Goal: Information Seeking & Learning: Find specific fact

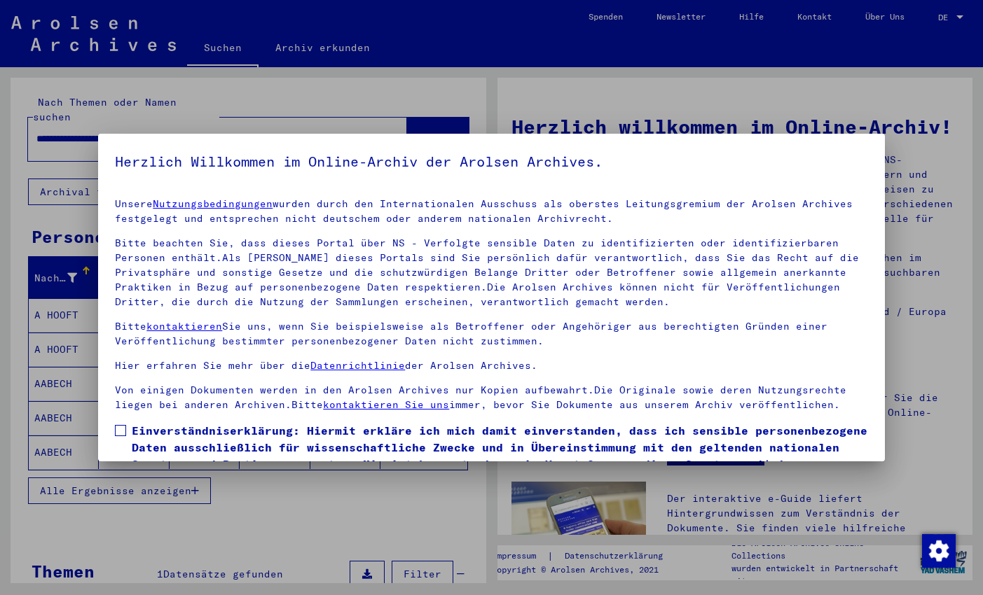
scroll to position [78, 0]
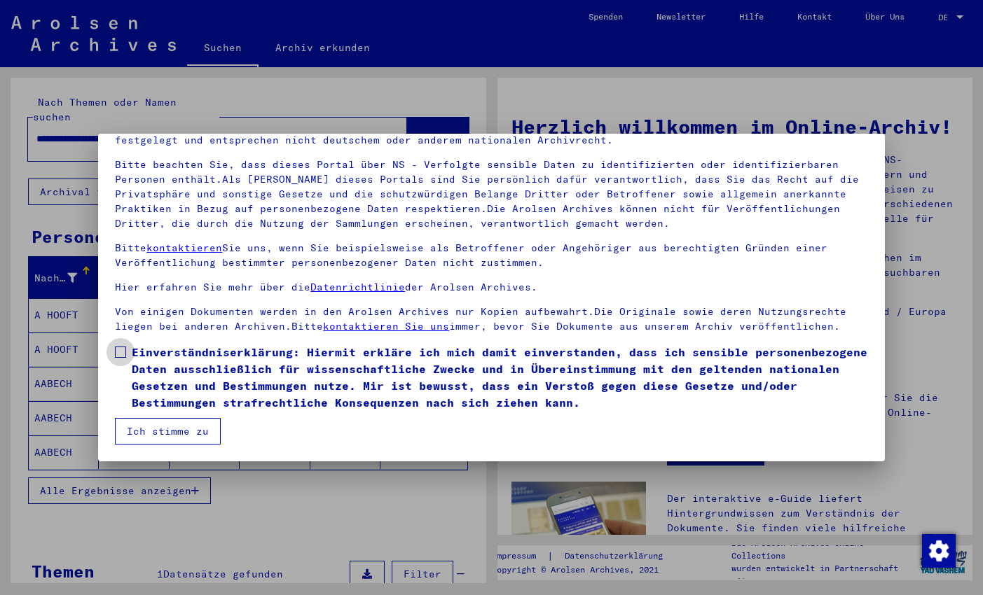
click at [127, 349] on label "Einverständniserklärung: Hiermit erkläre ich mich damit einverstanden, dass ich…" at bounding box center [491, 377] width 752 height 67
click at [184, 426] on button "Ich stimme zu" at bounding box center [168, 431] width 106 height 27
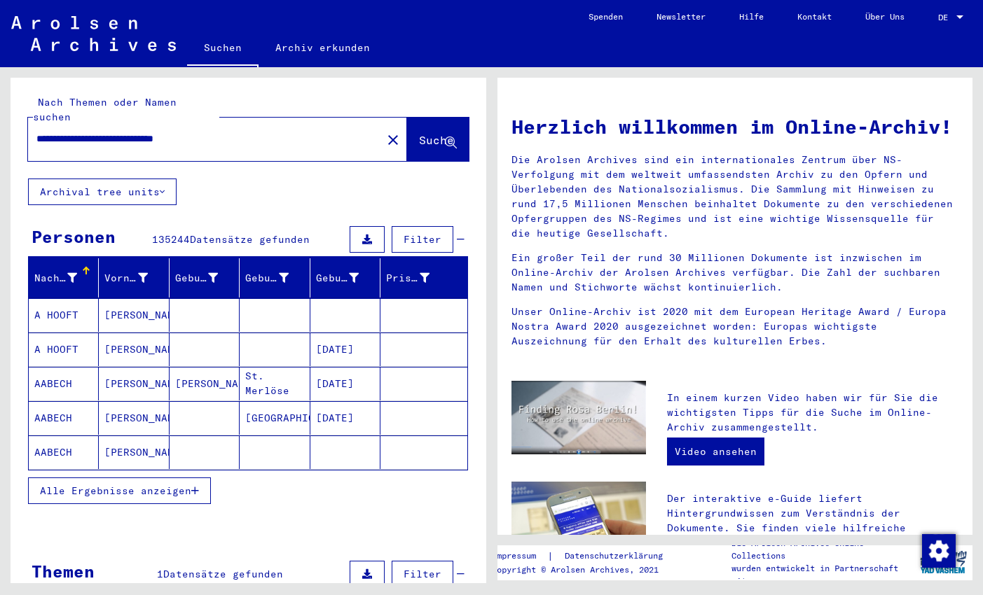
click at [261, 132] on input "**********" at bounding box center [200, 139] width 328 height 15
click at [419, 118] on button "Suche" at bounding box center [438, 139] width 62 height 43
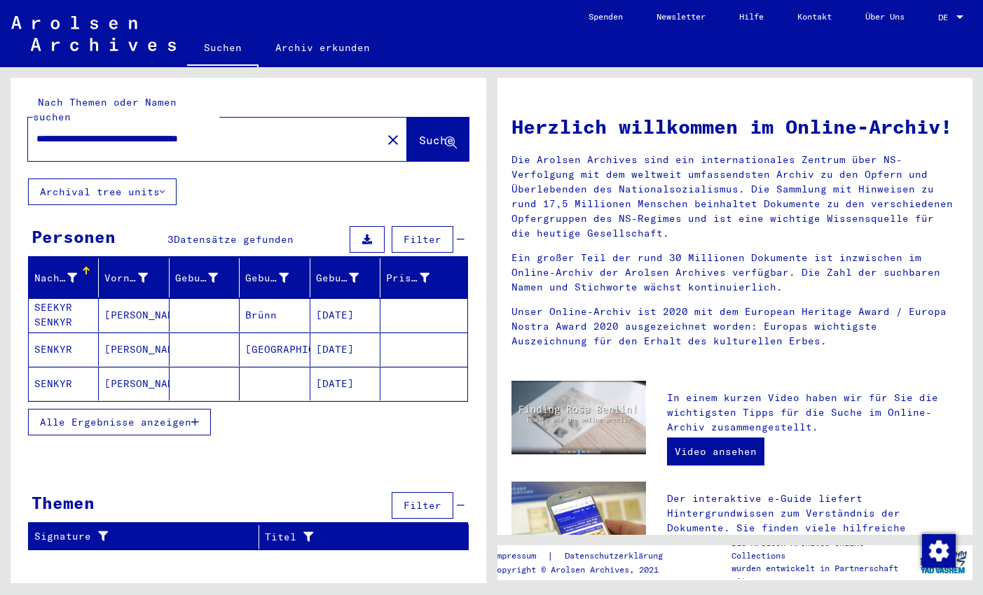
click at [135, 298] on mat-cell "[PERSON_NAME]" at bounding box center [134, 315] width 70 height 34
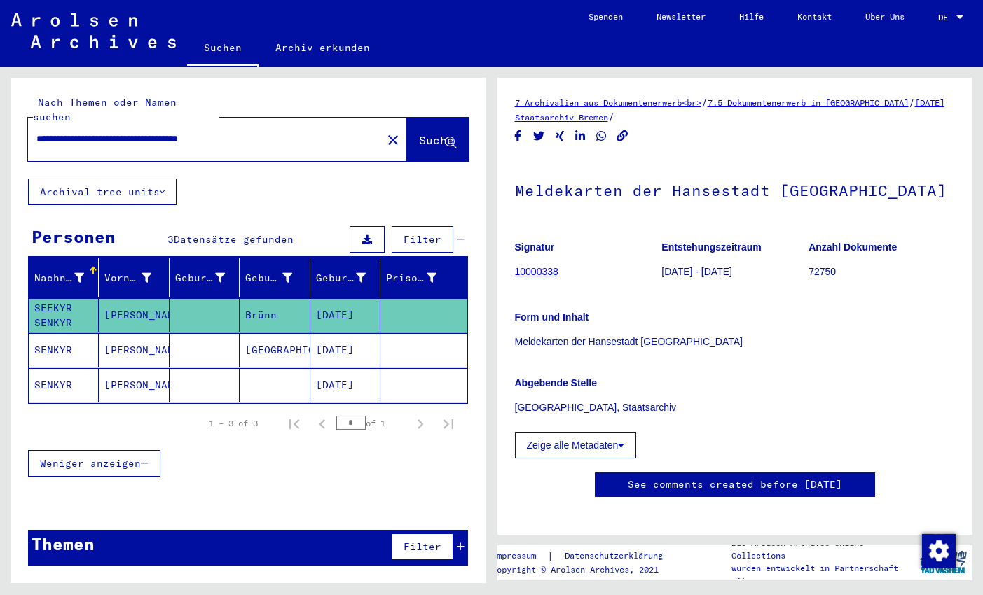
click at [136, 337] on mat-cell "[PERSON_NAME]" at bounding box center [134, 350] width 70 height 34
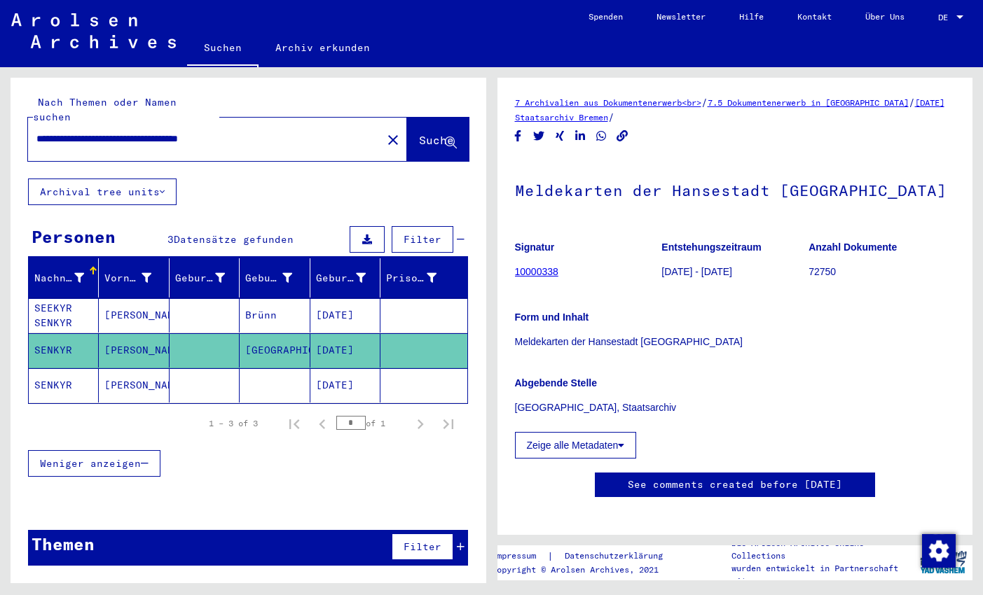
click at [141, 370] on mat-cell "[PERSON_NAME]" at bounding box center [134, 385] width 70 height 34
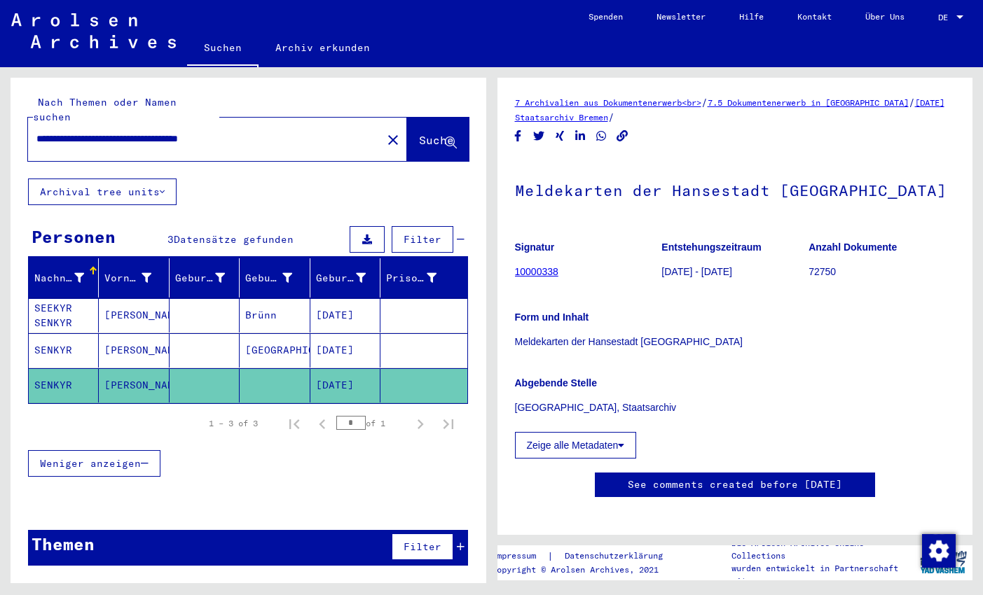
drag, startPoint x: 201, startPoint y: 125, endPoint x: 29, endPoint y: 125, distance: 171.6
click at [36, 132] on input "**********" at bounding box center [204, 139] width 337 height 15
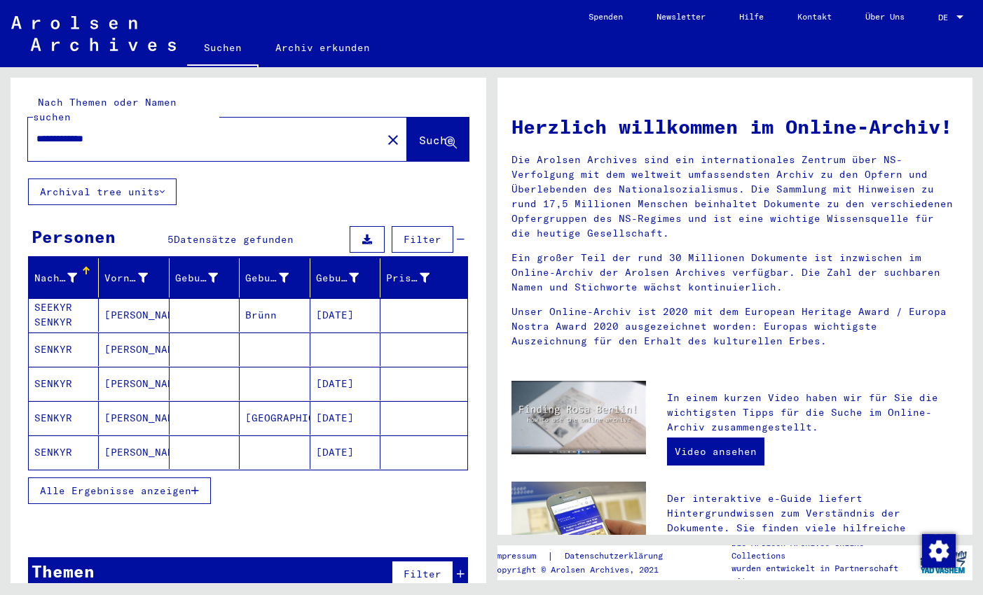
click at [130, 298] on mat-cell "[PERSON_NAME]" at bounding box center [134, 315] width 70 height 34
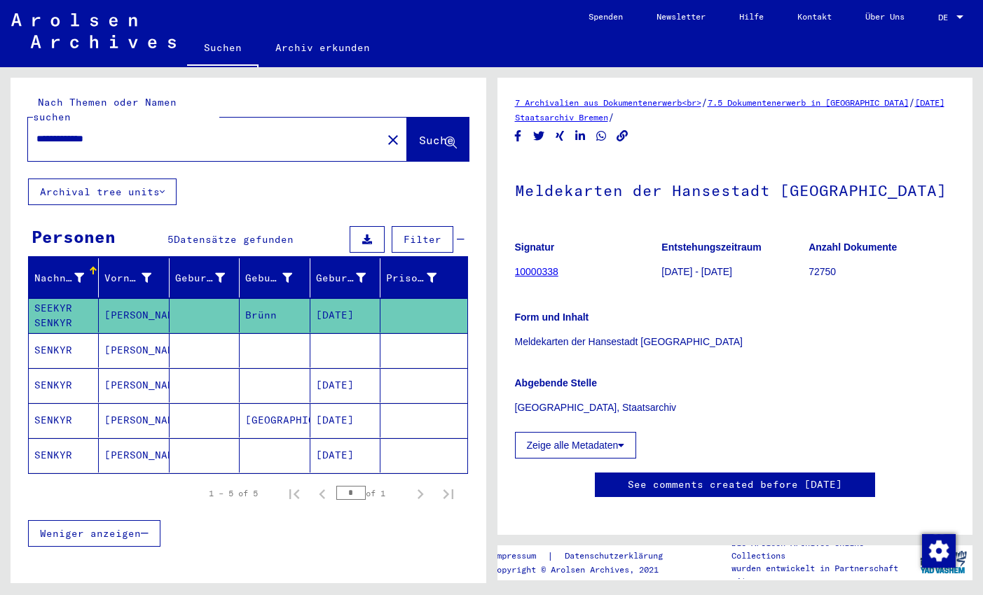
click at [146, 333] on mat-cell "[PERSON_NAME]" at bounding box center [134, 350] width 70 height 34
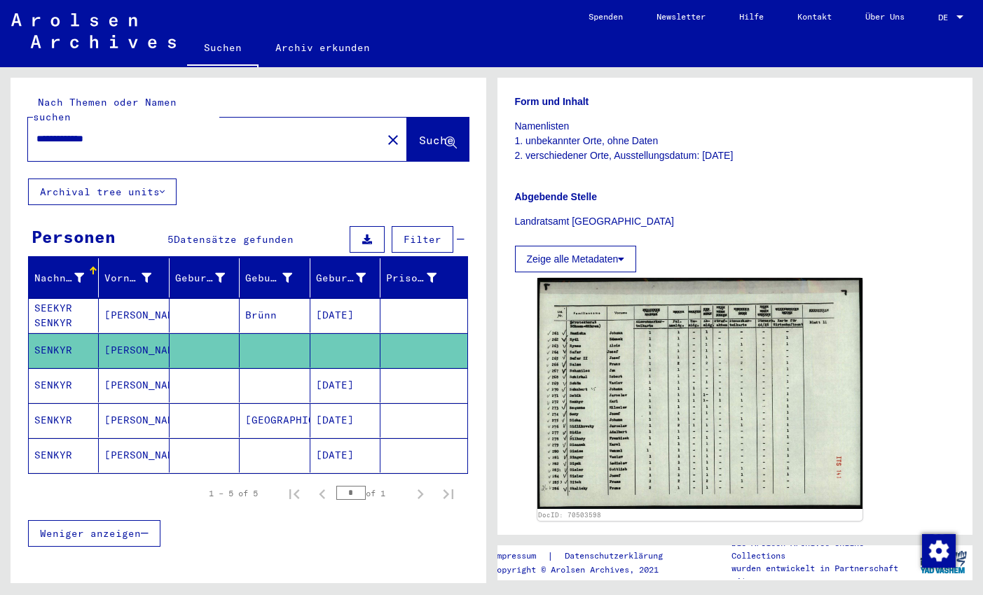
scroll to position [293, 0]
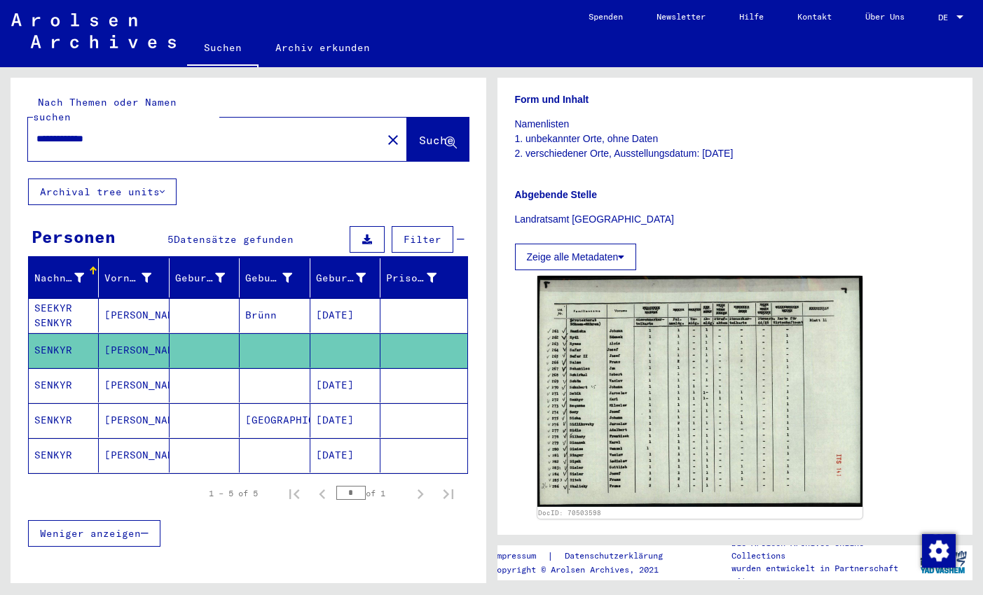
click at [109, 368] on mat-cell "[PERSON_NAME]" at bounding box center [134, 385] width 70 height 34
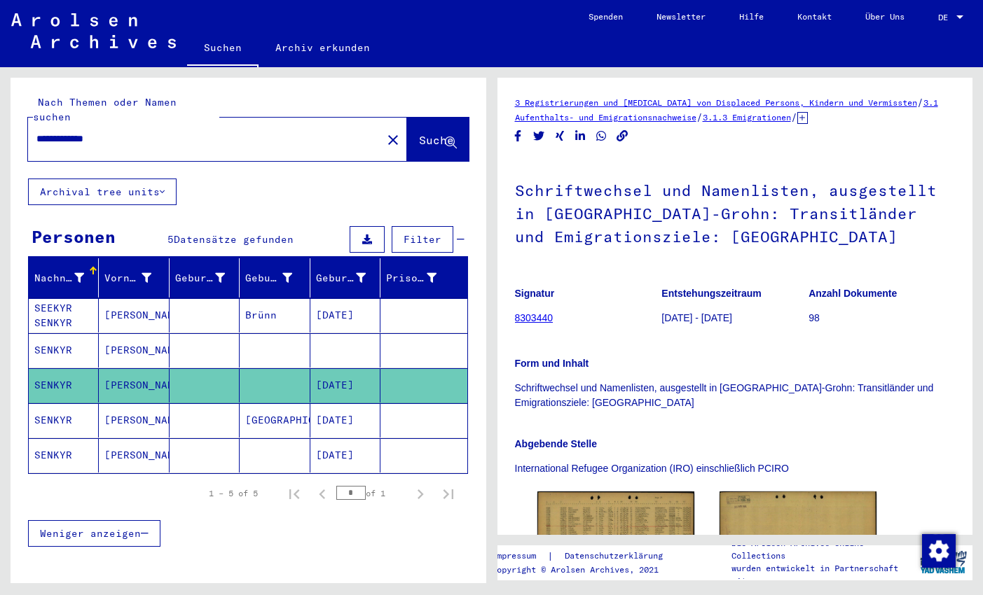
click at [138, 403] on mat-cell "[PERSON_NAME]" at bounding box center [134, 420] width 70 height 34
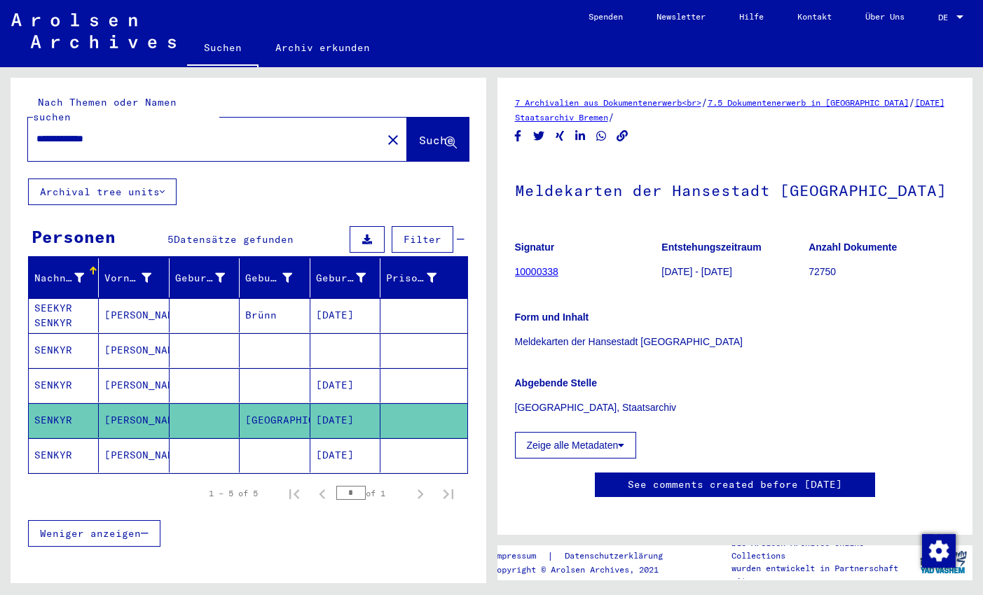
click at [141, 438] on mat-cell "[PERSON_NAME]" at bounding box center [134, 455] width 70 height 34
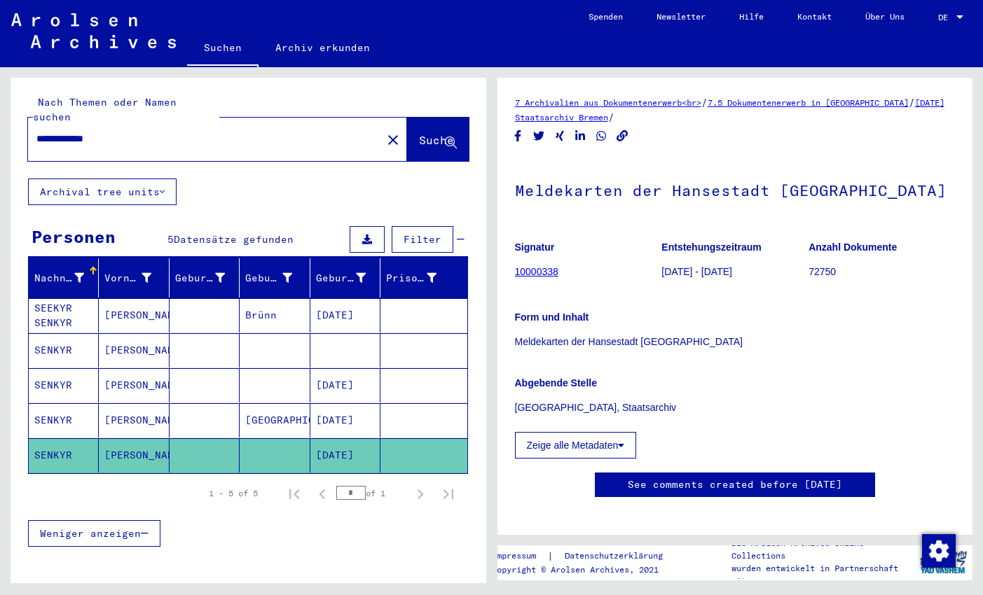
drag, startPoint x: 80, startPoint y: 126, endPoint x: 27, endPoint y: 120, distance: 53.5
click at [36, 132] on input "**********" at bounding box center [204, 139] width 337 height 15
type input "******"
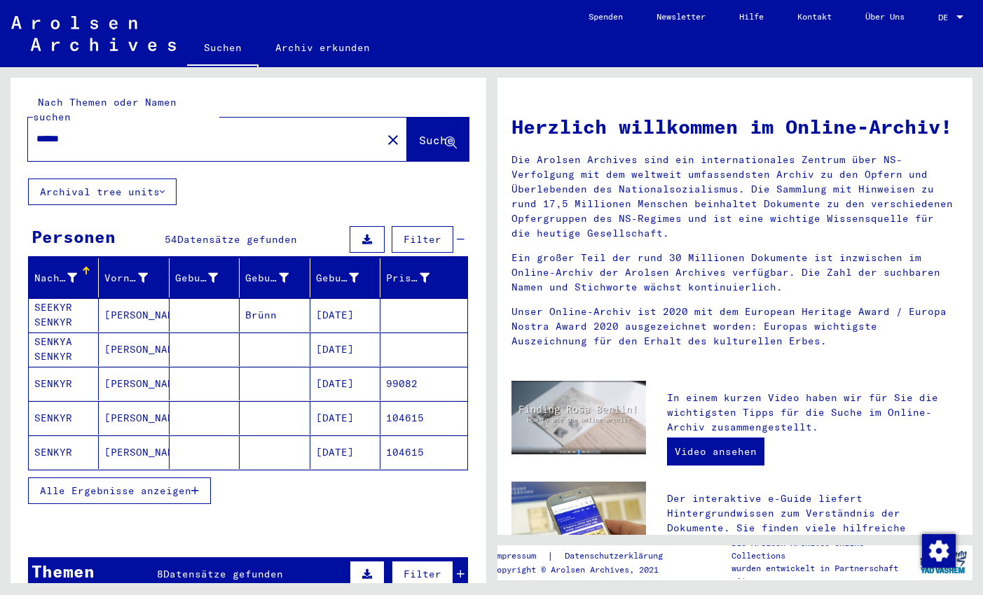
click at [197, 486] on icon "button" at bounding box center [195, 491] width 8 height 10
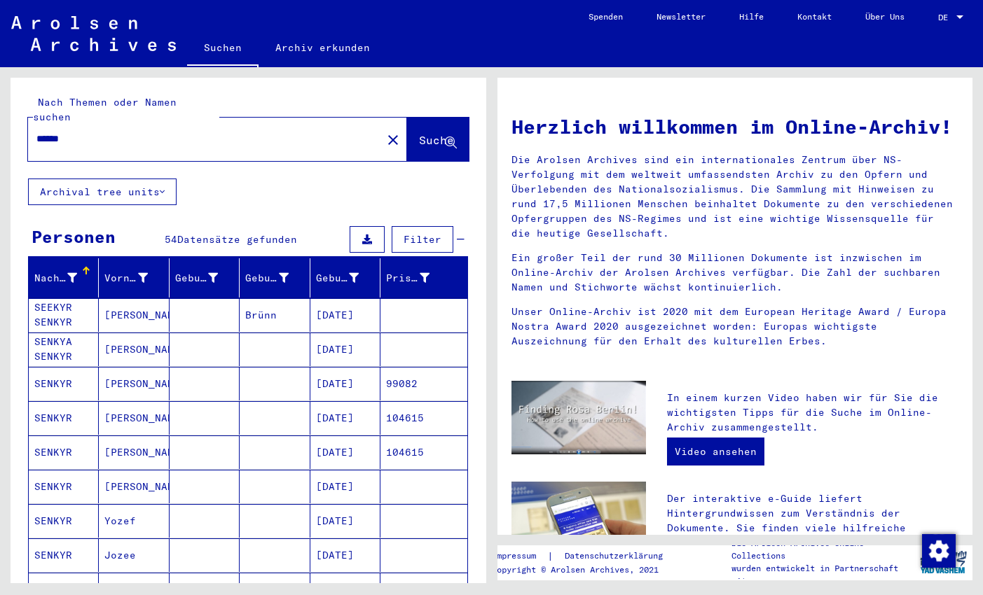
click at [89, 132] on input "******" at bounding box center [200, 139] width 328 height 15
click at [158, 298] on mat-cell "[PERSON_NAME]" at bounding box center [134, 315] width 70 height 34
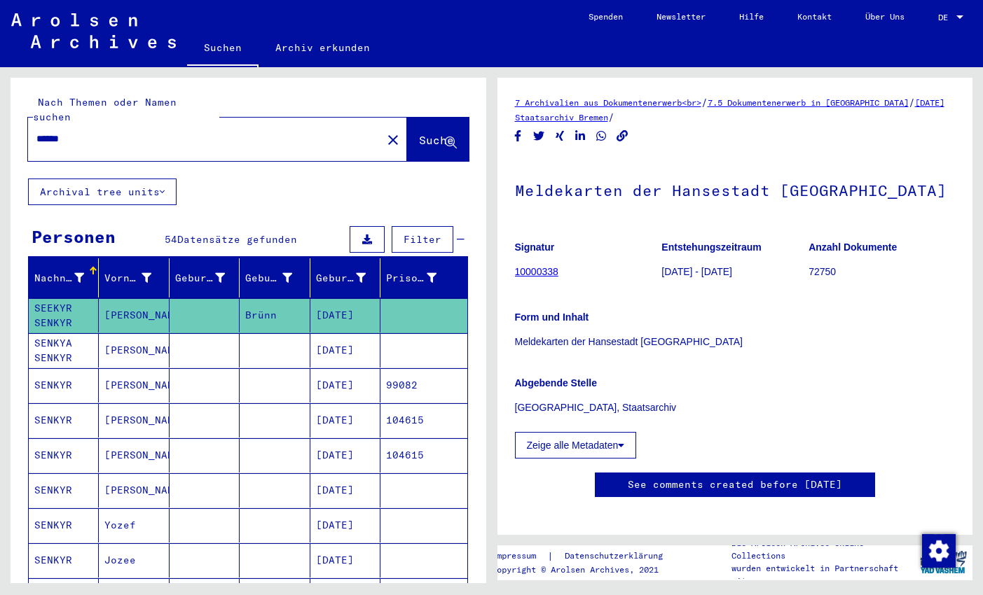
click at [158, 335] on mat-cell "[PERSON_NAME]" at bounding box center [134, 350] width 70 height 34
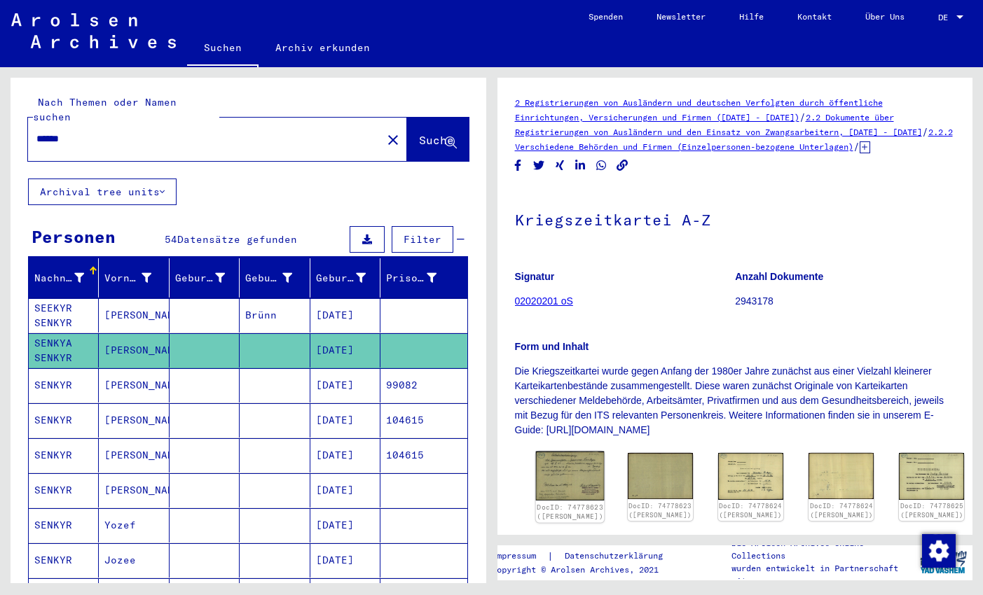
click at [571, 462] on img at bounding box center [569, 476] width 69 height 49
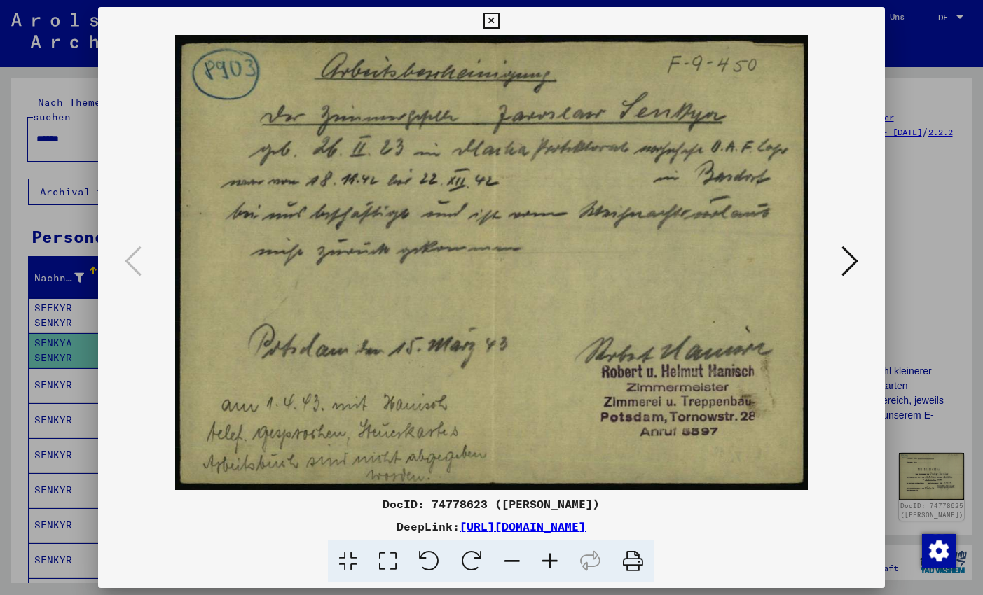
click at [849, 257] on icon at bounding box center [849, 261] width 17 height 34
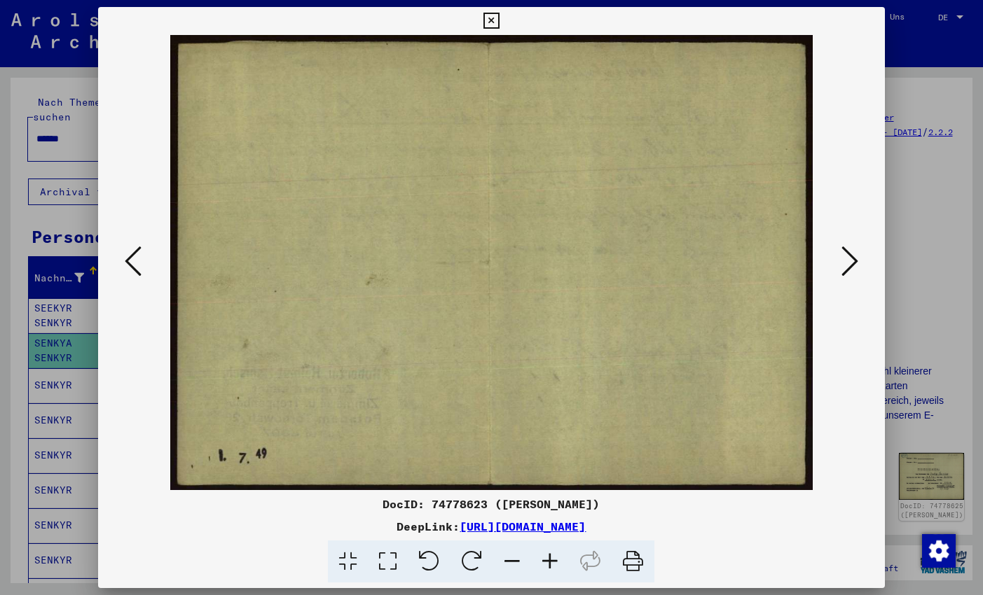
click at [849, 257] on icon at bounding box center [849, 261] width 17 height 34
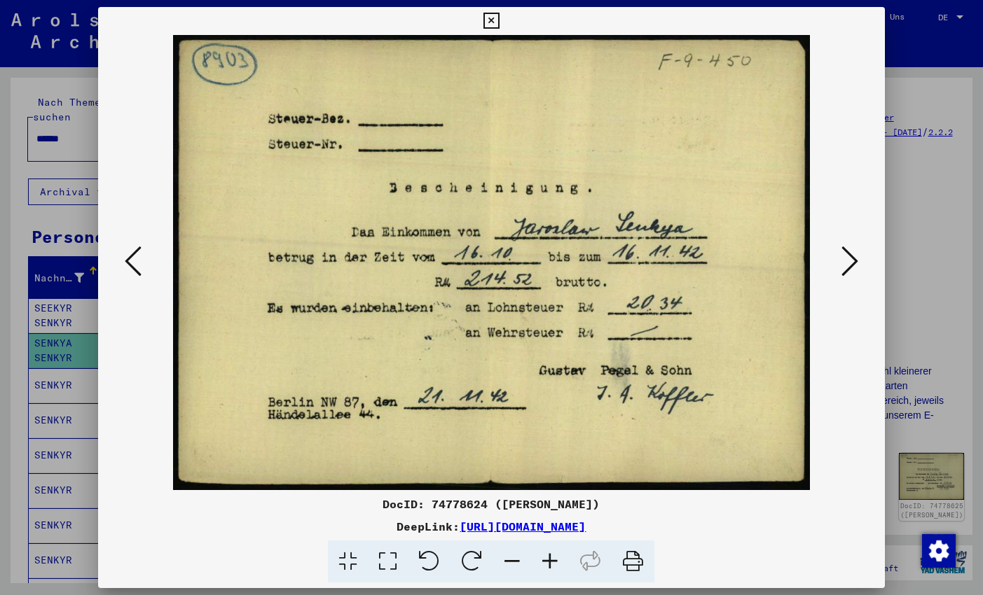
click at [849, 257] on icon at bounding box center [849, 261] width 17 height 34
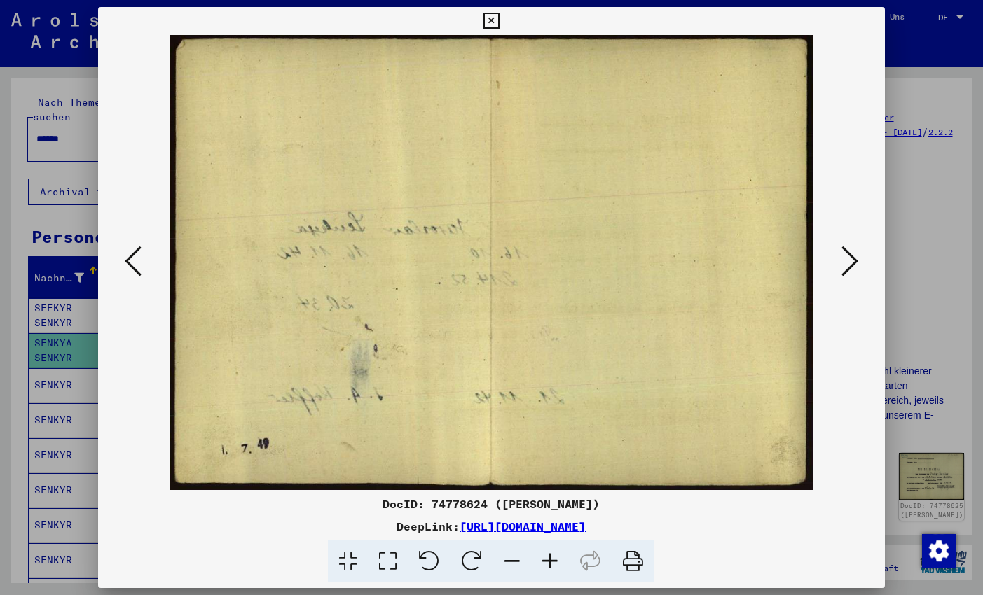
click at [849, 257] on icon at bounding box center [849, 261] width 17 height 34
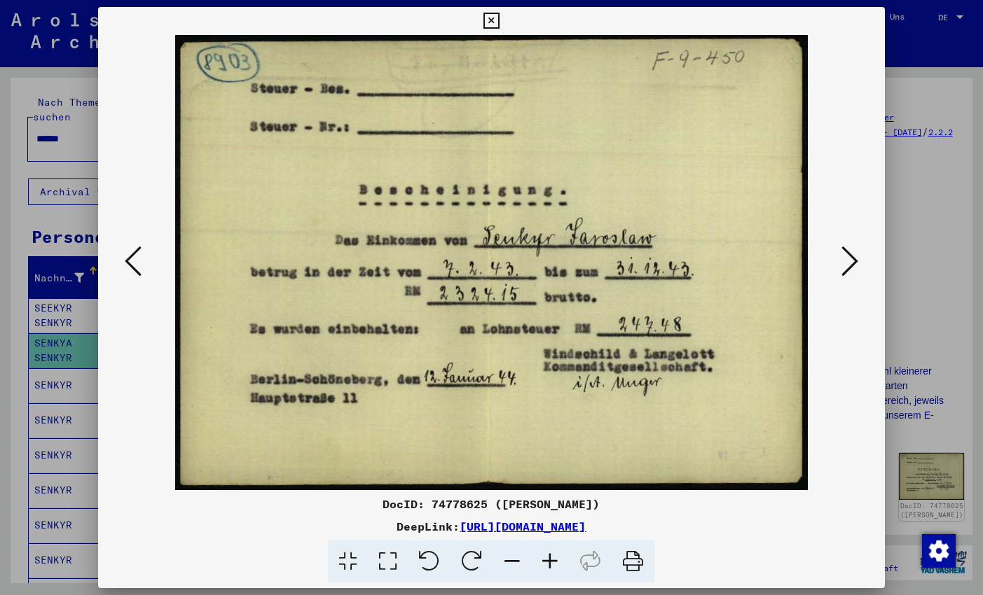
click at [849, 257] on icon at bounding box center [849, 261] width 17 height 34
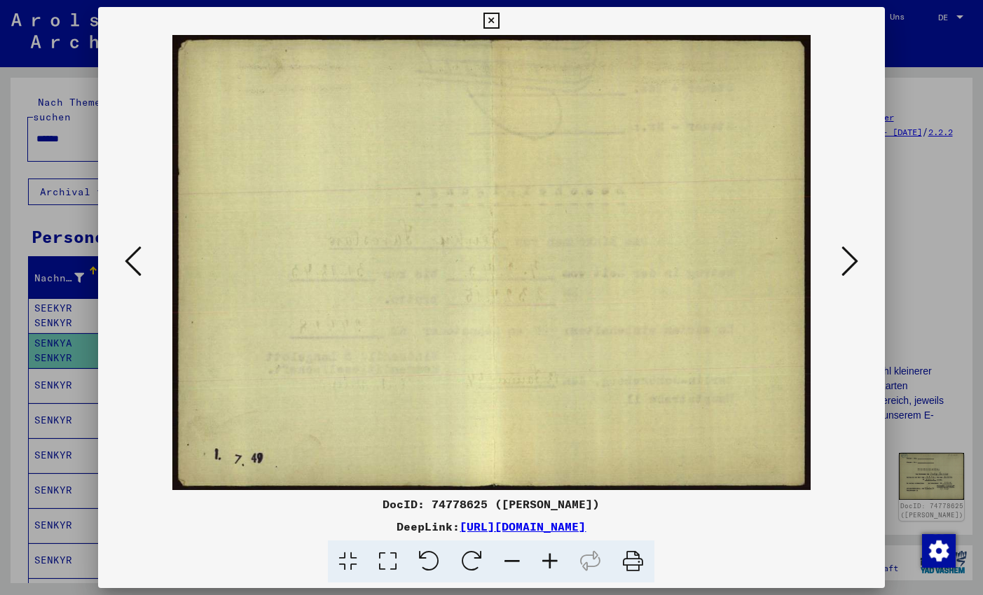
click at [849, 257] on icon at bounding box center [849, 261] width 17 height 34
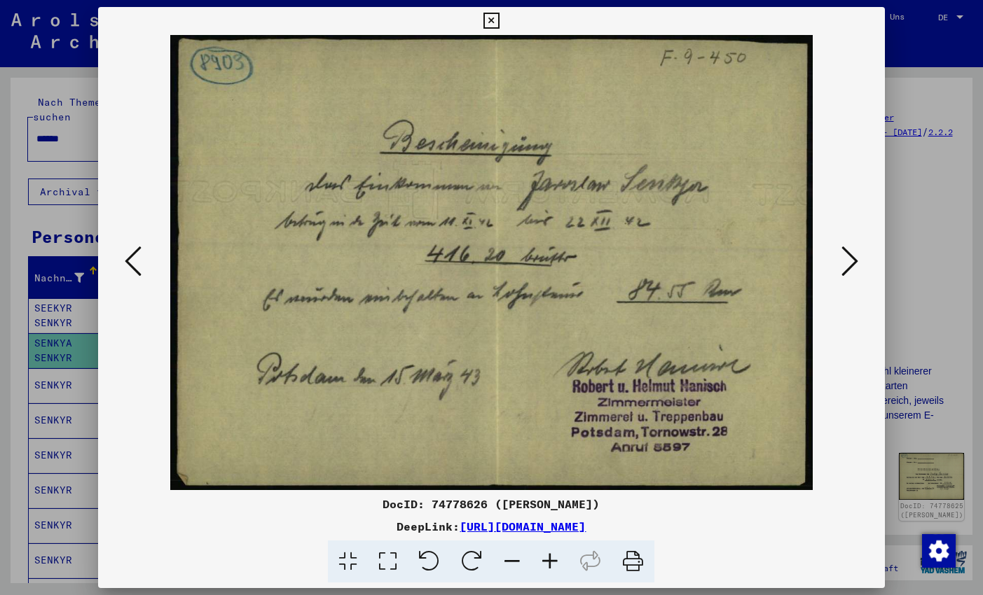
click at [849, 257] on icon at bounding box center [849, 261] width 17 height 34
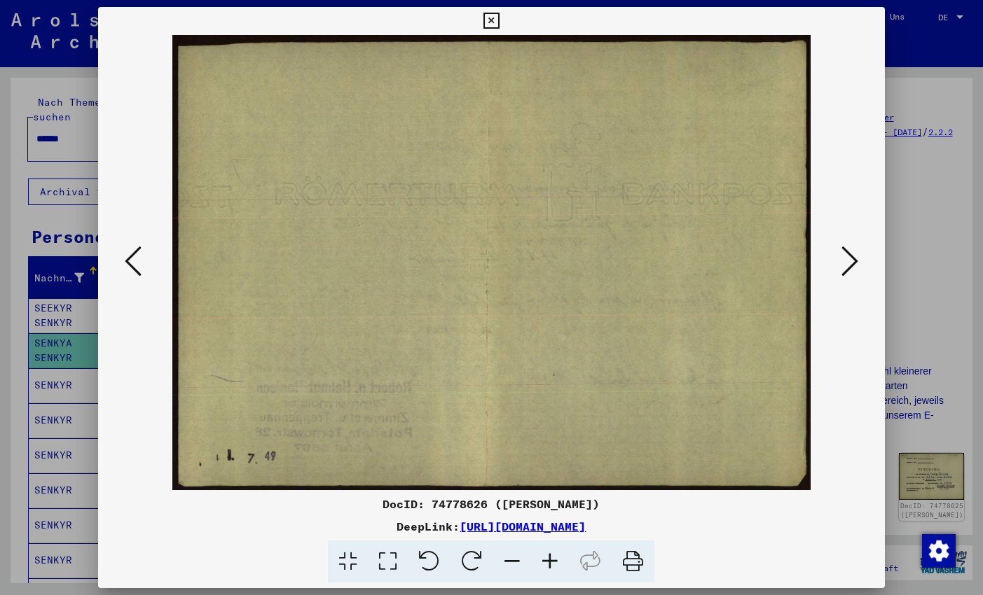
click at [849, 257] on icon at bounding box center [849, 261] width 17 height 34
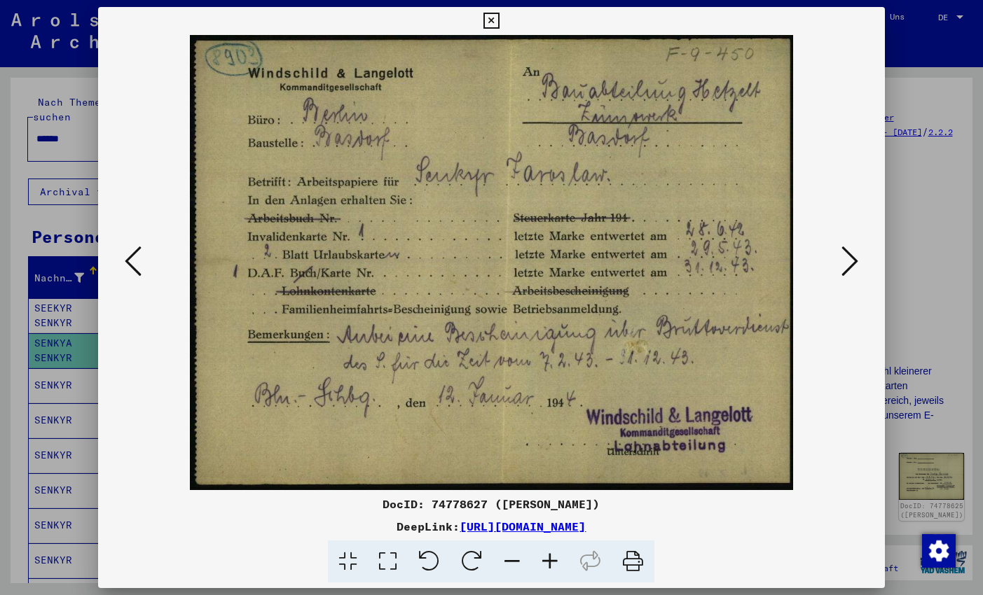
click at [849, 257] on icon at bounding box center [849, 261] width 17 height 34
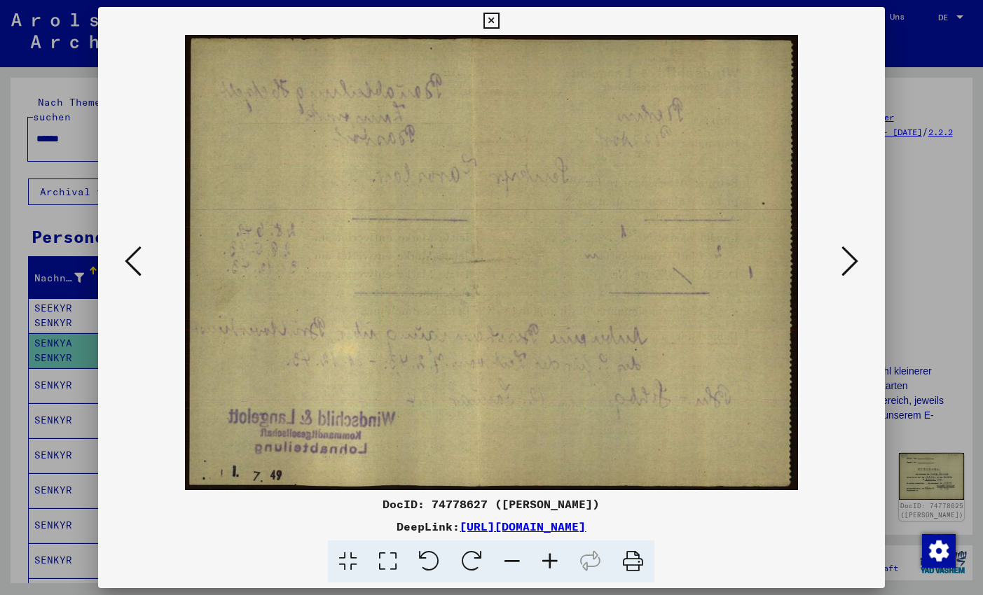
click at [849, 257] on icon at bounding box center [849, 261] width 17 height 34
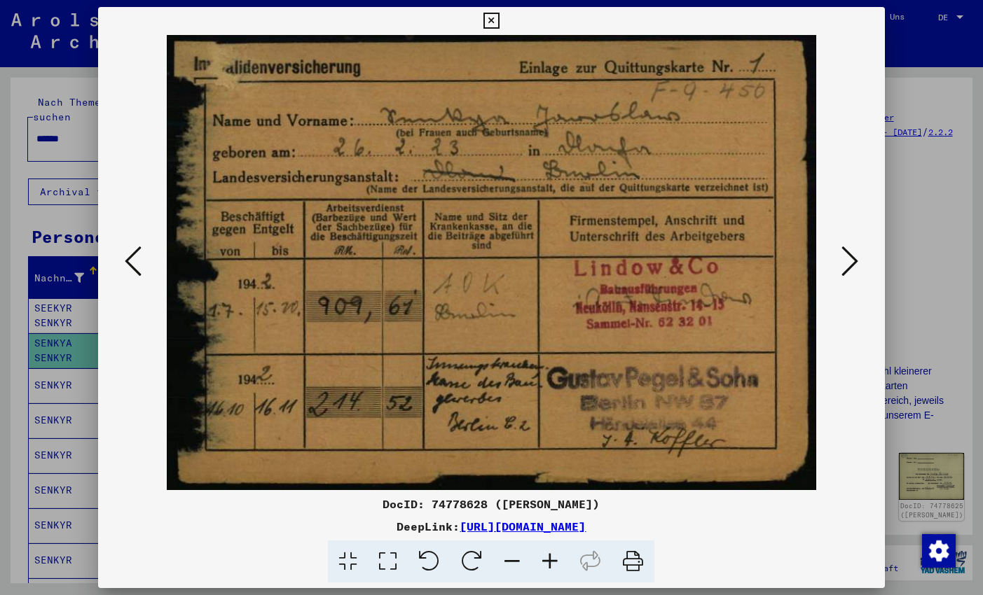
click at [849, 257] on icon at bounding box center [849, 261] width 17 height 34
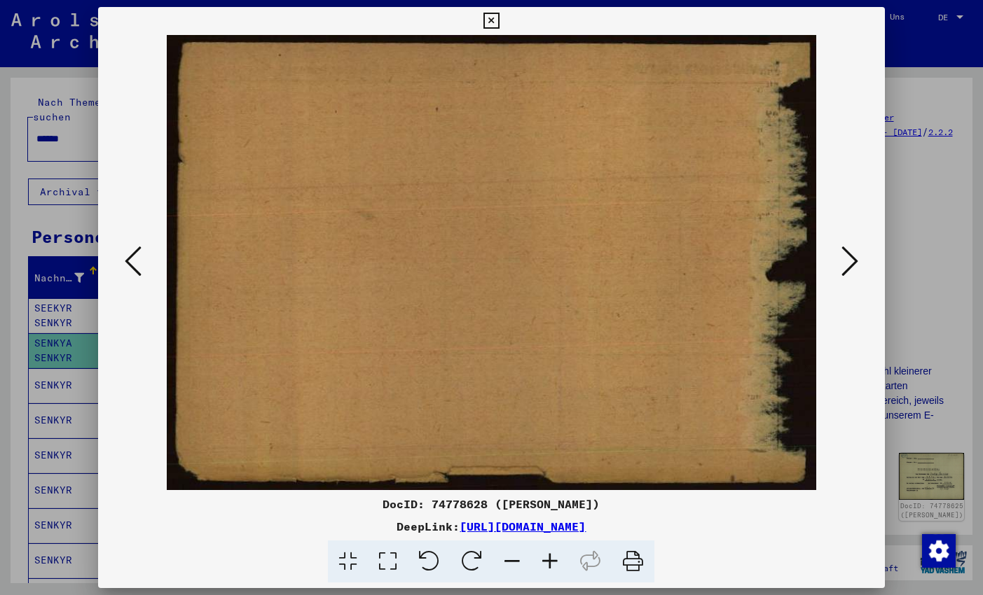
click at [849, 257] on icon at bounding box center [849, 261] width 17 height 34
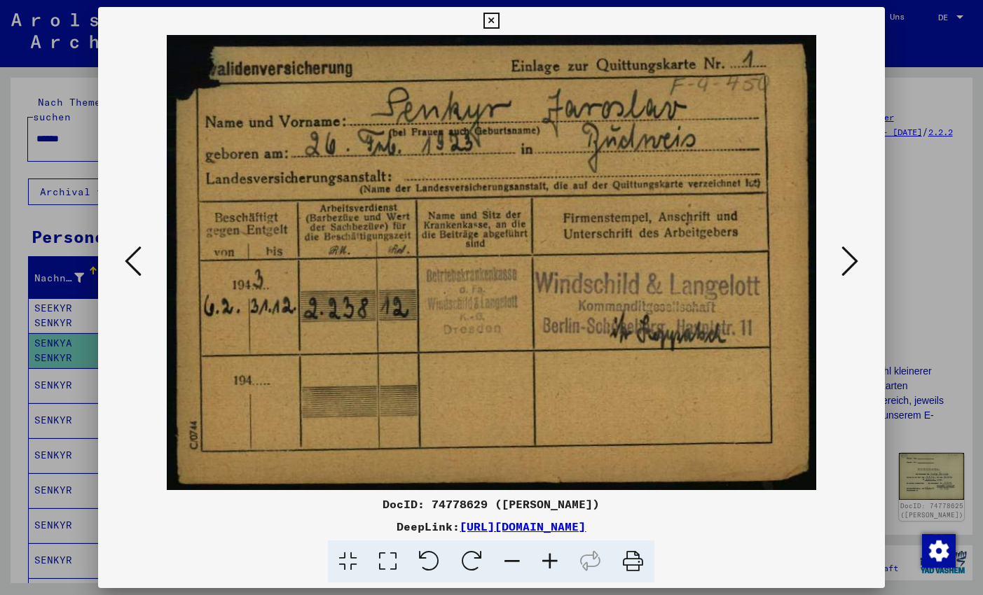
click at [849, 257] on icon at bounding box center [849, 261] width 17 height 34
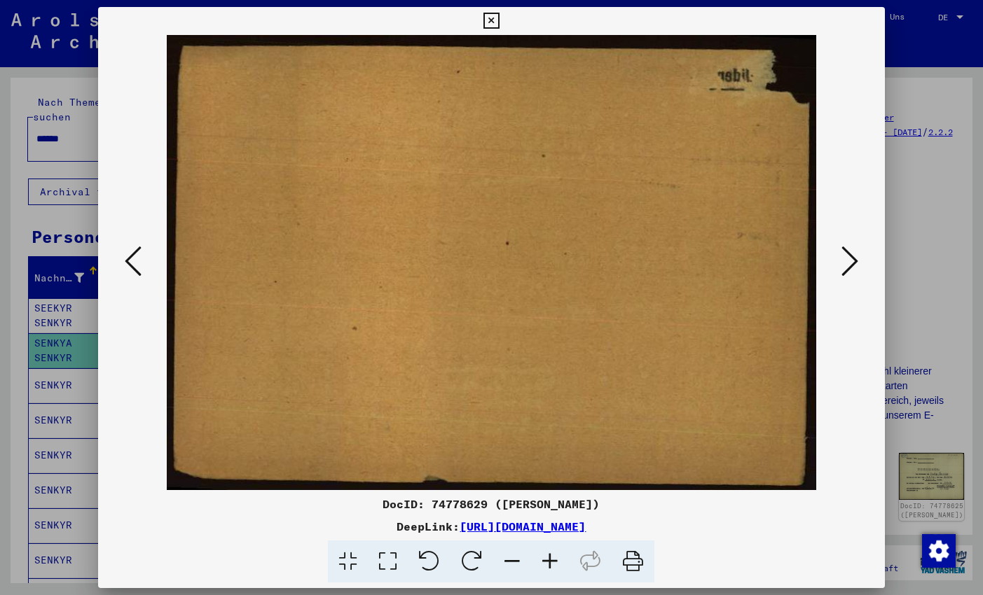
click at [849, 257] on icon at bounding box center [849, 261] width 17 height 34
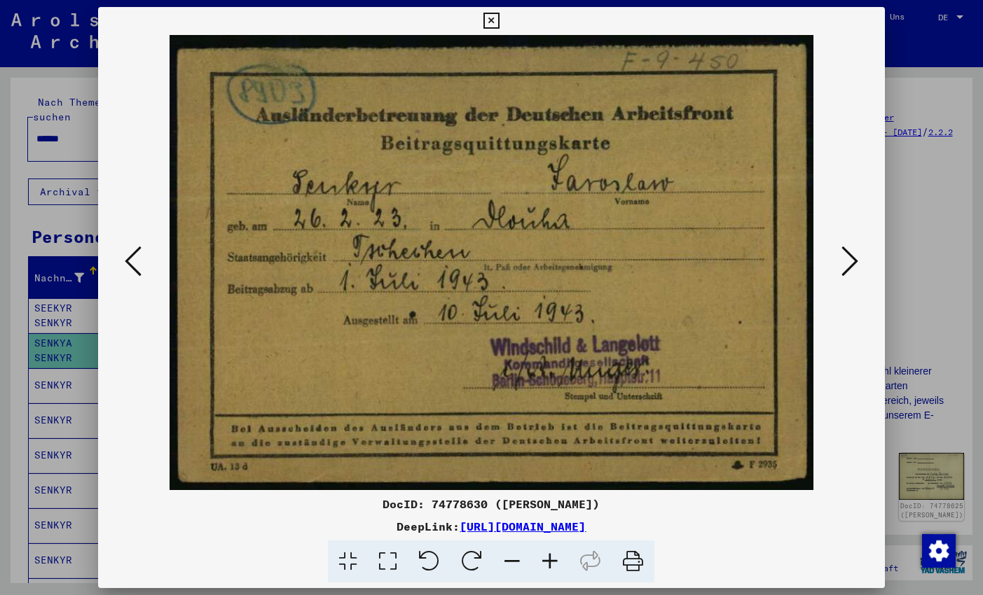
click at [849, 257] on icon at bounding box center [849, 261] width 17 height 34
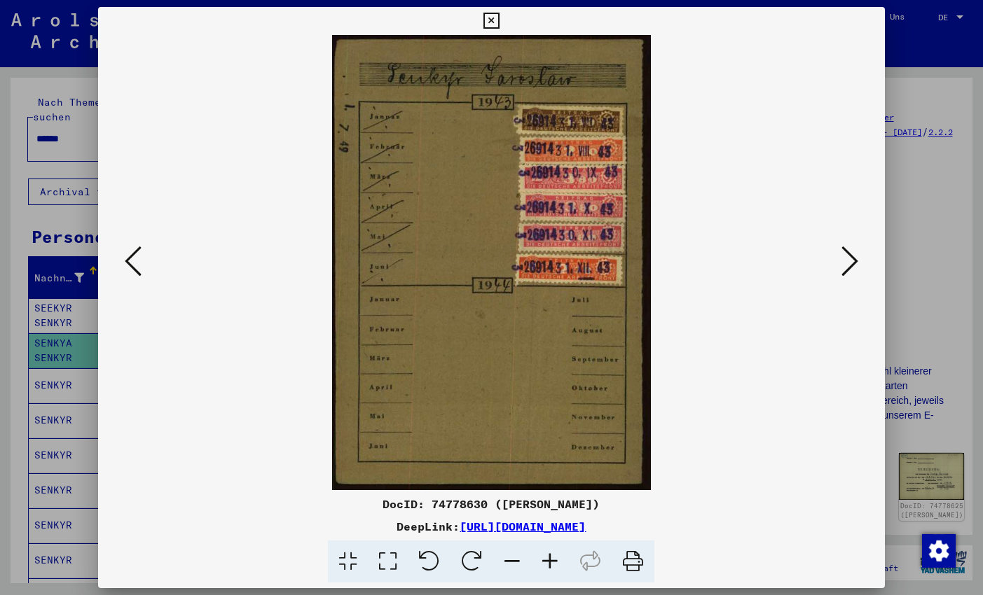
click at [849, 257] on icon at bounding box center [849, 261] width 17 height 34
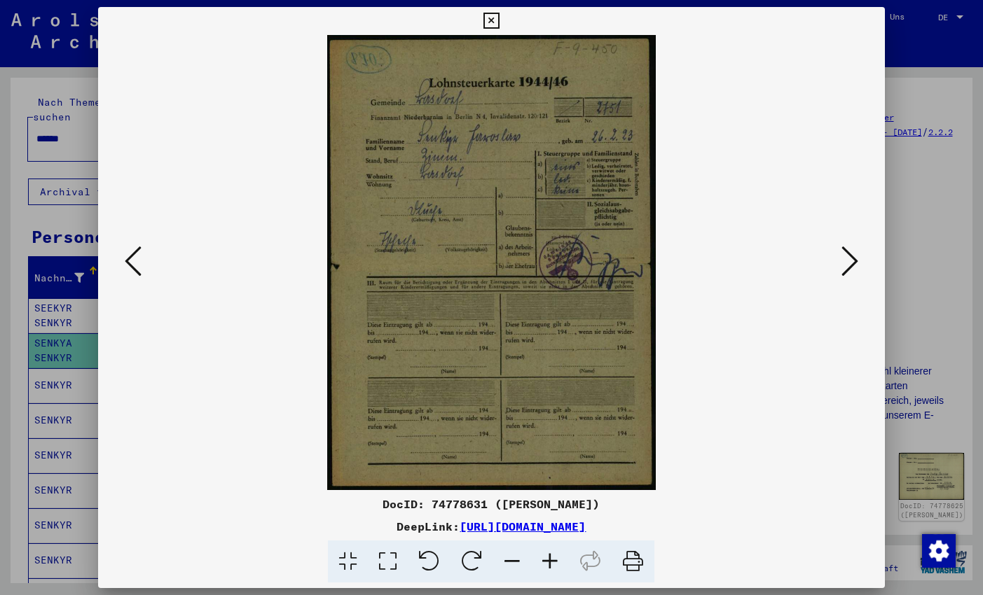
click at [499, 18] on icon at bounding box center [491, 21] width 16 height 17
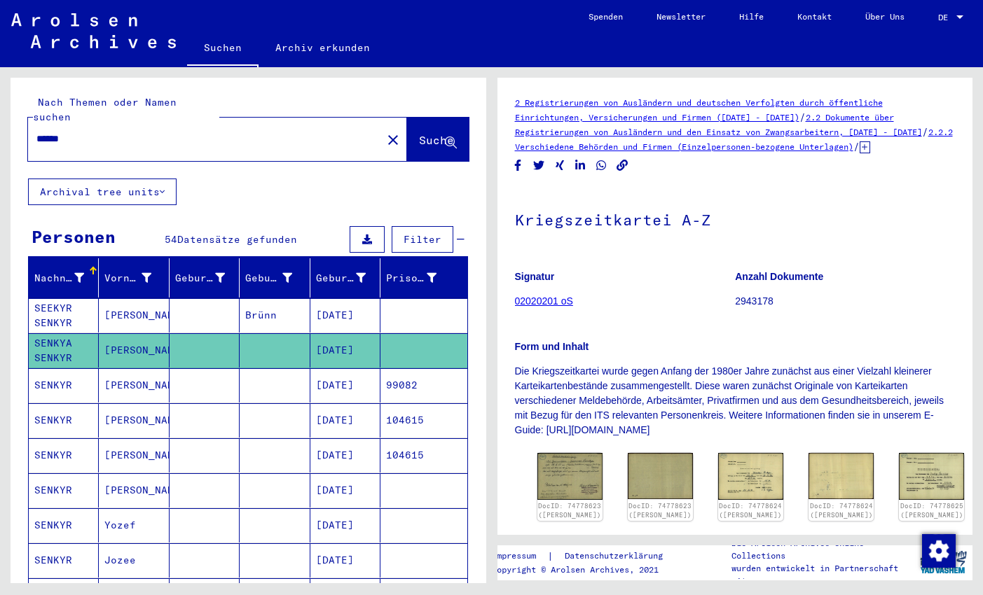
click at [332, 368] on mat-cell "[DATE]" at bounding box center [345, 385] width 70 height 34
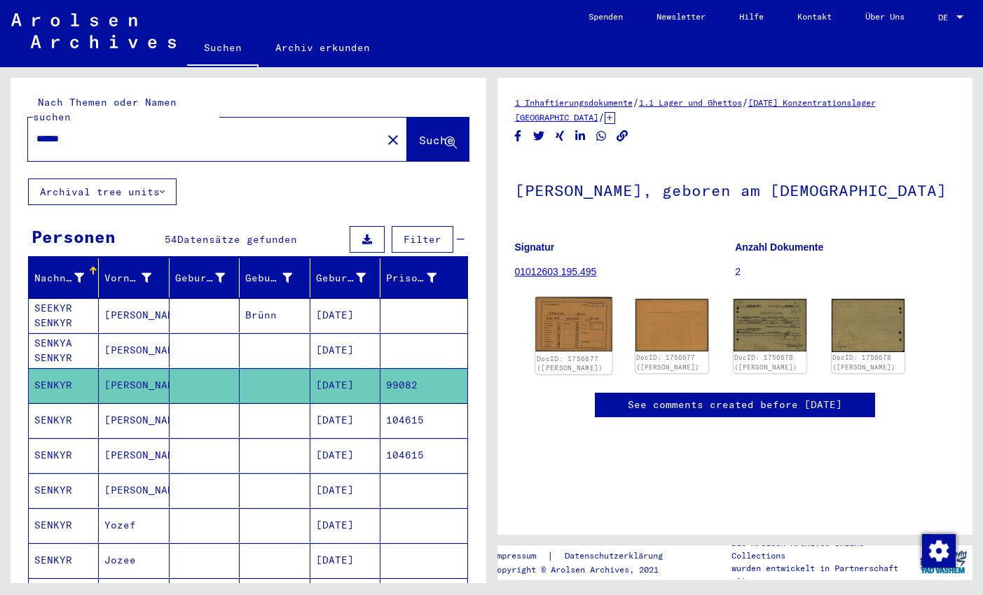
click at [567, 345] on img at bounding box center [573, 325] width 76 height 55
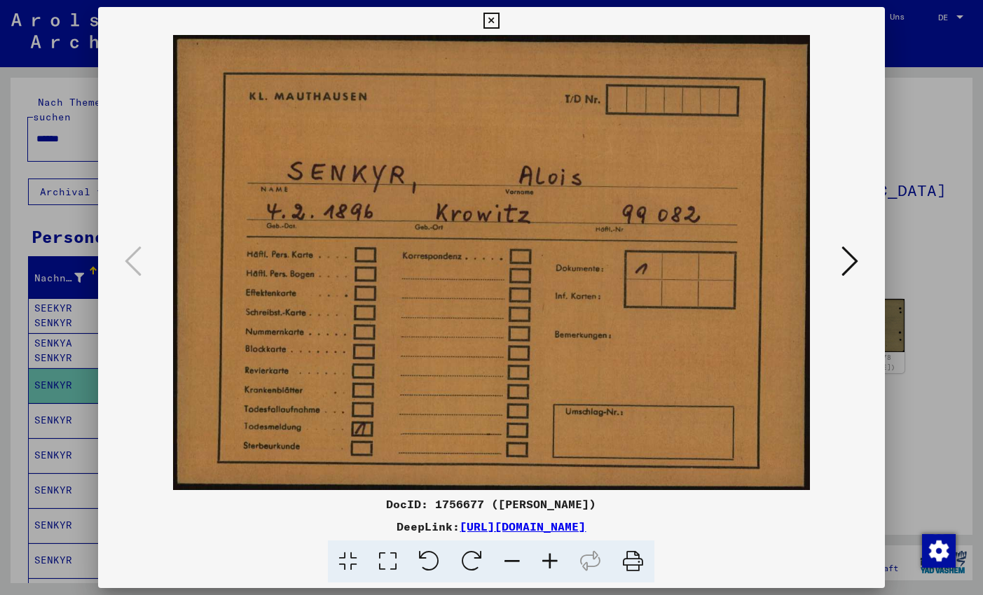
click at [499, 19] on icon at bounding box center [491, 21] width 16 height 17
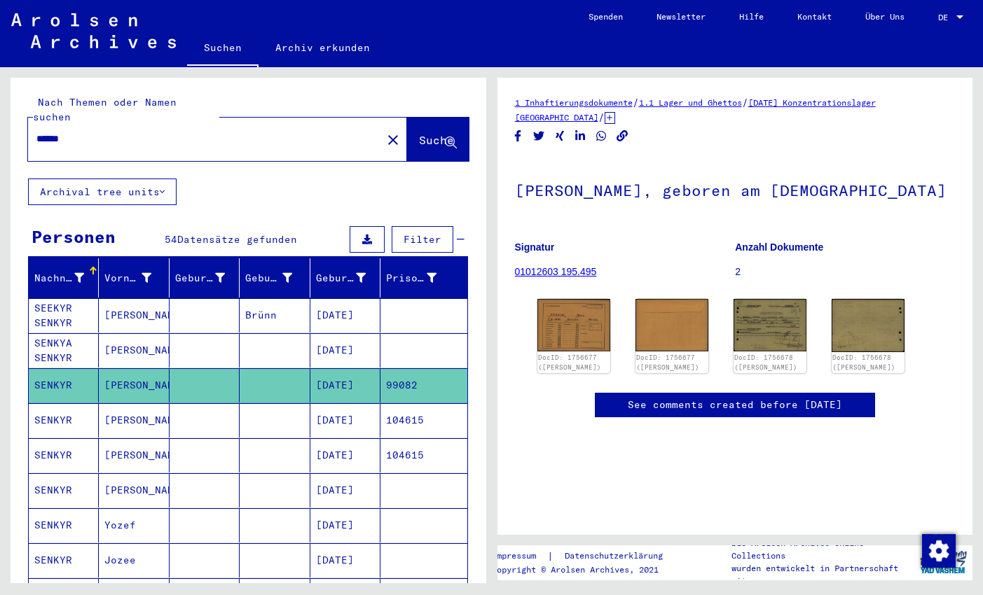
click at [370, 416] on mat-cell "[DATE]" at bounding box center [345, 420] width 70 height 34
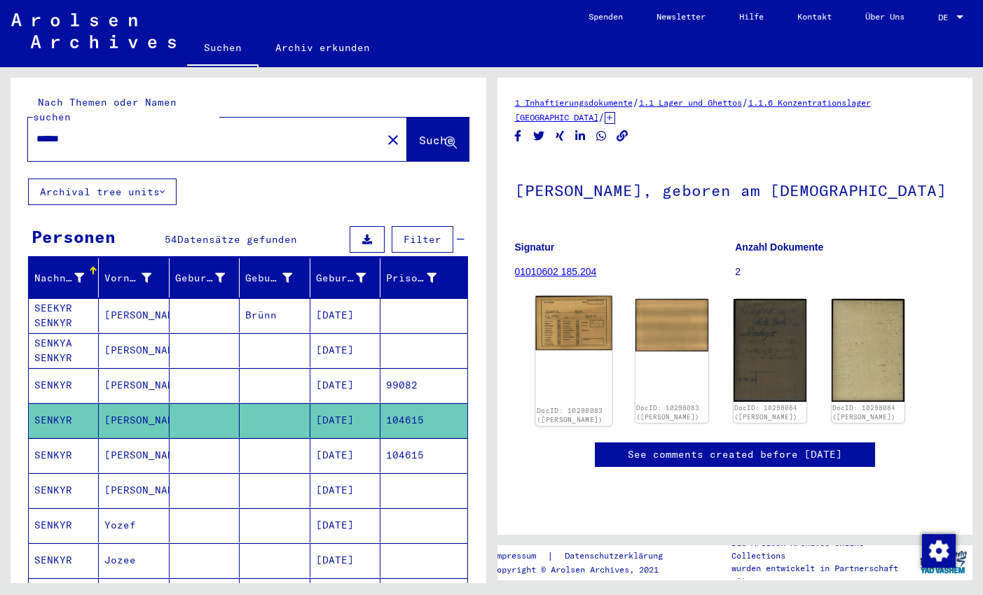
click at [590, 332] on img at bounding box center [573, 323] width 76 height 55
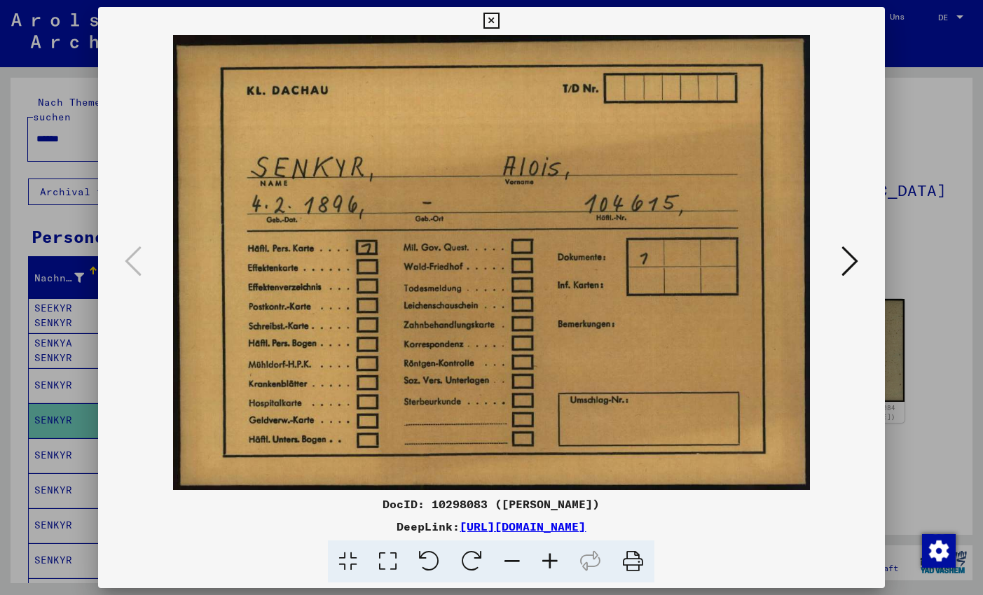
click at [499, 22] on icon at bounding box center [491, 21] width 16 height 17
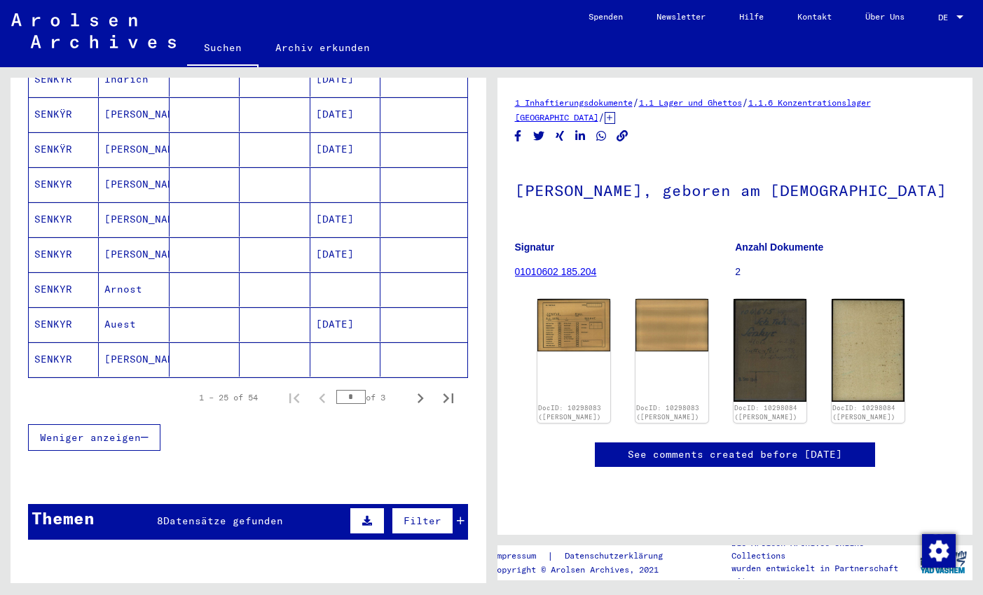
scroll to position [798, 0]
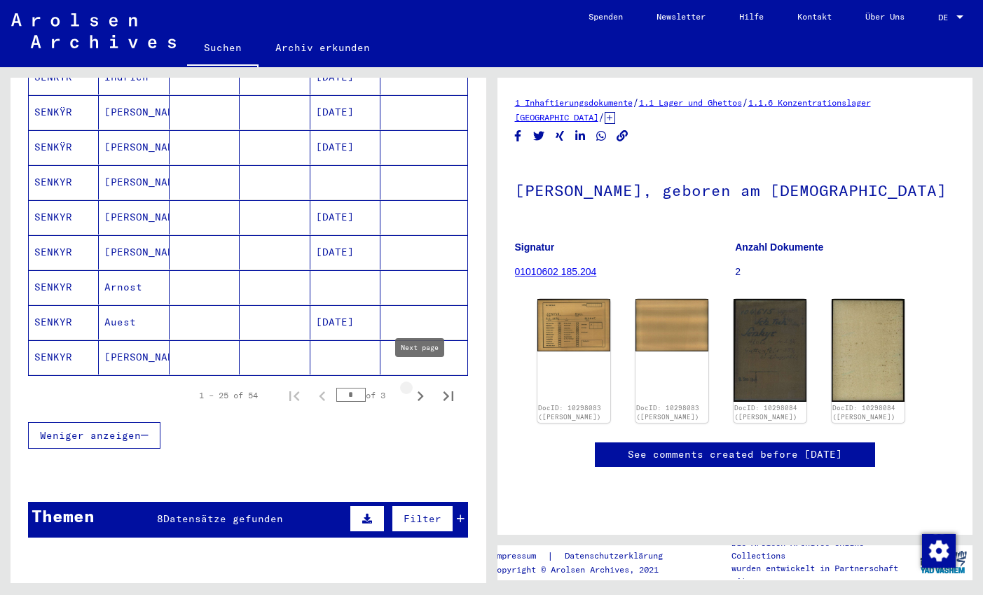
click at [418, 387] on icon "Next page" at bounding box center [420, 397] width 20 height 20
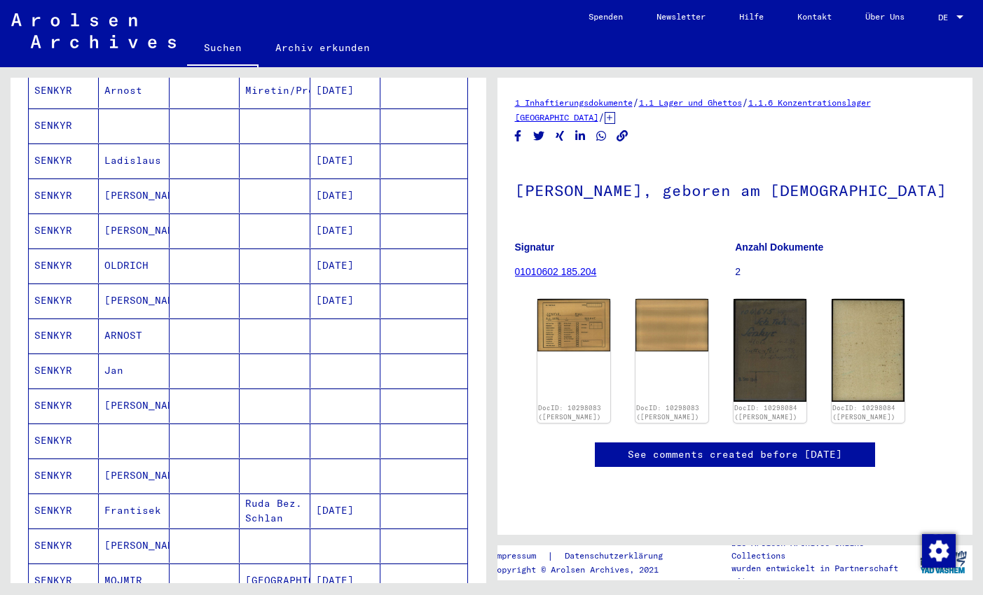
scroll to position [378, 0]
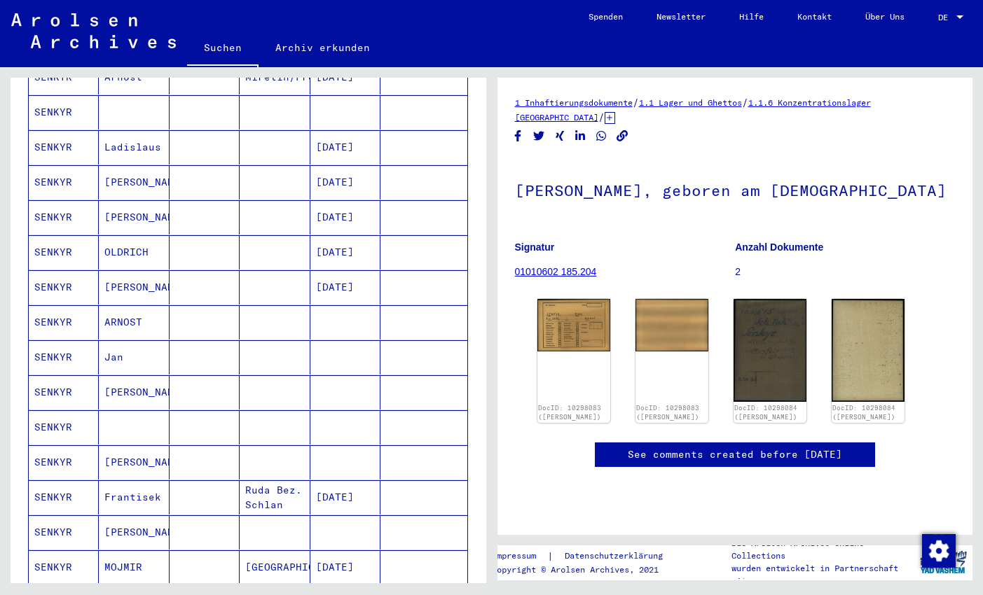
click at [193, 97] on mat-cell at bounding box center [204, 112] width 70 height 34
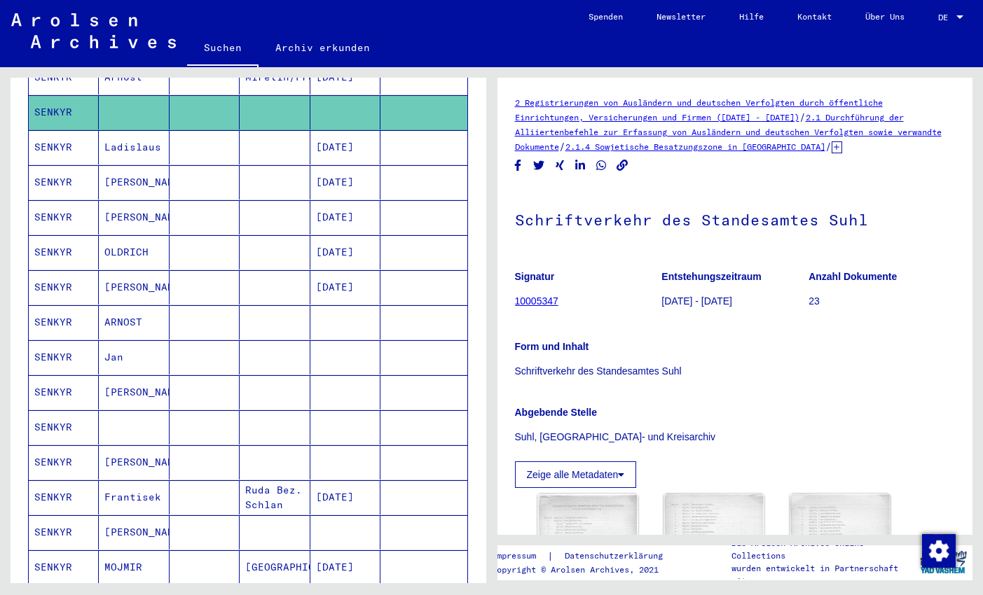
click at [146, 415] on mat-cell at bounding box center [134, 427] width 70 height 34
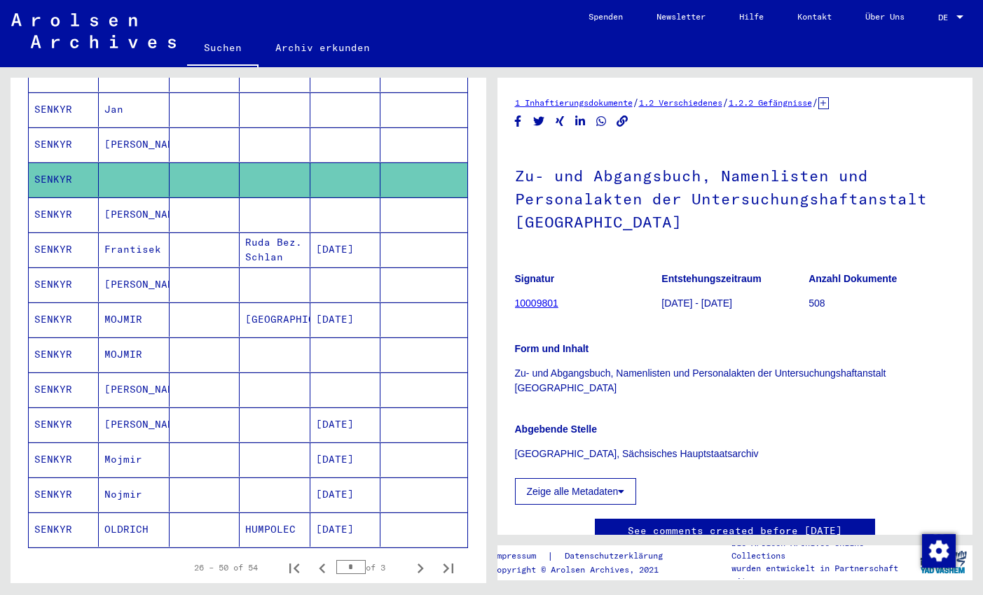
scroll to position [631, 0]
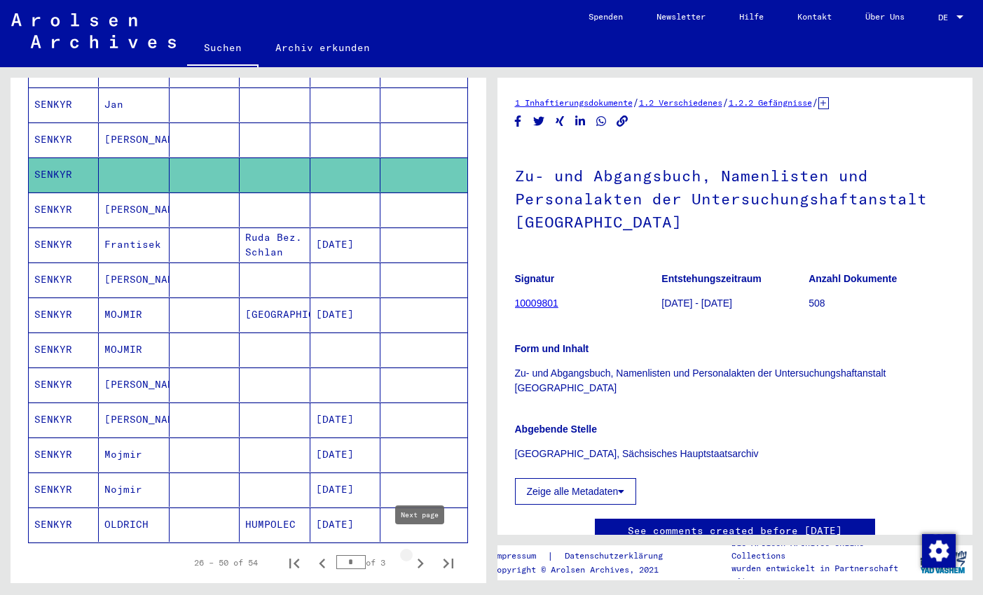
click at [422, 559] on icon "Next page" at bounding box center [420, 564] width 6 height 10
type input "*"
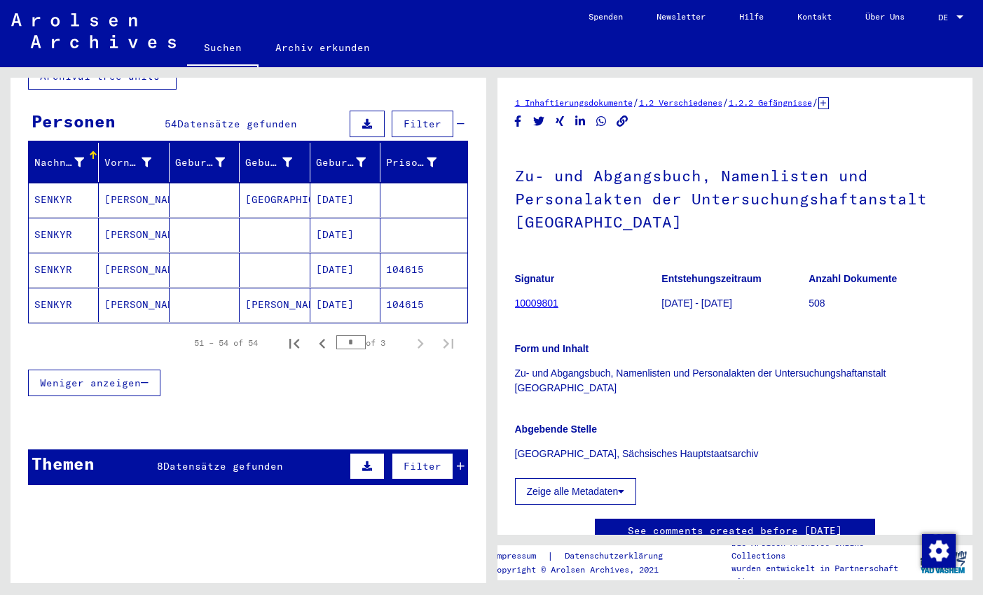
scroll to position [93, 0]
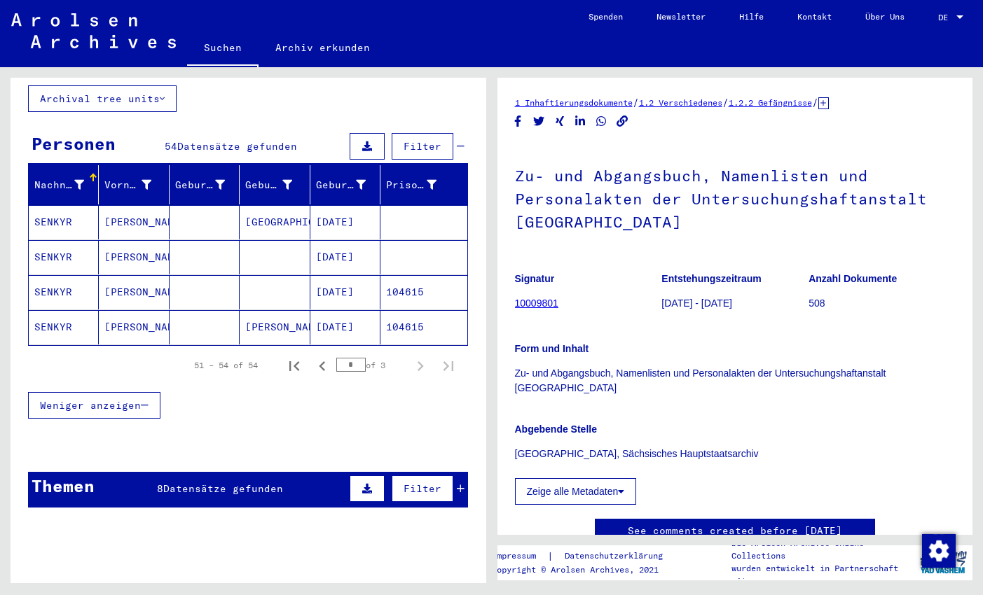
click at [141, 205] on mat-cell "[PERSON_NAME]" at bounding box center [134, 222] width 70 height 34
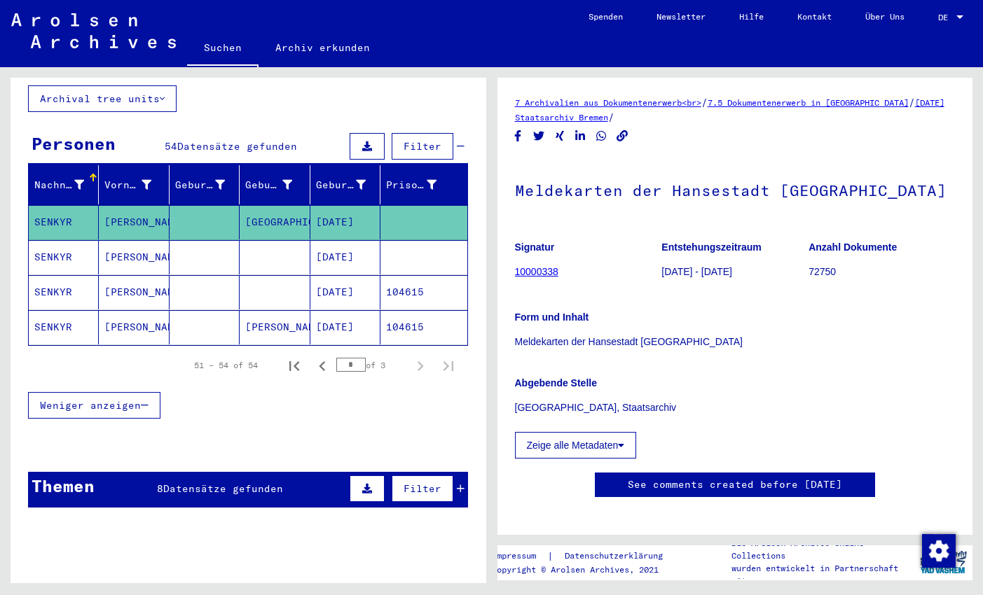
click at [144, 240] on mat-cell "[PERSON_NAME]" at bounding box center [134, 257] width 70 height 34
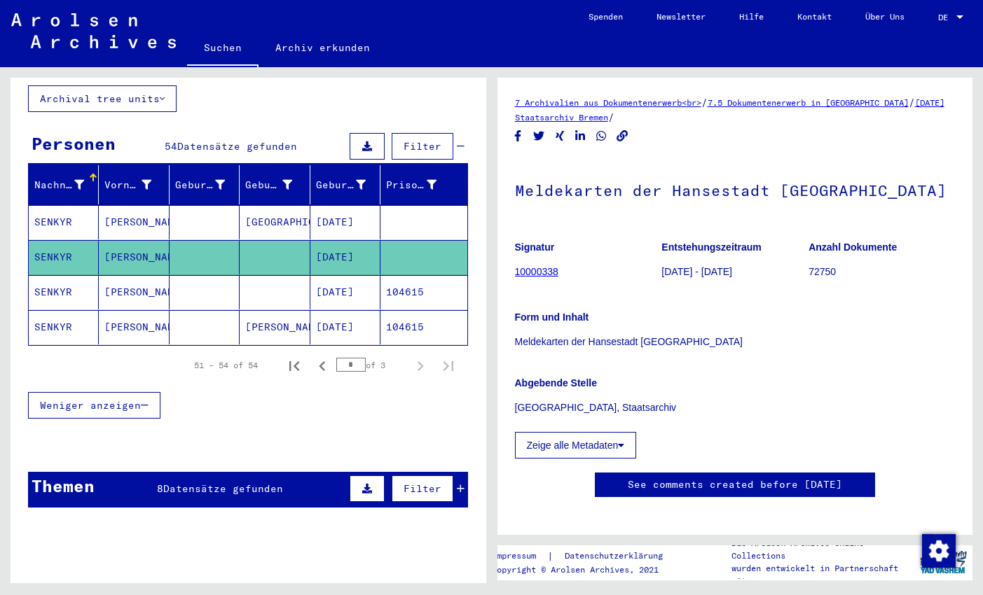
click at [139, 277] on mat-cell "[PERSON_NAME]" at bounding box center [134, 292] width 70 height 34
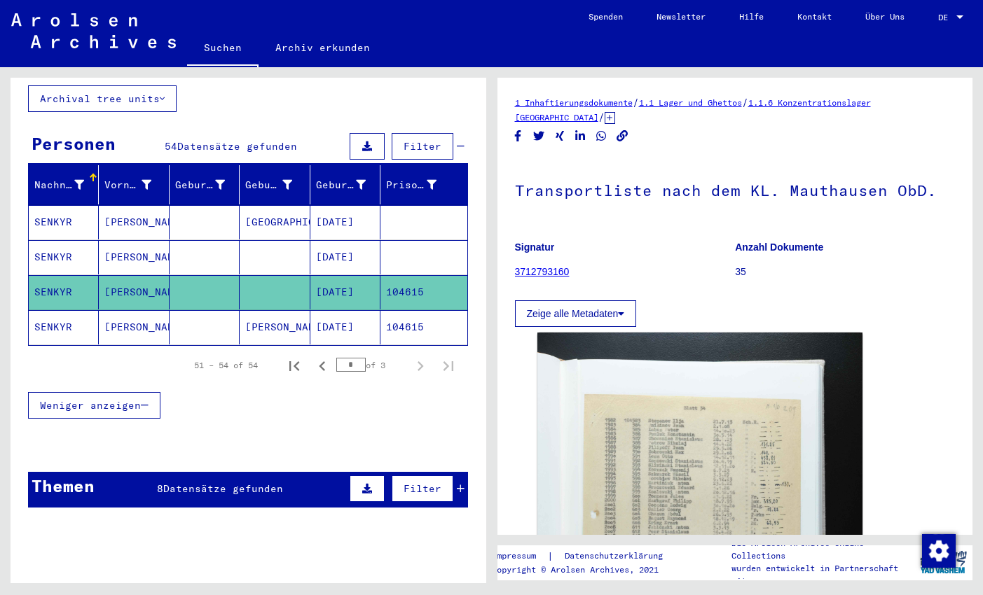
click at [138, 240] on mat-cell "[PERSON_NAME]" at bounding box center [134, 257] width 70 height 34
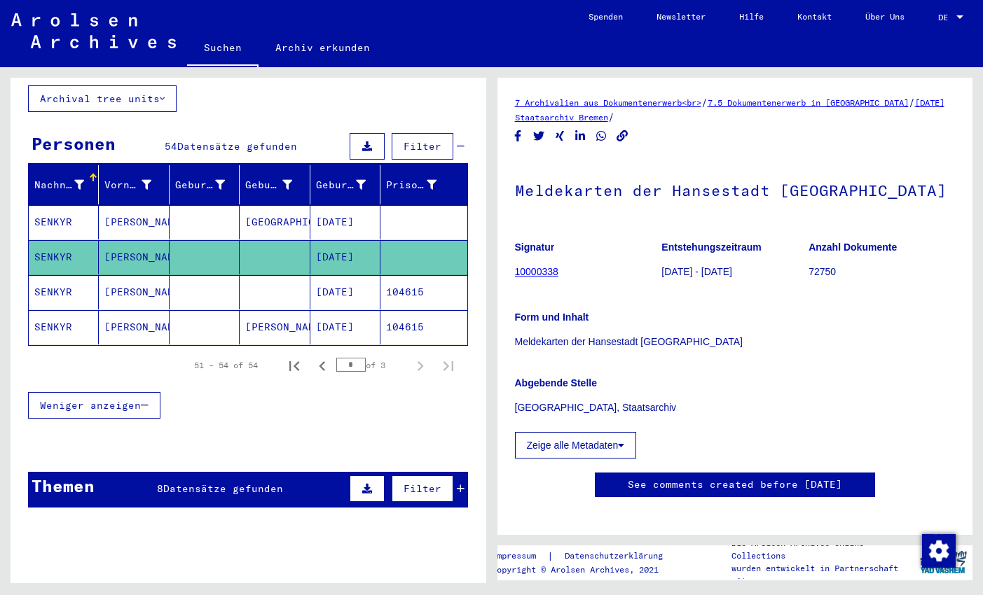
click at [138, 205] on mat-cell "[PERSON_NAME]" at bounding box center [134, 222] width 70 height 34
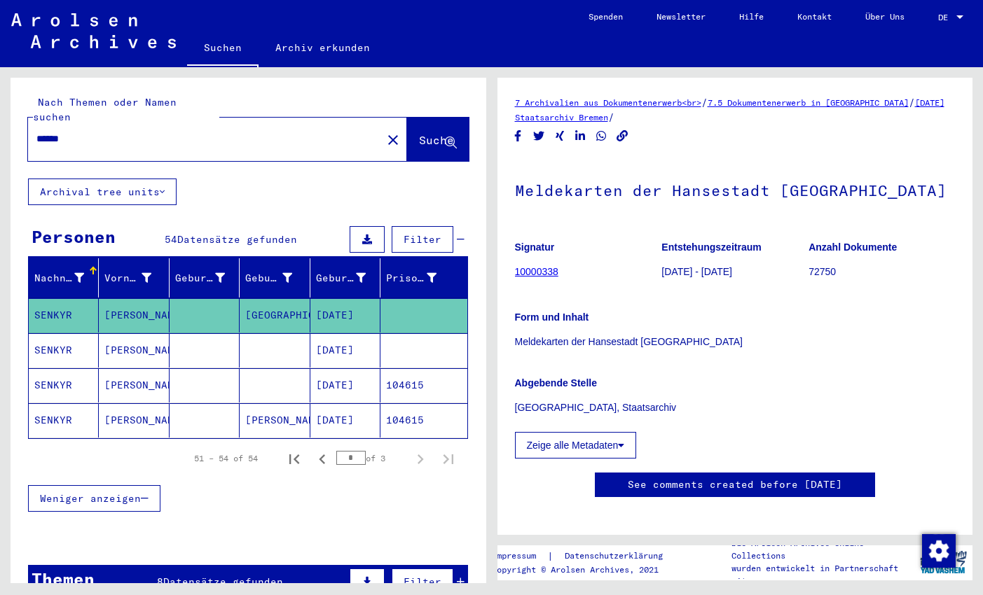
click at [100, 132] on input "******" at bounding box center [204, 139] width 337 height 15
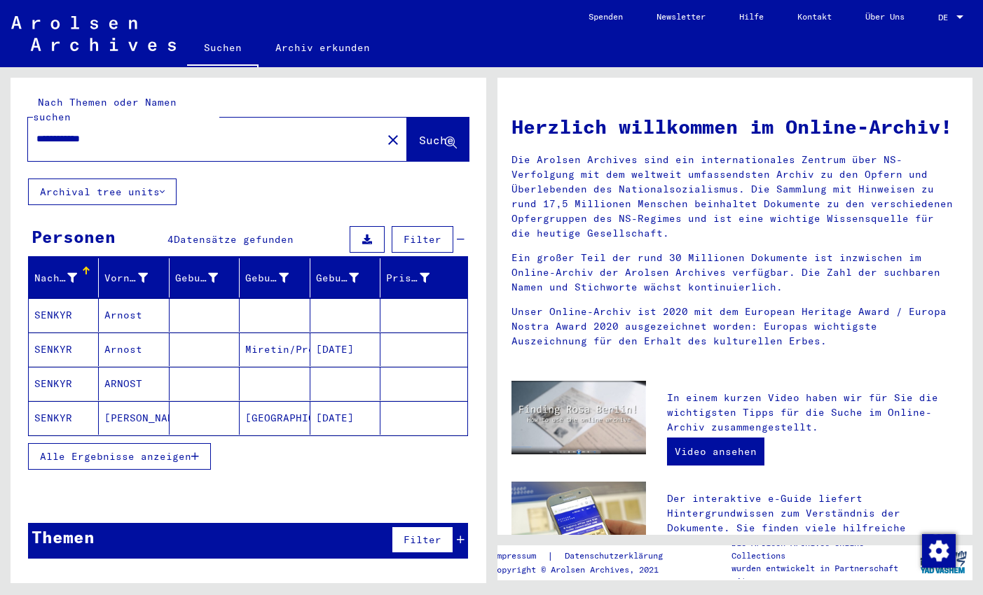
click at [148, 298] on mat-cell "Arnost" at bounding box center [134, 315] width 70 height 34
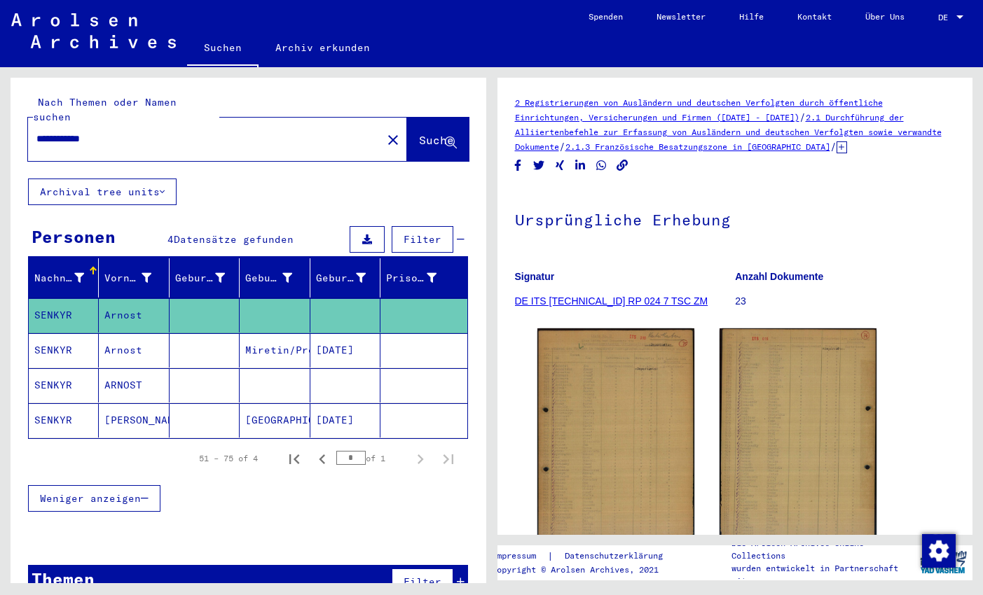
click at [142, 337] on mat-cell "Arnost" at bounding box center [134, 350] width 70 height 34
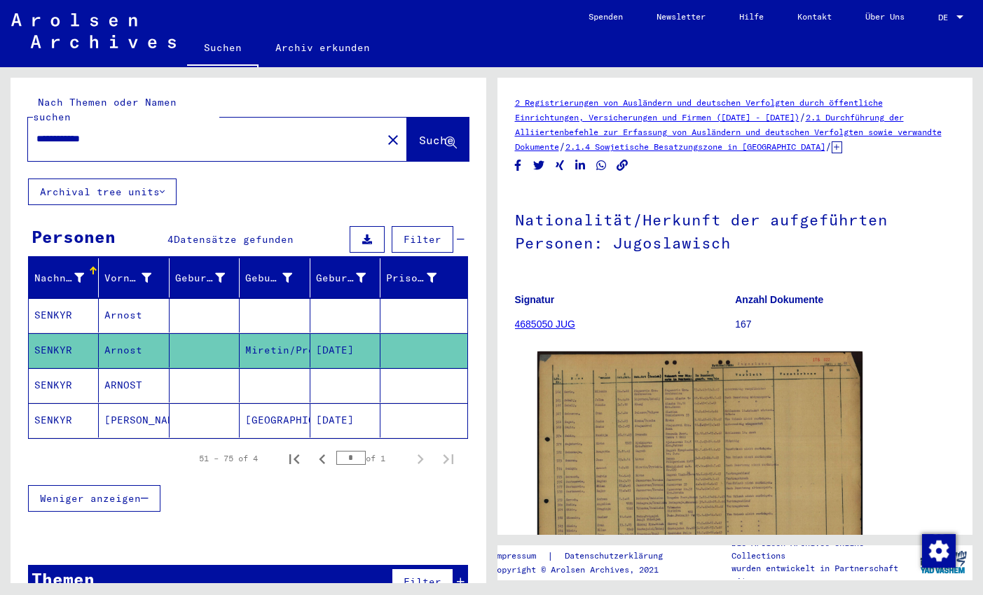
click at [141, 373] on mat-cell "ARNOST" at bounding box center [134, 385] width 70 height 34
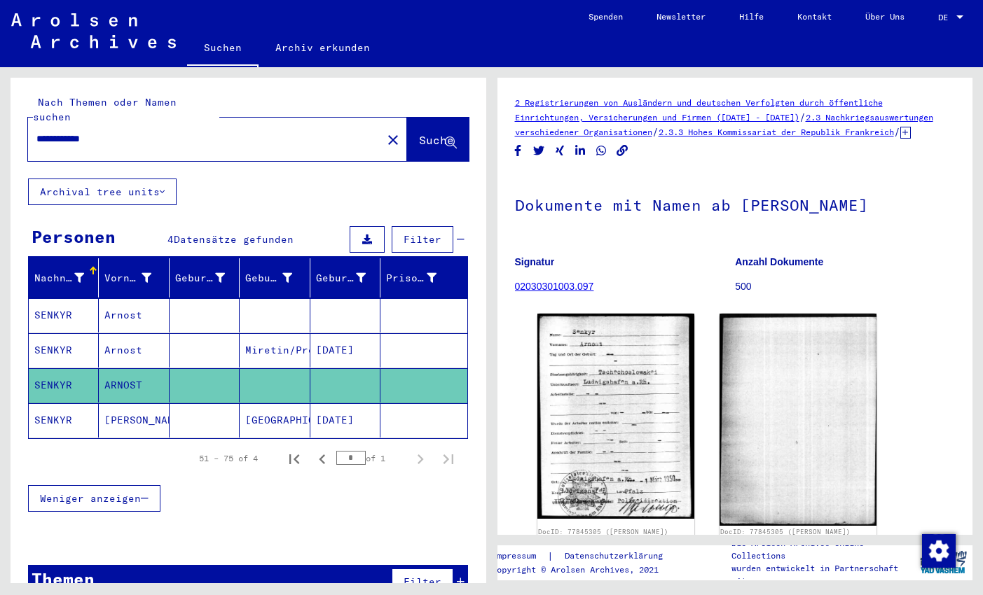
click at [256, 403] on mat-cell "[GEOGRAPHIC_DATA]" at bounding box center [275, 420] width 70 height 34
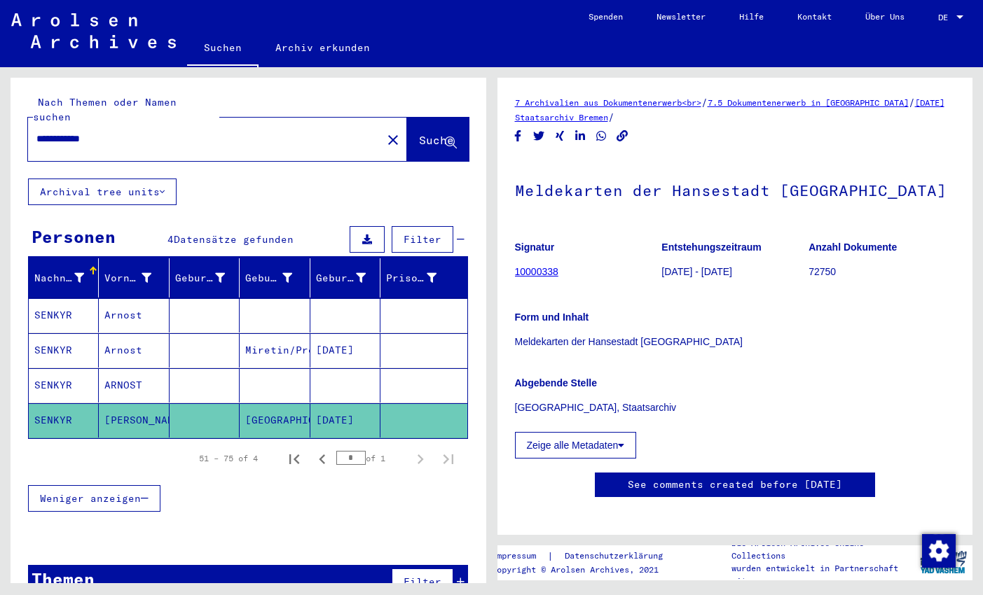
drag, startPoint x: 81, startPoint y: 128, endPoint x: 123, endPoint y: 128, distance: 42.0
click at [123, 132] on input "**********" at bounding box center [204, 139] width 337 height 15
click at [419, 133] on span "Suche" at bounding box center [436, 140] width 35 height 14
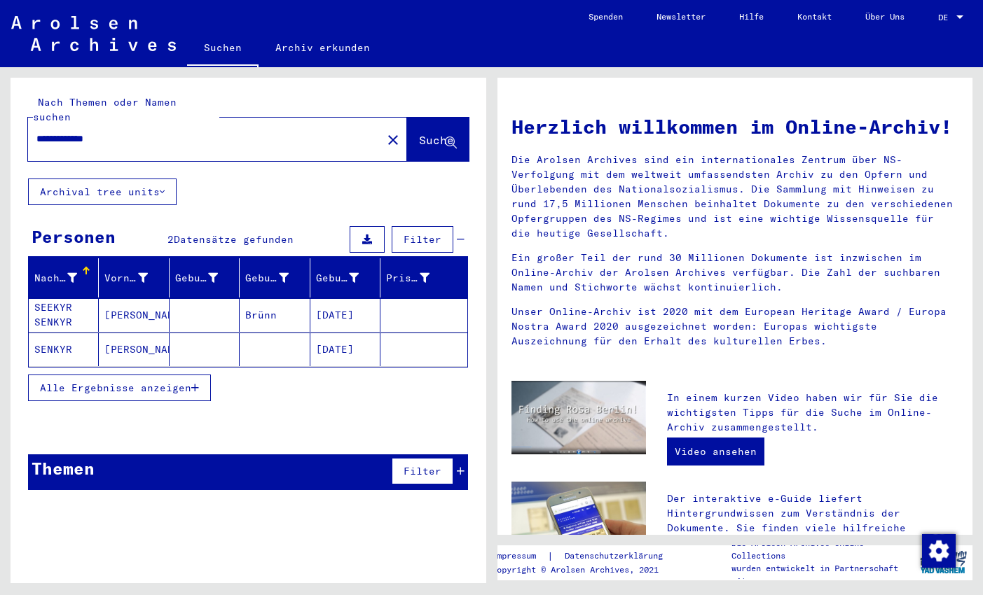
click at [155, 300] on mat-cell "[PERSON_NAME]" at bounding box center [134, 315] width 70 height 34
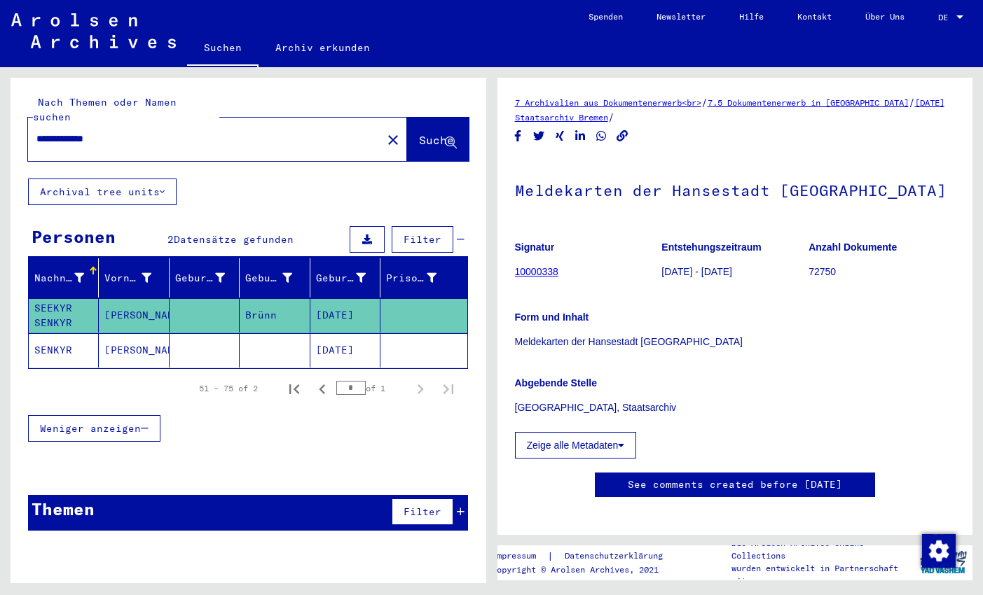
click at [147, 333] on mat-cell "[PERSON_NAME]" at bounding box center [134, 350] width 70 height 34
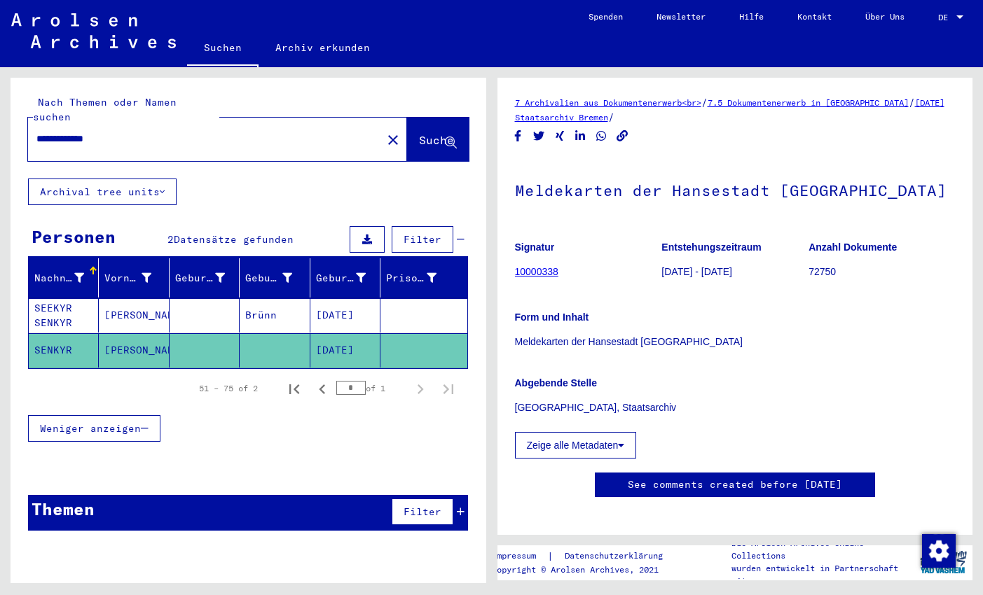
click at [145, 300] on mat-cell "[PERSON_NAME]" at bounding box center [134, 315] width 70 height 34
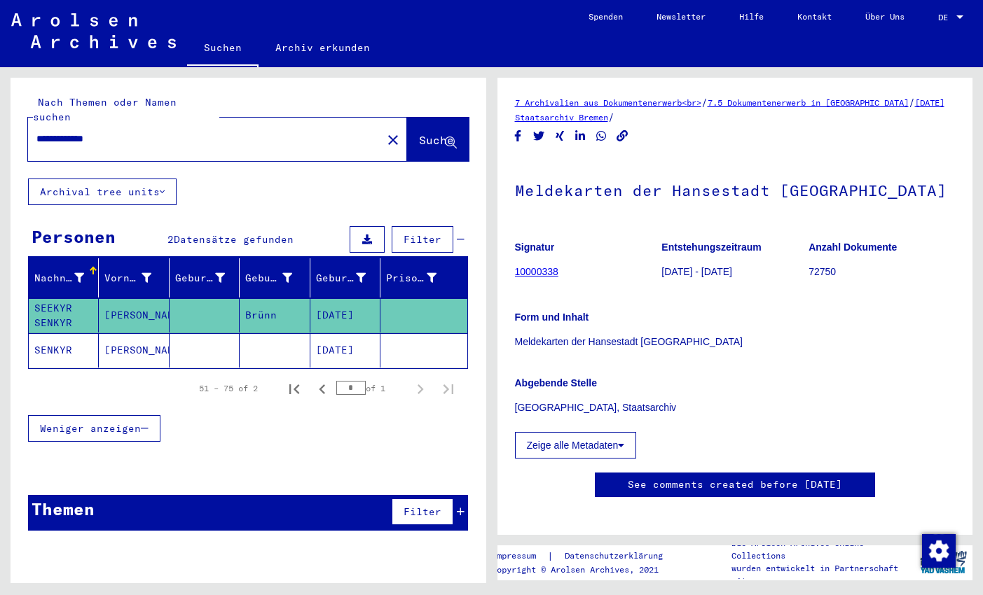
drag, startPoint x: 116, startPoint y: 128, endPoint x: 32, endPoint y: 130, distance: 84.0
click at [36, 132] on input "**********" at bounding box center [204, 139] width 337 height 15
type input "**********"
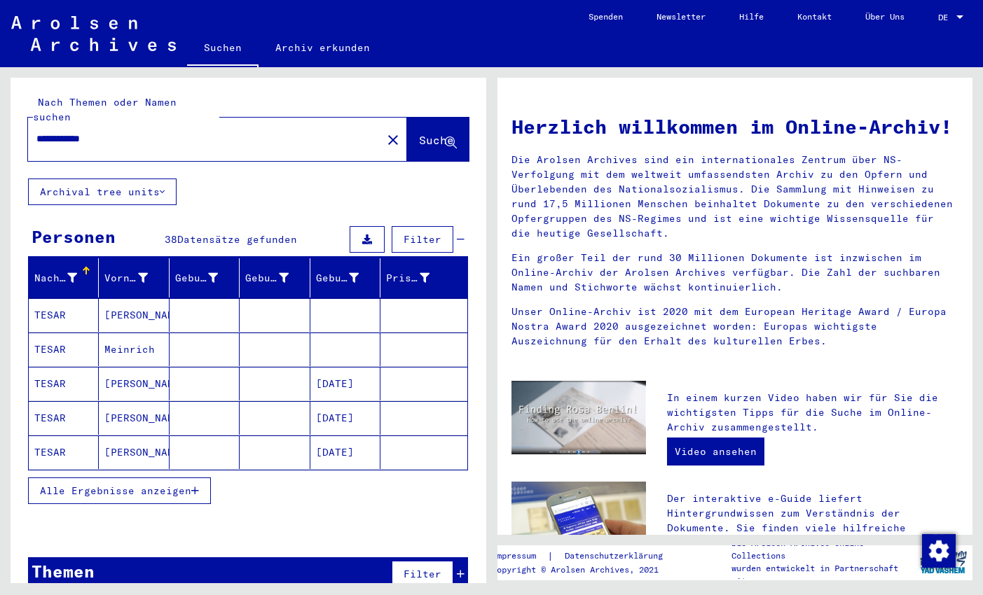
click at [179, 485] on span "Alle Ergebnisse anzeigen" at bounding box center [115, 491] width 151 height 13
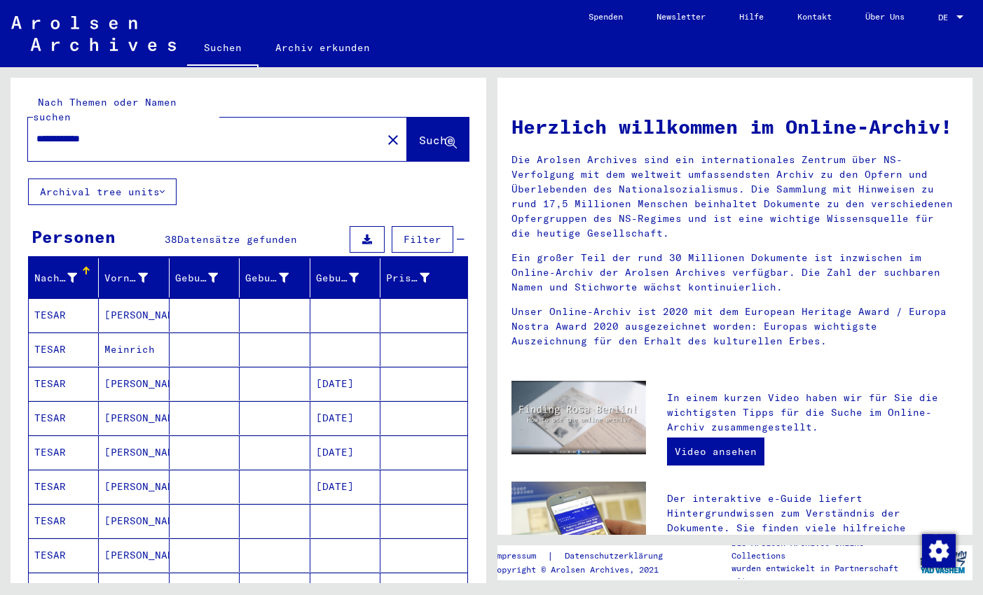
click at [156, 298] on mat-cell "[PERSON_NAME]" at bounding box center [134, 315] width 70 height 34
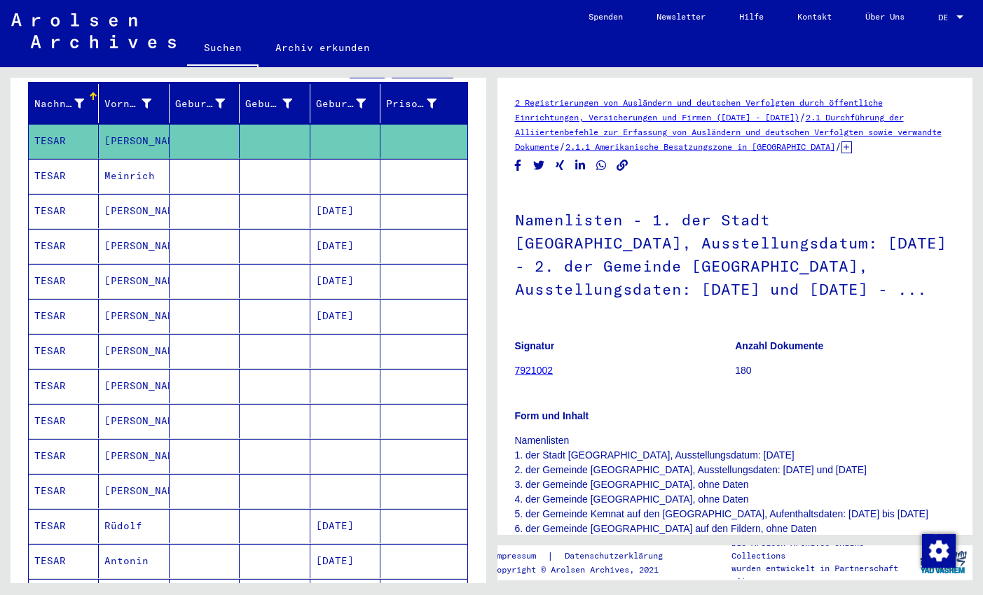
scroll to position [232, 0]
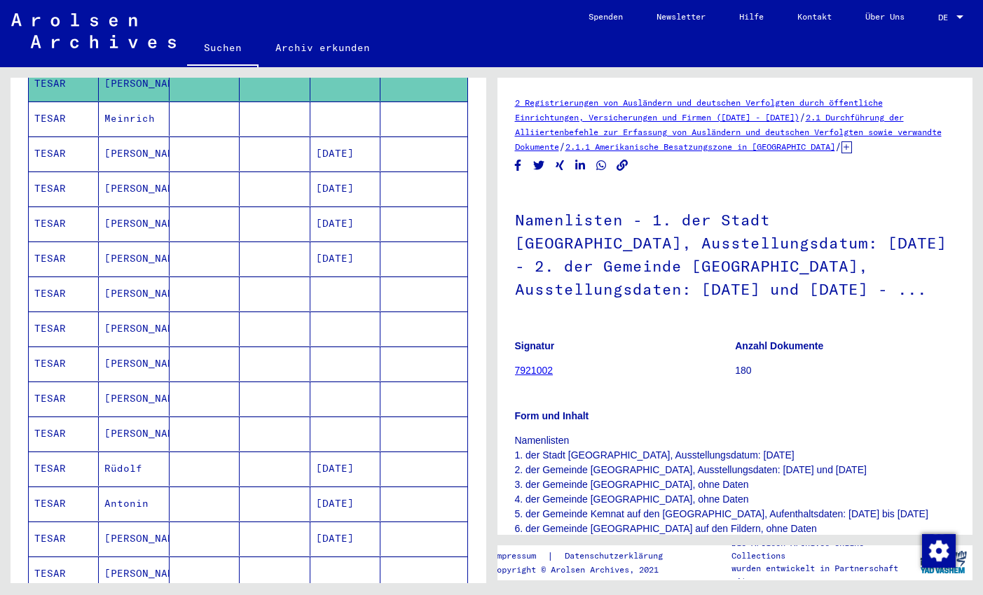
click at [233, 105] on mat-cell at bounding box center [204, 119] width 70 height 34
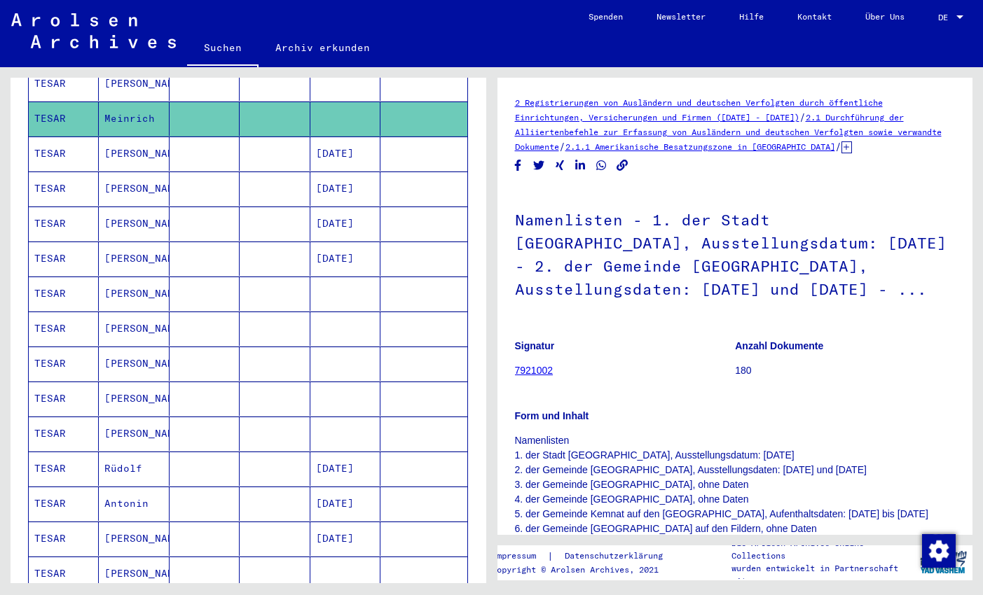
click at [211, 137] on mat-cell at bounding box center [204, 154] width 70 height 34
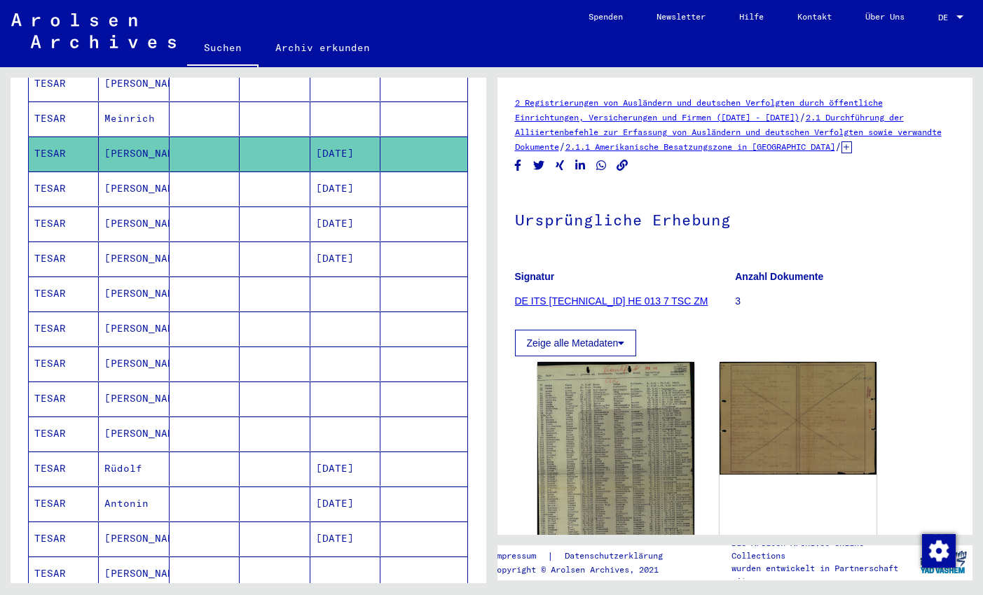
click at [207, 172] on mat-cell at bounding box center [204, 189] width 70 height 34
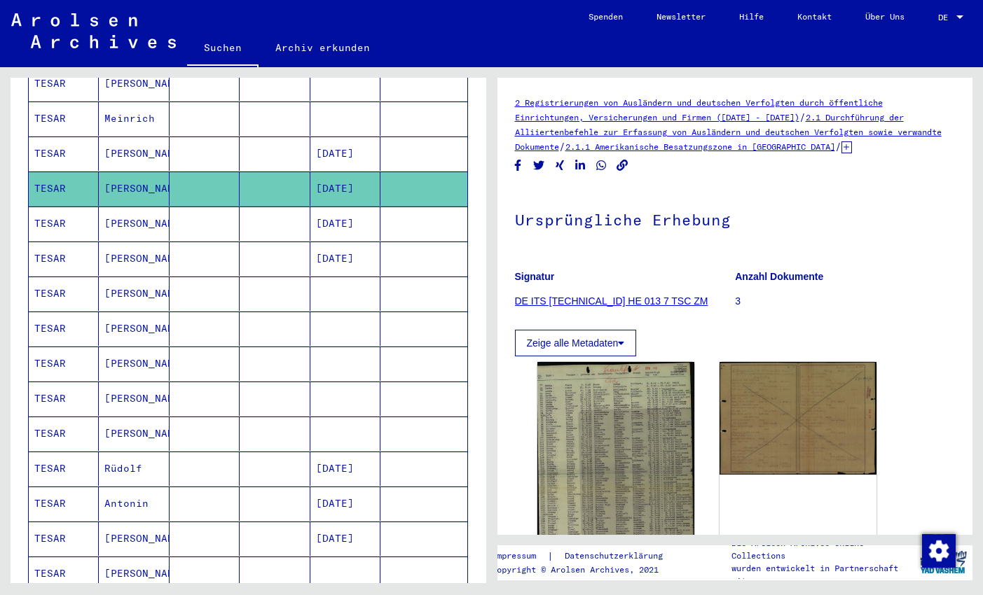
click at [207, 208] on mat-cell at bounding box center [204, 224] width 70 height 34
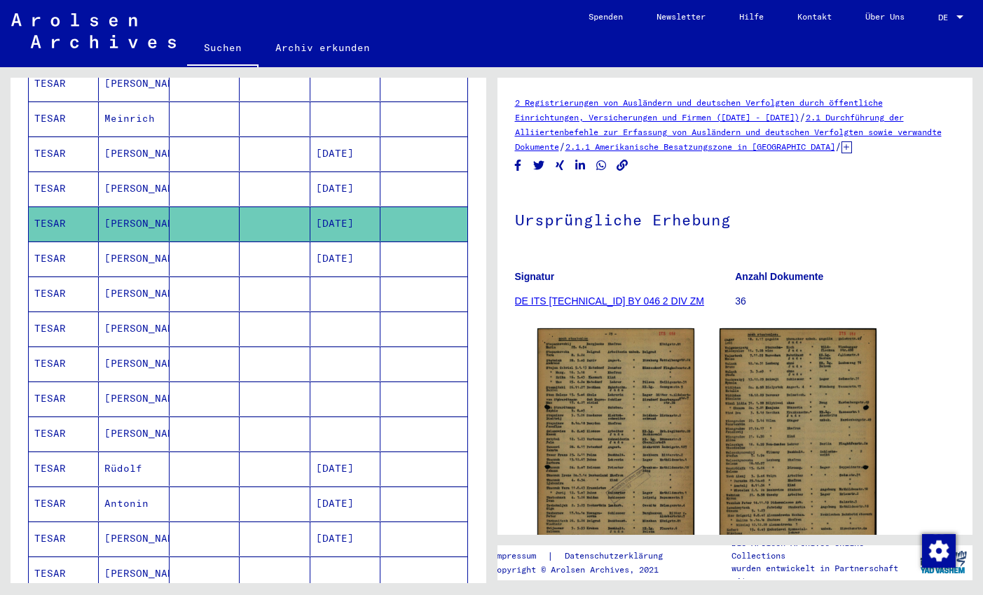
click at [208, 242] on mat-cell at bounding box center [204, 259] width 70 height 34
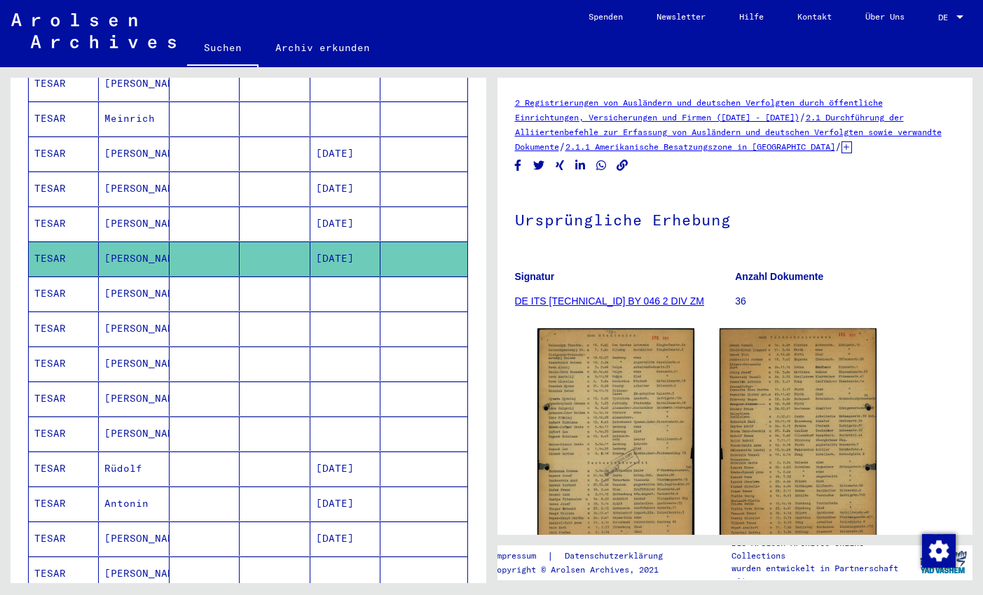
click at [208, 277] on mat-cell at bounding box center [204, 294] width 70 height 34
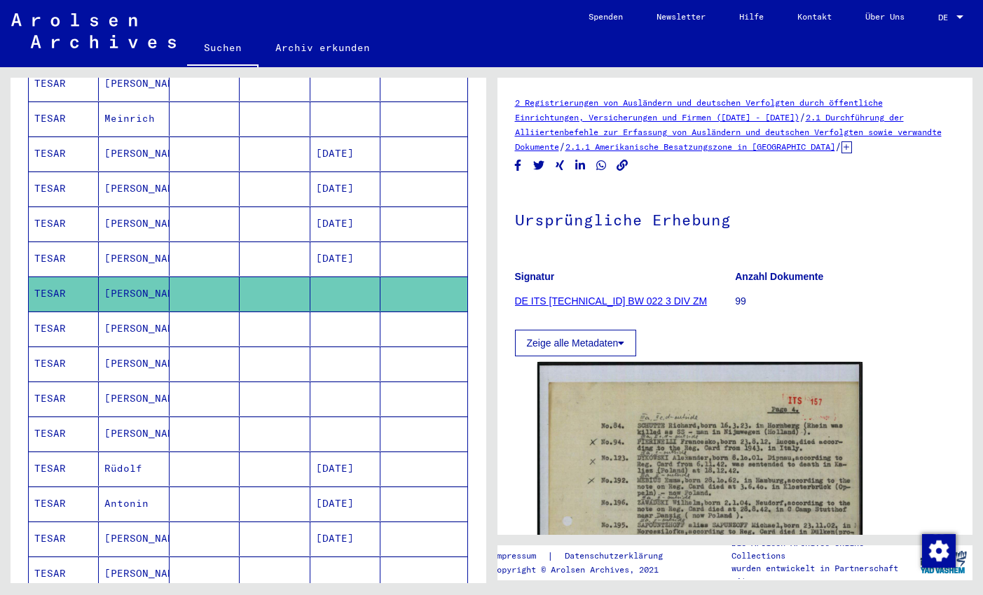
click at [211, 312] on mat-cell at bounding box center [204, 329] width 70 height 34
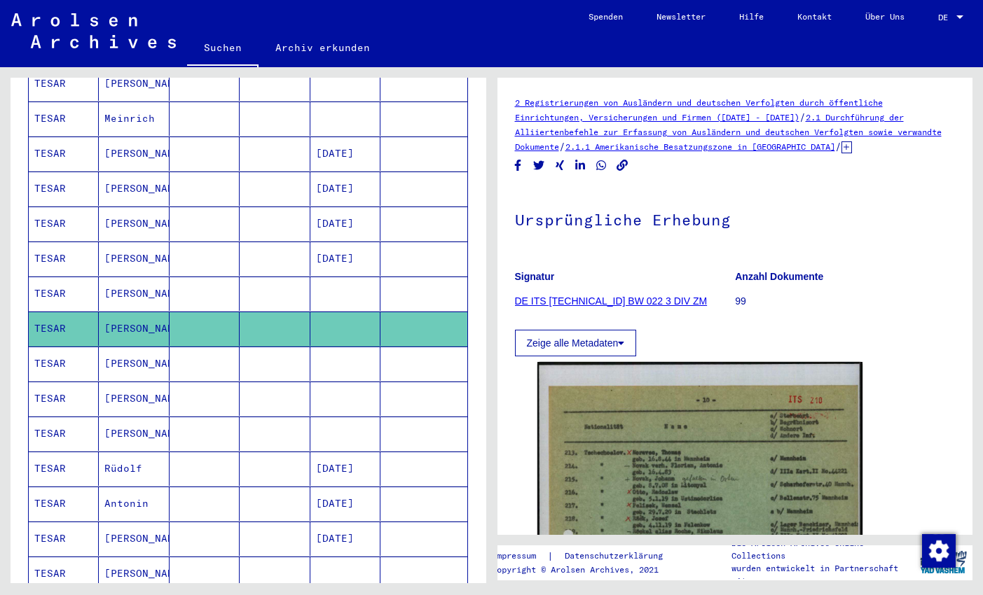
click at [211, 347] on mat-cell at bounding box center [204, 364] width 70 height 34
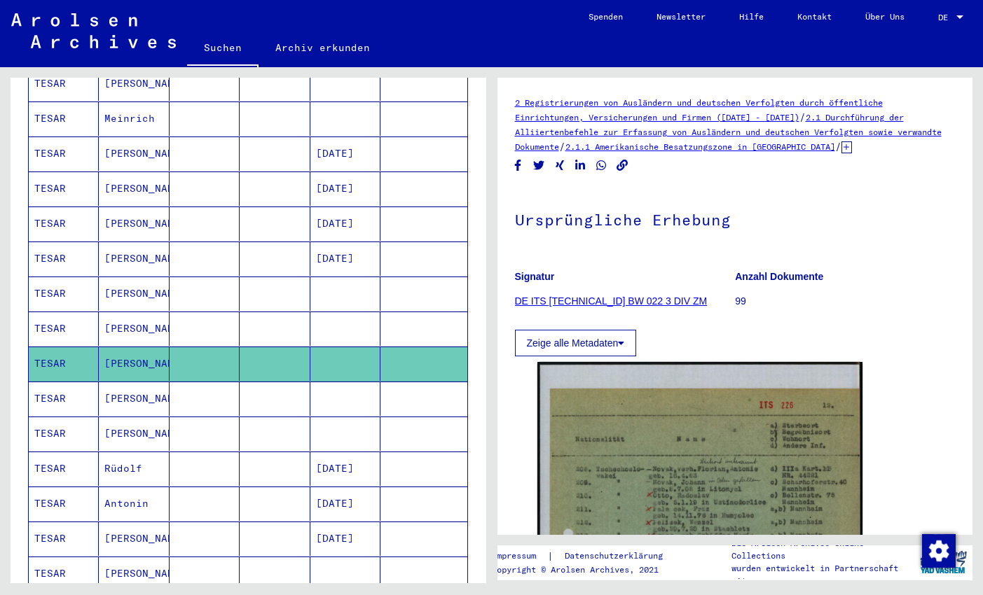
click at [208, 384] on mat-cell at bounding box center [204, 399] width 70 height 34
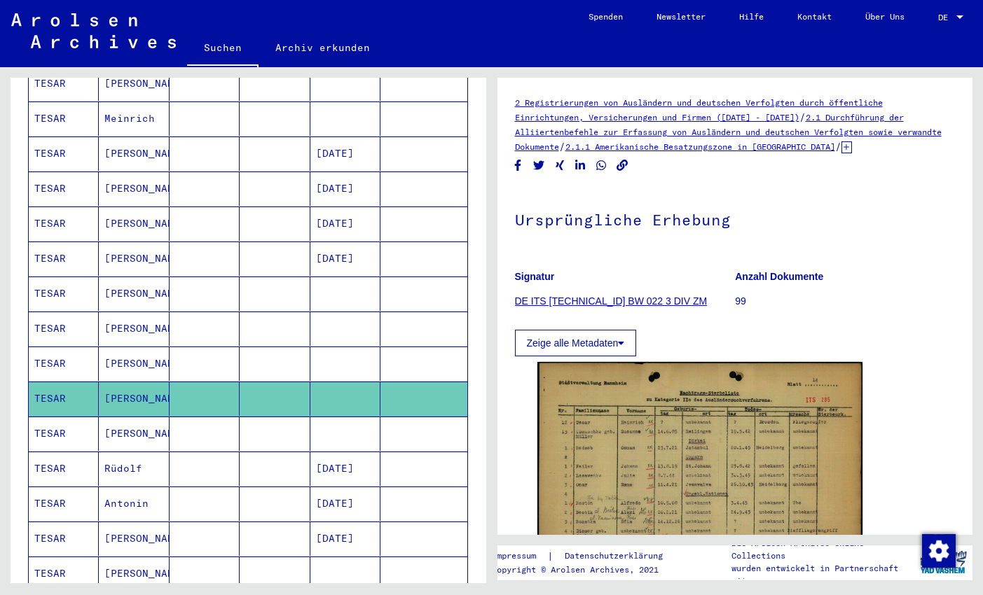
click at [208, 417] on mat-cell at bounding box center [204, 434] width 70 height 34
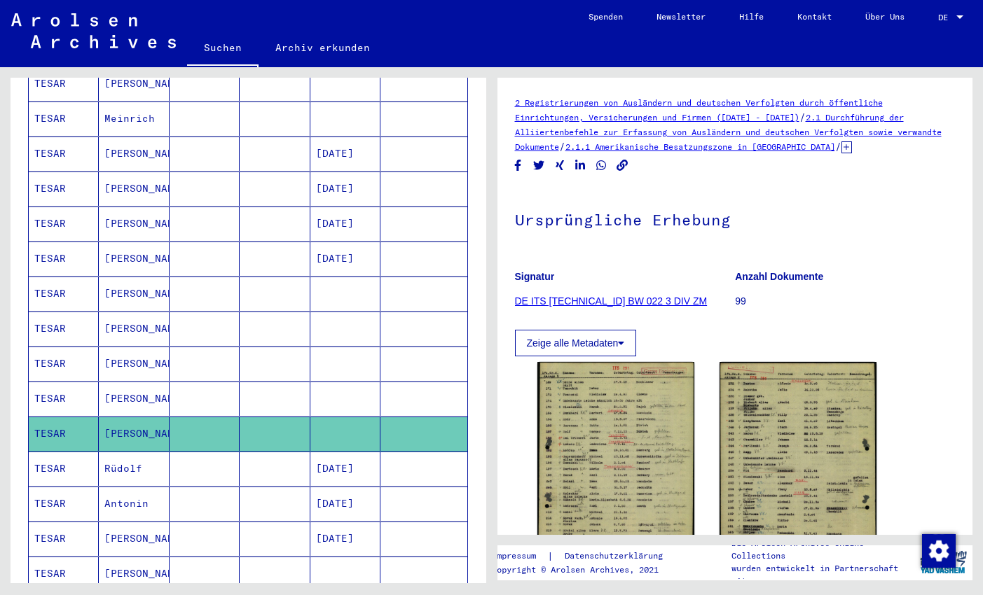
click at [208, 452] on mat-cell at bounding box center [204, 469] width 70 height 34
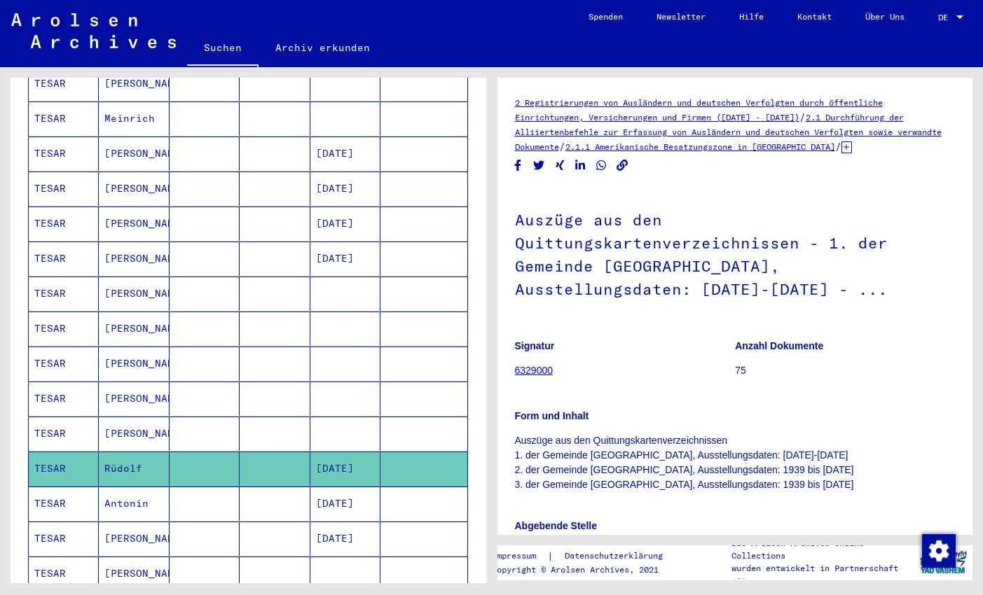
click at [192, 417] on mat-cell at bounding box center [204, 434] width 70 height 34
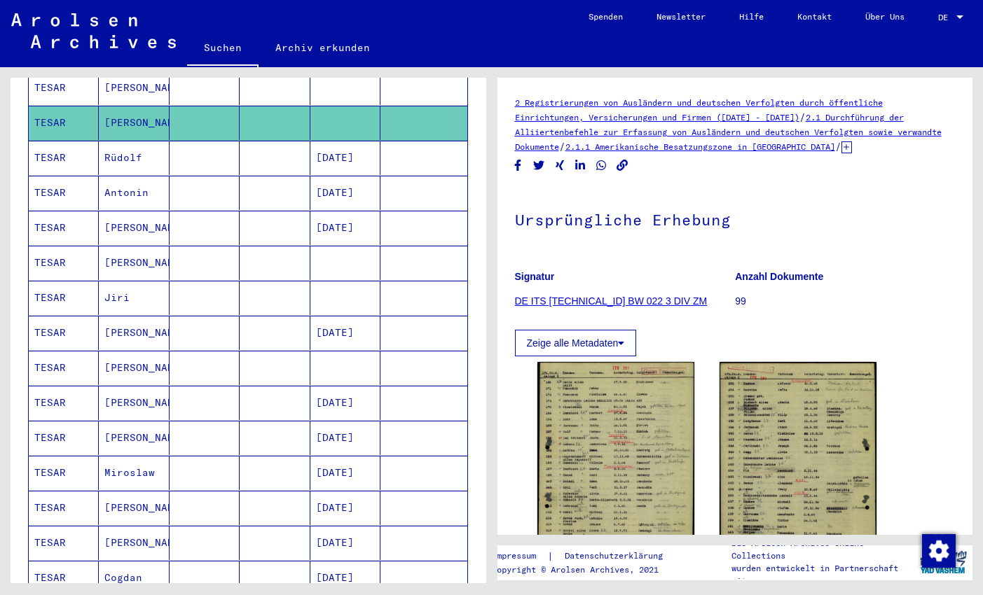
scroll to position [565, 0]
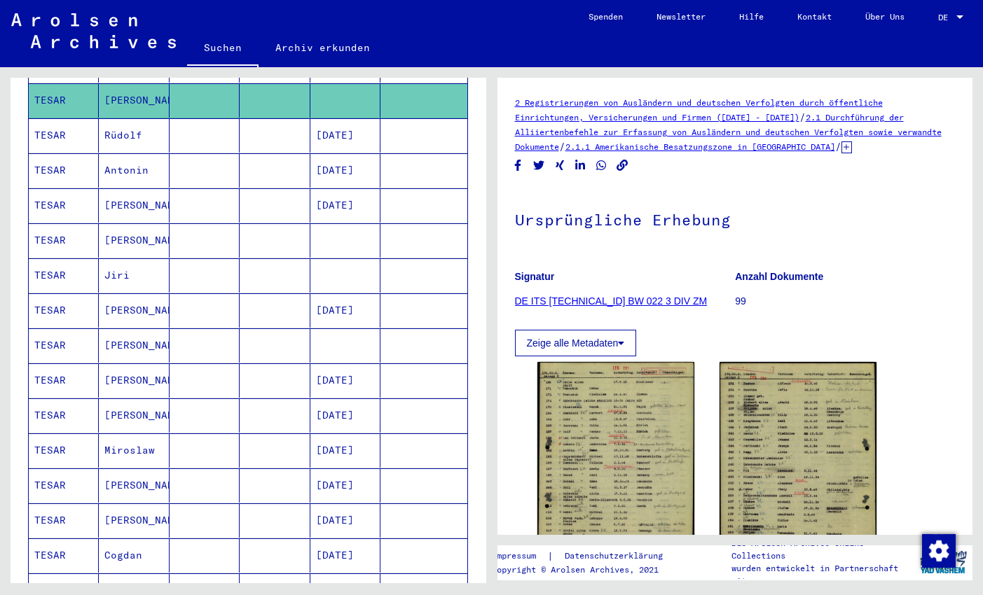
click at [176, 126] on mat-cell at bounding box center [204, 135] width 70 height 34
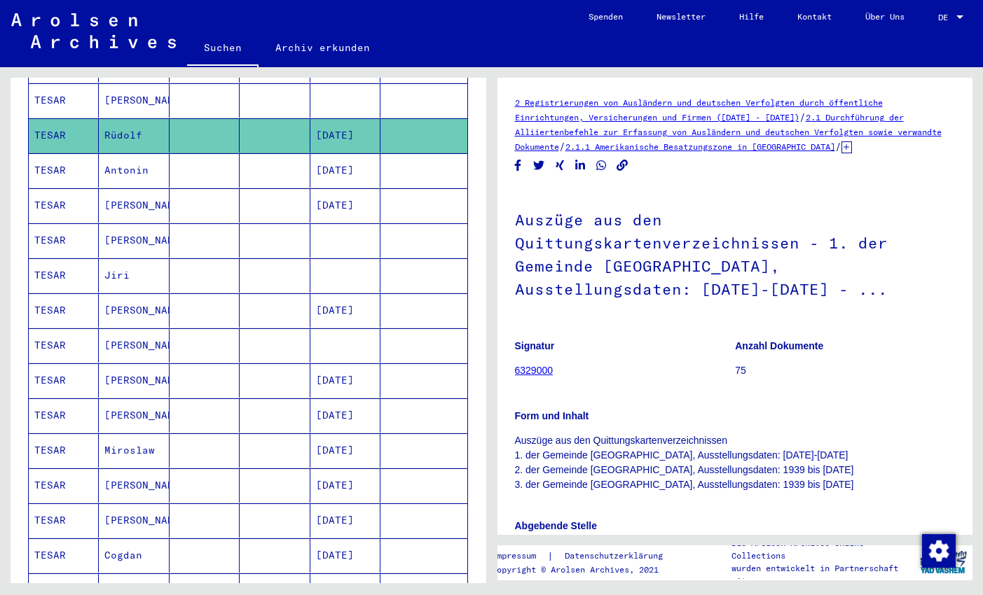
click at [169, 153] on mat-cell "Antonin" at bounding box center [134, 170] width 70 height 34
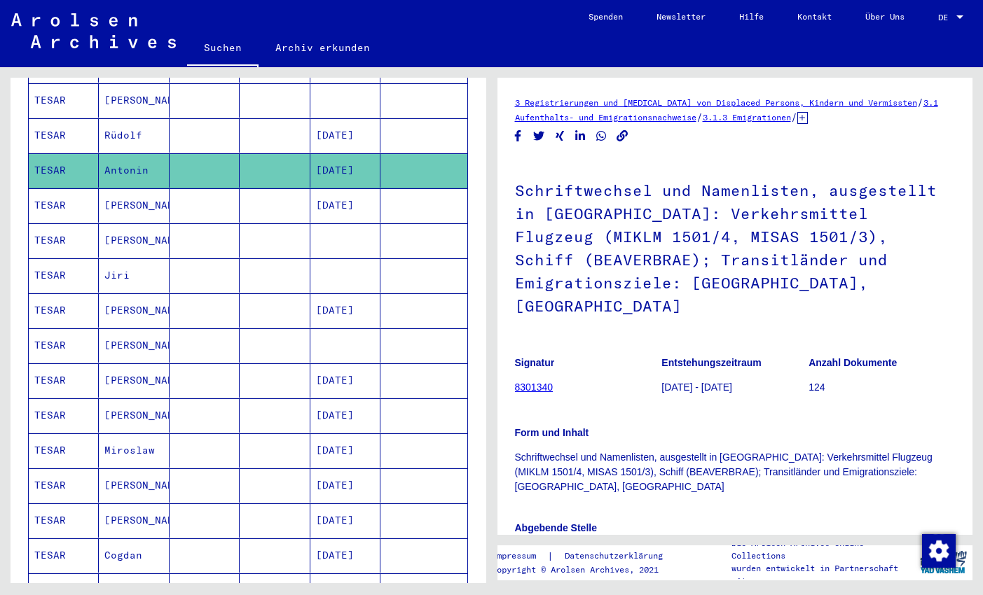
click at [167, 188] on mat-cell "[PERSON_NAME]" at bounding box center [134, 205] width 70 height 34
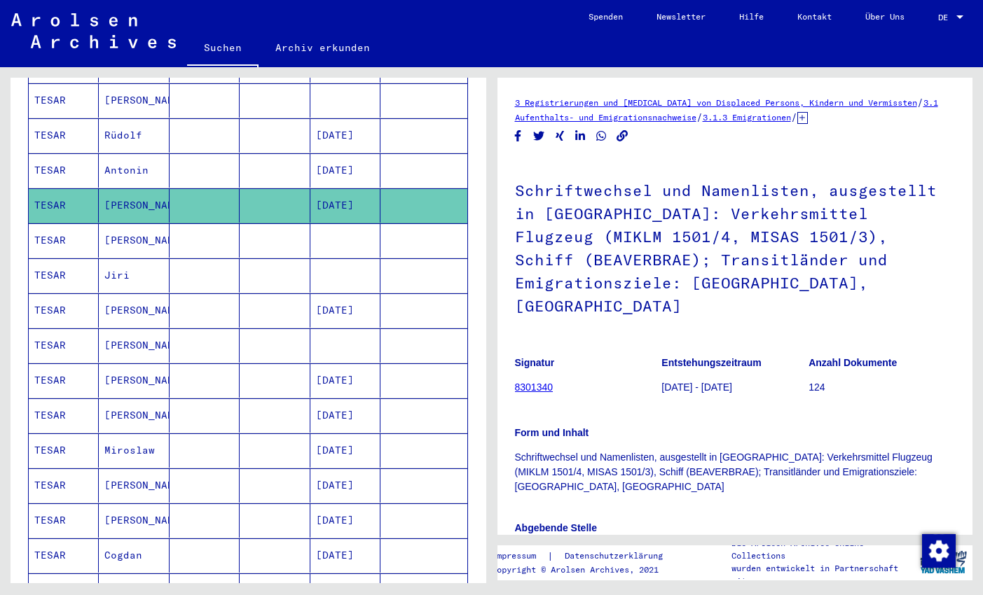
click at [168, 223] on mat-cell "[PERSON_NAME]" at bounding box center [134, 240] width 70 height 34
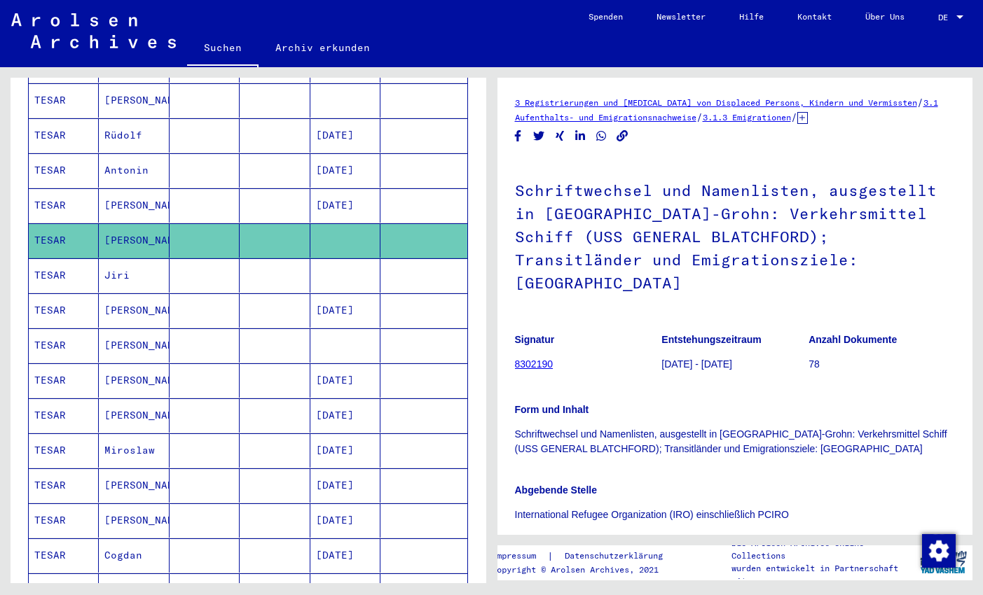
click at [172, 260] on mat-cell at bounding box center [204, 275] width 70 height 34
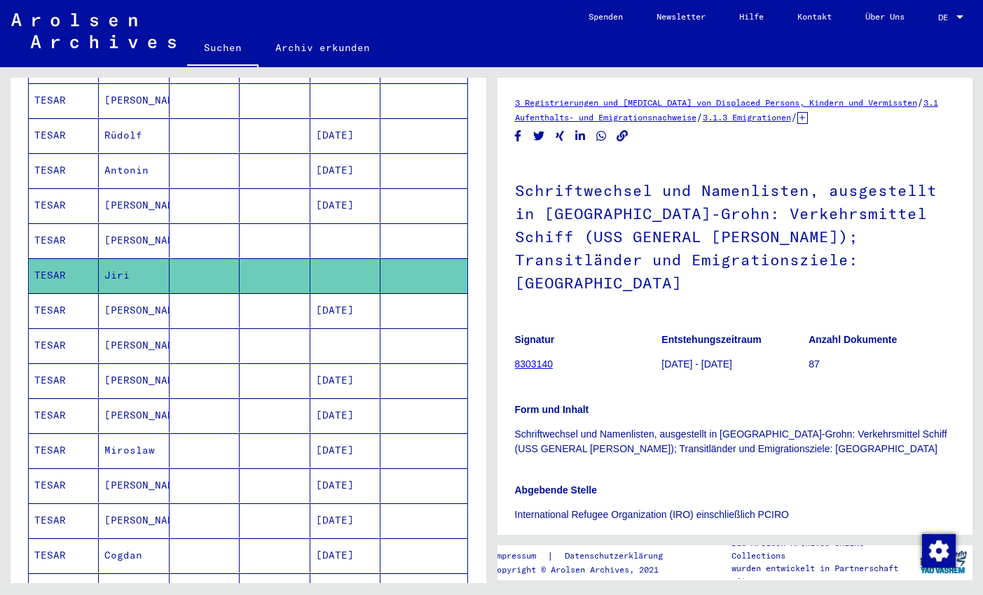
drag, startPoint x: 965, startPoint y: 247, endPoint x: 964, endPoint y: 268, distance: 21.1
click at [964, 268] on div "3 Registrierungen und [MEDICAL_DATA] von Displaced Persons, Kindern und Vermiss…" at bounding box center [737, 325] width 491 height 516
click at [919, 273] on h1 "Schriftwechsel und Namenlisten, ausgestellt in [GEOGRAPHIC_DATA]-Grohn: Verkehr…" at bounding box center [735, 235] width 441 height 154
click at [181, 296] on mat-cell at bounding box center [204, 310] width 70 height 34
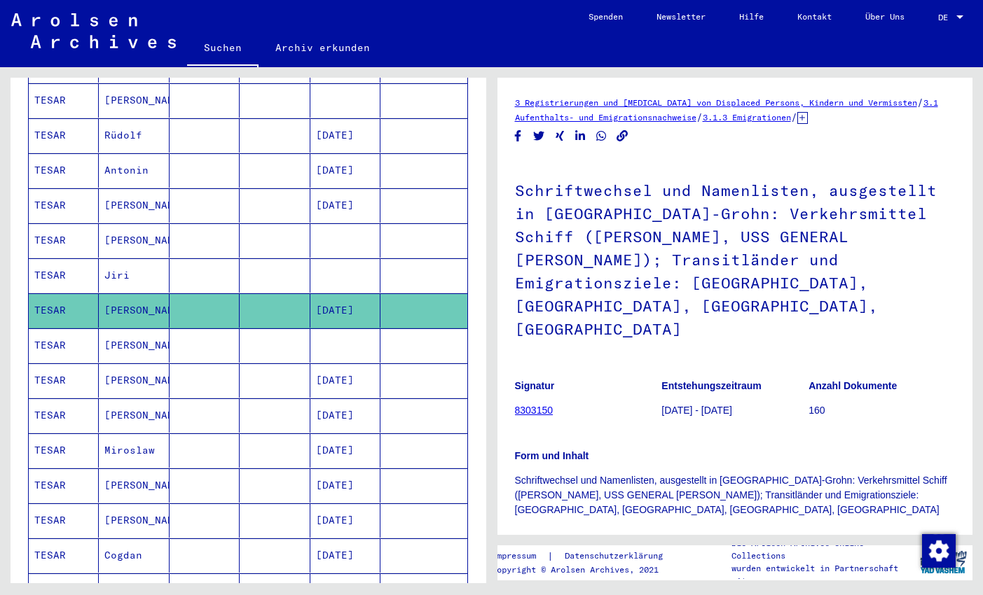
click at [135, 259] on mat-cell "Jiri" at bounding box center [134, 275] width 70 height 34
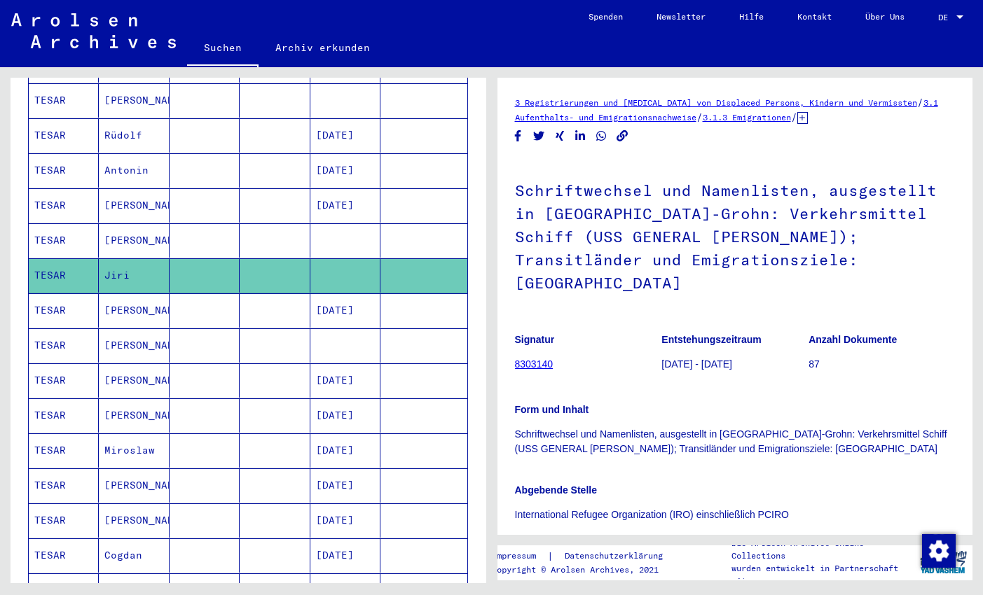
scroll to position [169, 0]
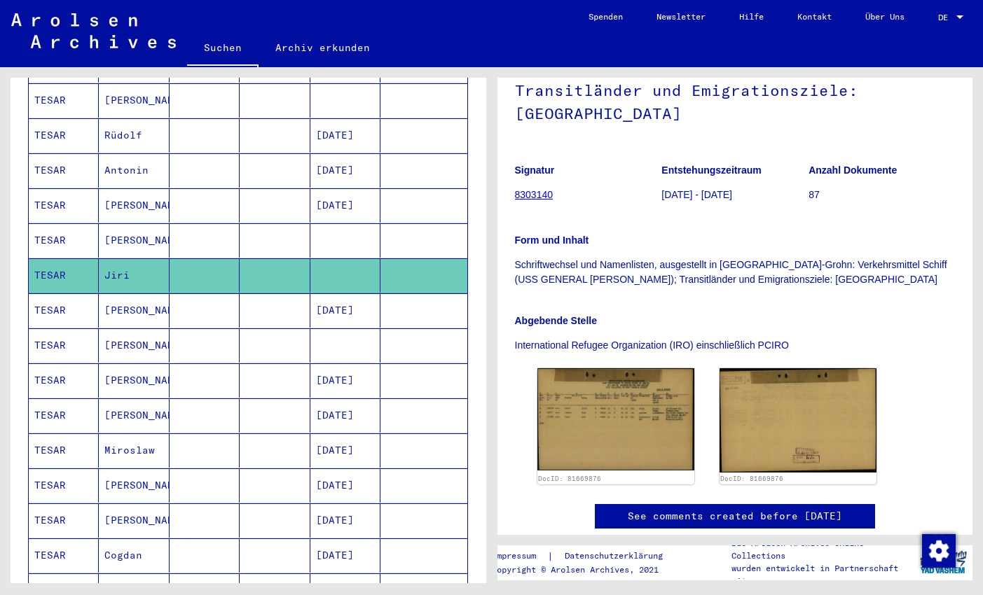
click at [163, 302] on mat-cell "[PERSON_NAME]" at bounding box center [134, 310] width 70 height 34
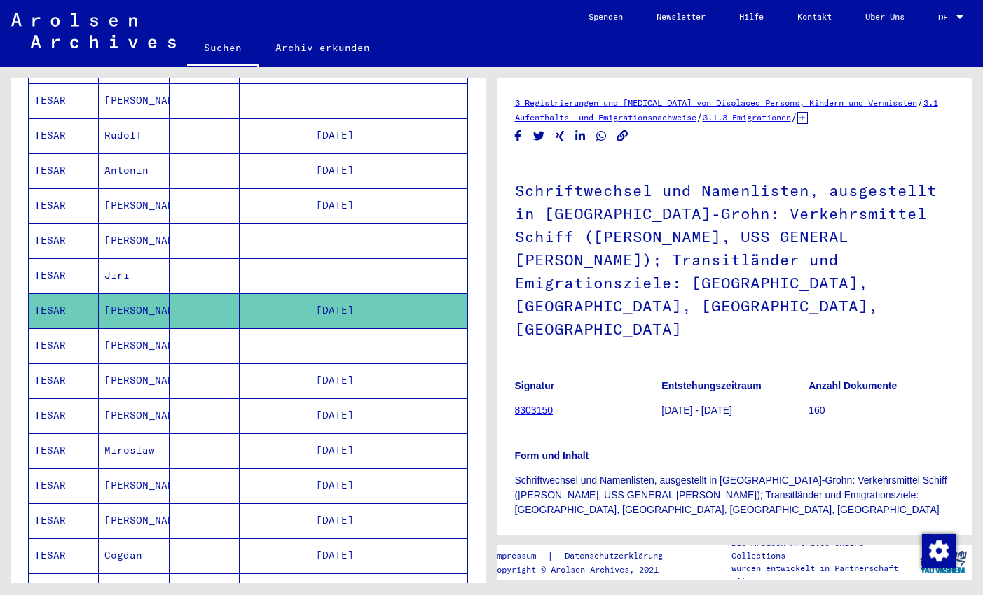
click at [164, 328] on mat-cell "[PERSON_NAME]" at bounding box center [134, 345] width 70 height 34
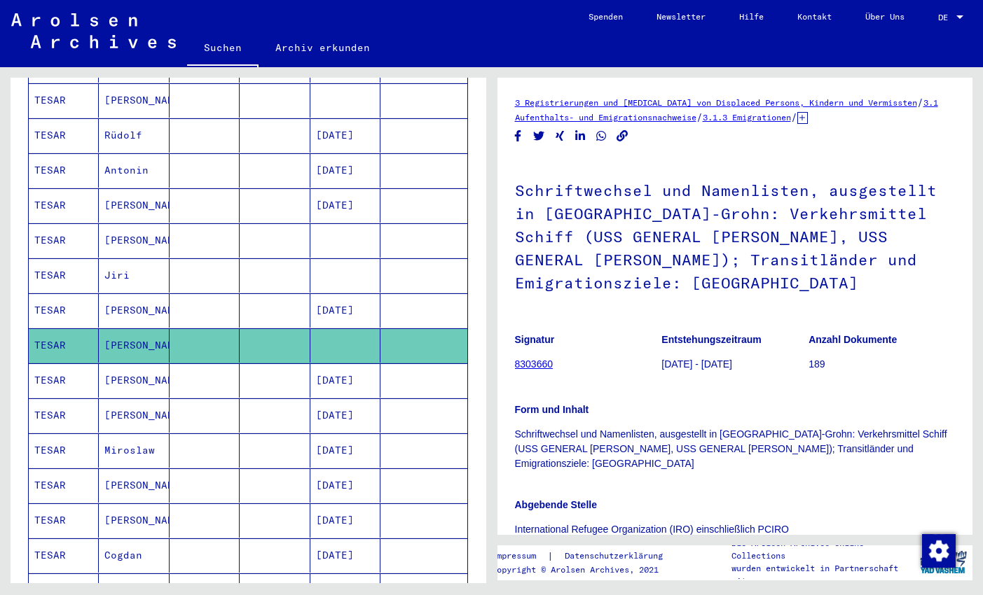
click at [167, 363] on mat-cell "[PERSON_NAME]" at bounding box center [134, 380] width 70 height 34
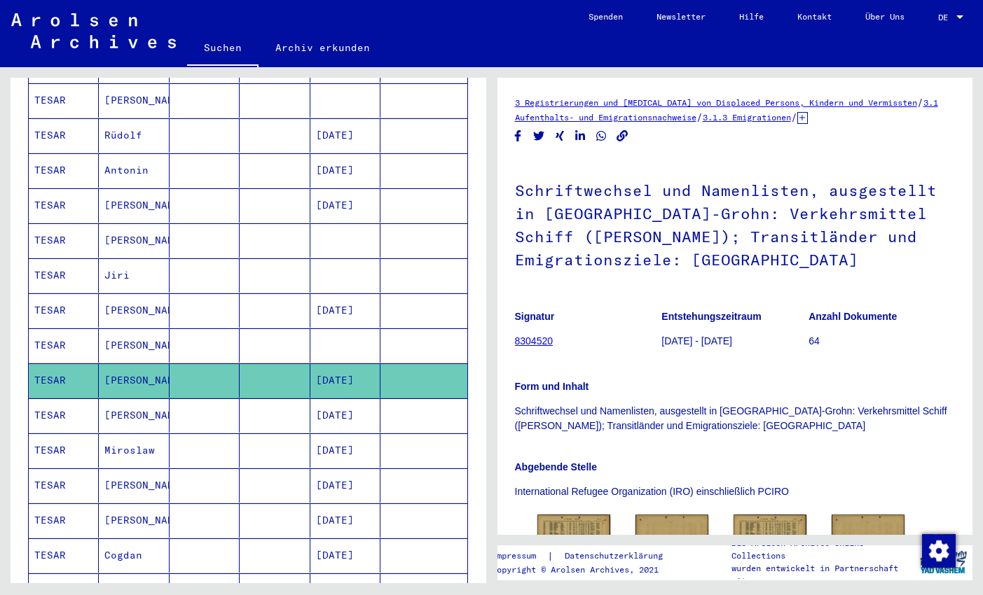
click at [178, 399] on mat-cell at bounding box center [204, 415] width 70 height 34
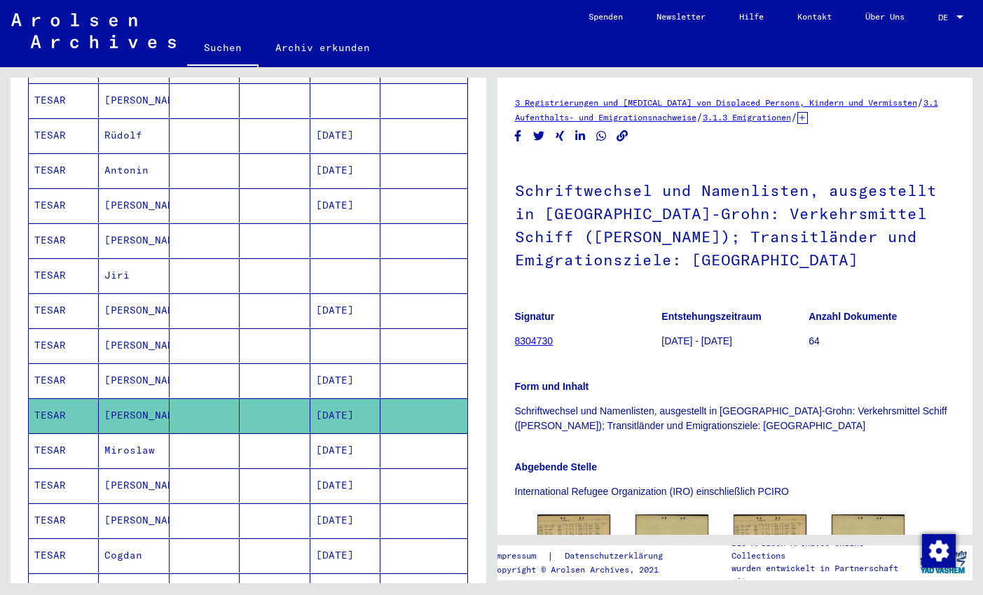
click at [181, 433] on mat-cell at bounding box center [204, 450] width 70 height 34
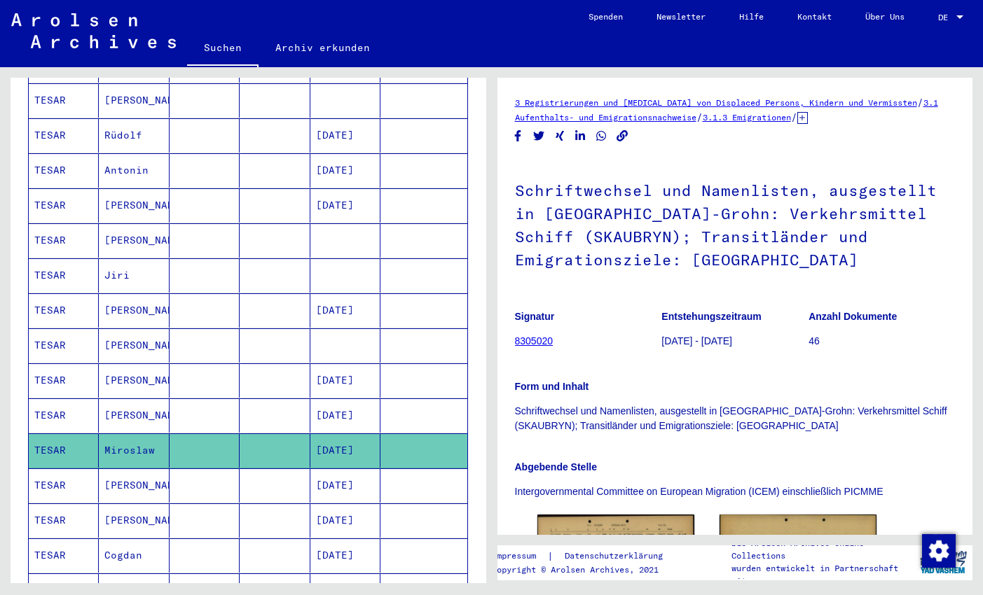
click at [181, 469] on mat-cell at bounding box center [204, 486] width 70 height 34
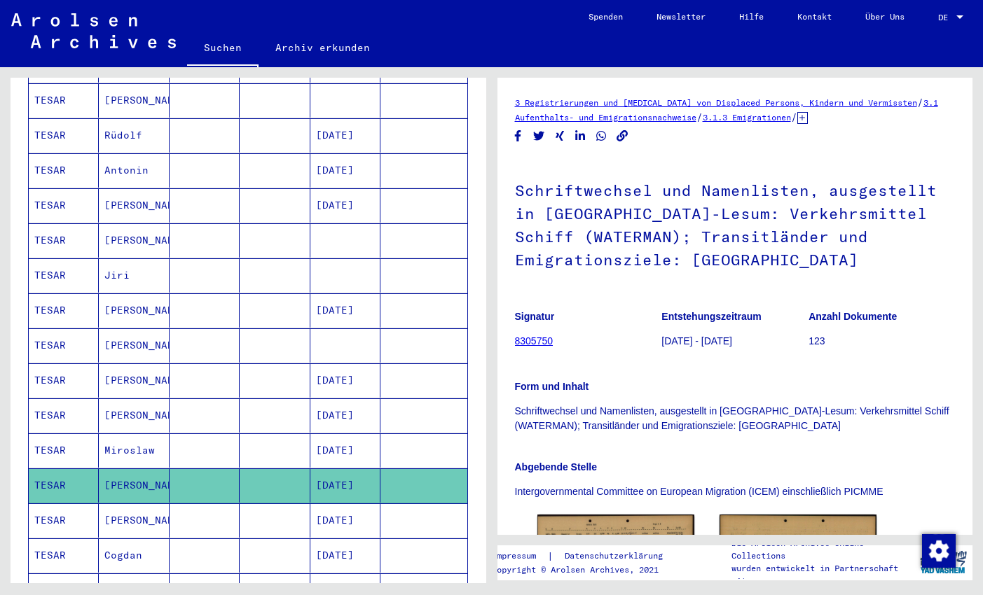
click at [188, 504] on mat-cell at bounding box center [204, 521] width 70 height 34
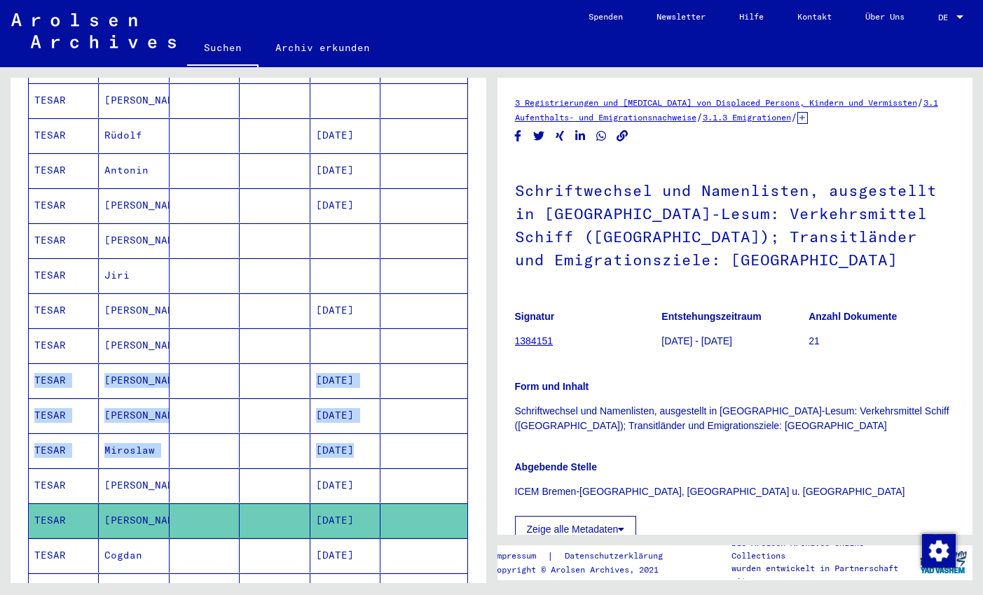
drag, startPoint x: 477, startPoint y: 328, endPoint x: 477, endPoint y: 419, distance: 91.0
click at [477, 419] on div "Nachname Vorname Geburtsname Geburt‏ Geburtsdatum Prisoner # TESAR [PERSON_NAME…" at bounding box center [249, 196] width 476 height 1007
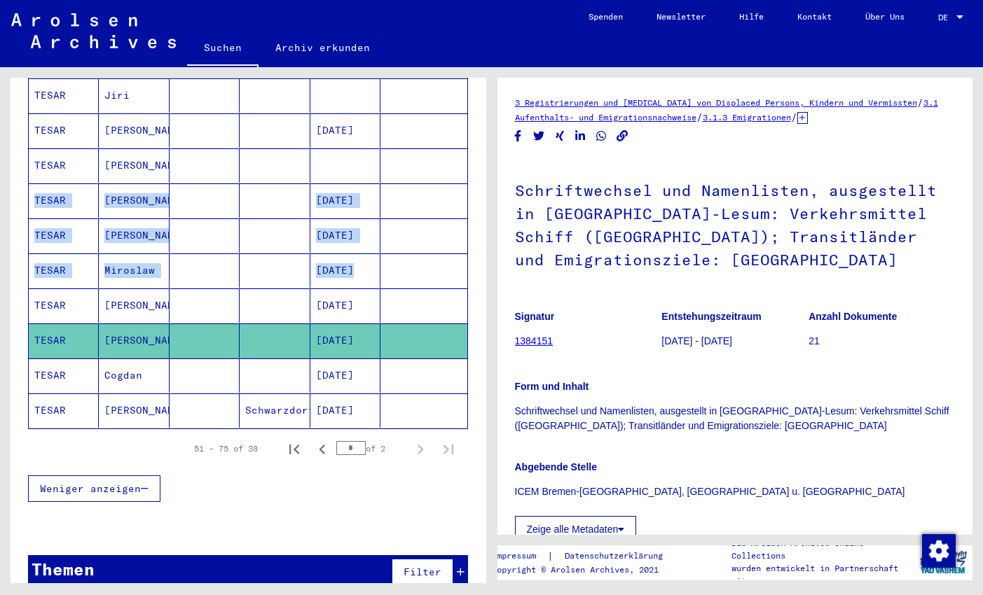
scroll to position [754, 0]
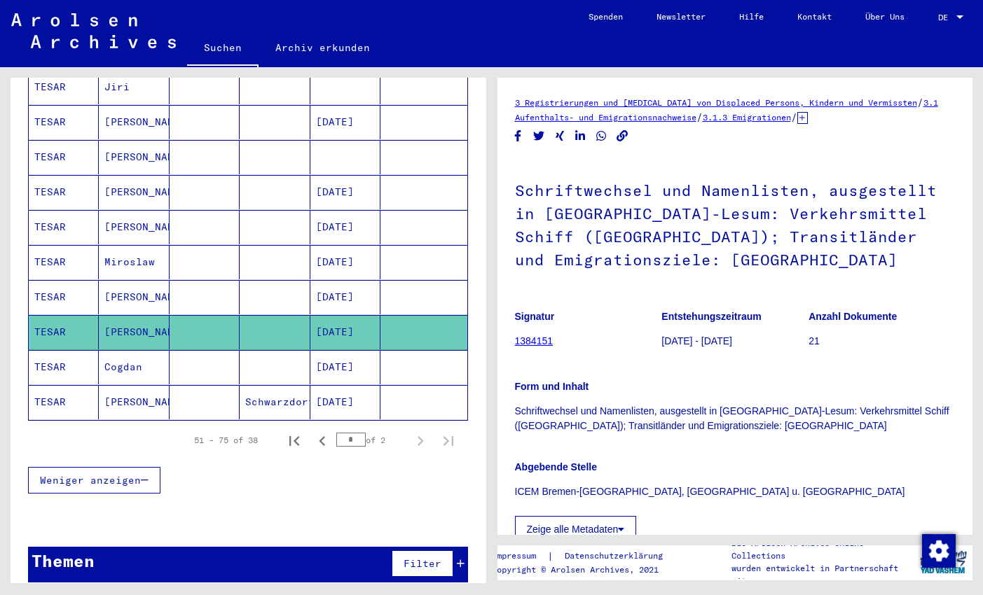
click at [147, 288] on mat-cell "[PERSON_NAME]" at bounding box center [134, 297] width 70 height 34
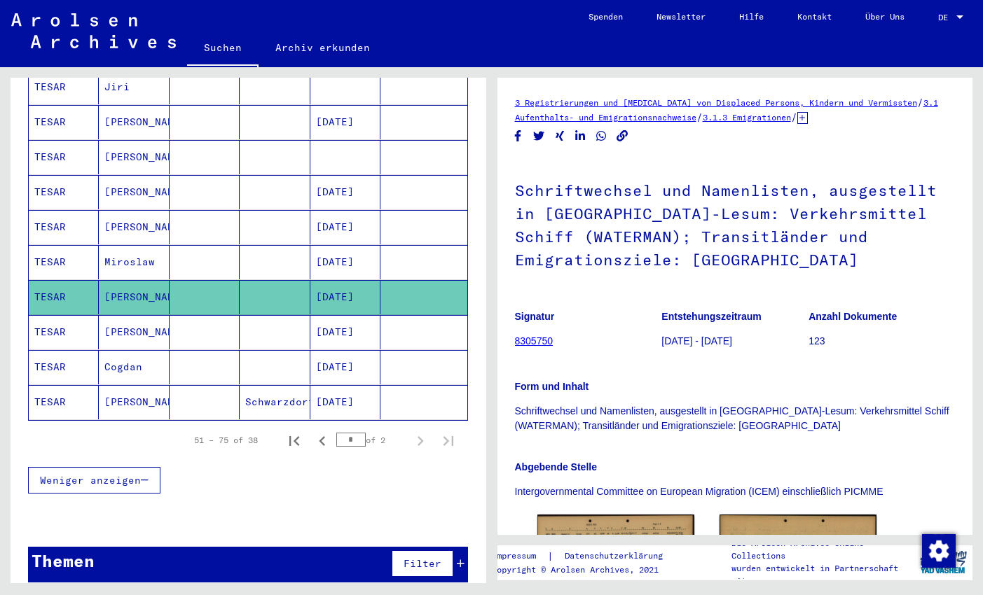
click at [144, 315] on mat-cell "[PERSON_NAME]" at bounding box center [134, 332] width 70 height 34
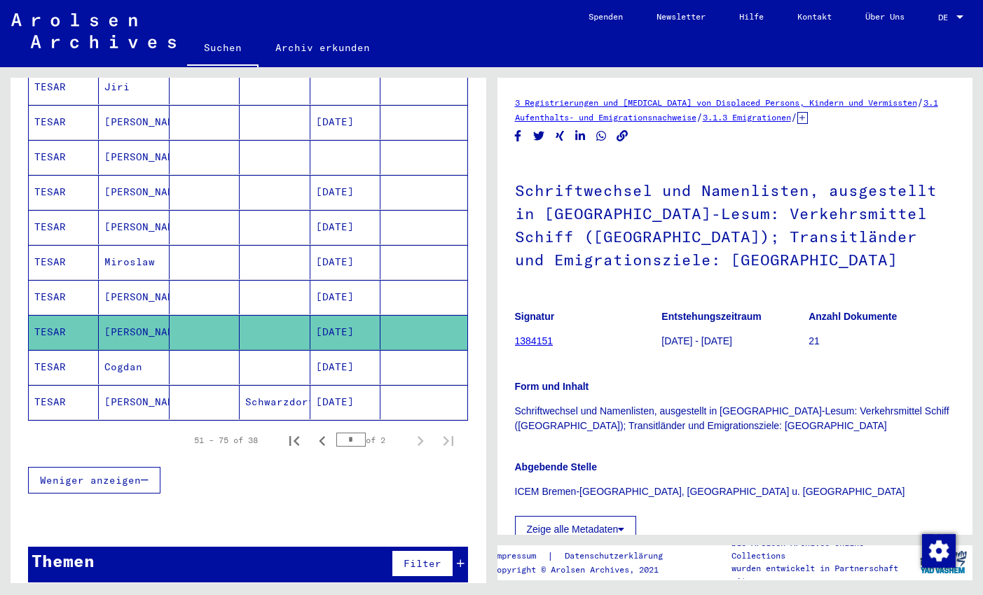
click at [144, 351] on mat-cell "Cogdan" at bounding box center [134, 367] width 70 height 34
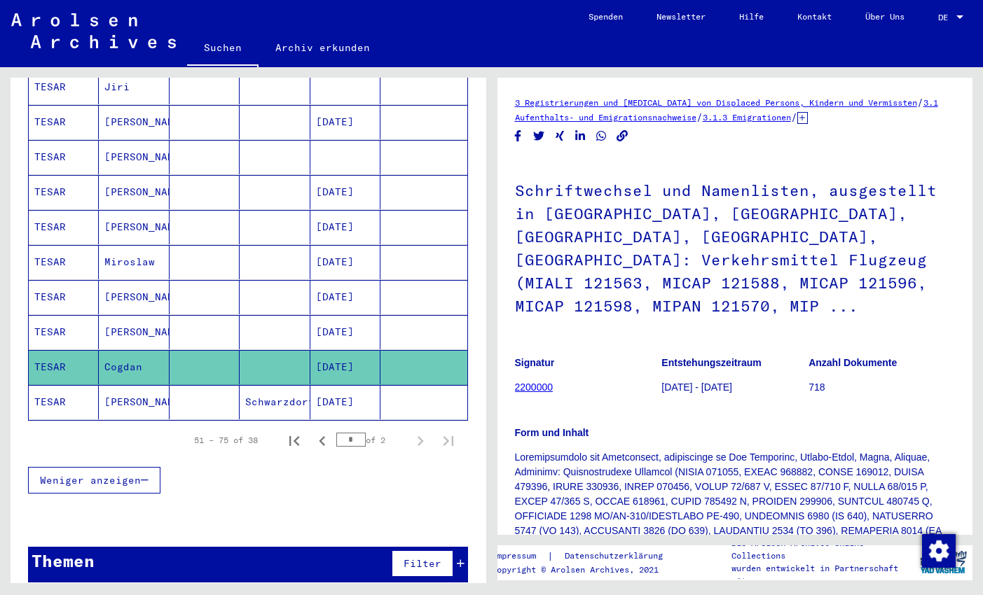
click at [140, 385] on mat-cell "[PERSON_NAME]" at bounding box center [134, 402] width 70 height 34
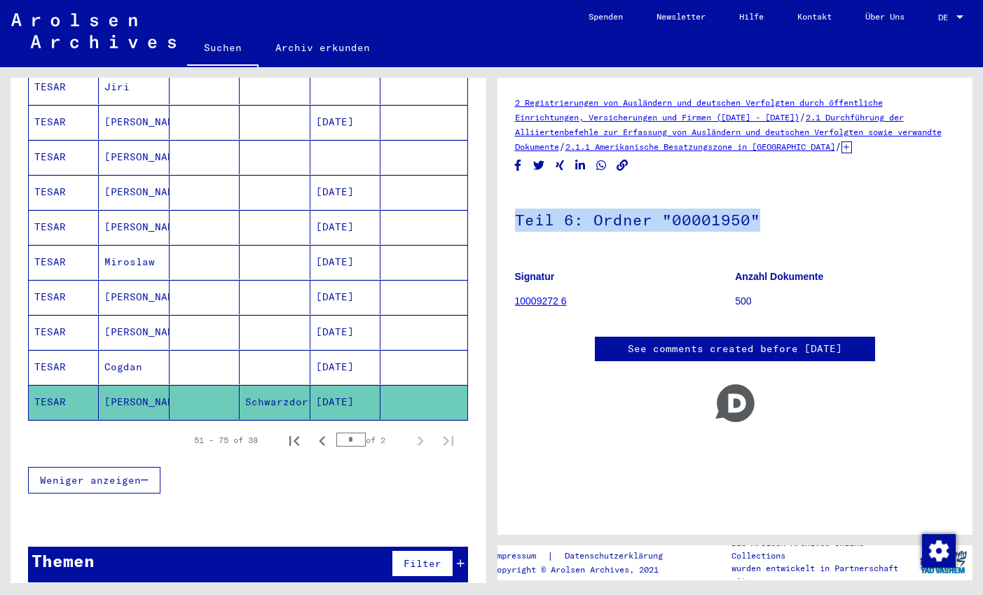
drag, startPoint x: 978, startPoint y: 153, endPoint x: 974, endPoint y: 235, distance: 82.0
click at [974, 202] on div "2 Registrierungen von Ausländern und deutschen Verfolgten durch öffentliche Ein…" at bounding box center [737, 325] width 491 height 516
click at [922, 235] on h1 "Teil 6: Ordner "00001950"" at bounding box center [735, 219] width 441 height 62
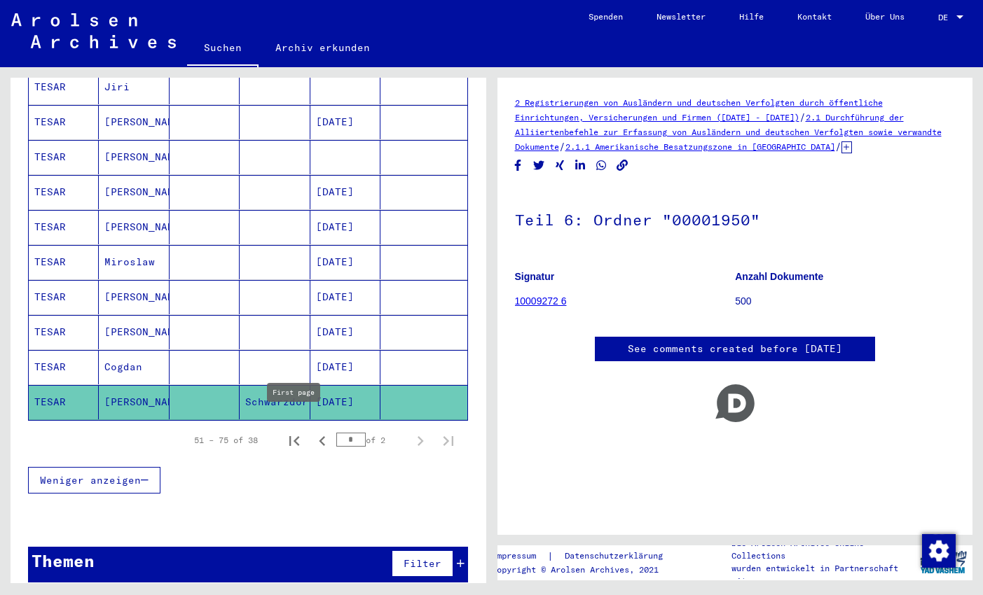
click at [298, 431] on icon "First page" at bounding box center [294, 441] width 20 height 20
click at [422, 436] on icon "Next page" at bounding box center [420, 441] width 6 height 10
type input "*"
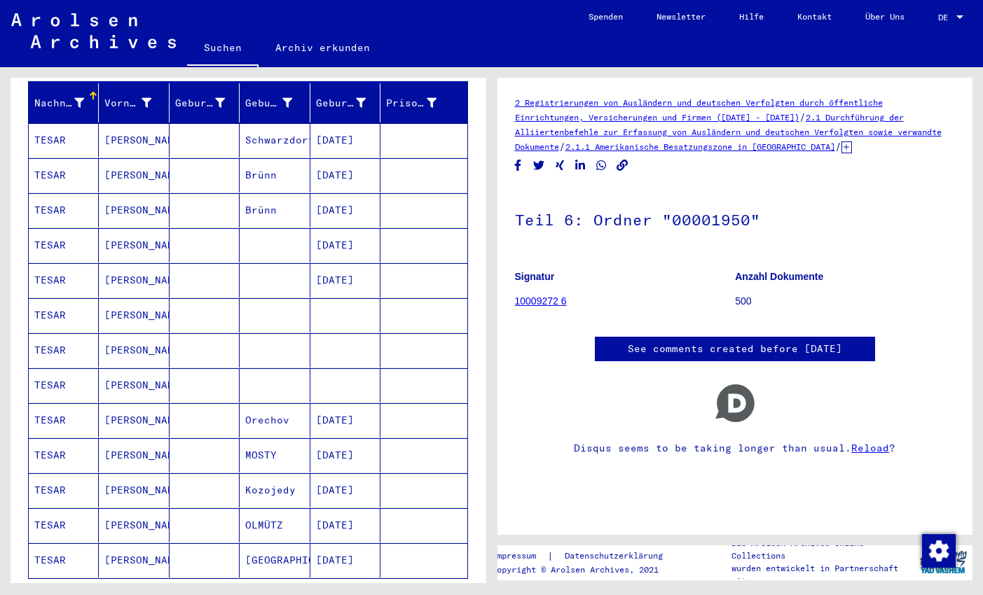
scroll to position [182, 0]
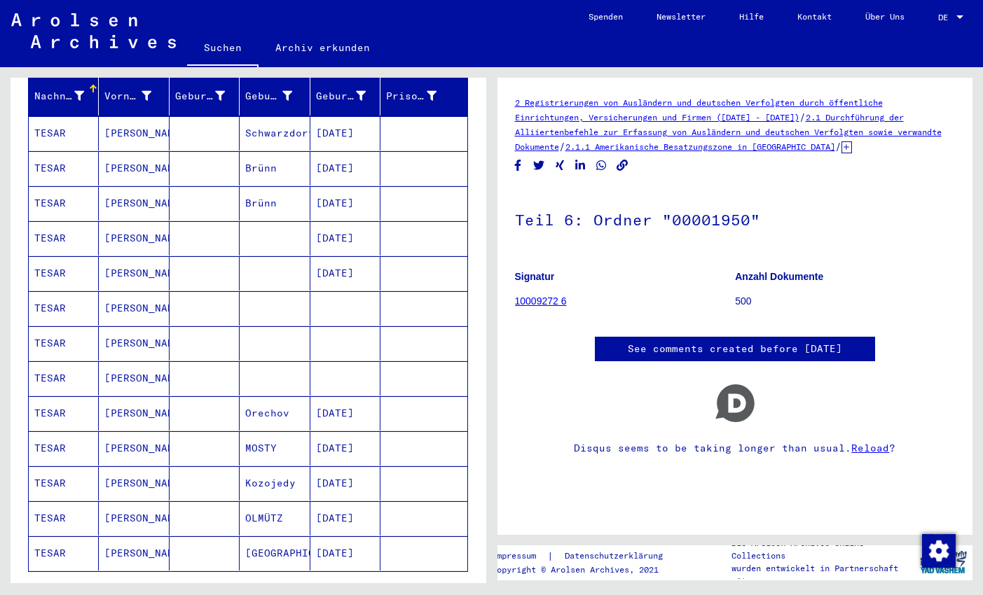
click at [276, 116] on mat-cell "Schwarzdorf" at bounding box center [275, 133] width 70 height 34
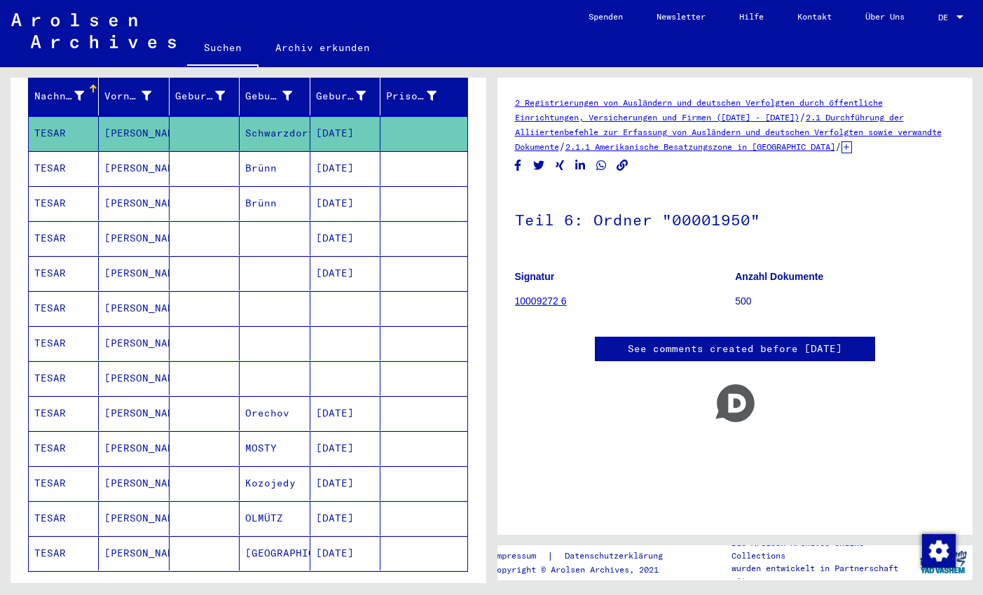
click at [272, 152] on mat-cell "Brünn" at bounding box center [275, 168] width 70 height 34
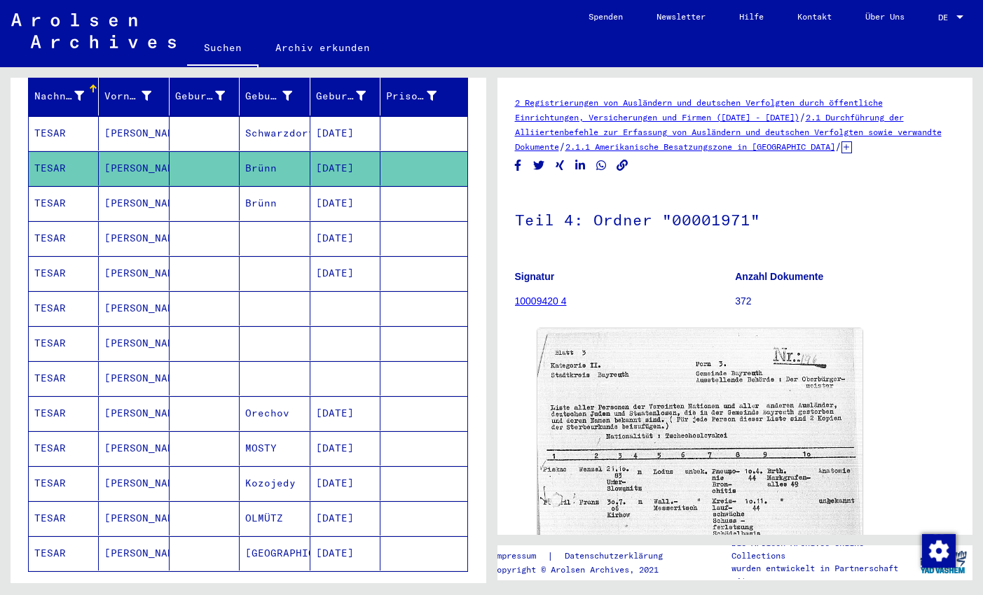
click at [266, 186] on mat-cell "Brünn" at bounding box center [275, 203] width 70 height 34
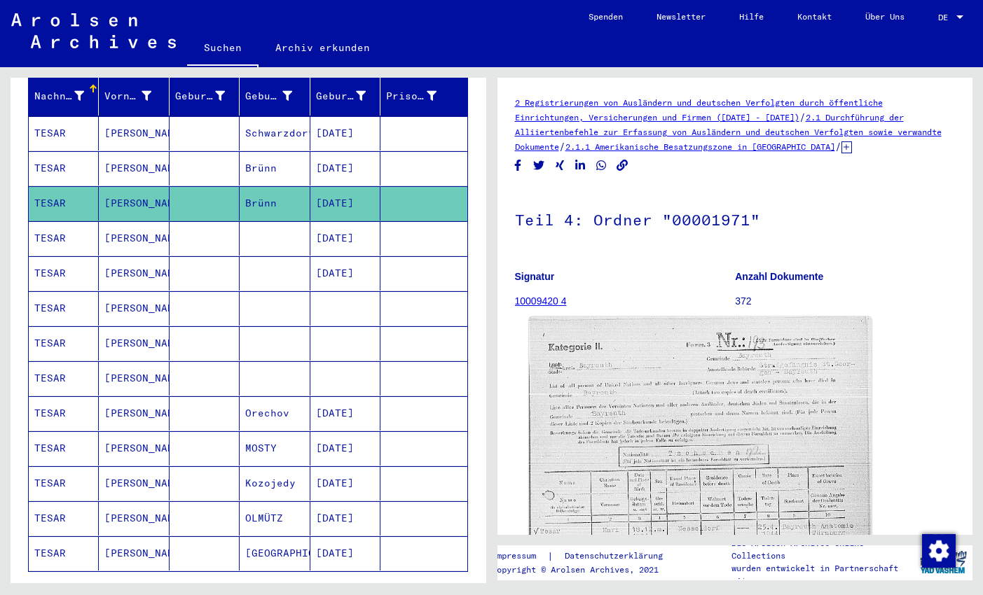
click at [720, 455] on img at bounding box center [700, 554] width 342 height 475
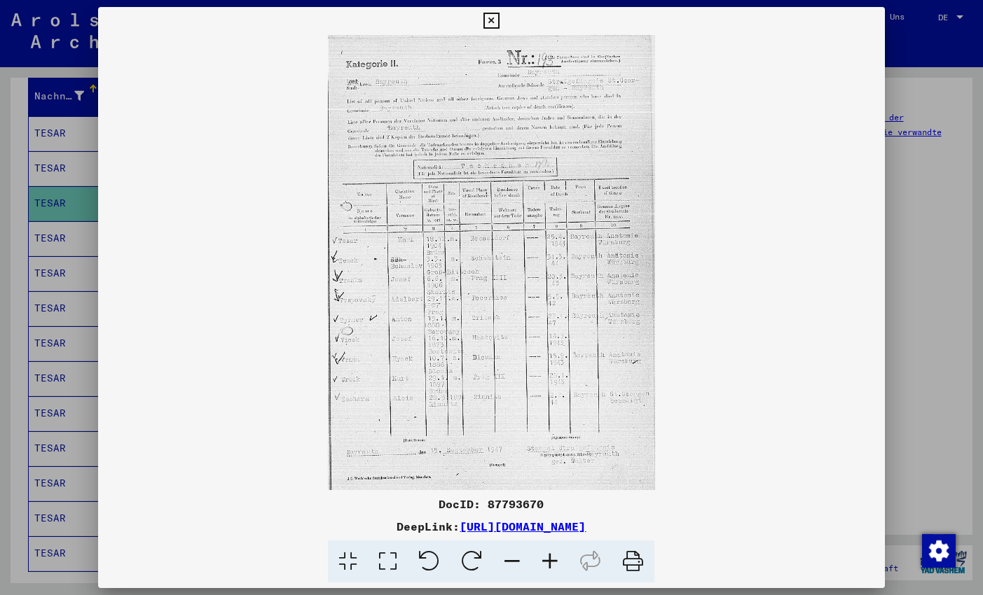
click at [499, 28] on icon at bounding box center [491, 21] width 16 height 17
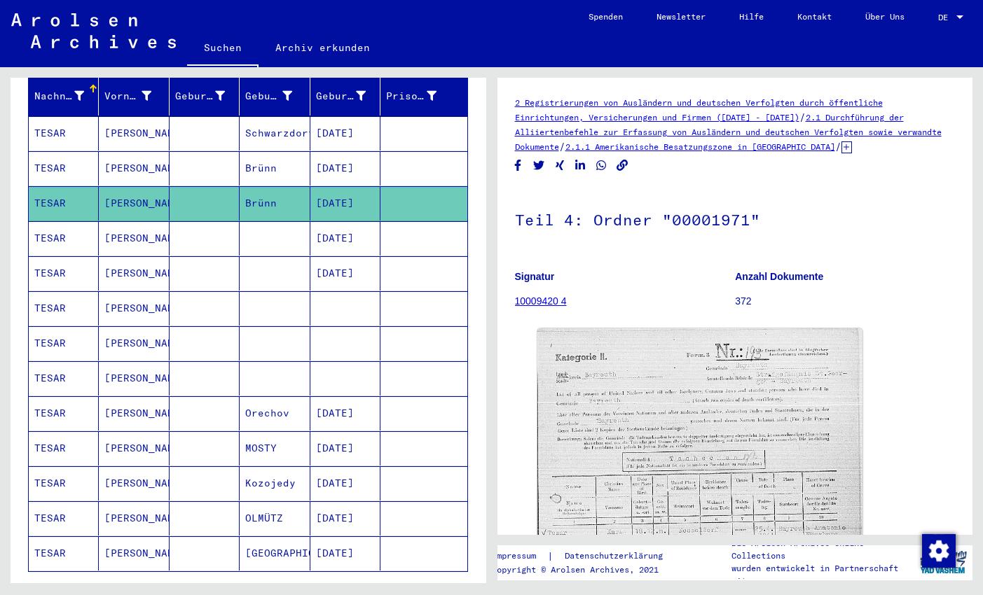
click at [243, 221] on mat-cell at bounding box center [275, 238] width 70 height 34
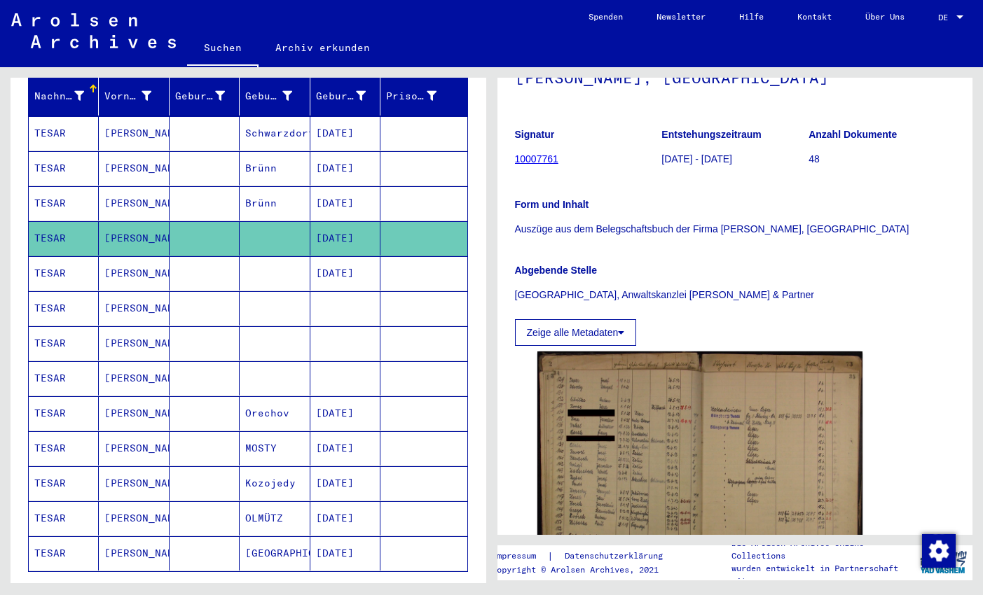
scroll to position [265, 0]
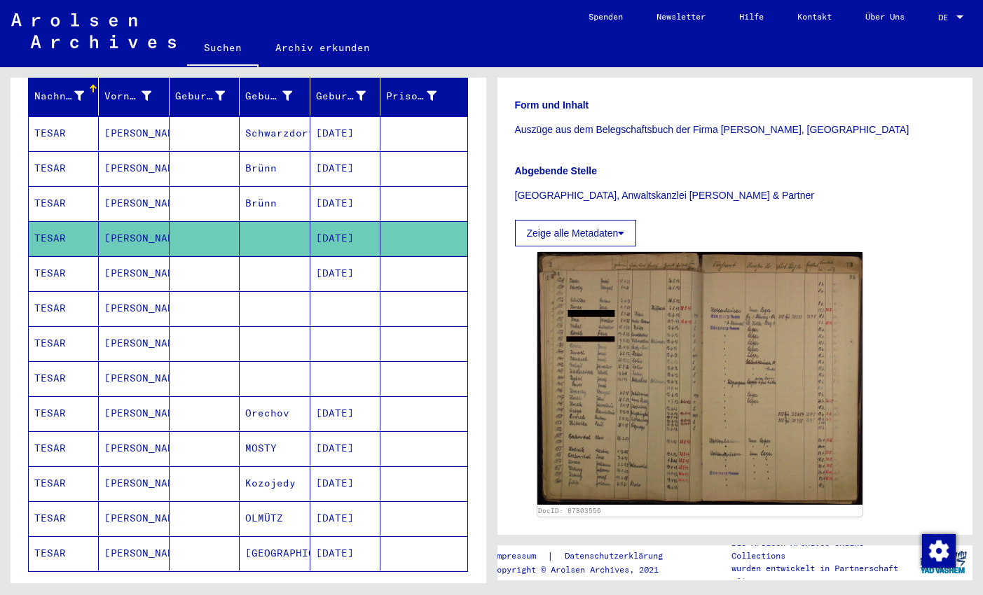
click at [155, 258] on mat-cell "[PERSON_NAME]" at bounding box center [134, 273] width 70 height 34
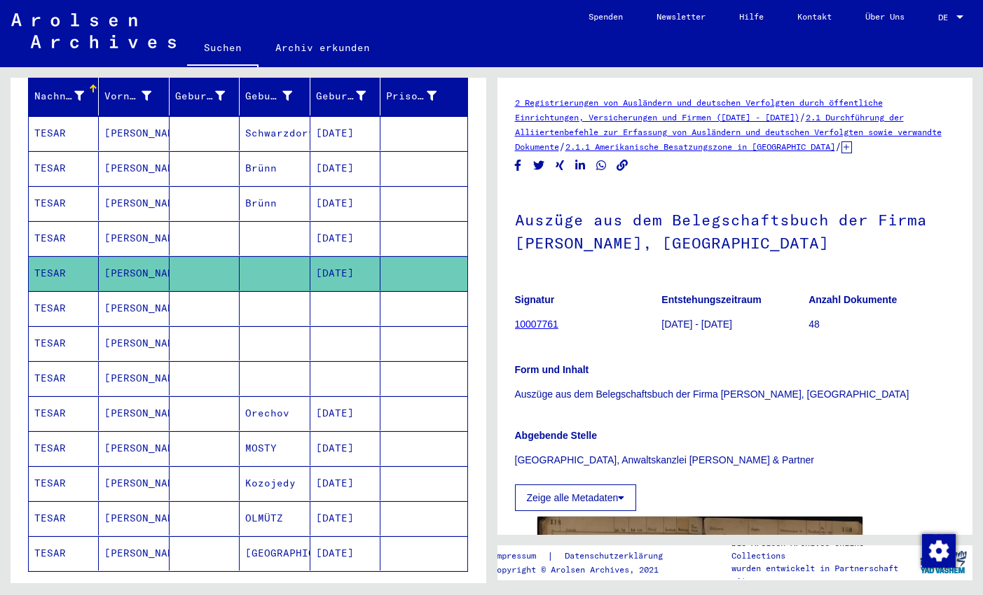
click at [171, 295] on mat-cell at bounding box center [204, 308] width 70 height 34
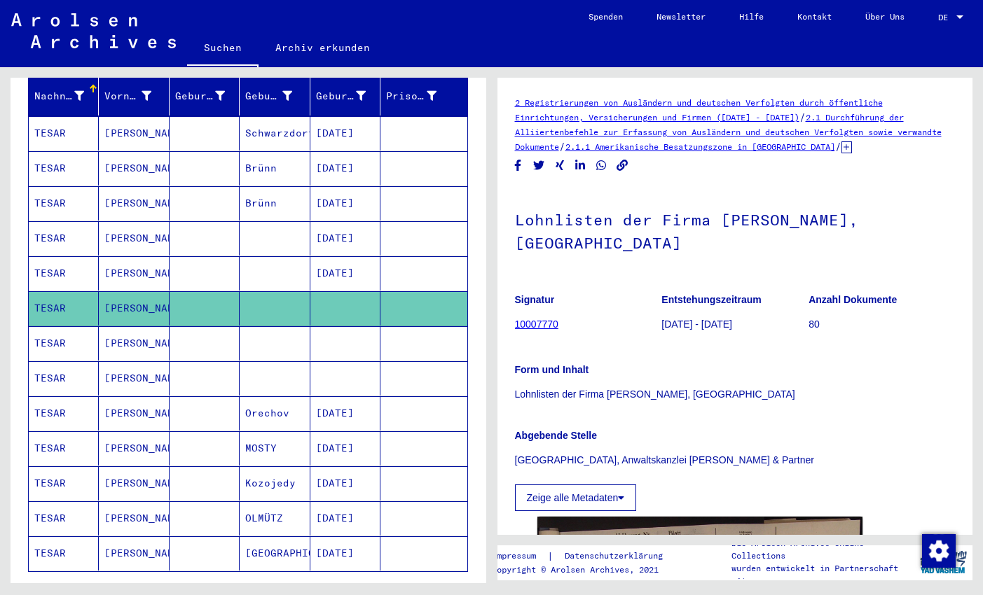
click at [189, 326] on mat-cell at bounding box center [204, 343] width 70 height 34
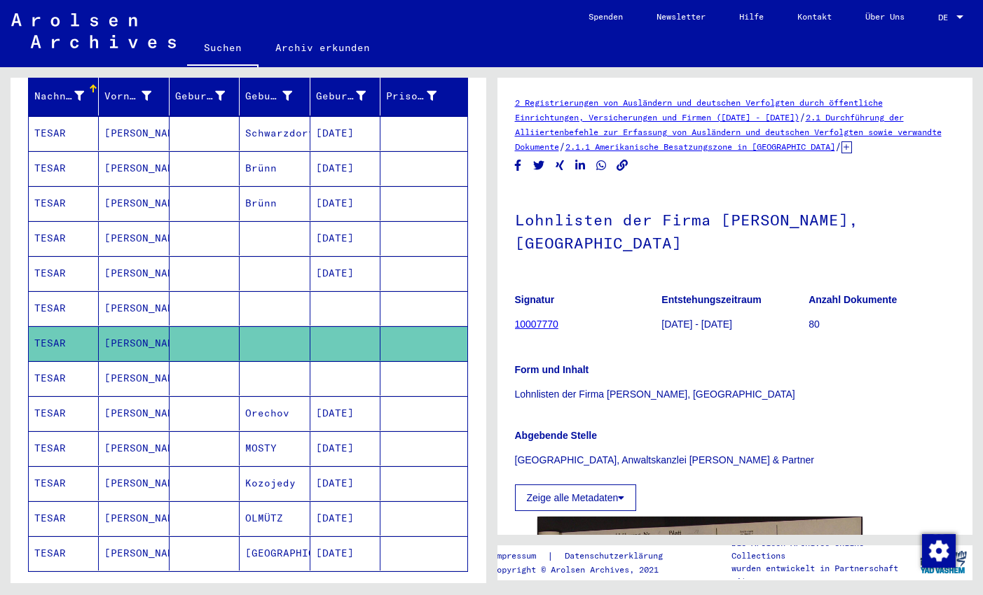
click at [189, 372] on mat-cell at bounding box center [204, 378] width 70 height 34
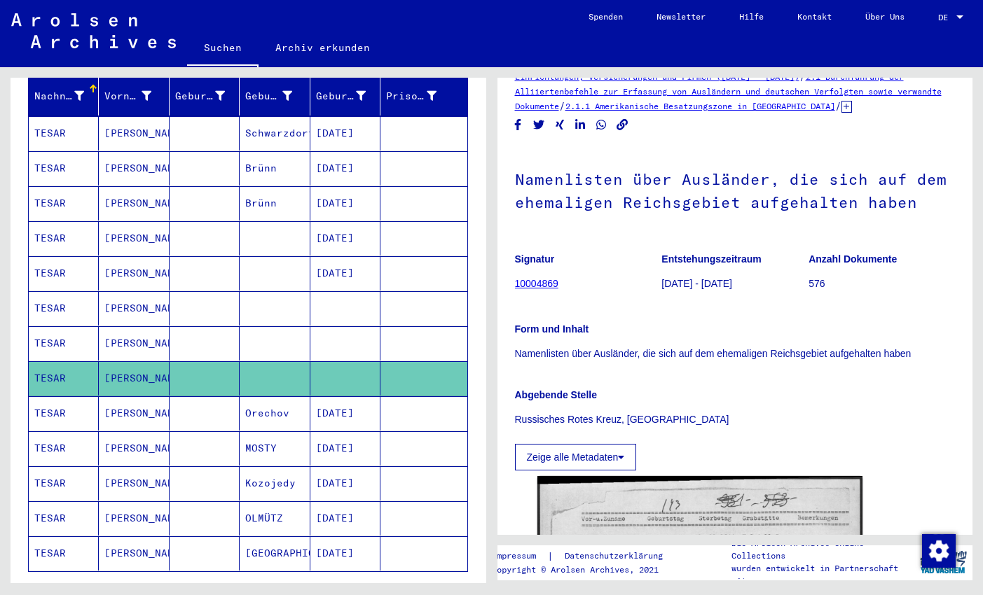
scroll to position [196, 0]
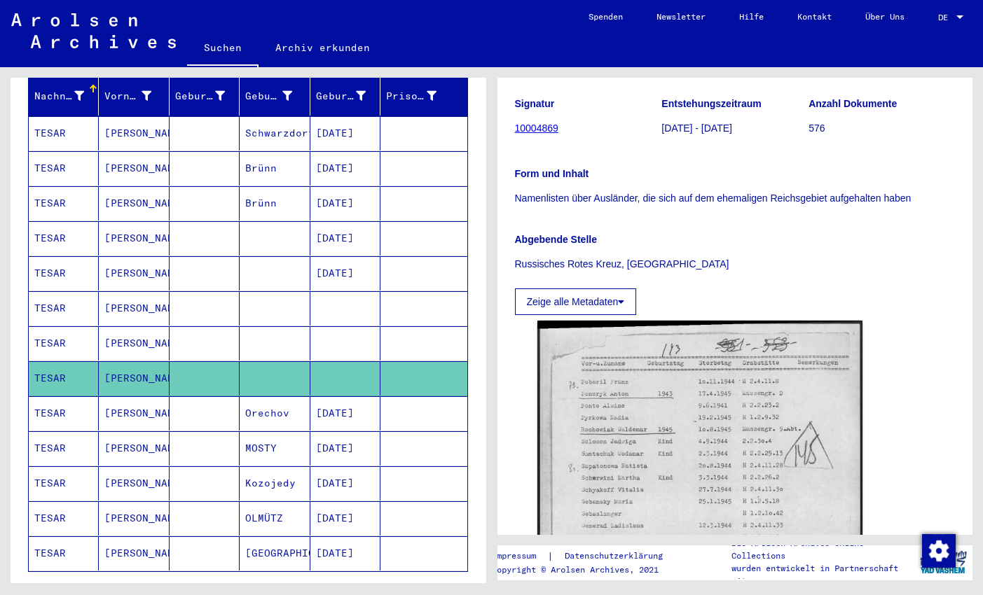
click at [189, 398] on mat-cell at bounding box center [204, 413] width 70 height 34
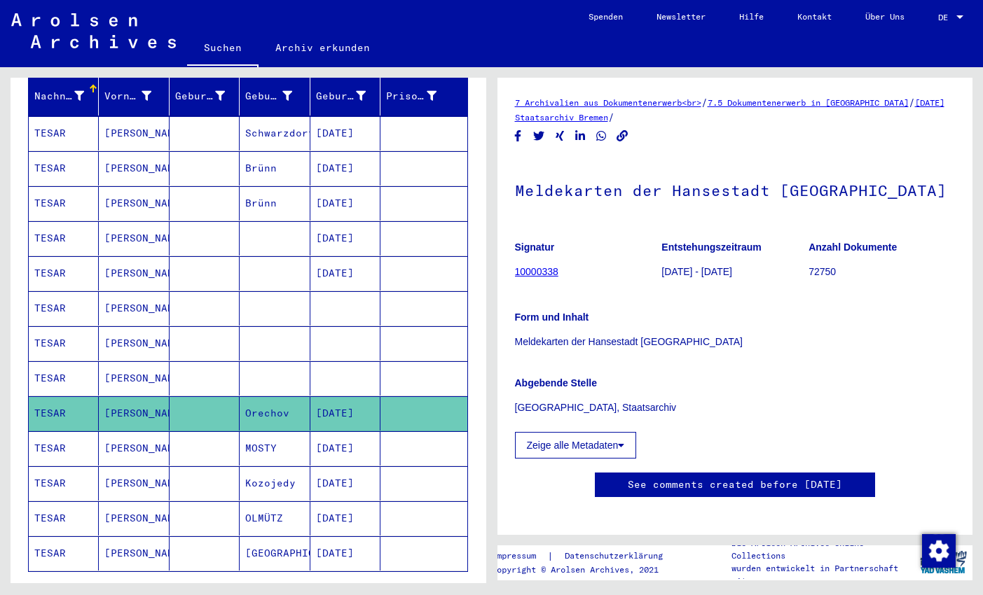
click at [212, 431] on mat-cell at bounding box center [204, 448] width 70 height 34
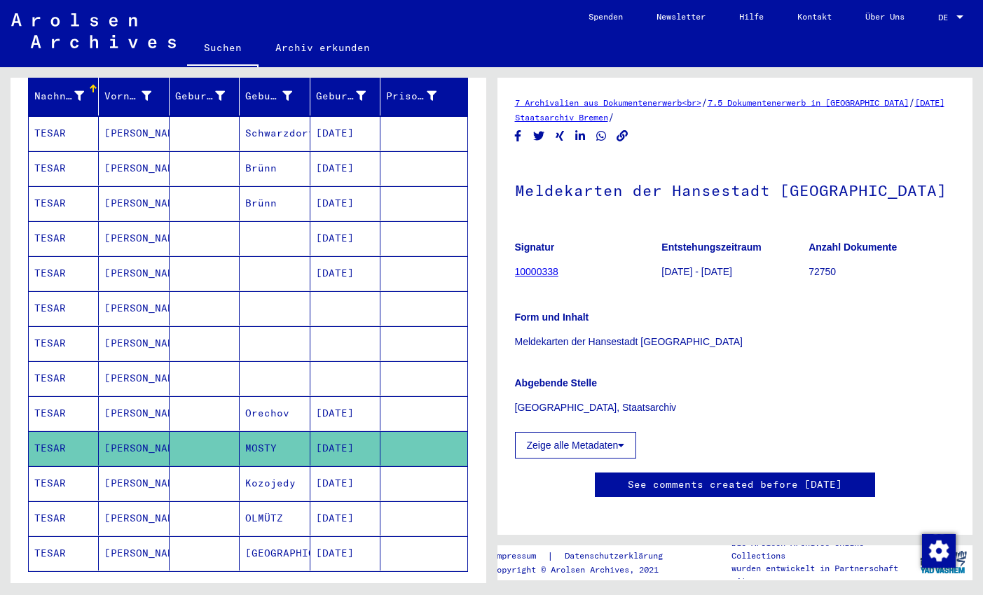
click at [211, 466] on mat-cell at bounding box center [204, 483] width 70 height 34
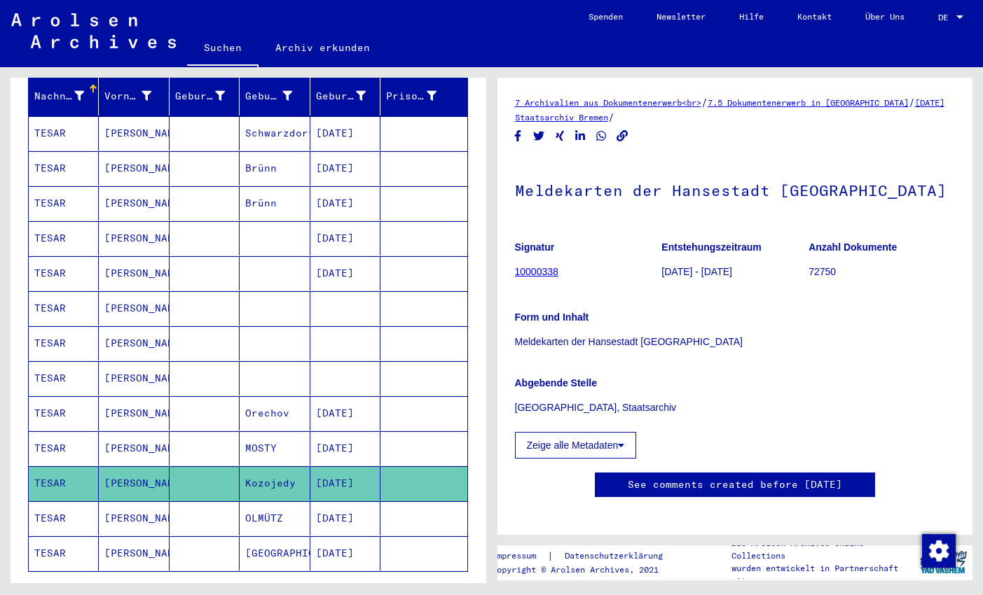
click at [215, 501] on mat-cell at bounding box center [204, 518] width 70 height 34
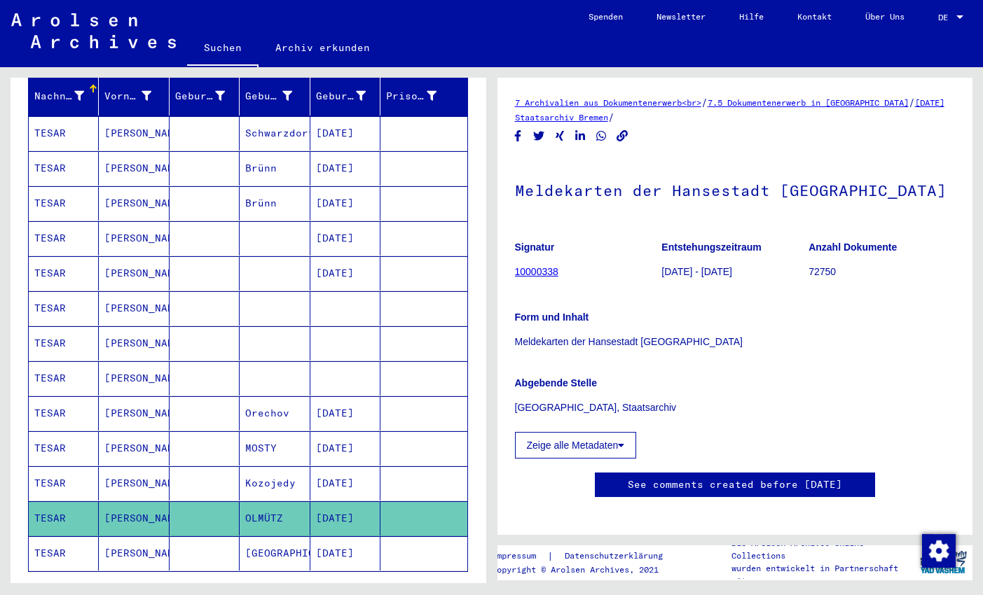
click at [209, 536] on mat-cell at bounding box center [204, 553] width 70 height 34
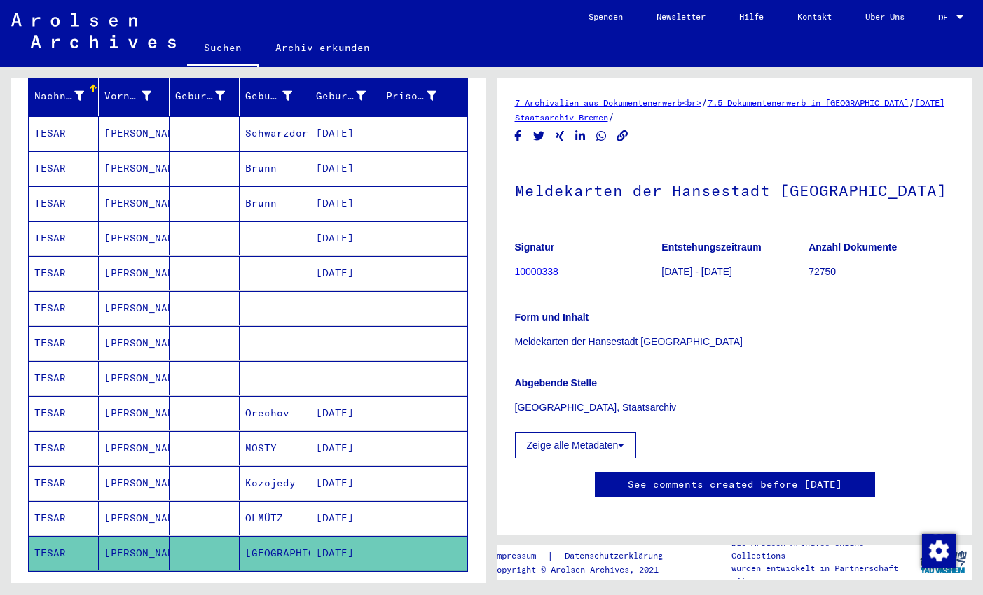
click at [195, 396] on mat-cell at bounding box center [204, 413] width 70 height 34
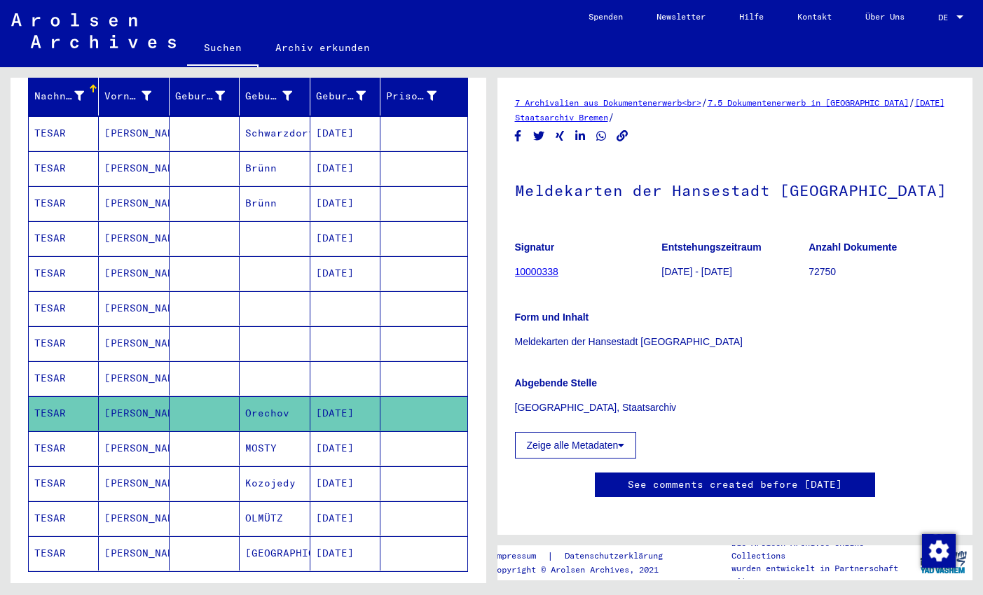
click at [351, 436] on mat-cell "[DATE]" at bounding box center [345, 448] width 70 height 34
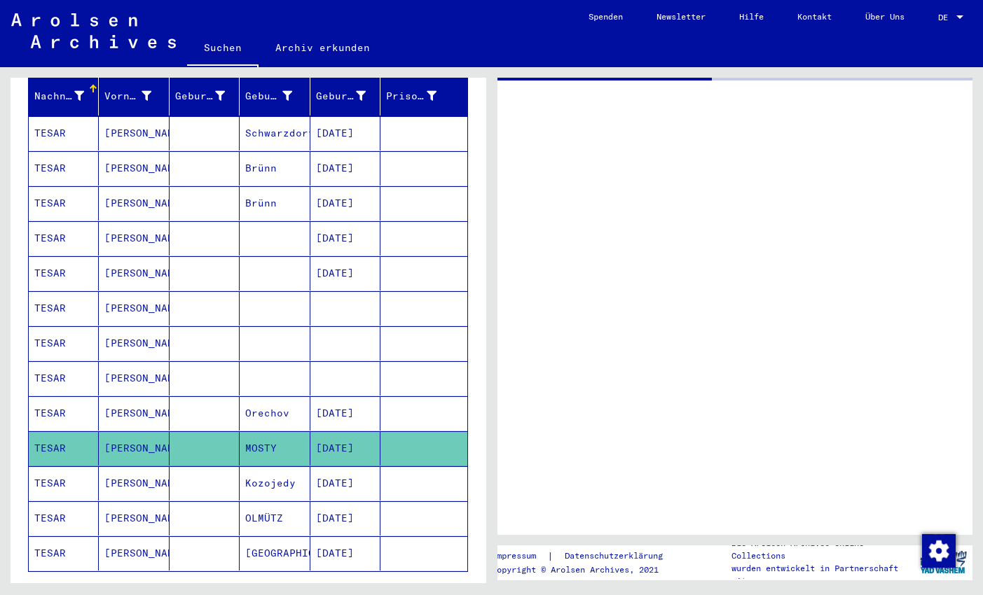
click at [347, 466] on mat-cell "[DATE]" at bounding box center [345, 483] width 70 height 34
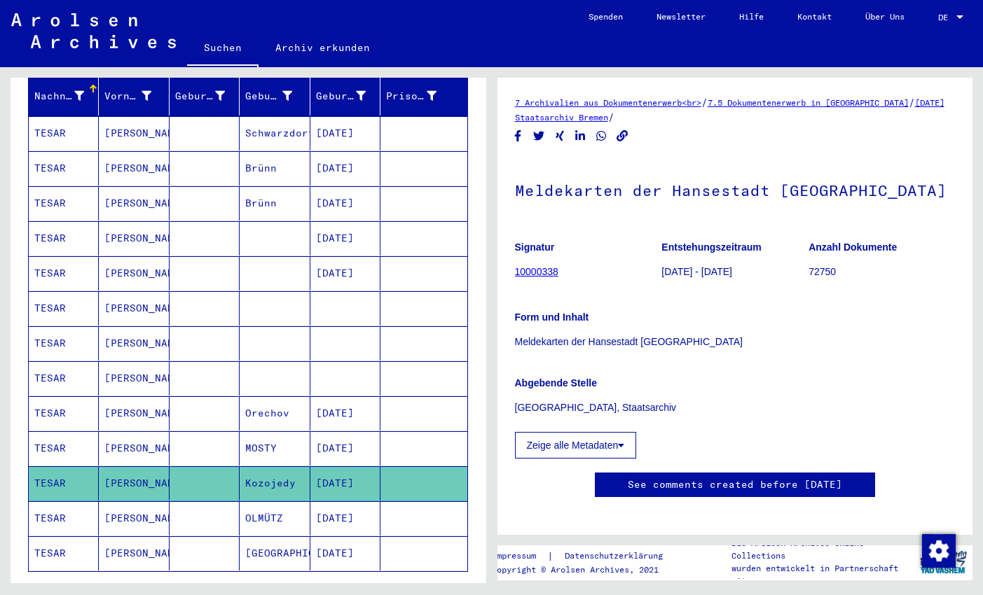
click at [347, 507] on mat-cell "[DATE]" at bounding box center [345, 518] width 70 height 34
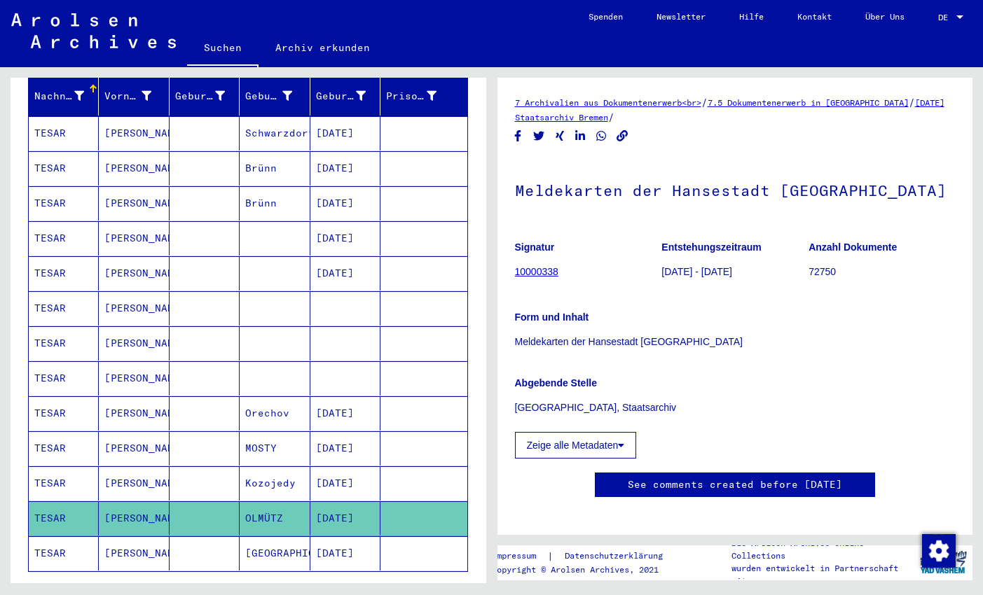
click at [356, 536] on mat-cell "[DATE]" at bounding box center [345, 553] width 70 height 34
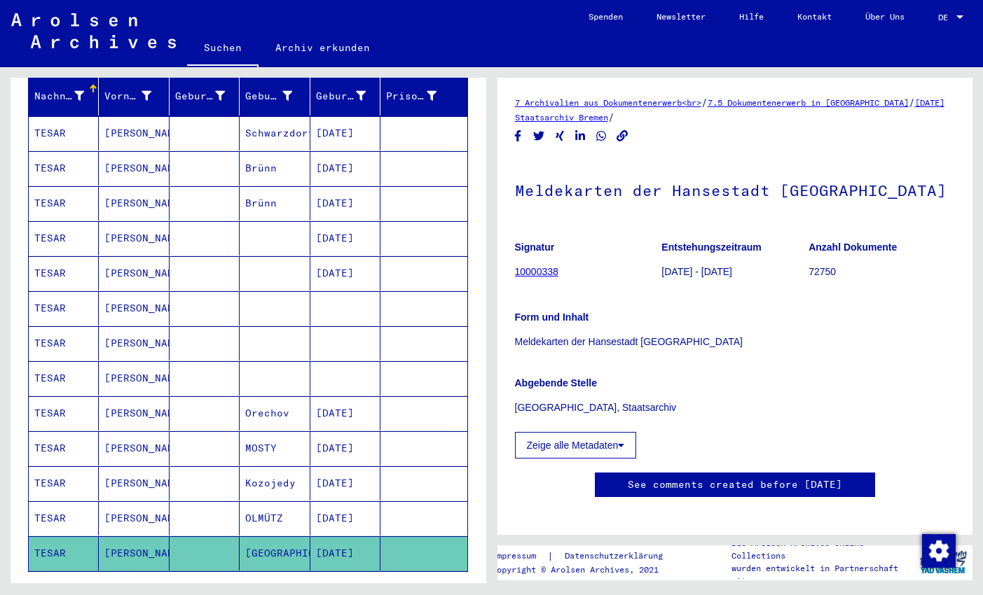
click at [332, 396] on mat-cell "[DATE]" at bounding box center [345, 413] width 70 height 34
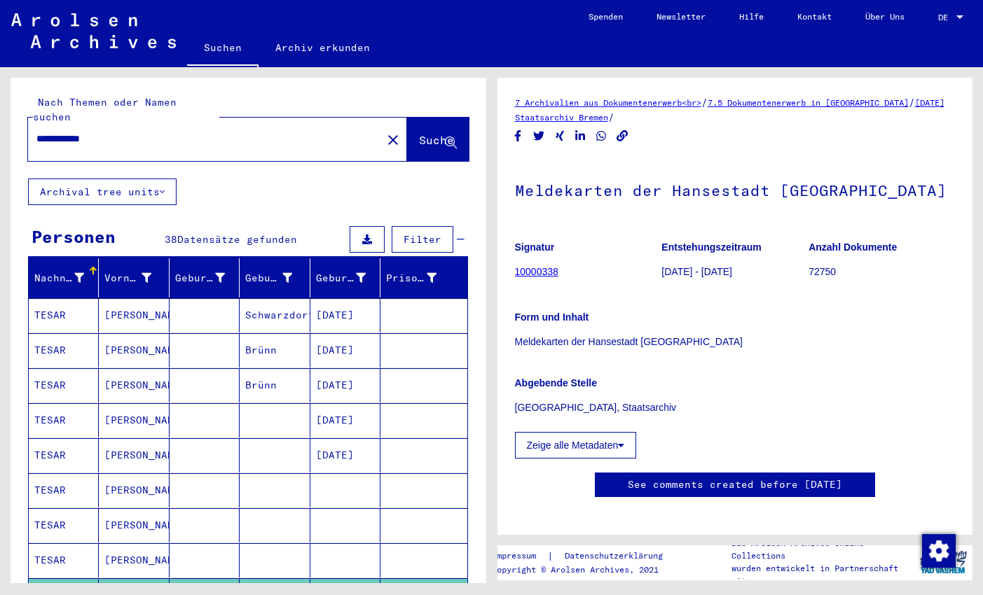
drag, startPoint x: 36, startPoint y: 125, endPoint x: 386, endPoint y: 124, distance: 349.5
click at [373, 132] on input "**********" at bounding box center [204, 139] width 337 height 15
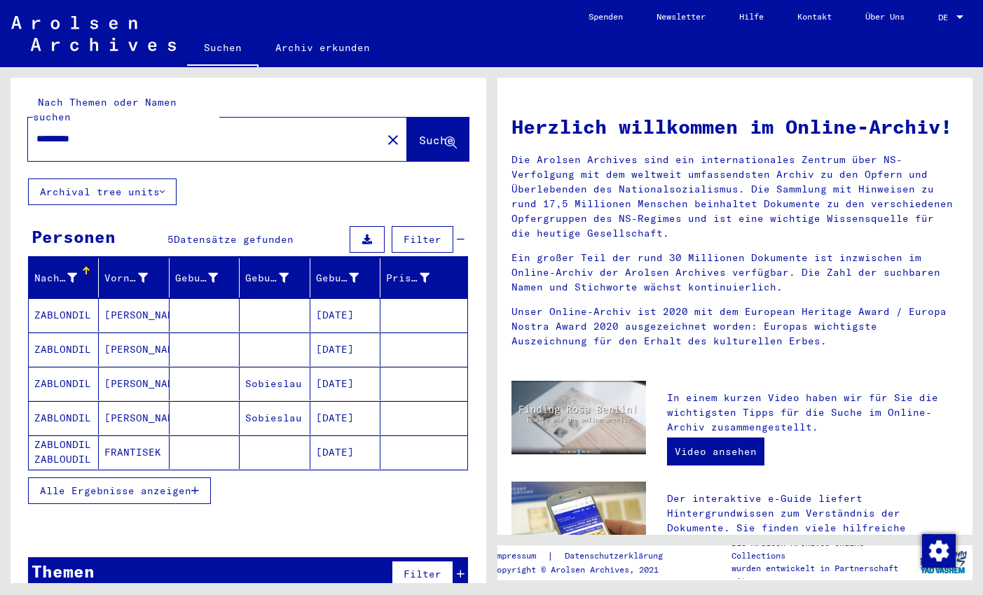
click at [307, 522] on div at bounding box center [249, 531] width 476 height 18
click at [127, 298] on mat-cell "[PERSON_NAME]" at bounding box center [134, 315] width 70 height 34
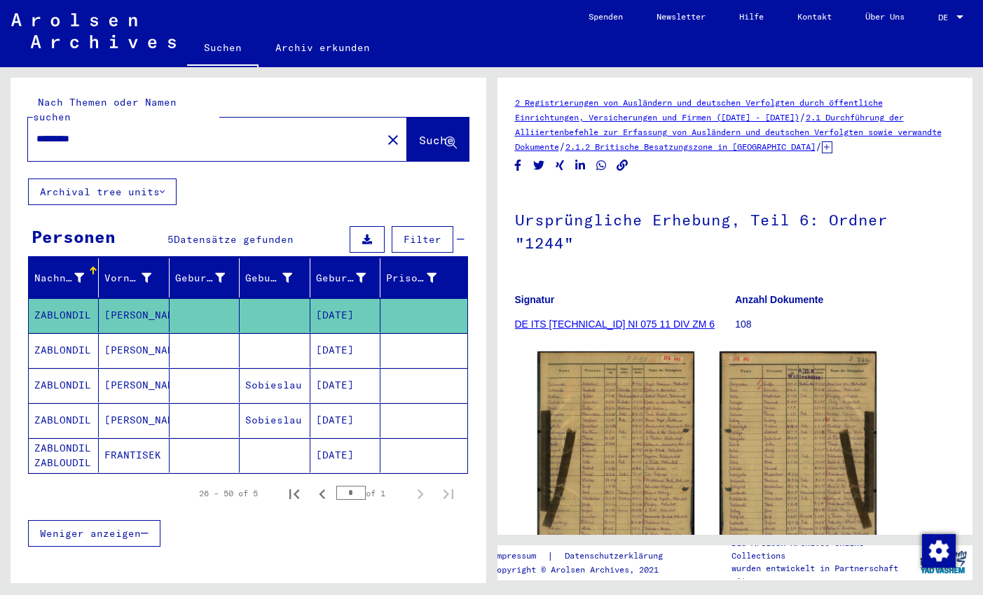
click at [134, 333] on mat-cell "[PERSON_NAME]" at bounding box center [134, 350] width 70 height 34
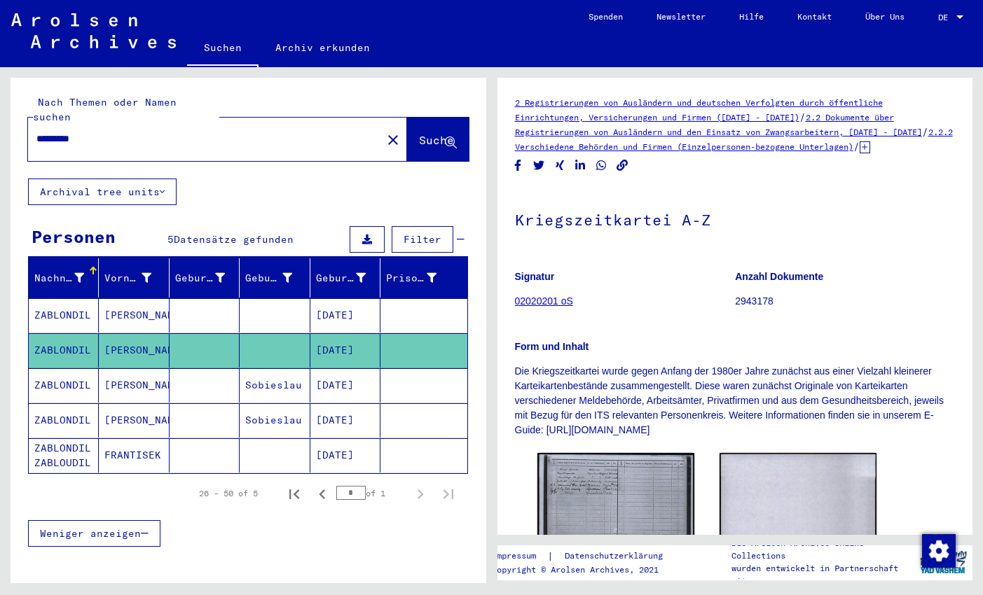
click at [135, 372] on mat-cell "[PERSON_NAME]" at bounding box center [134, 385] width 70 height 34
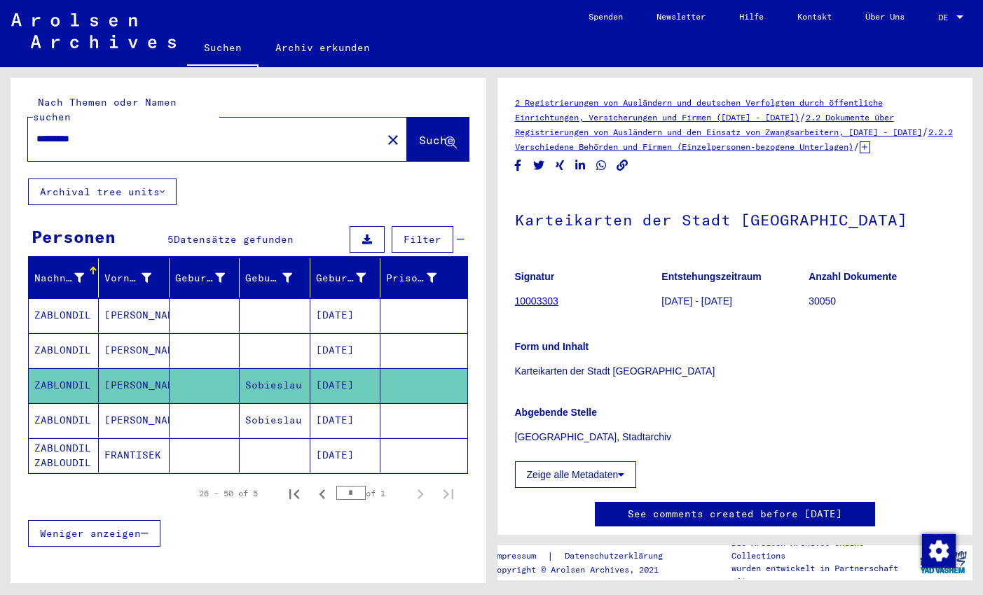
click at [137, 404] on mat-cell "[PERSON_NAME]" at bounding box center [134, 420] width 70 height 34
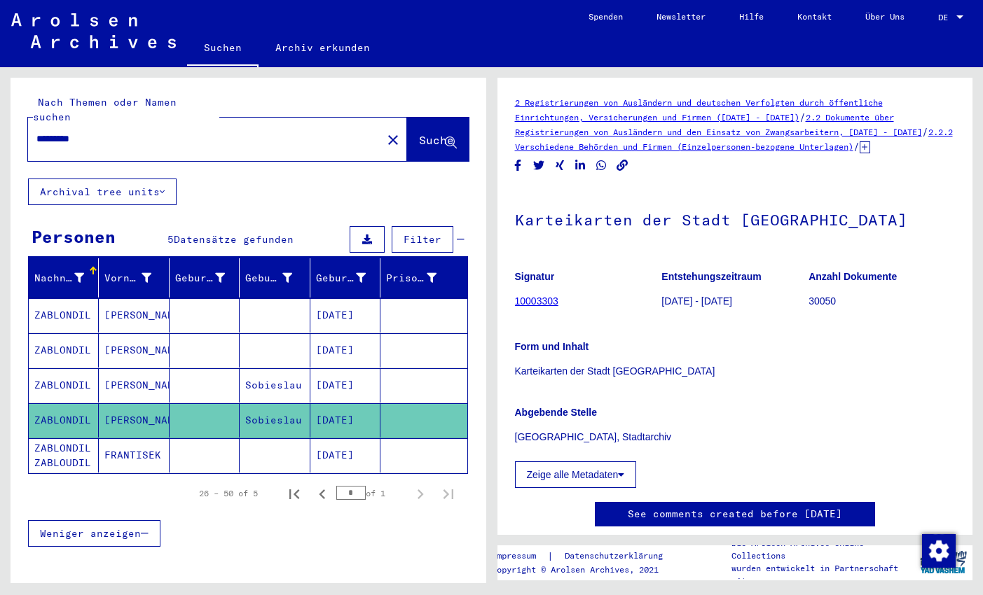
click at [158, 438] on mat-cell "FRANTISEK" at bounding box center [134, 455] width 70 height 34
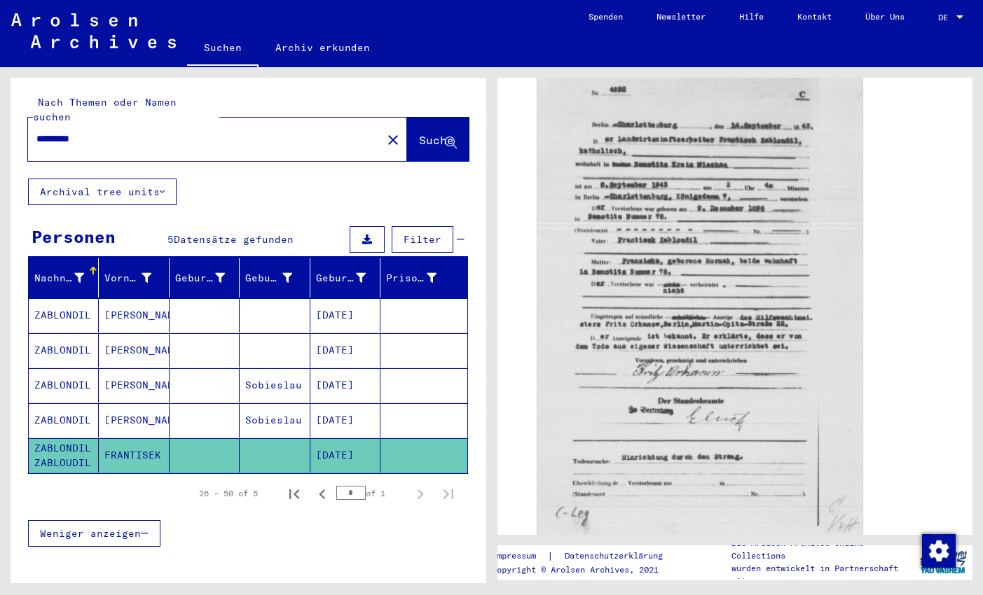
scroll to position [470, 0]
click at [153, 403] on mat-cell "[PERSON_NAME]" at bounding box center [134, 420] width 70 height 34
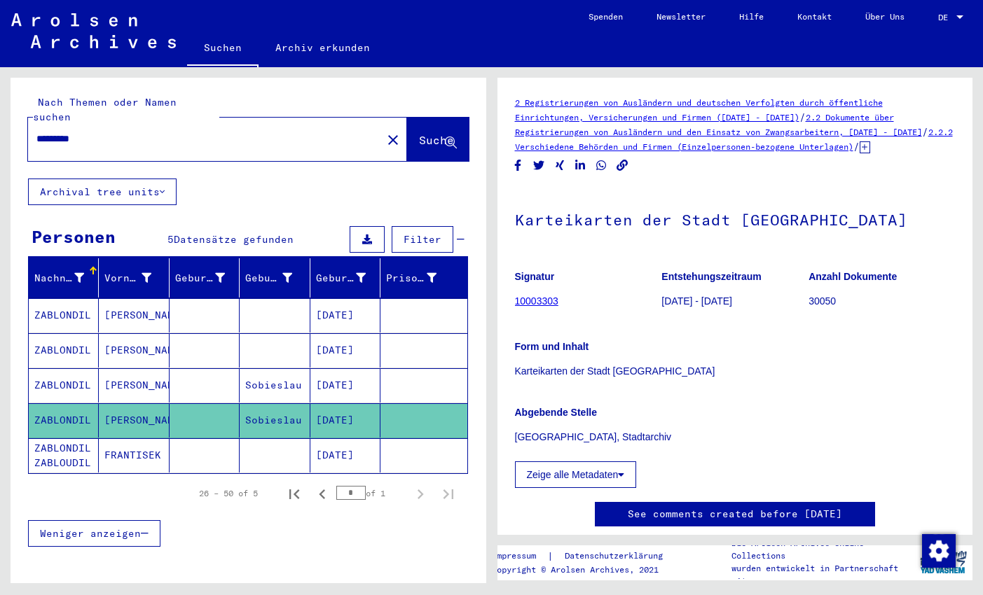
click at [146, 368] on mat-cell "[PERSON_NAME]" at bounding box center [134, 385] width 70 height 34
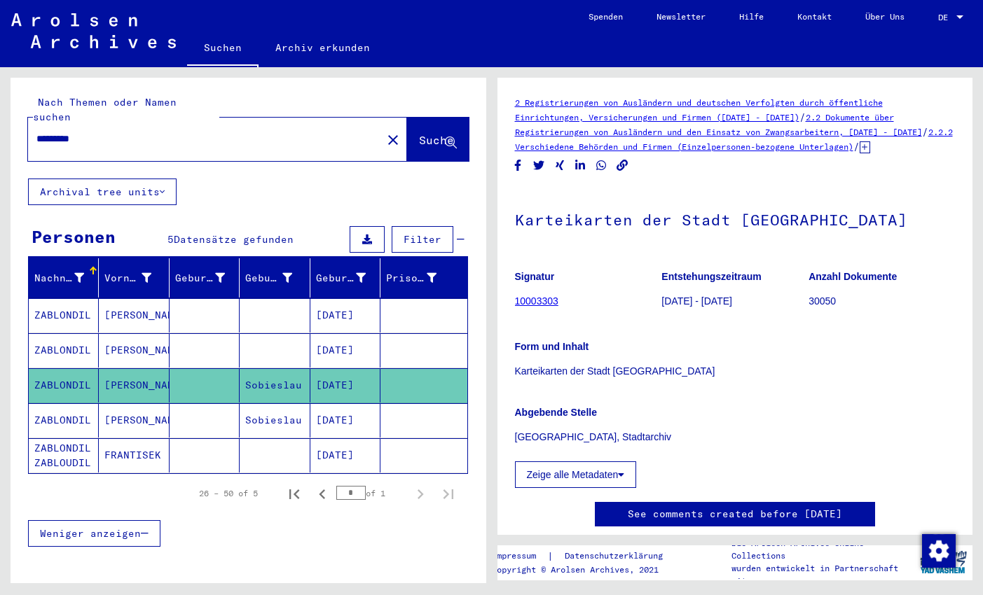
click at [141, 333] on mat-cell "[PERSON_NAME]" at bounding box center [134, 350] width 70 height 34
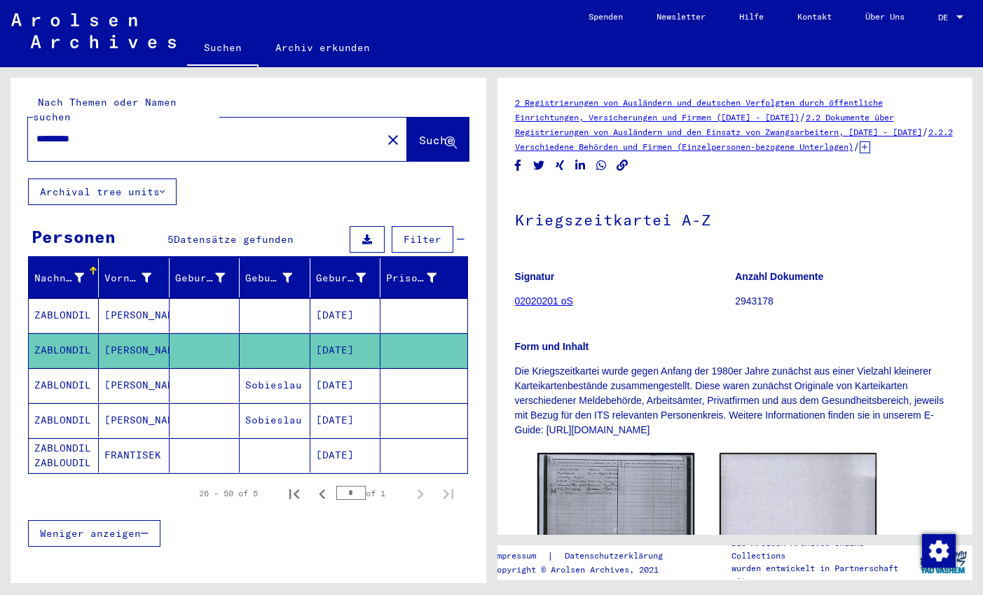
click at [162, 298] on mat-cell "[PERSON_NAME]" at bounding box center [134, 315] width 70 height 34
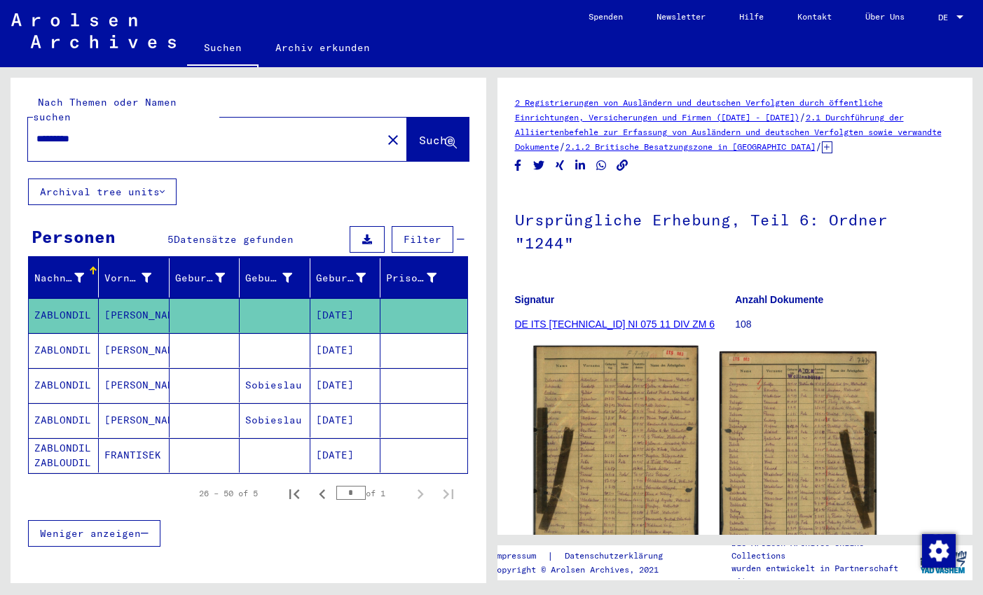
click at [653, 409] on img at bounding box center [615, 460] width 165 height 229
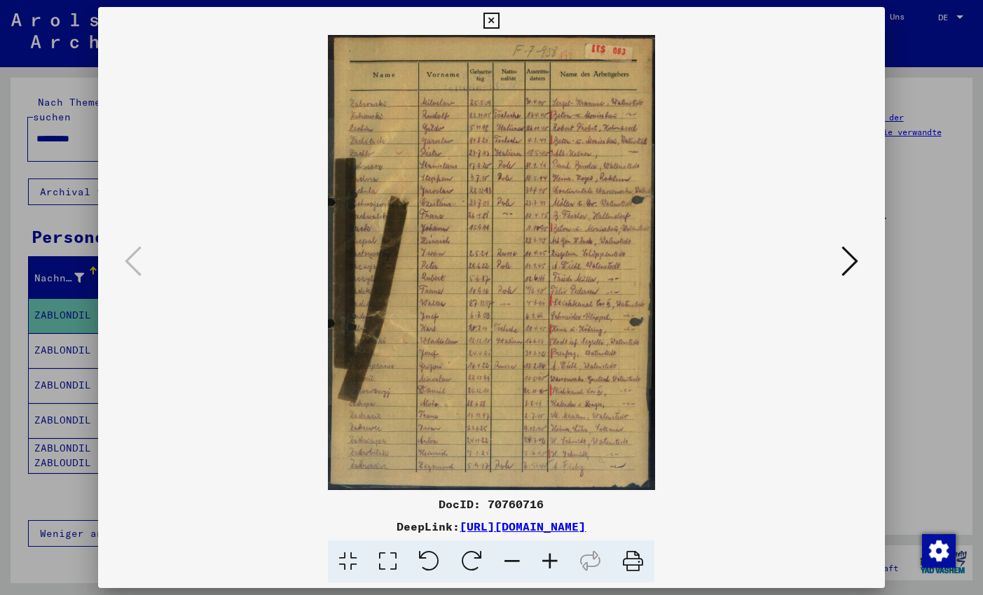
click at [546, 563] on icon at bounding box center [550, 562] width 38 height 43
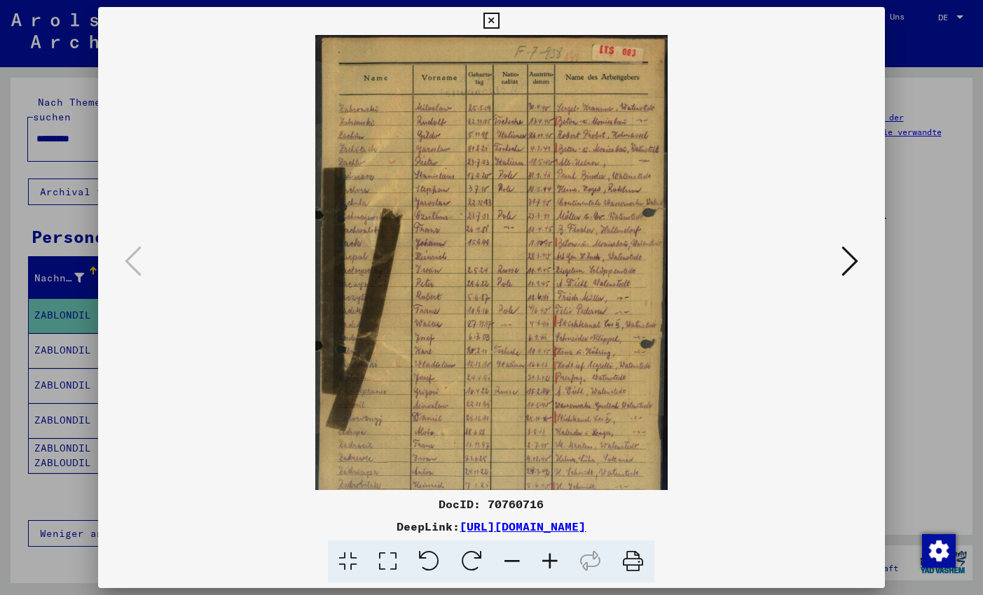
click at [546, 563] on icon at bounding box center [550, 562] width 38 height 43
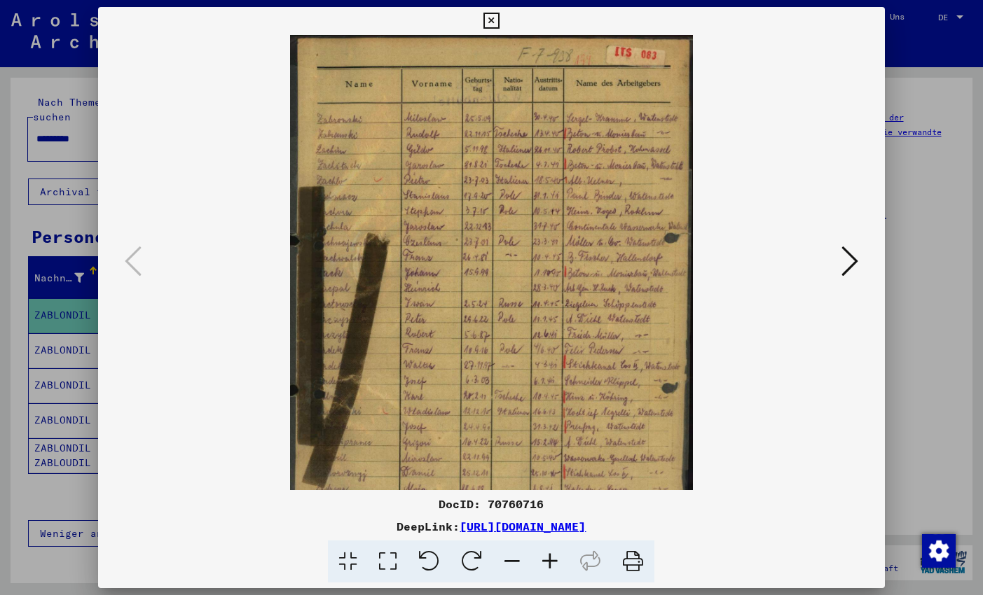
click at [546, 563] on icon at bounding box center [550, 562] width 38 height 43
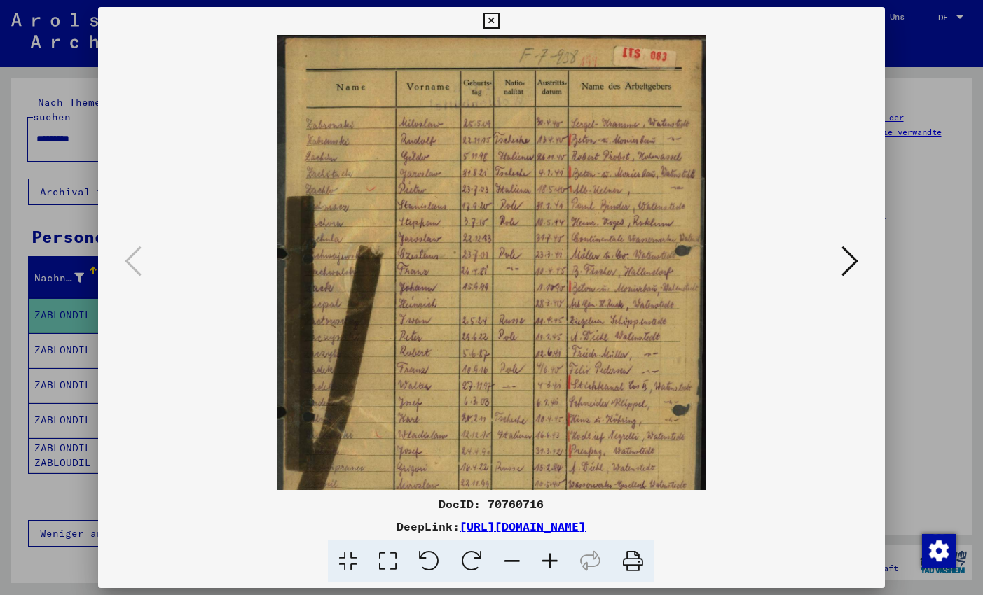
click at [546, 563] on icon at bounding box center [550, 562] width 38 height 43
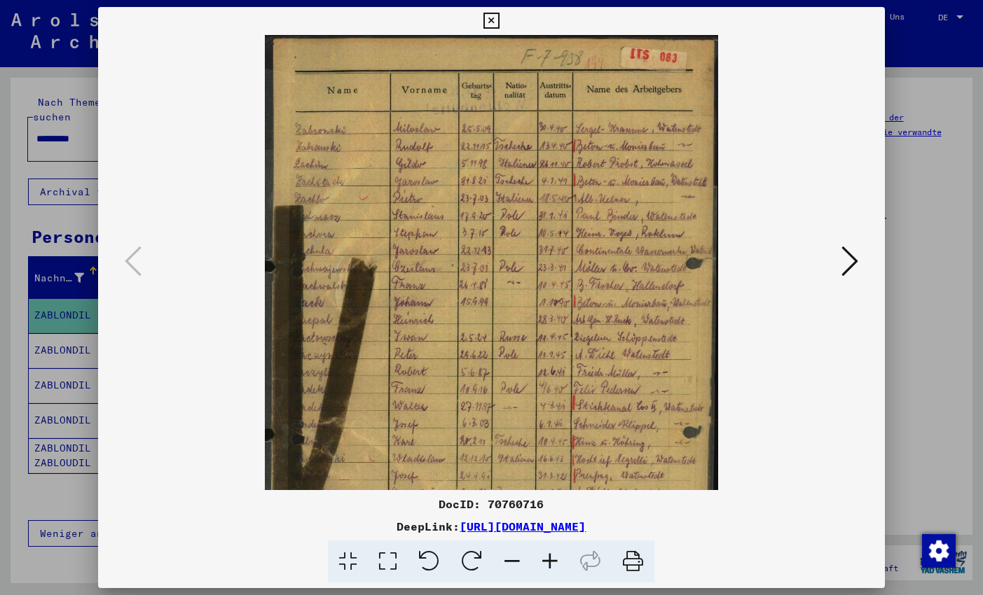
click at [546, 563] on icon at bounding box center [550, 562] width 38 height 43
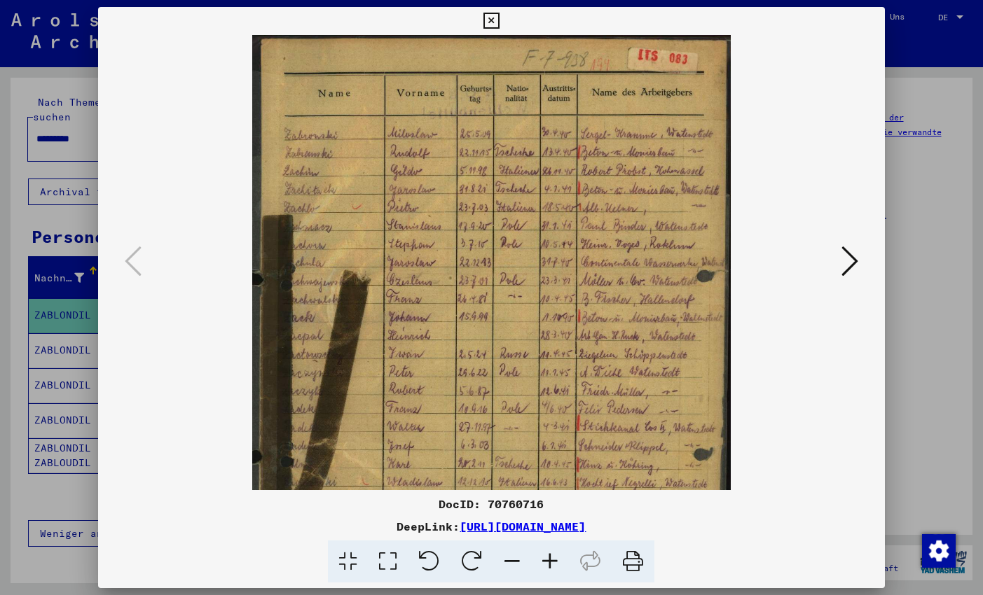
click at [546, 563] on icon at bounding box center [550, 562] width 38 height 43
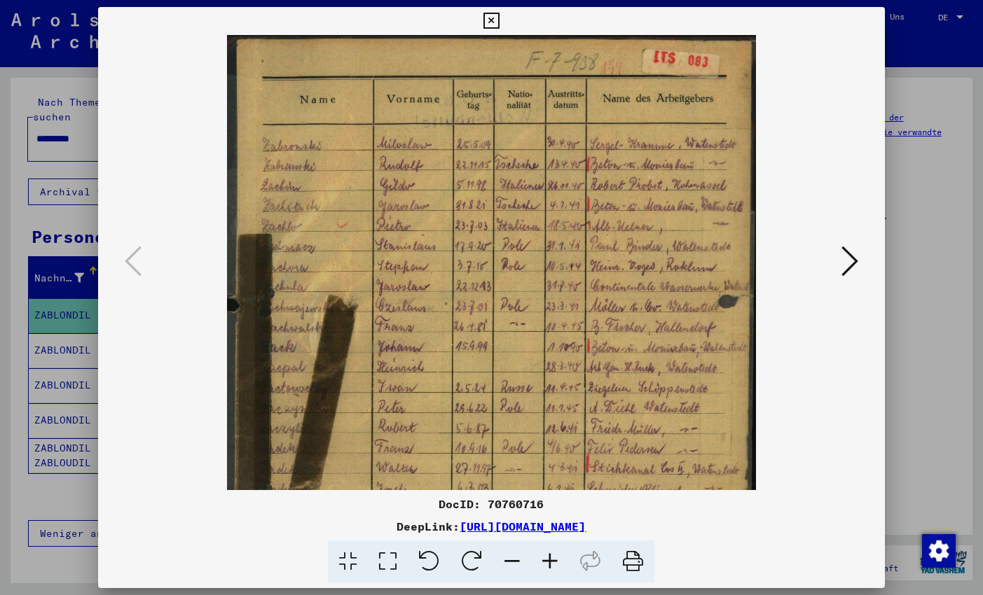
click at [546, 563] on icon at bounding box center [550, 562] width 38 height 43
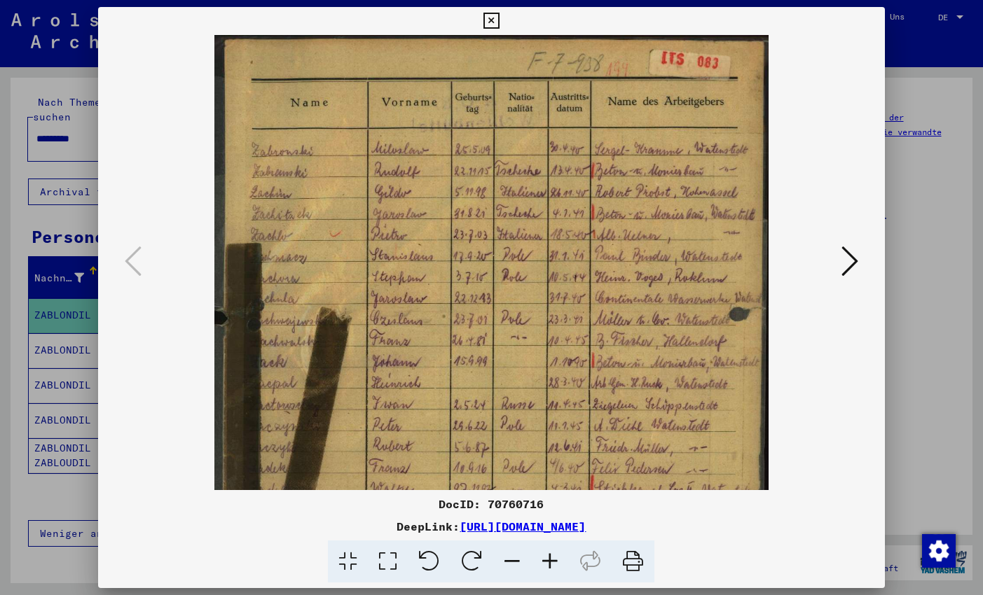
click at [546, 563] on icon at bounding box center [550, 562] width 38 height 43
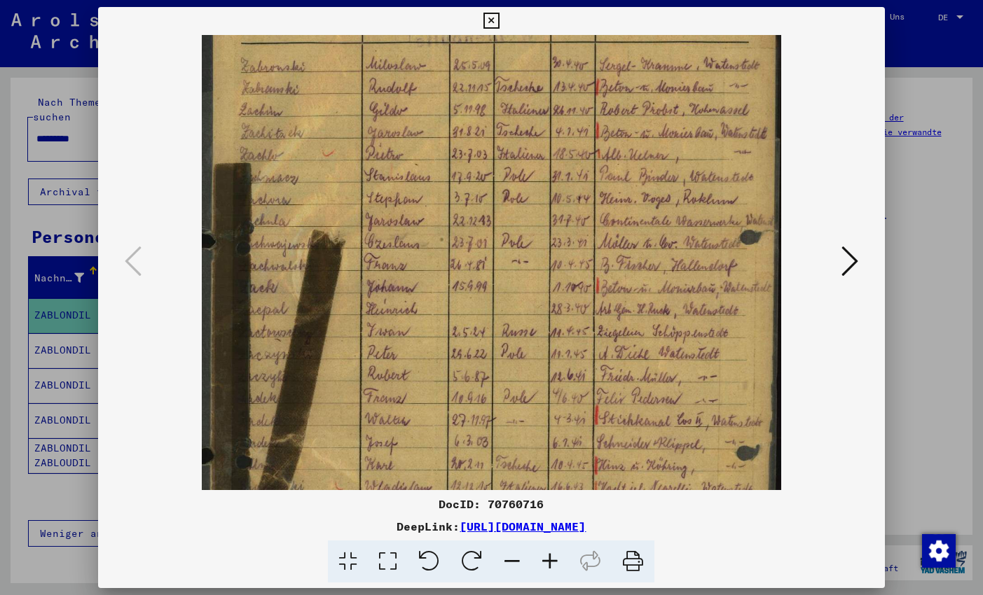
scroll to position [129, 0]
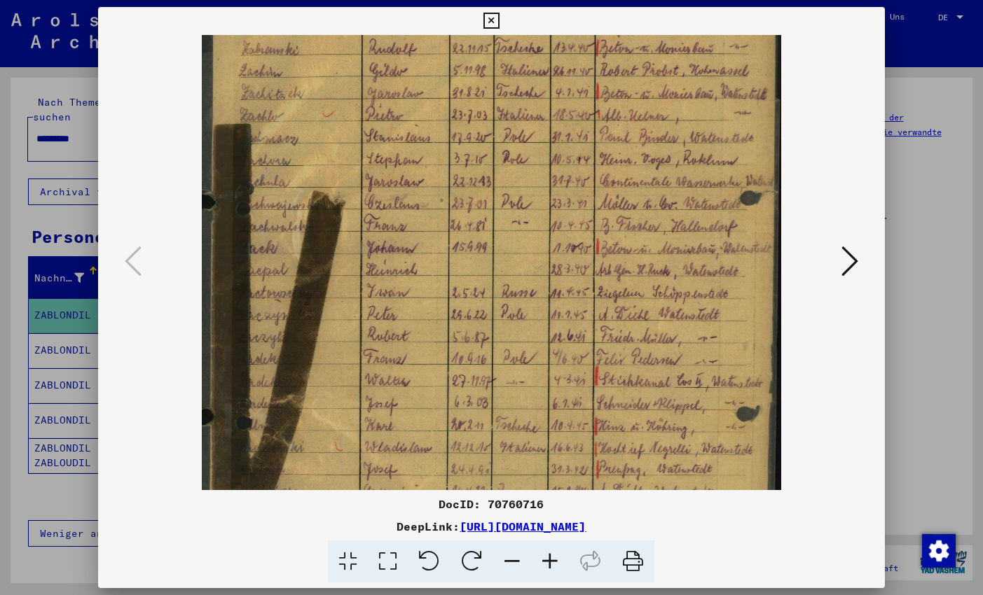
drag, startPoint x: 616, startPoint y: 370, endPoint x: 590, endPoint y: 282, distance: 92.0
click at [590, 282] on img at bounding box center [491, 308] width 579 height 805
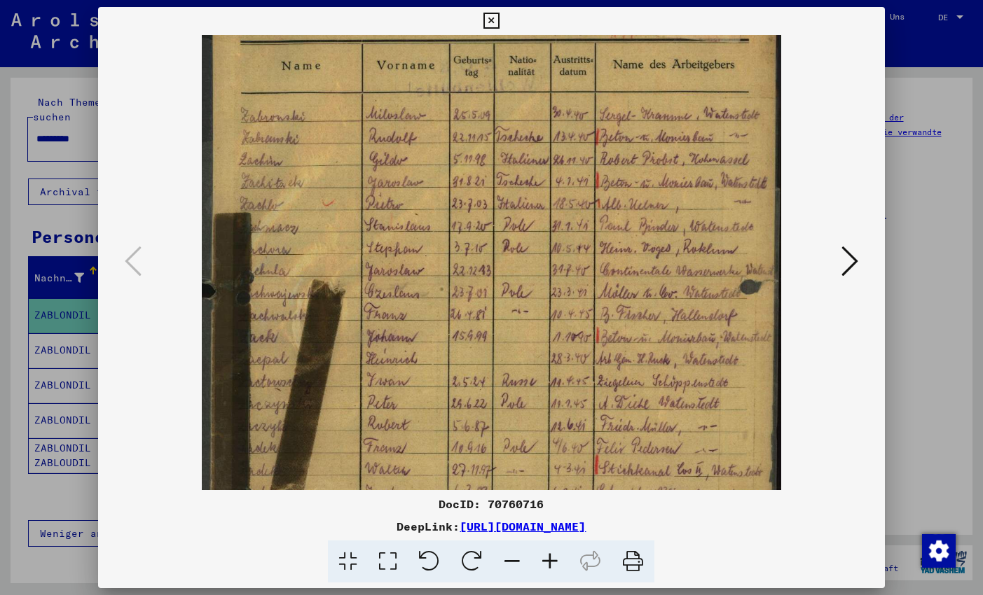
scroll to position [0, 0]
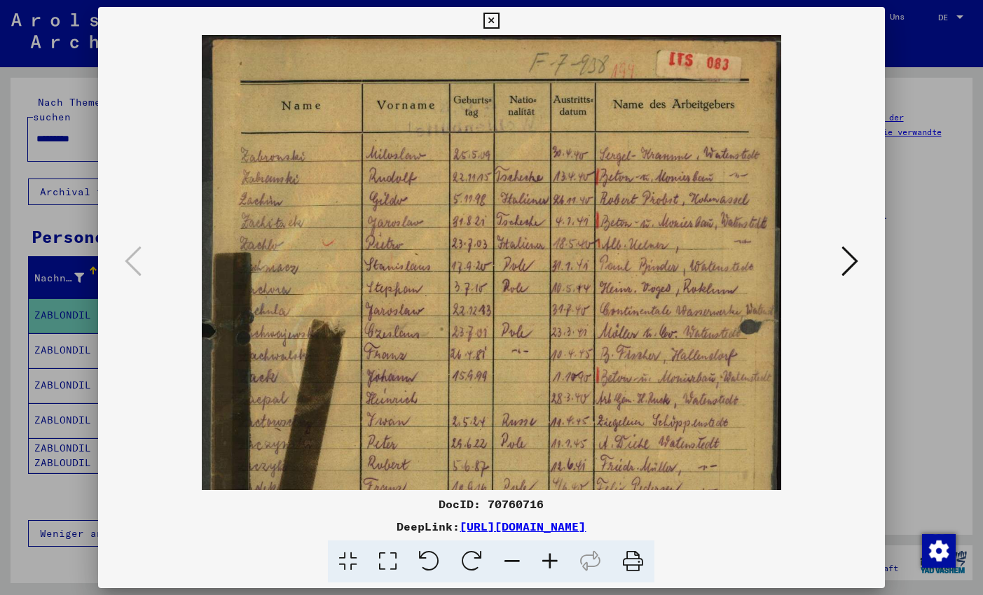
drag, startPoint x: 473, startPoint y: 153, endPoint x: 508, endPoint y: 338, distance: 188.2
click at [508, 338] on img at bounding box center [491, 437] width 579 height 805
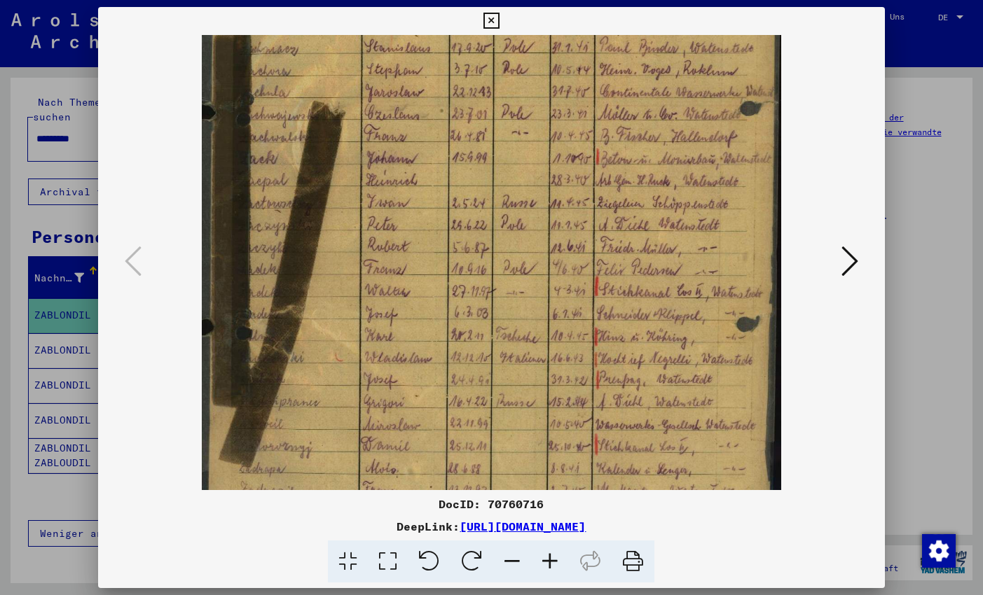
scroll to position [219, 0]
drag, startPoint x: 394, startPoint y: 376, endPoint x: 417, endPoint y: 157, distance: 220.4
click at [417, 157] on img at bounding box center [491, 218] width 579 height 805
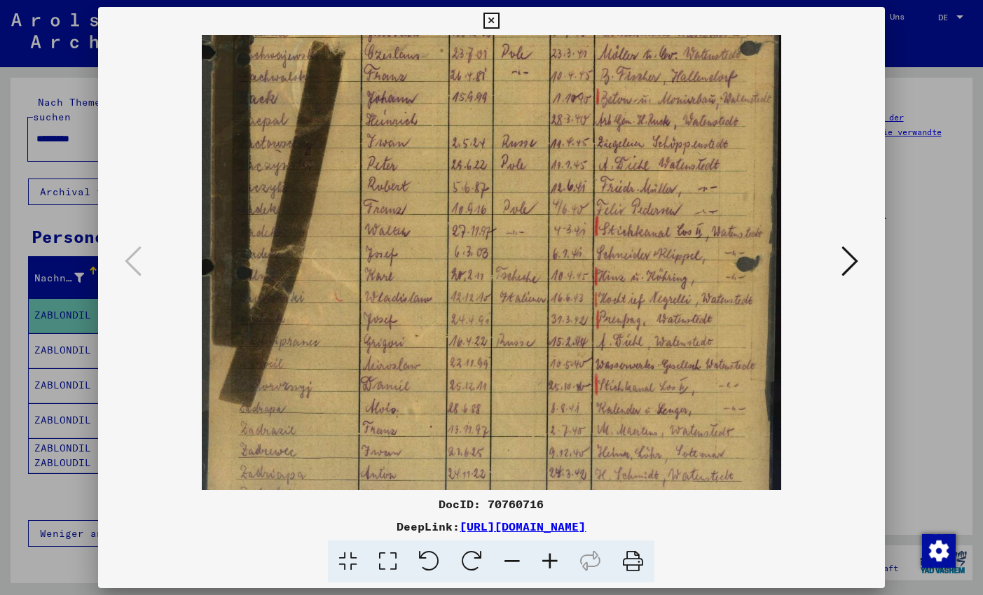
scroll to position [350, 0]
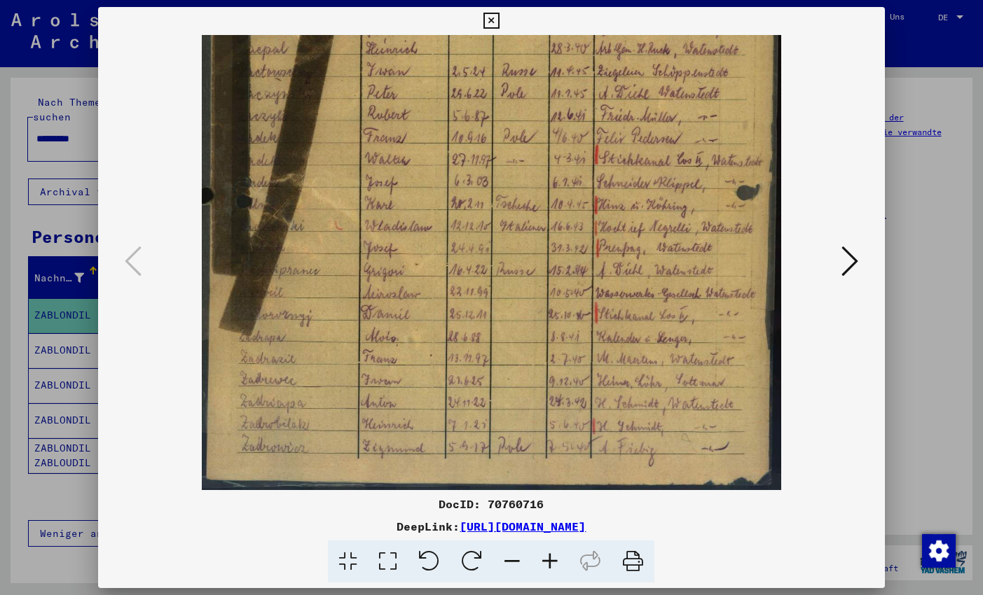
drag, startPoint x: 478, startPoint y: 431, endPoint x: 473, endPoint y: 293, distance: 138.1
click at [473, 293] on img at bounding box center [491, 87] width 579 height 805
click at [335, 171] on img at bounding box center [491, 87] width 579 height 805
drag, startPoint x: 714, startPoint y: 18, endPoint x: 763, endPoint y: 22, distance: 50.0
click at [504, 22] on div at bounding box center [491, 21] width 25 height 28
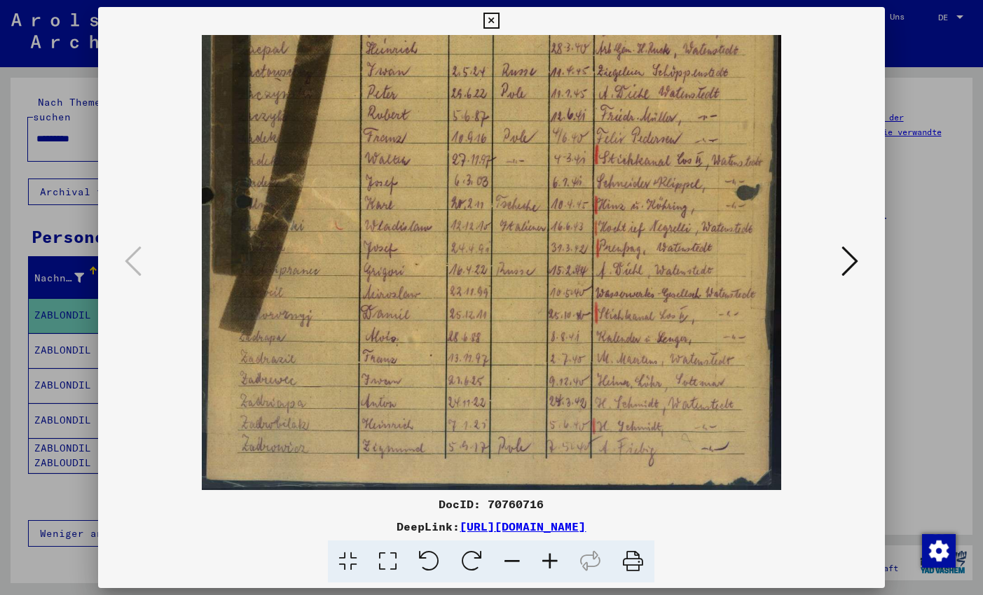
click at [82, 298] on div at bounding box center [491, 297] width 983 height 595
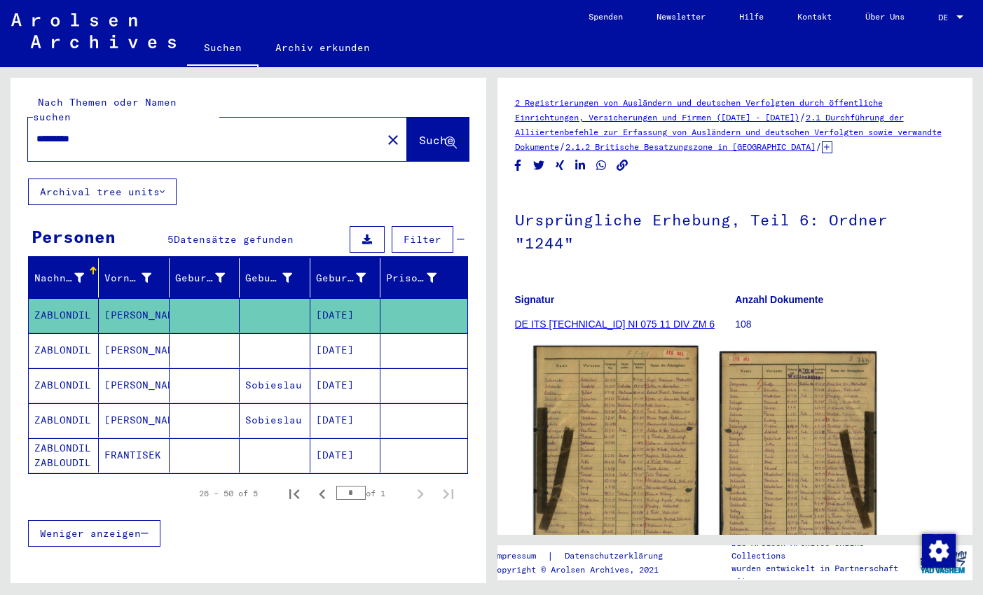
click at [665, 411] on img at bounding box center [615, 460] width 165 height 229
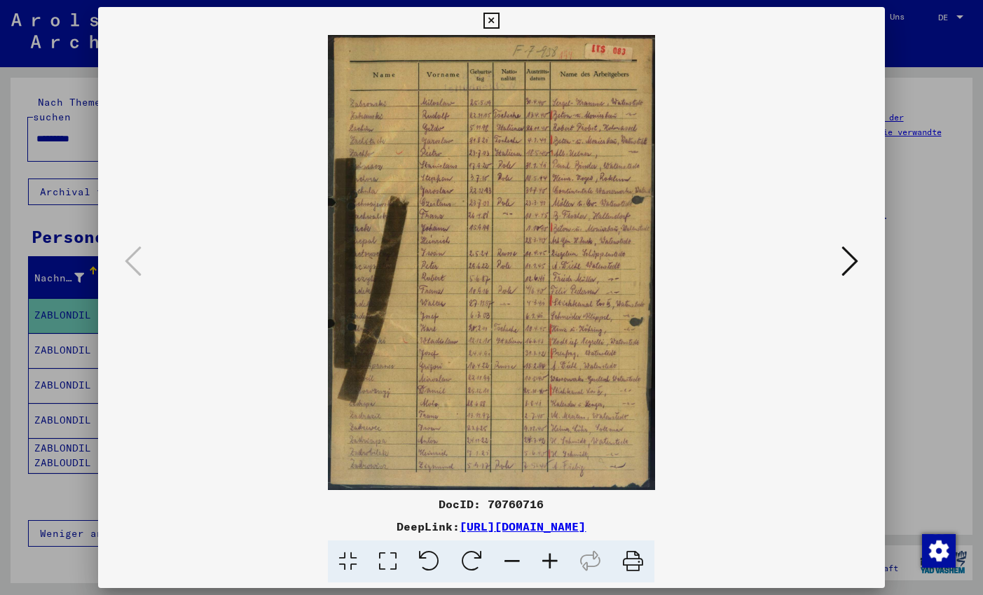
click at [549, 557] on icon at bounding box center [550, 562] width 38 height 43
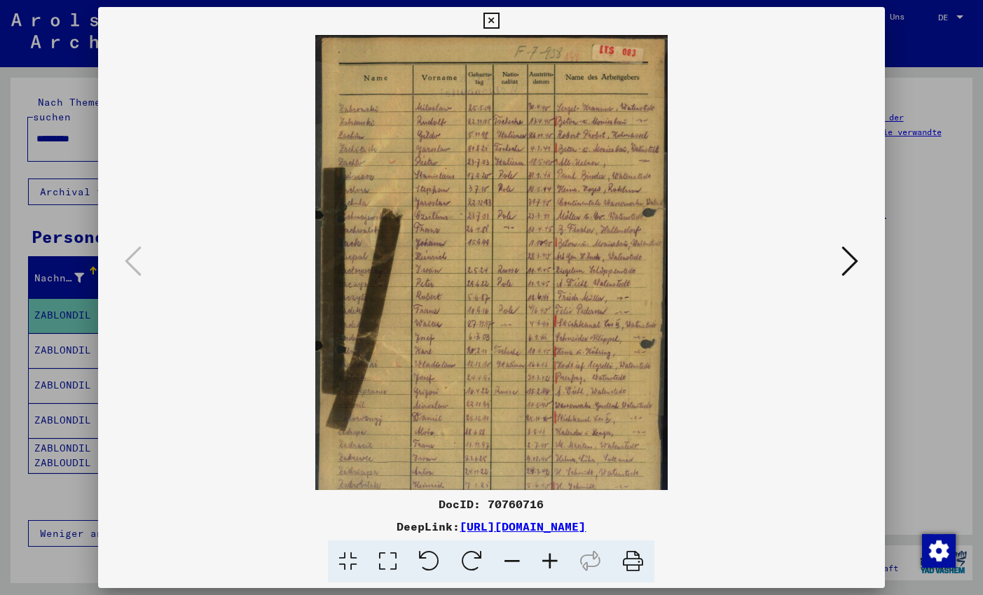
click at [549, 557] on icon at bounding box center [550, 562] width 38 height 43
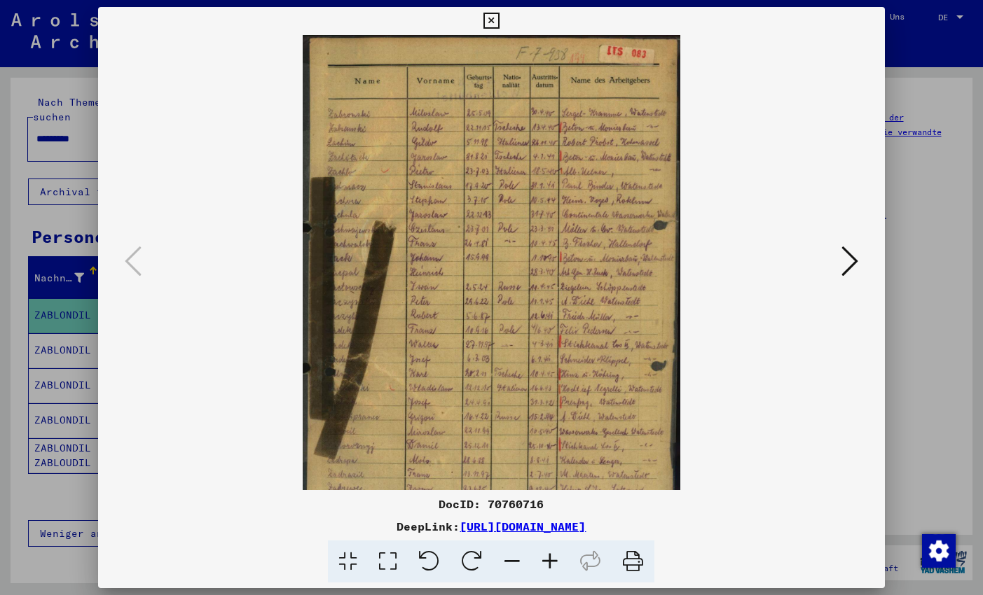
click at [549, 557] on icon at bounding box center [550, 562] width 38 height 43
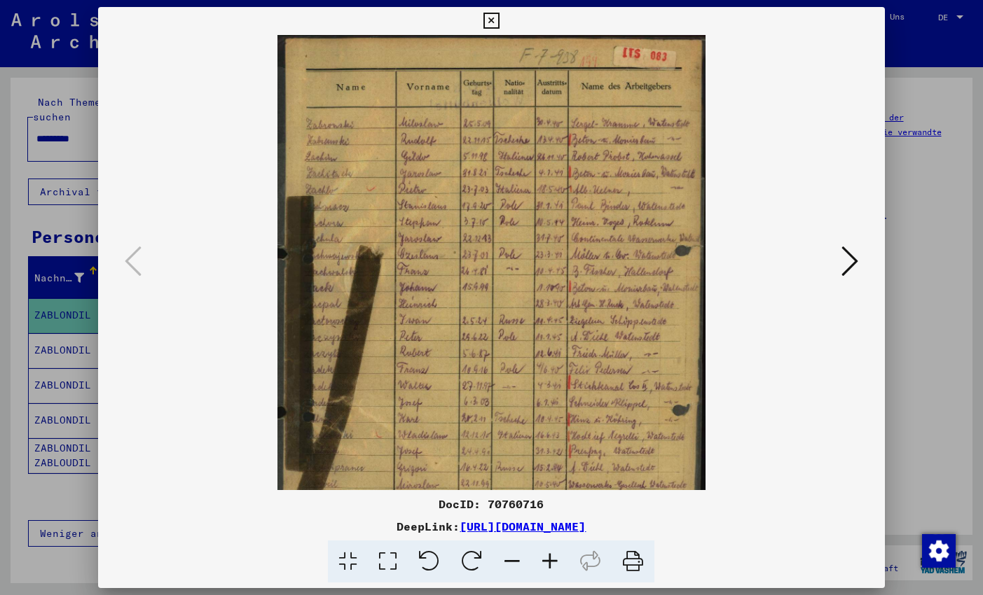
click at [549, 557] on icon at bounding box center [550, 562] width 38 height 43
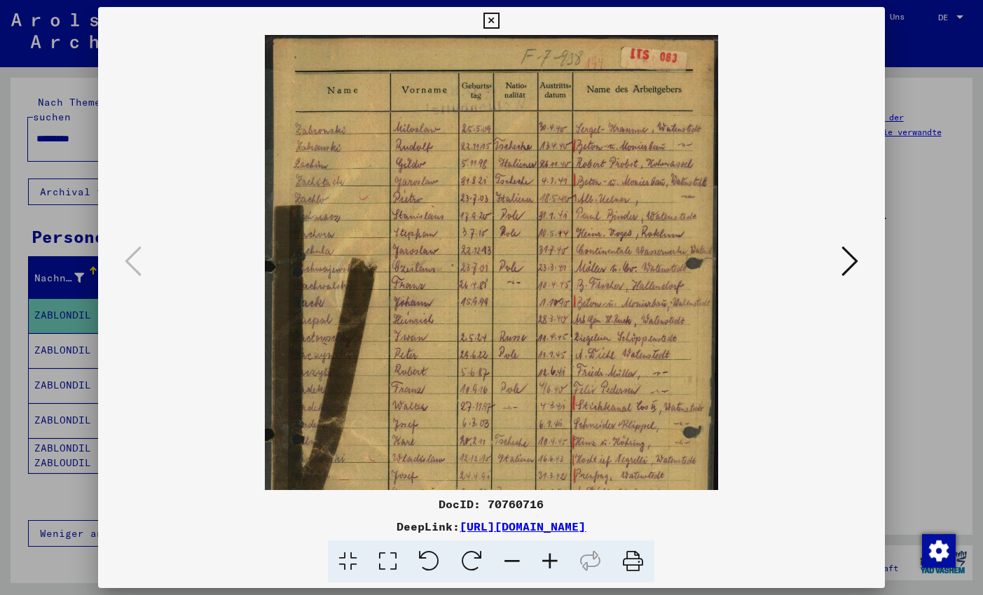
click at [549, 557] on icon at bounding box center [550, 562] width 38 height 43
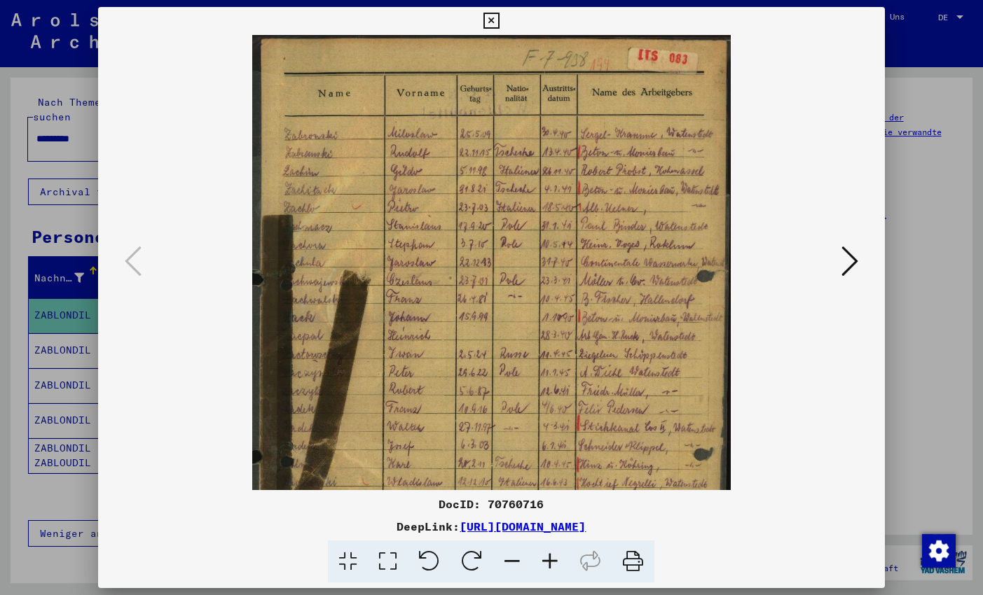
click at [549, 557] on icon at bounding box center [550, 562] width 38 height 43
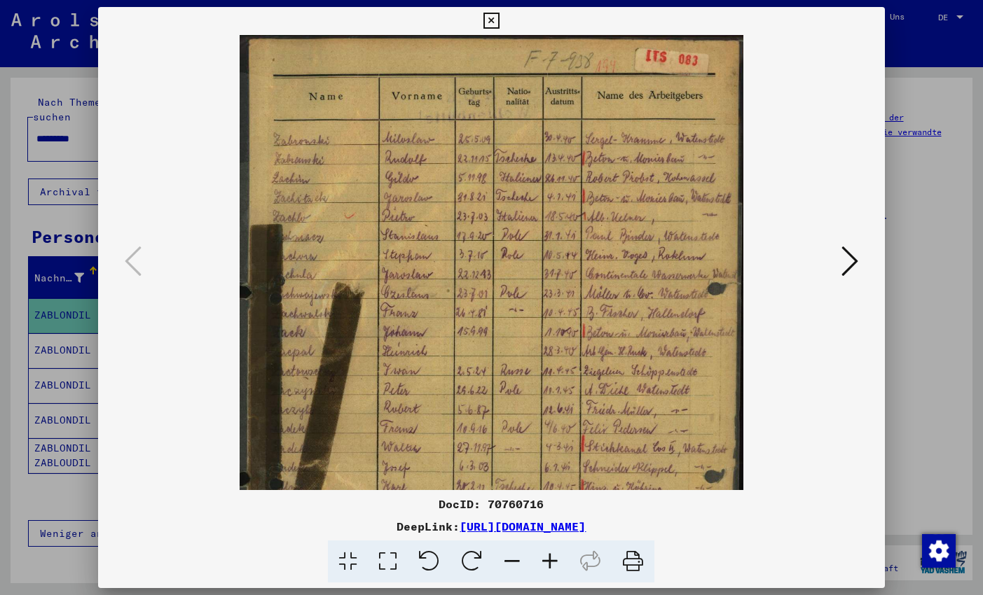
click at [549, 557] on icon at bounding box center [550, 562] width 38 height 43
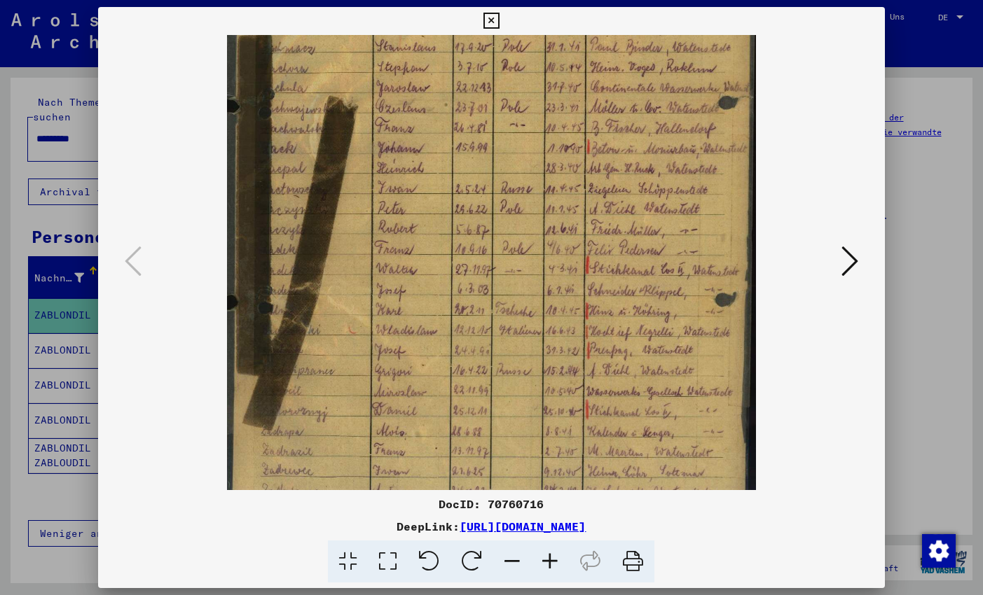
scroll to position [202, 0]
drag, startPoint x: 645, startPoint y: 360, endPoint x: 645, endPoint y: 158, distance: 201.7
click at [645, 158] on img at bounding box center [491, 200] width 529 height 735
click at [849, 264] on icon at bounding box center [849, 261] width 17 height 34
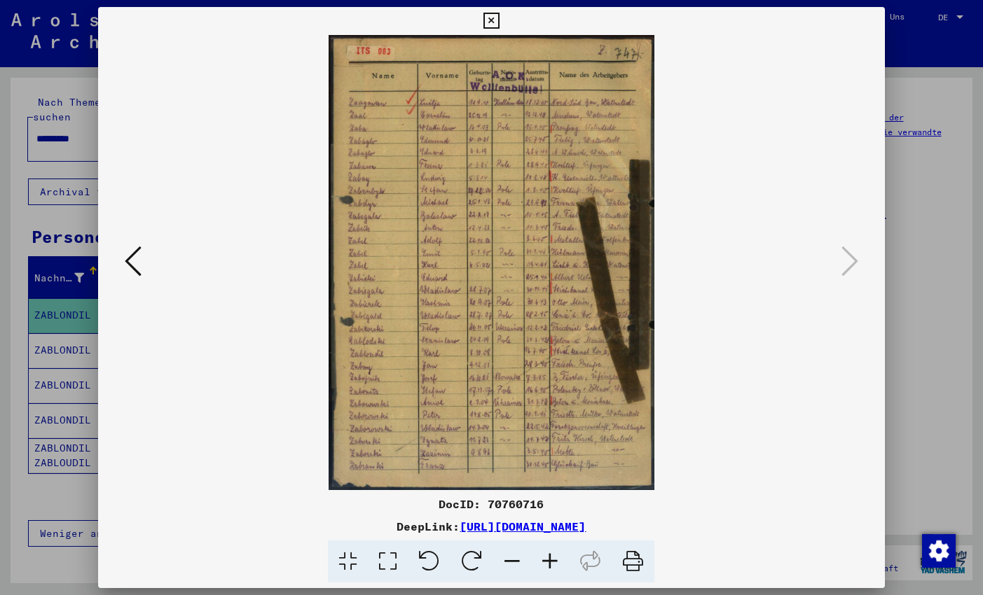
click at [547, 556] on icon at bounding box center [550, 562] width 38 height 43
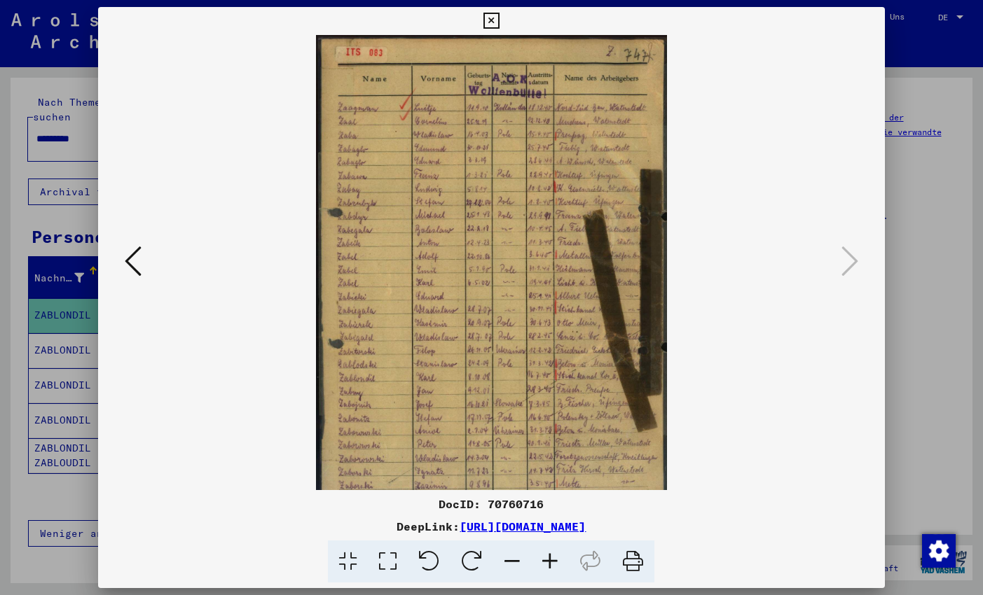
click at [547, 556] on icon at bounding box center [550, 562] width 38 height 43
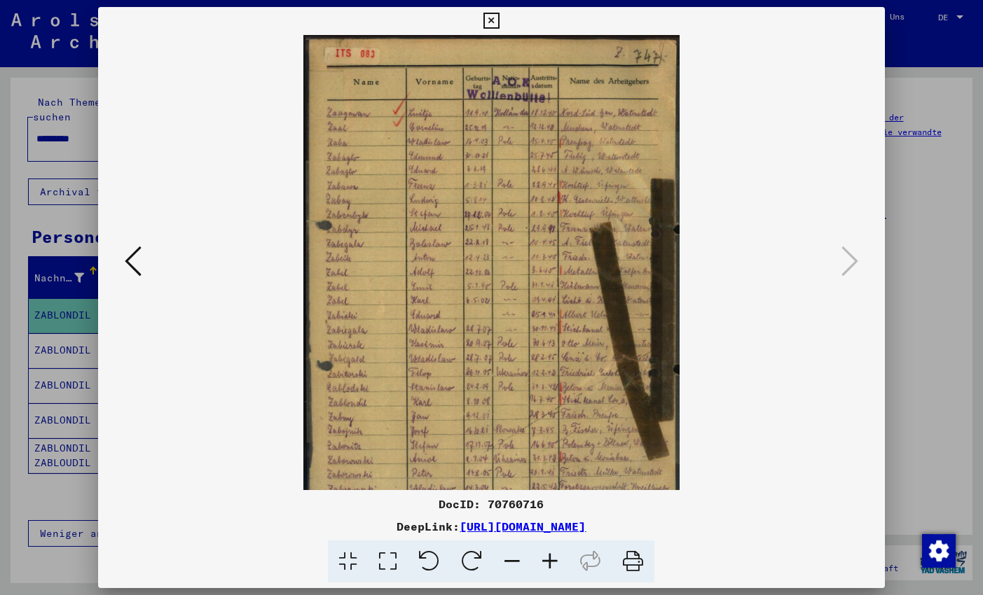
click at [547, 556] on icon at bounding box center [550, 562] width 38 height 43
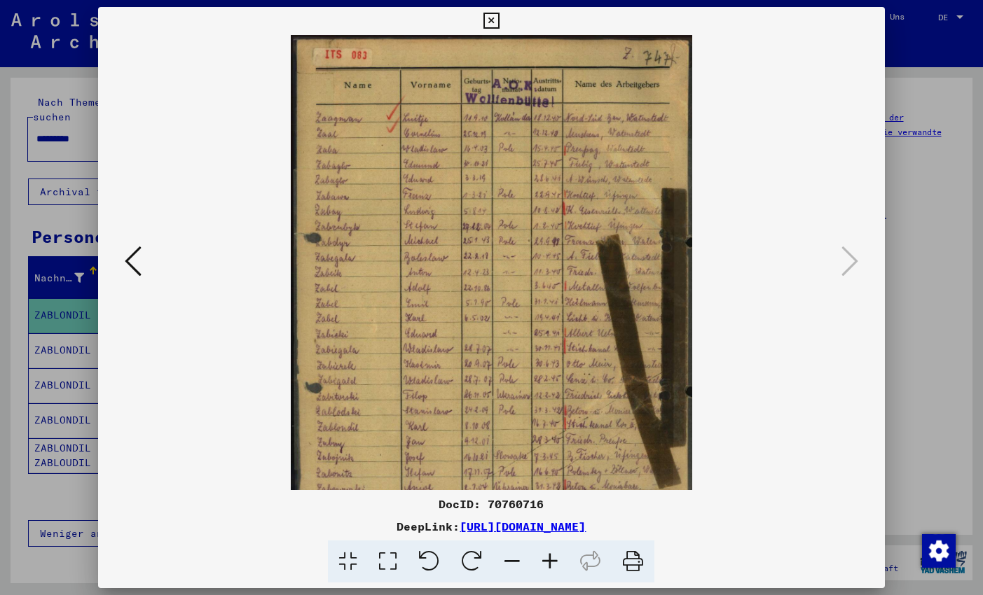
click at [547, 556] on icon at bounding box center [550, 562] width 38 height 43
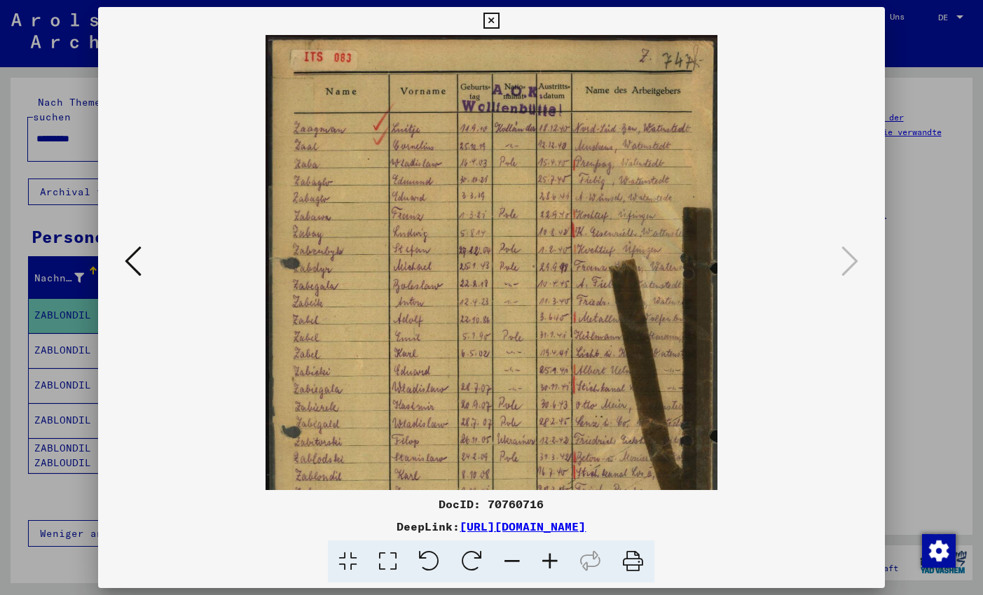
click at [547, 556] on icon at bounding box center [550, 562] width 38 height 43
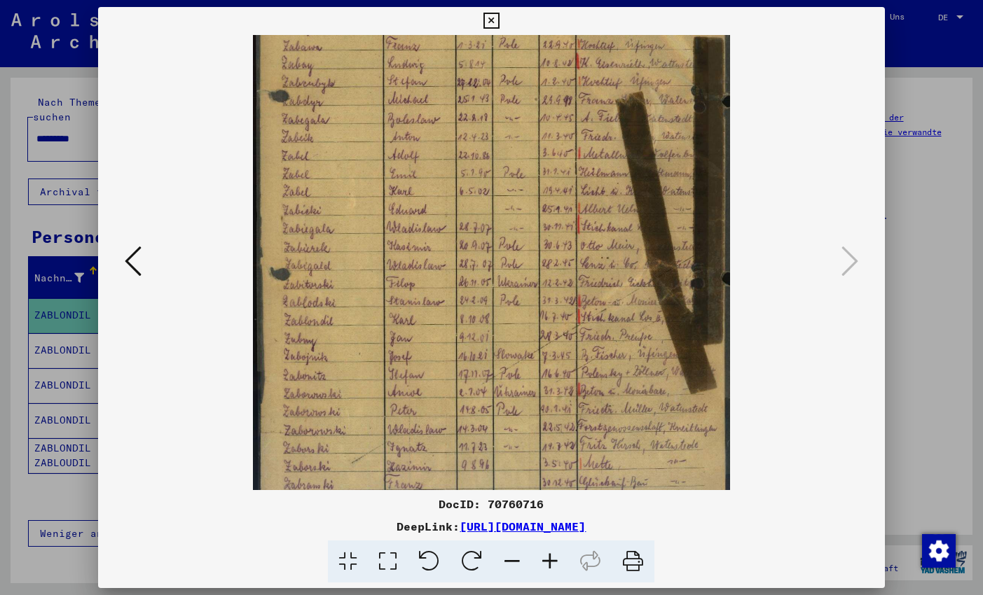
scroll to position [188, 0]
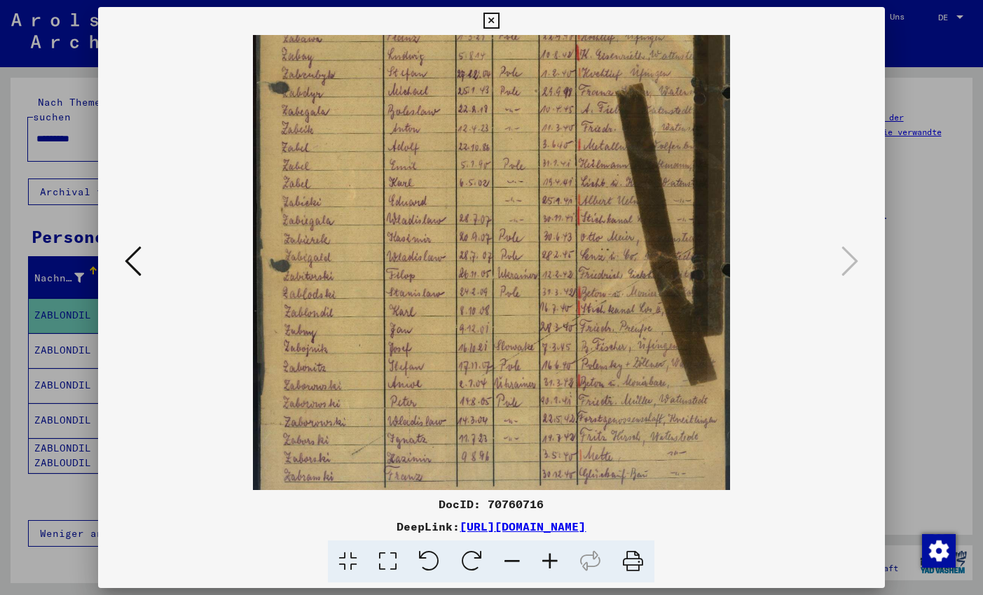
drag, startPoint x: 450, startPoint y: 363, endPoint x: 456, endPoint y: 175, distance: 188.5
click at [456, 175] on img at bounding box center [491, 179] width 476 height 665
click at [548, 559] on icon at bounding box center [550, 562] width 38 height 43
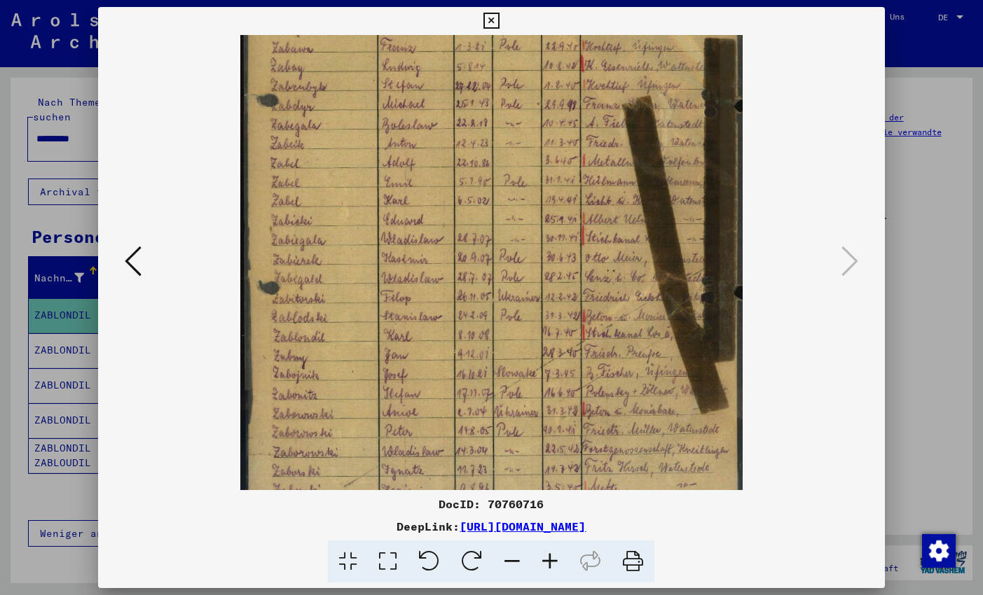
click at [548, 559] on icon at bounding box center [550, 562] width 38 height 43
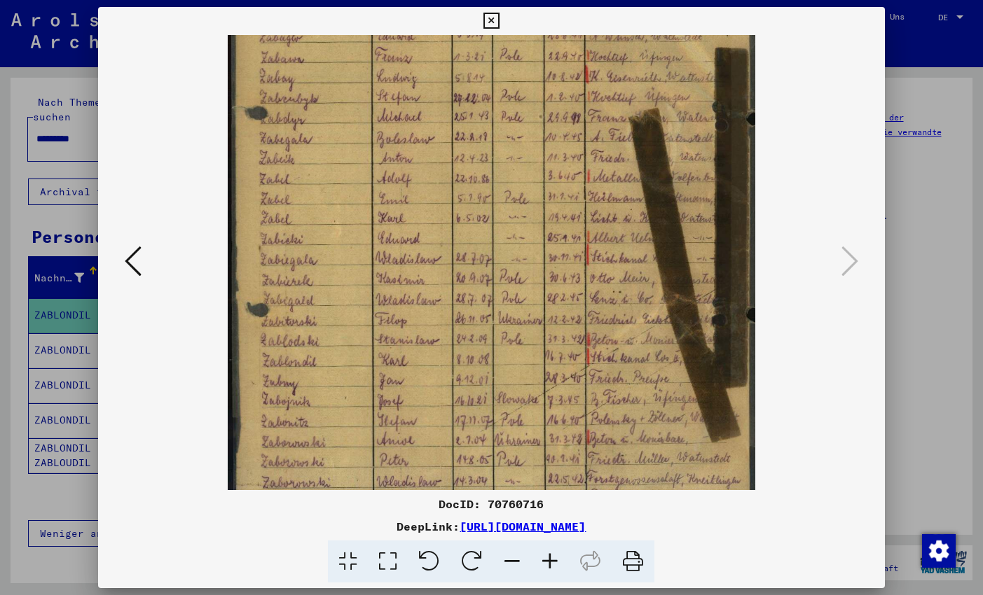
click at [548, 559] on icon at bounding box center [550, 562] width 38 height 43
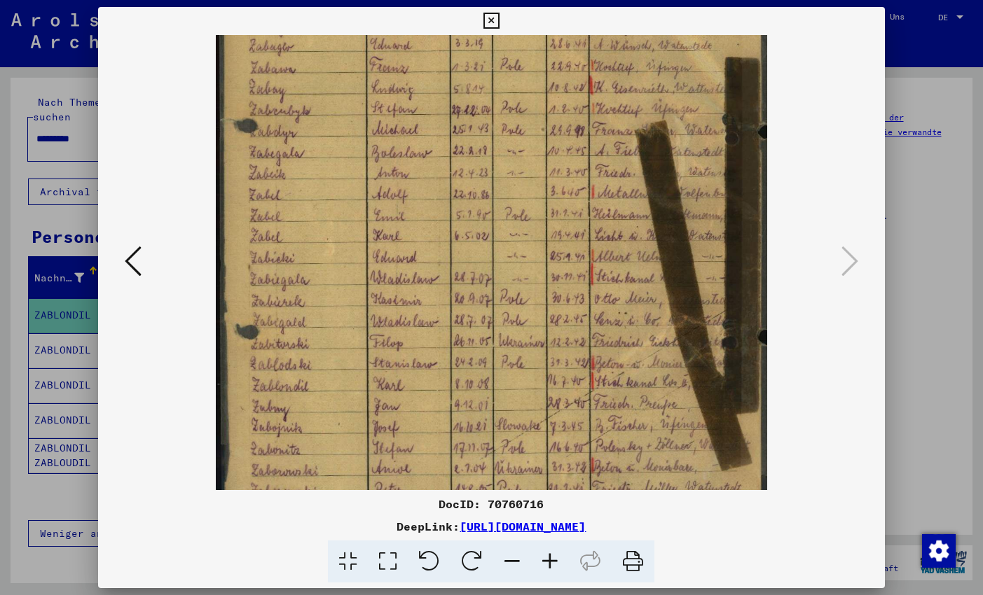
click at [548, 559] on icon at bounding box center [550, 562] width 38 height 43
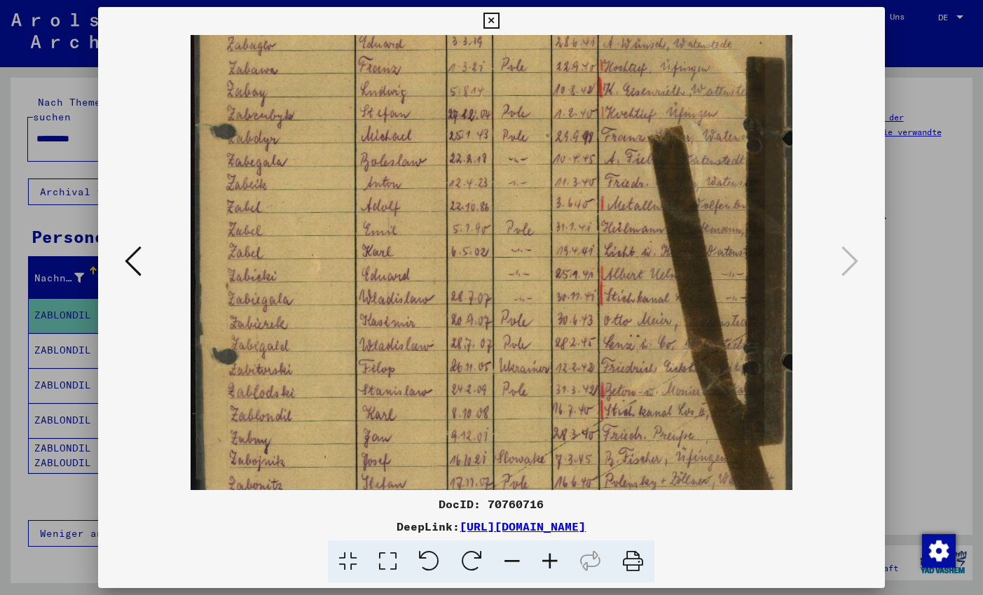
scroll to position [216, 0]
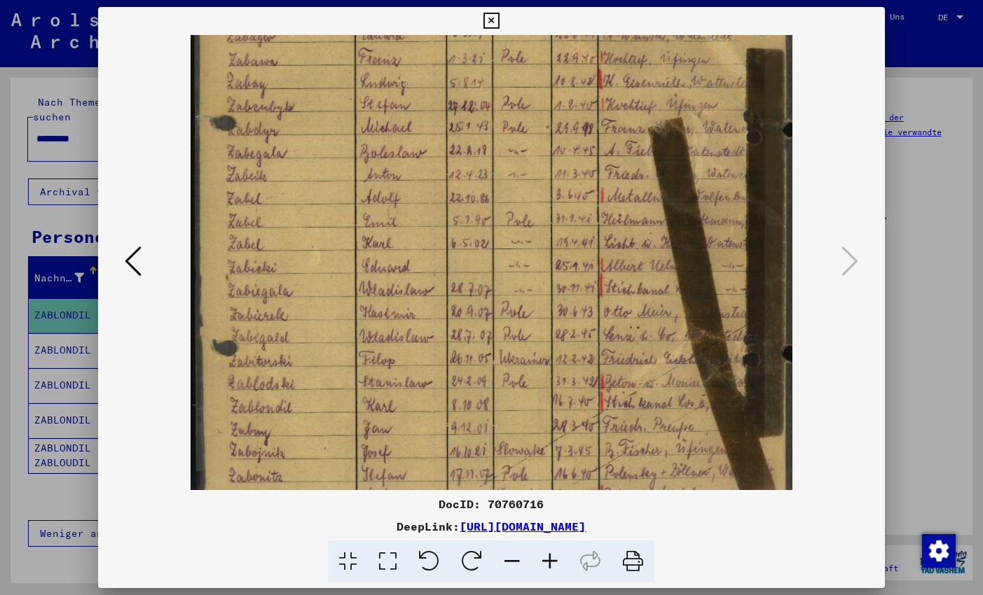
drag, startPoint x: 661, startPoint y: 361, endPoint x: 624, endPoint y: 339, distance: 43.0
click at [624, 339] on img at bounding box center [491, 239] width 602 height 840
click at [499, 18] on icon at bounding box center [491, 21] width 16 height 17
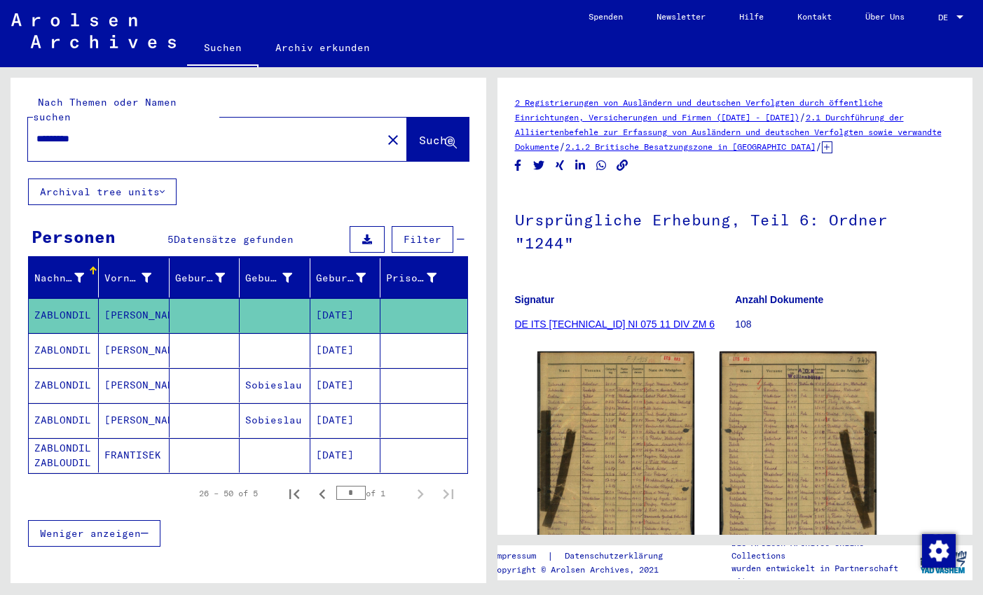
click at [408, 118] on button "Suche" at bounding box center [438, 139] width 62 height 43
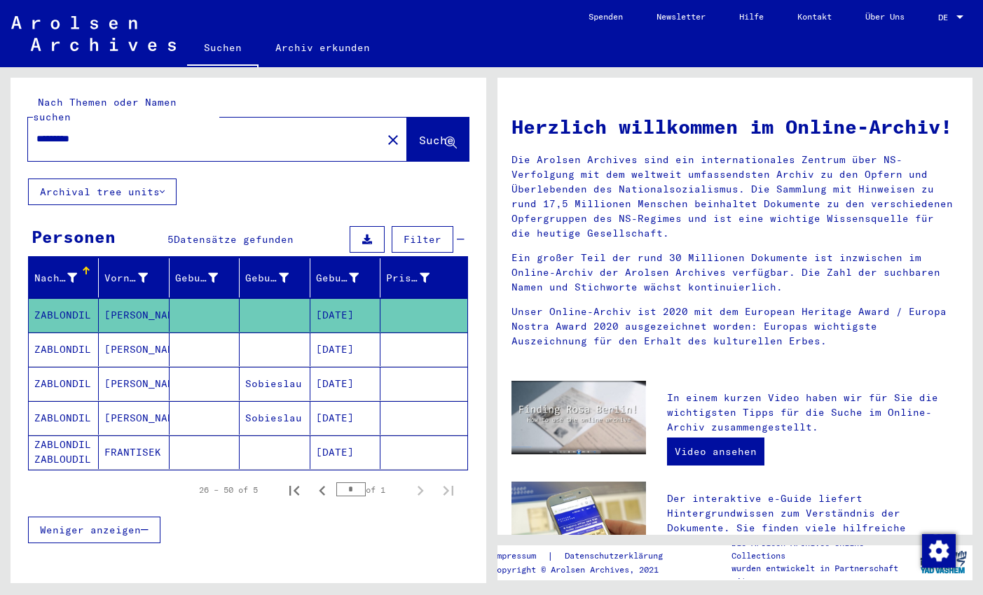
drag, startPoint x: 44, startPoint y: 121, endPoint x: 230, endPoint y: 130, distance: 186.5
click at [230, 132] on input "*********" at bounding box center [200, 139] width 328 height 15
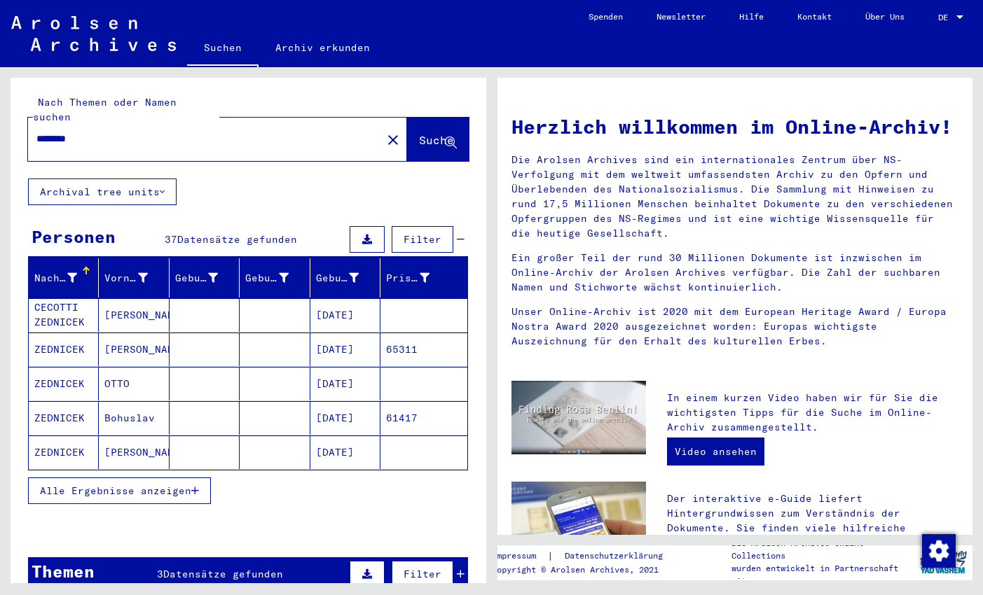
click at [198, 486] on icon "button" at bounding box center [195, 491] width 8 height 10
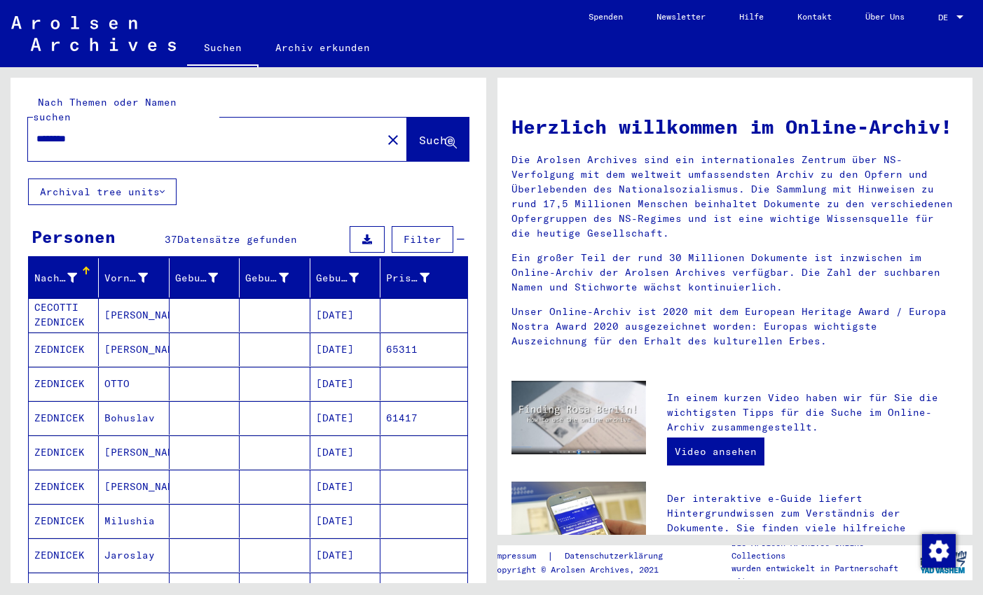
click at [38, 132] on input "********" at bounding box center [200, 139] width 328 height 15
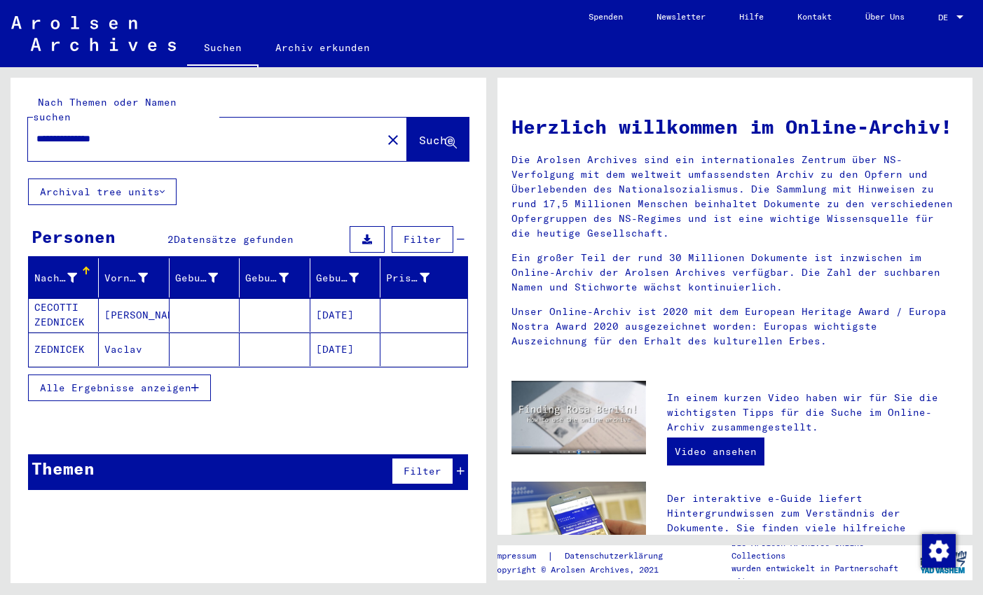
click at [141, 305] on mat-cell "[PERSON_NAME]" at bounding box center [134, 315] width 70 height 34
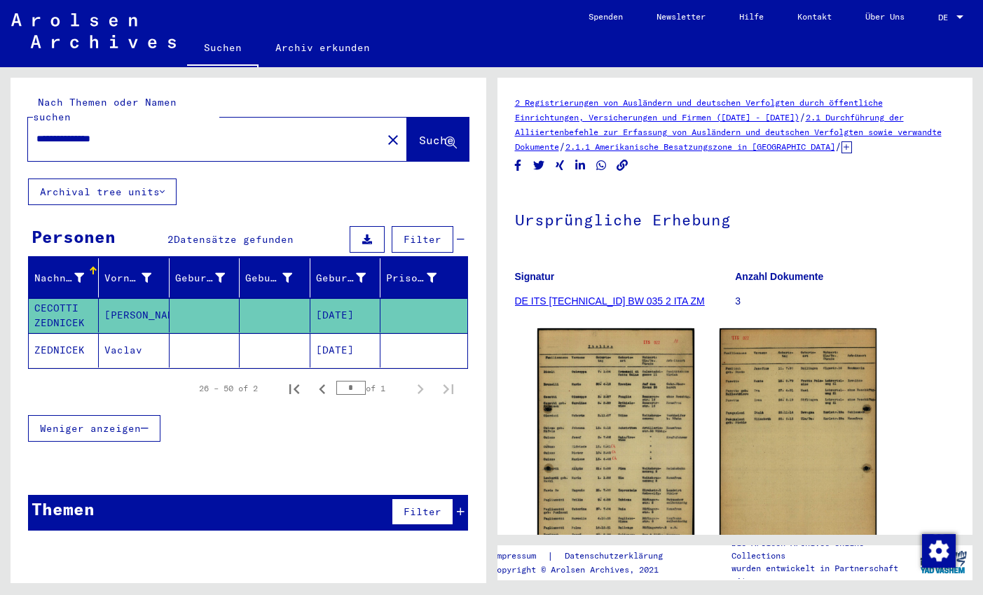
click at [139, 333] on mat-cell "Vaclav" at bounding box center [134, 350] width 70 height 34
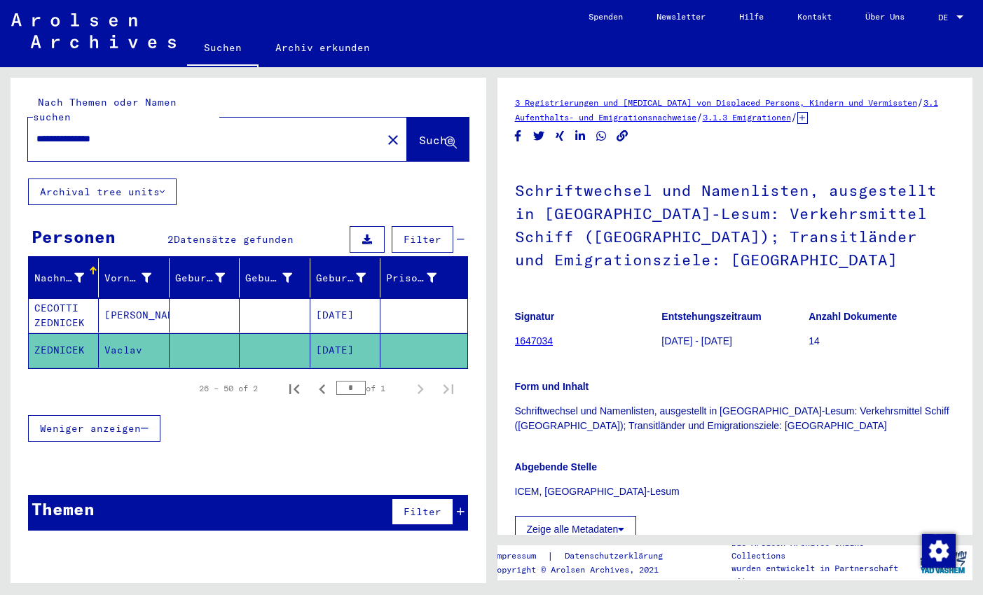
scroll to position [196, 0]
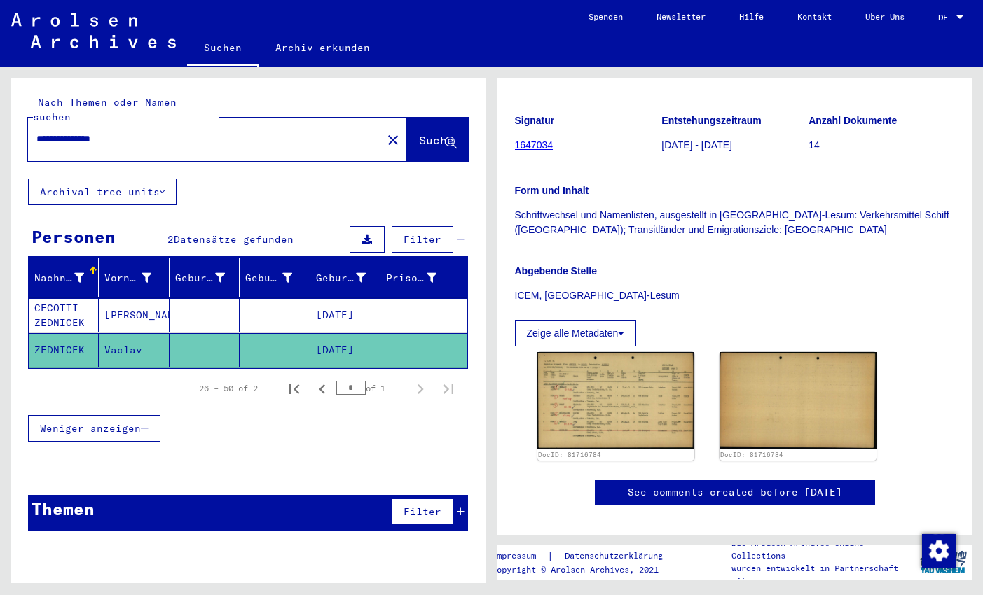
click at [189, 298] on mat-cell at bounding box center [204, 315] width 70 height 34
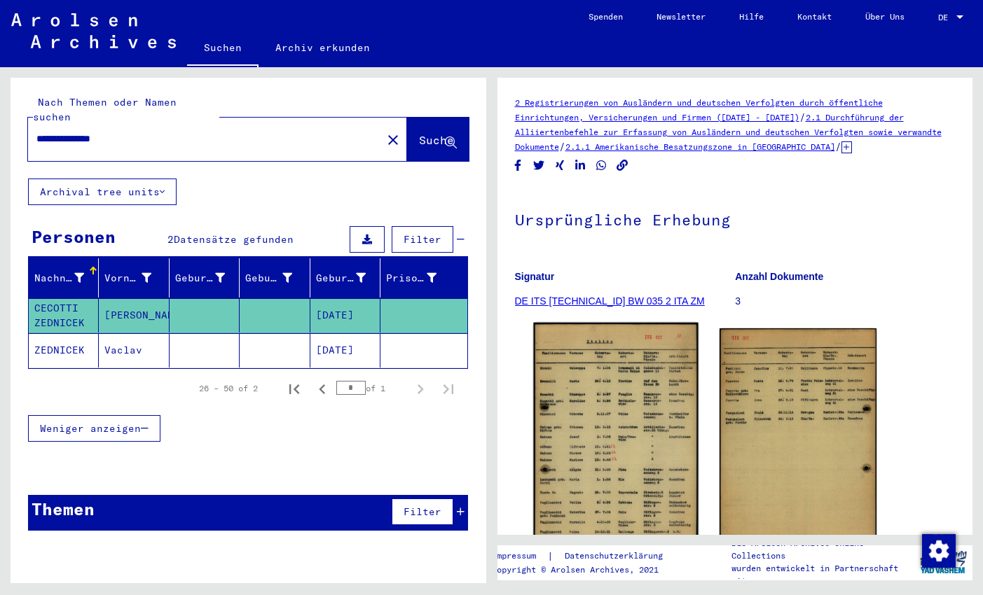
click at [616, 398] on img at bounding box center [615, 440] width 165 height 234
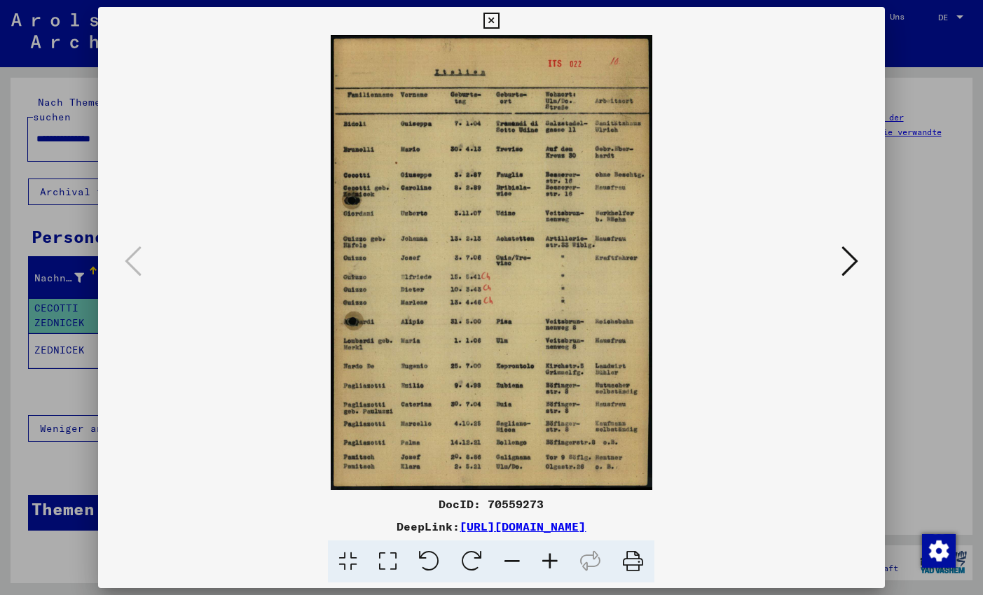
click at [547, 553] on icon at bounding box center [550, 562] width 38 height 43
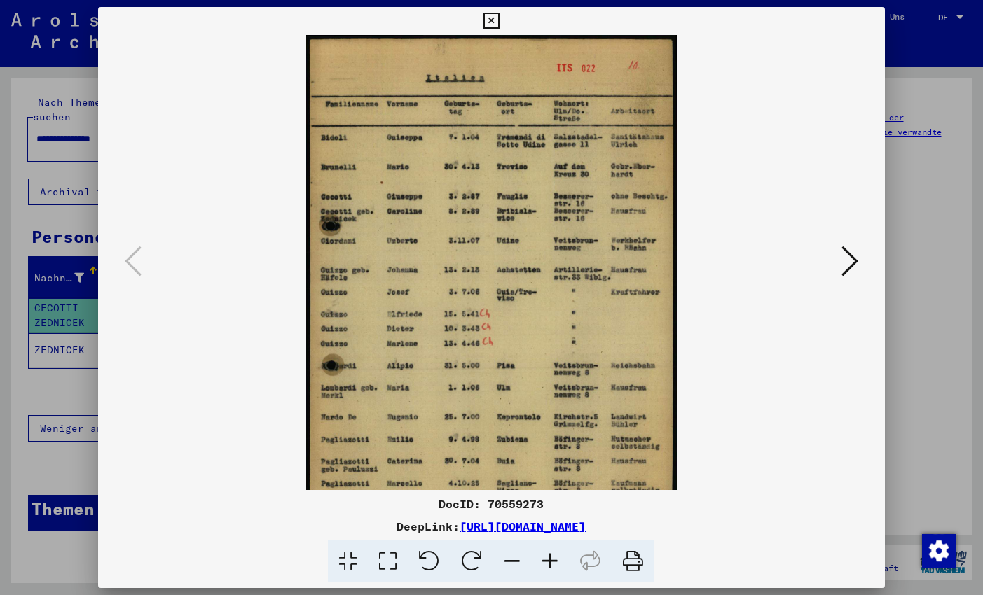
click at [547, 553] on icon at bounding box center [550, 562] width 38 height 43
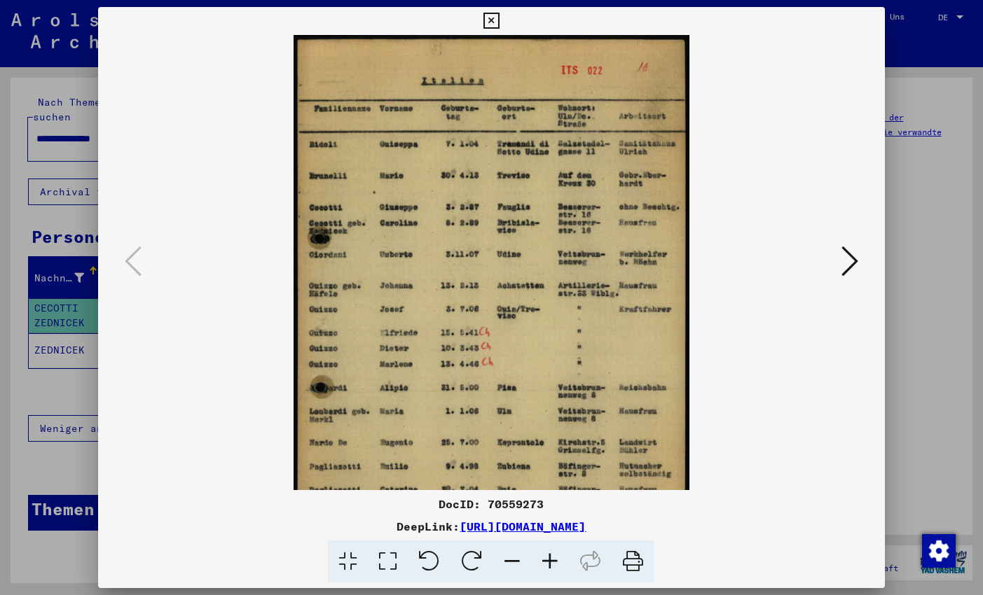
click at [547, 553] on icon at bounding box center [550, 562] width 38 height 43
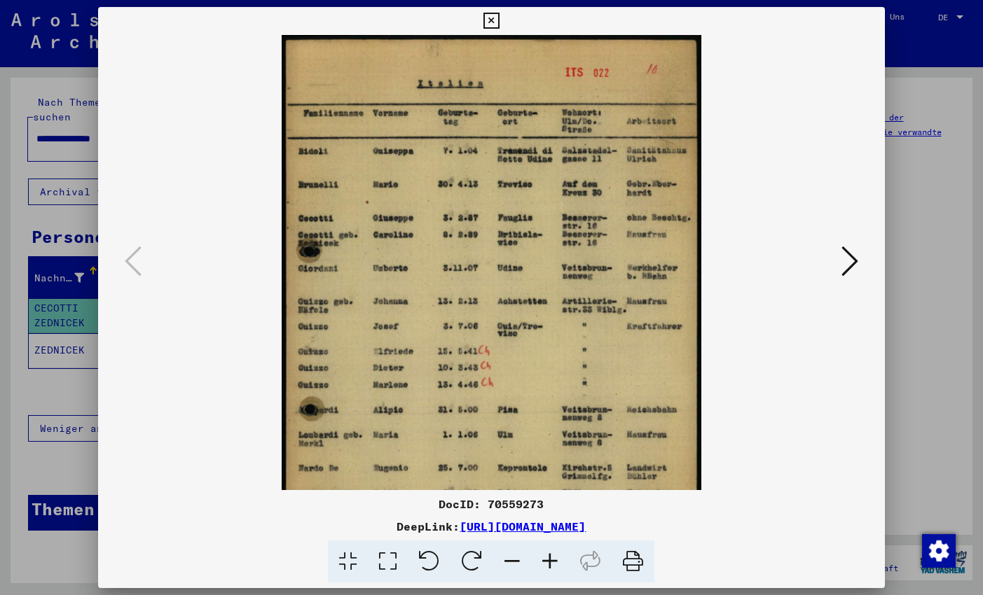
click at [547, 553] on icon at bounding box center [550, 562] width 38 height 43
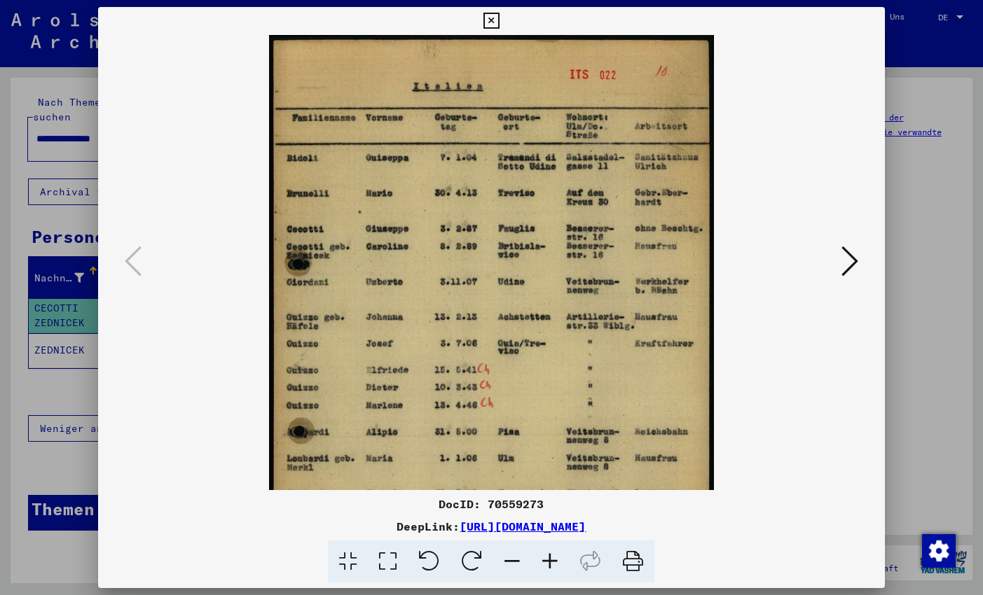
click at [547, 553] on icon at bounding box center [550, 562] width 38 height 43
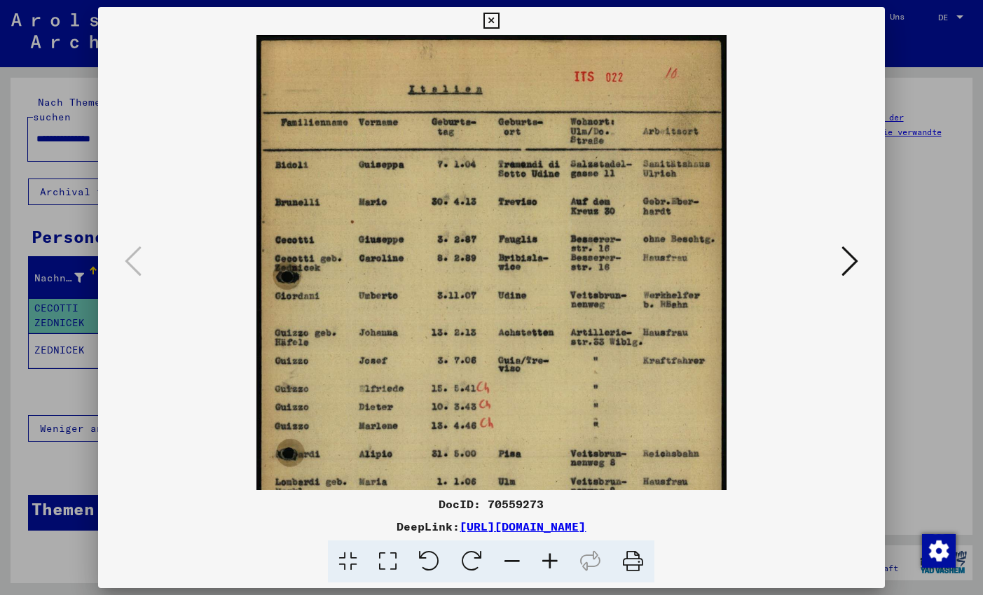
click at [547, 553] on icon at bounding box center [550, 562] width 38 height 43
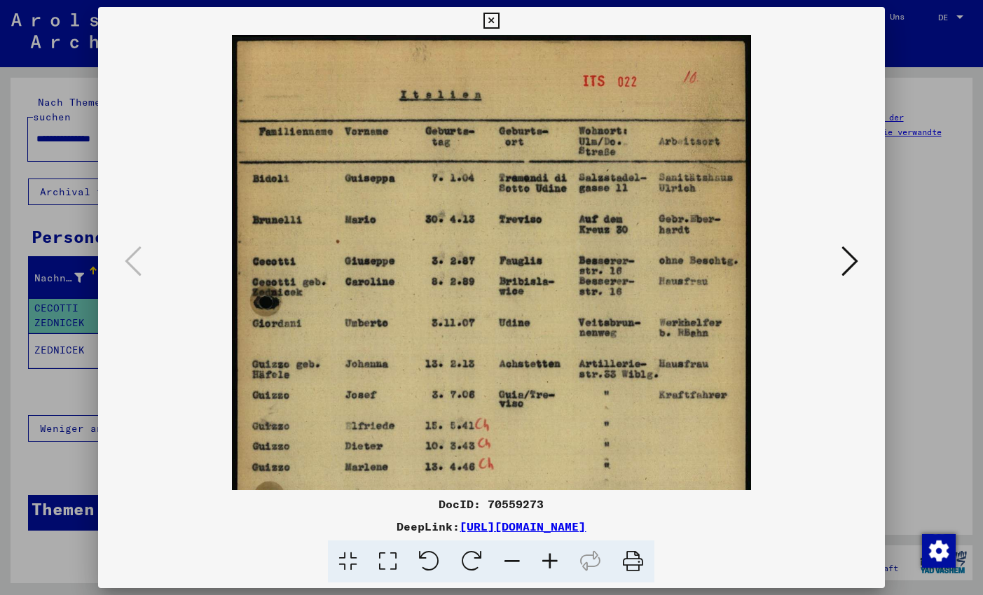
click at [547, 553] on icon at bounding box center [550, 562] width 38 height 43
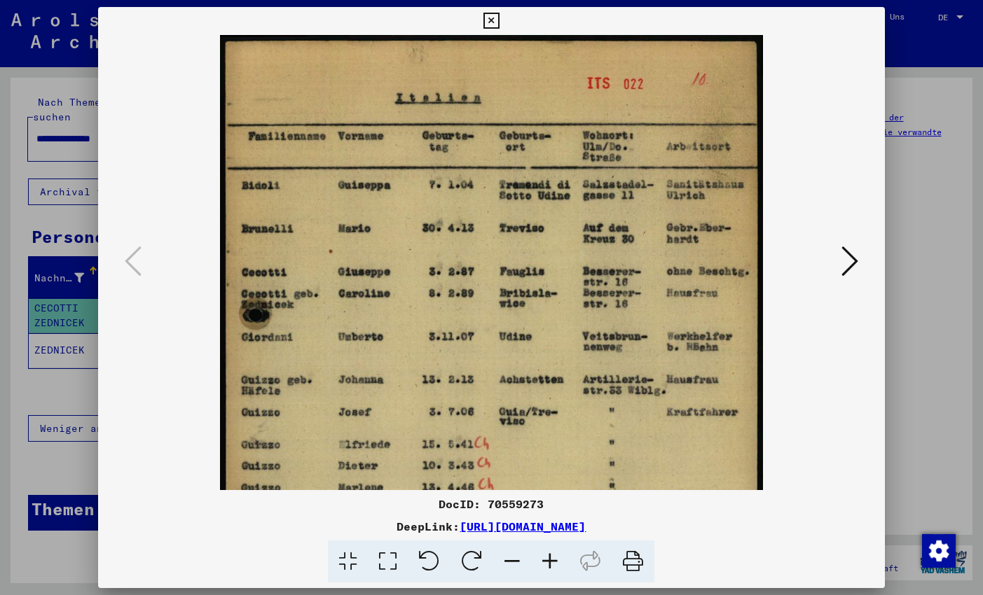
click at [547, 553] on icon at bounding box center [550, 562] width 38 height 43
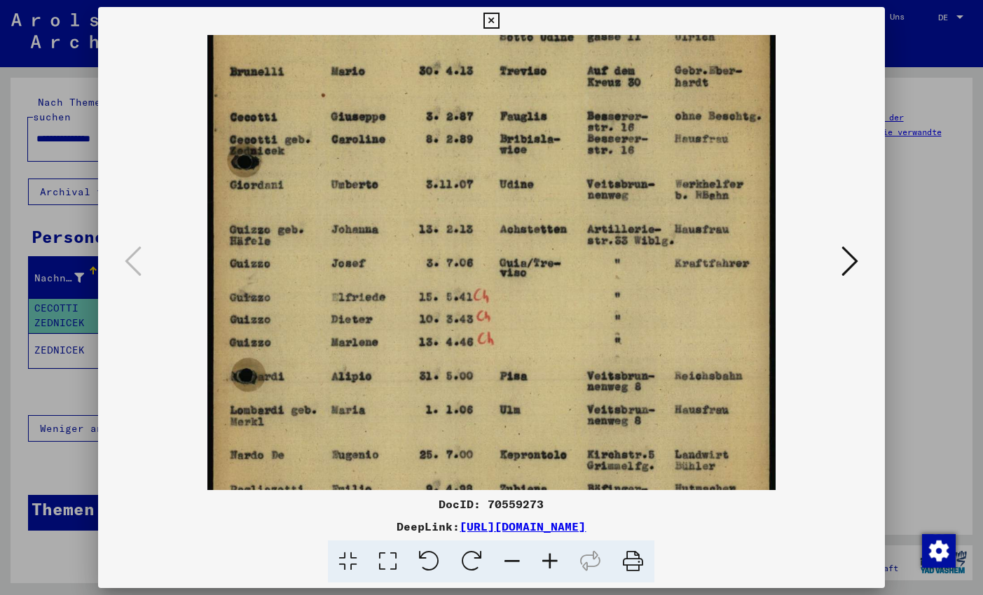
scroll to position [167, 0]
drag, startPoint x: 609, startPoint y: 343, endPoint x: 604, endPoint y: 176, distance: 166.7
click at [604, 176] on img at bounding box center [491, 270] width 568 height 805
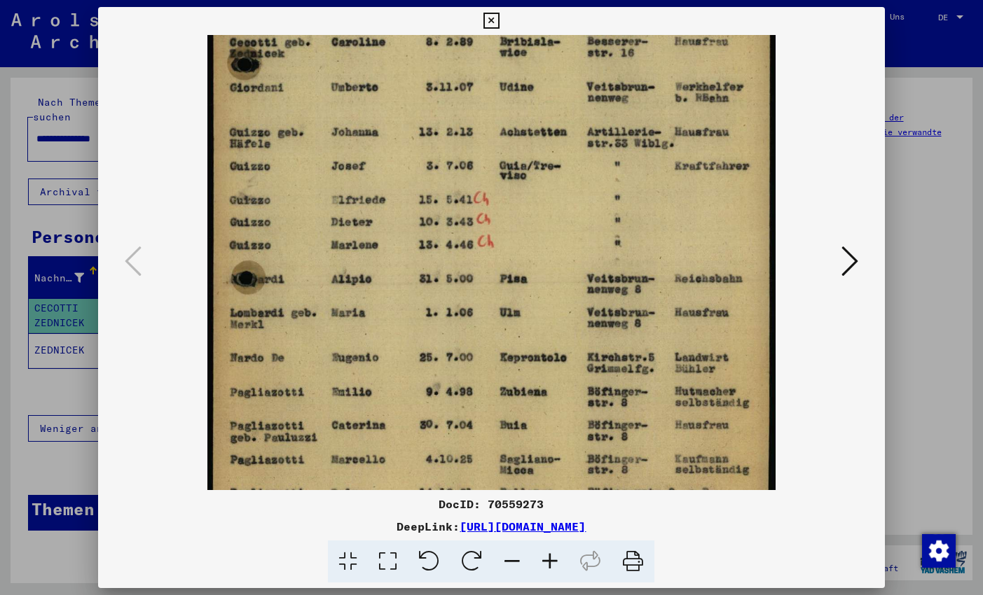
scroll to position [296, 0]
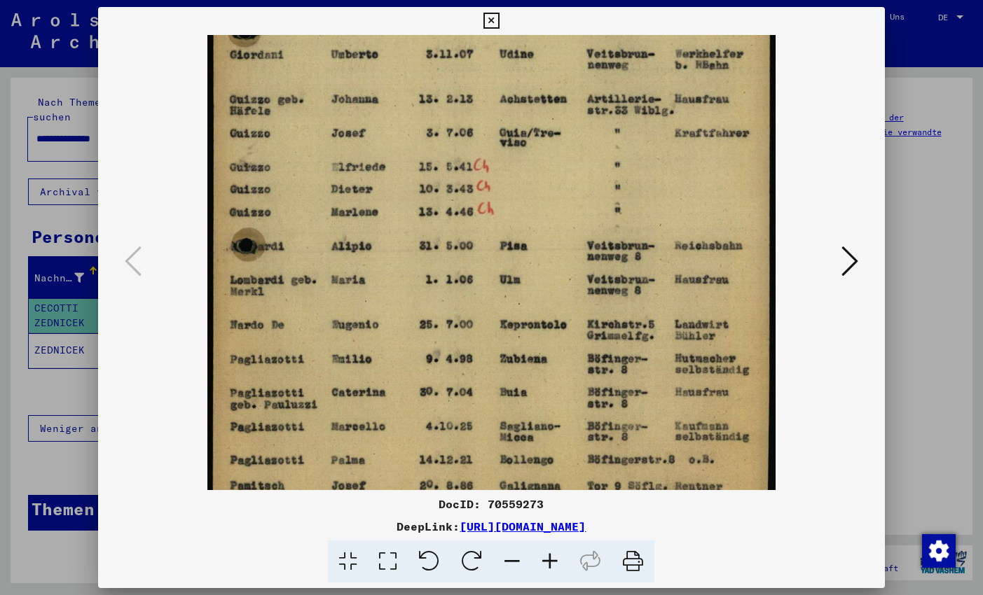
drag, startPoint x: 690, startPoint y: 352, endPoint x: 624, endPoint y: 223, distance: 145.3
click at [624, 223] on img at bounding box center [491, 141] width 568 height 805
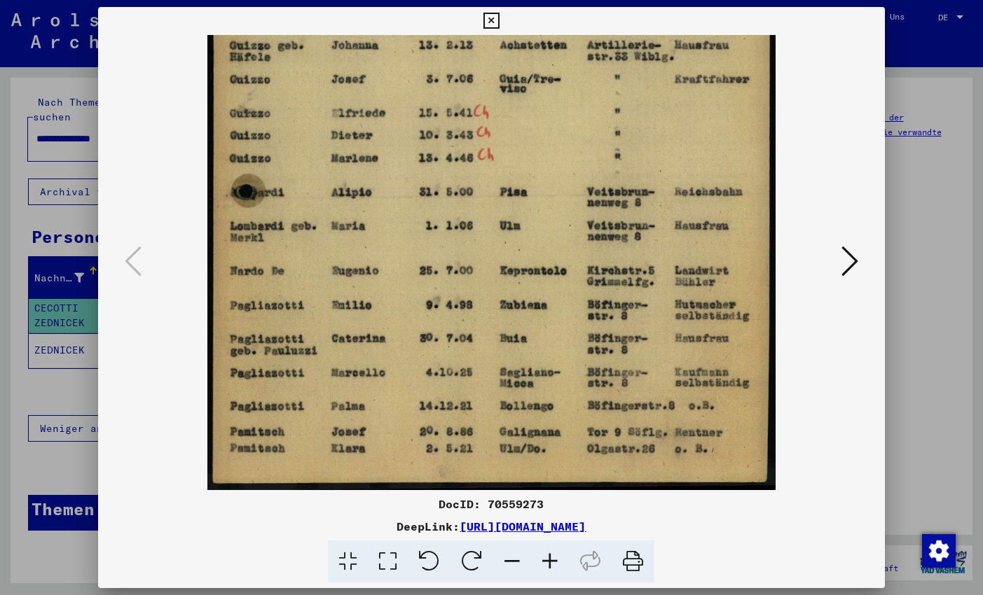
drag, startPoint x: 683, startPoint y: 351, endPoint x: 637, endPoint y: 259, distance: 102.7
click at [637, 259] on img at bounding box center [491, 87] width 568 height 805
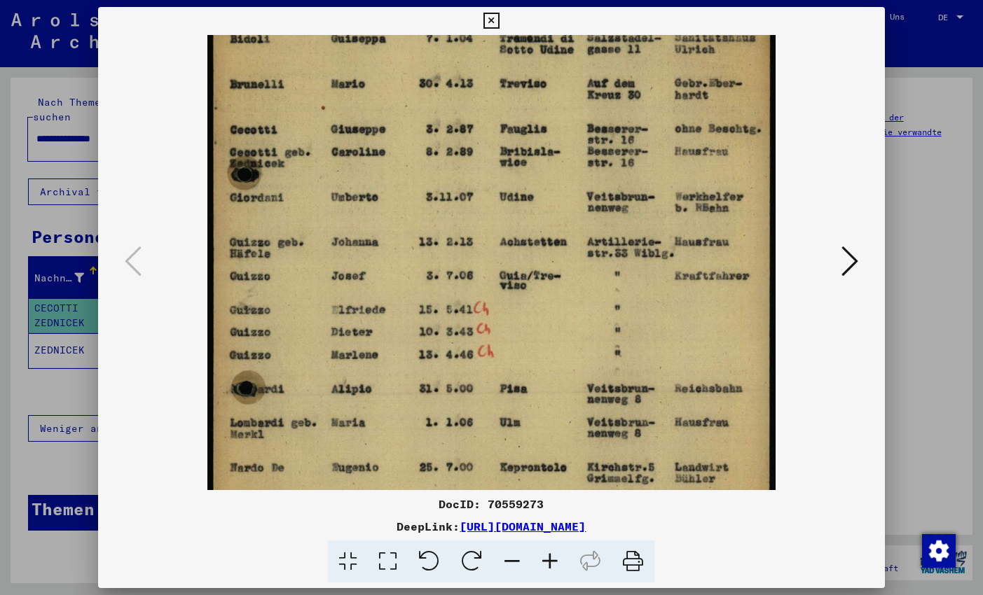
drag, startPoint x: 679, startPoint y: 134, endPoint x: 613, endPoint y: 331, distance: 207.5
click at [613, 331] on img at bounding box center [491, 284] width 568 height 805
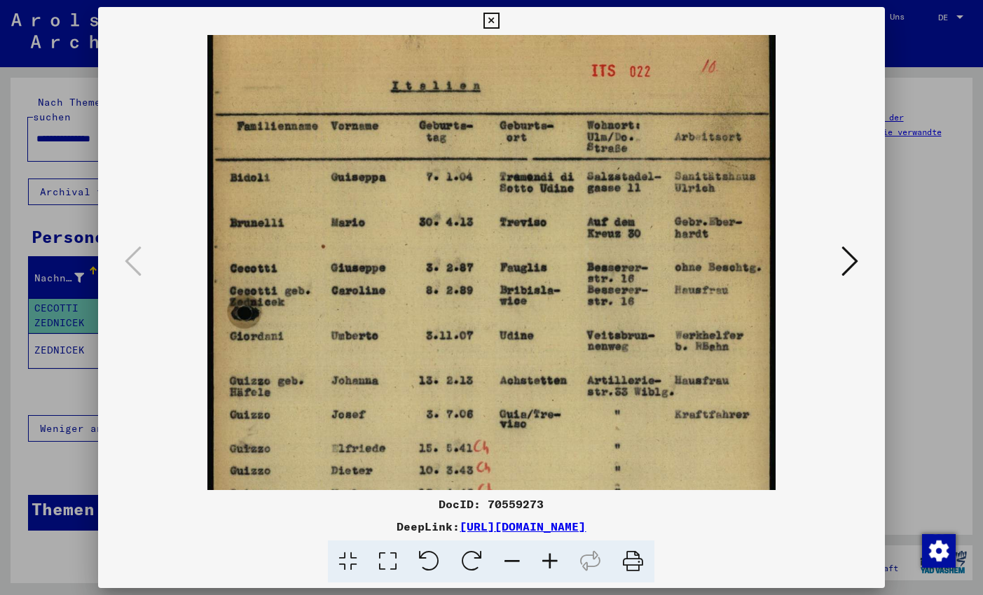
scroll to position [0, 0]
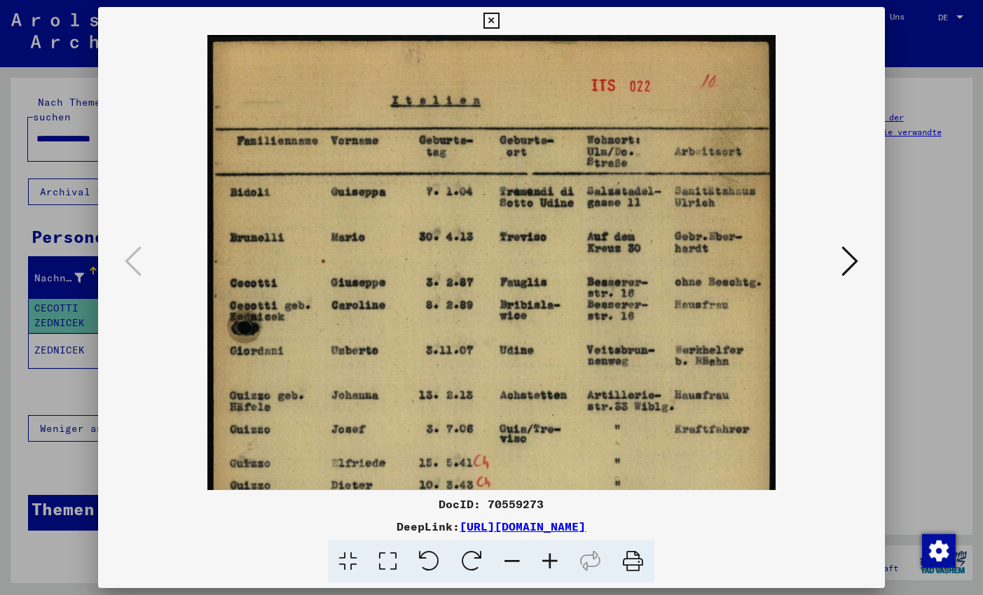
drag, startPoint x: 678, startPoint y: 164, endPoint x: 583, endPoint y: 408, distance: 262.3
click at [583, 408] on img at bounding box center [491, 437] width 568 height 805
click at [499, 22] on icon at bounding box center [491, 21] width 16 height 17
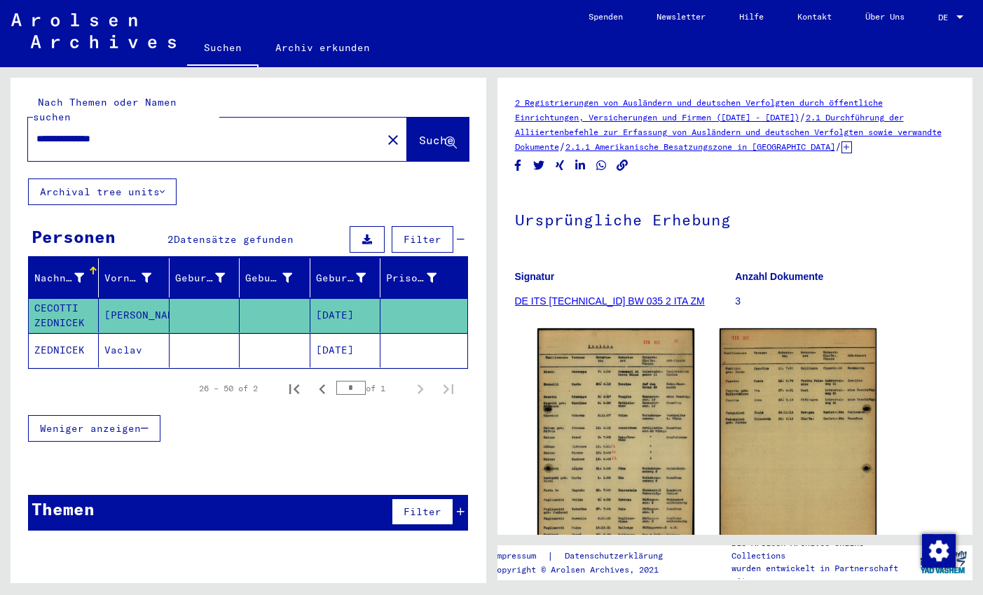
drag, startPoint x: 78, startPoint y: 127, endPoint x: 29, endPoint y: 125, distance: 49.7
click at [36, 132] on input "**********" at bounding box center [204, 139] width 337 height 15
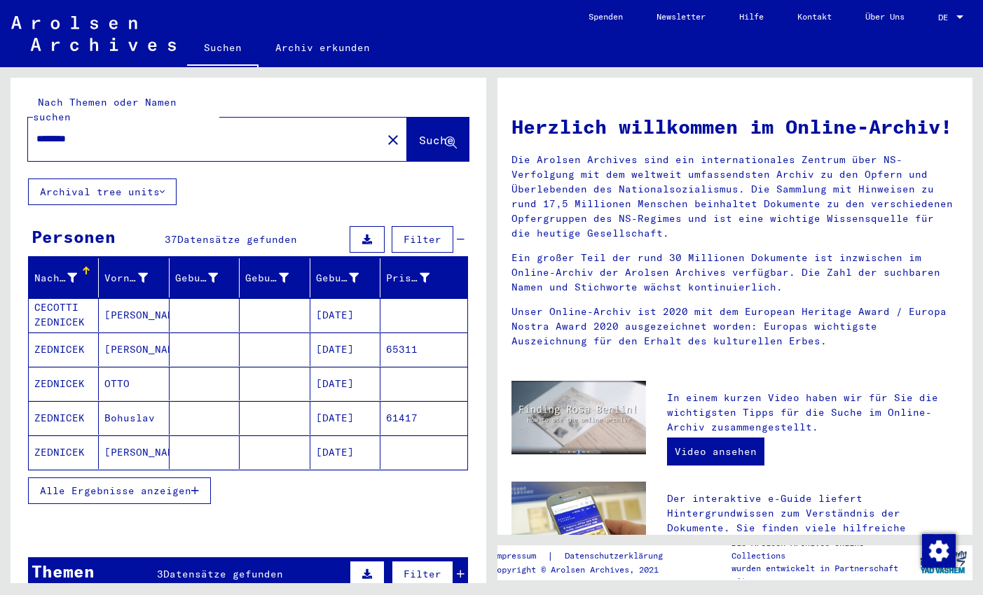
click at [139, 132] on input "********" at bounding box center [200, 139] width 328 height 15
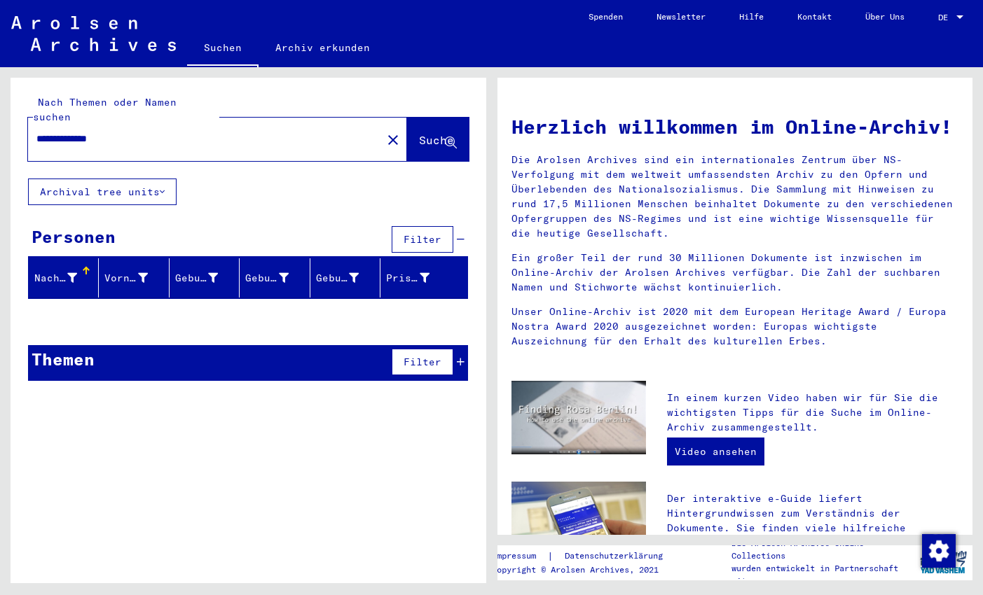
drag, startPoint x: 92, startPoint y: 120, endPoint x: 184, endPoint y: 137, distance: 93.1
click at [184, 137] on input "**********" at bounding box center [200, 139] width 328 height 15
drag, startPoint x: 85, startPoint y: 125, endPoint x: 208, endPoint y: 131, distance: 122.7
click at [208, 132] on input "**********" at bounding box center [200, 139] width 328 height 15
type input "********"
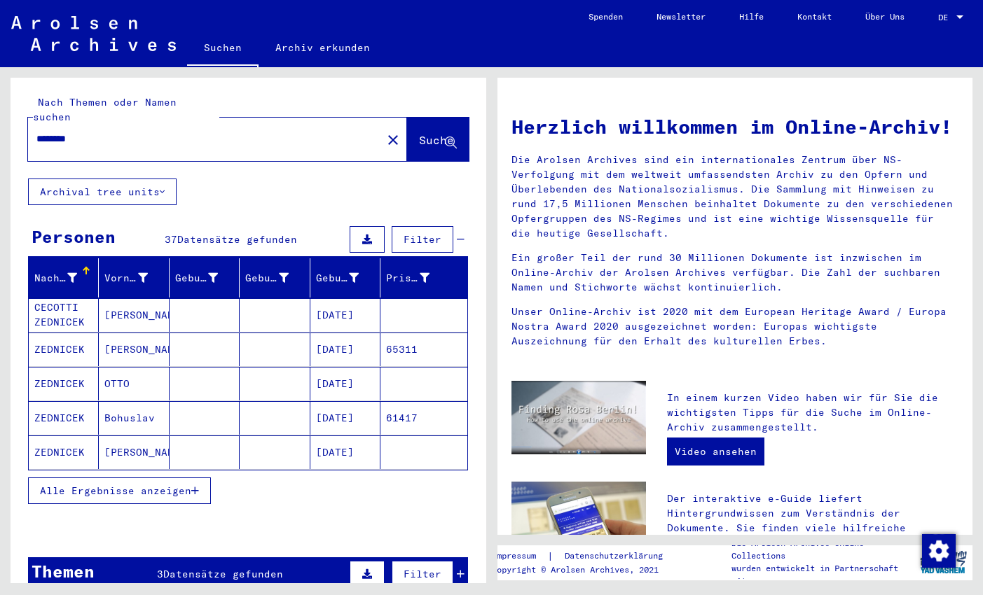
click at [197, 486] on icon "button" at bounding box center [195, 491] width 8 height 10
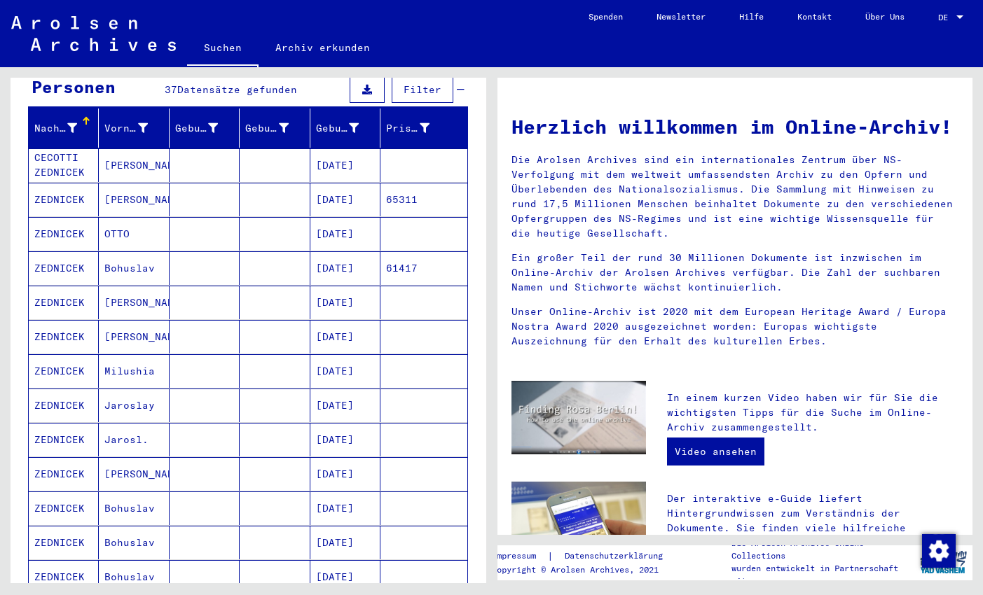
scroll to position [170, 0]
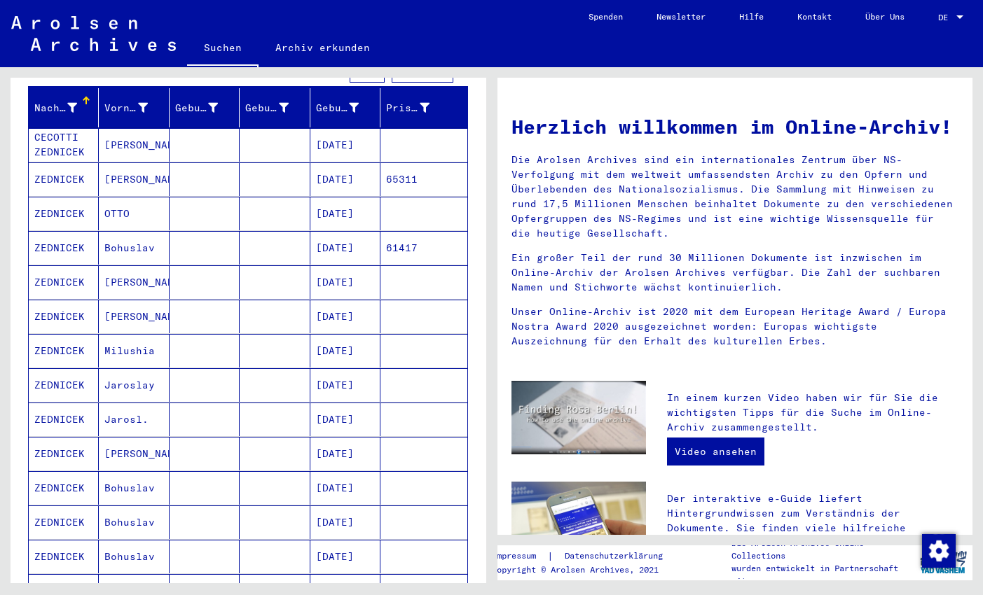
click at [102, 128] on mat-cell "[PERSON_NAME]" at bounding box center [134, 145] width 70 height 34
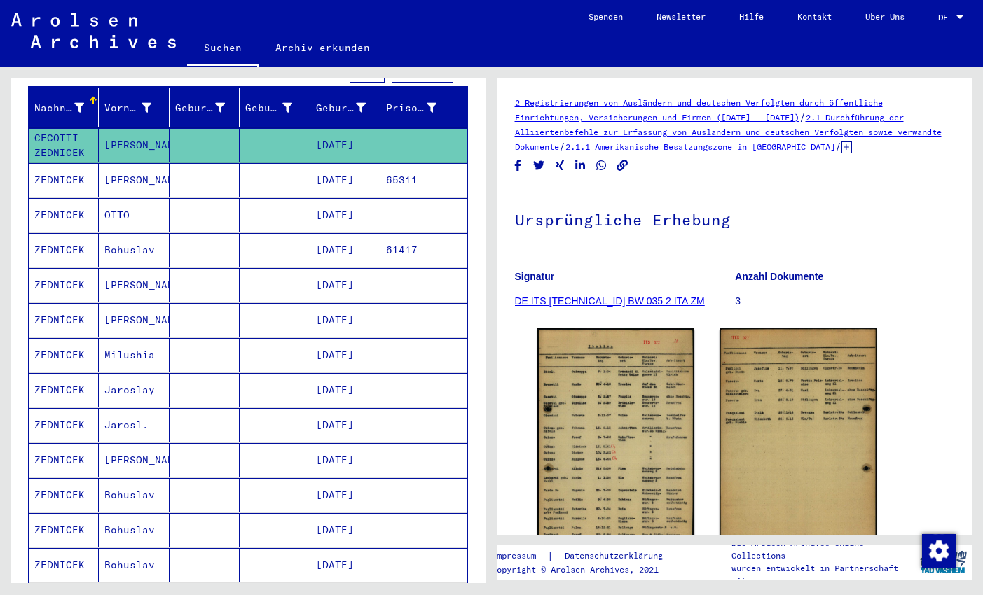
click at [129, 169] on mat-cell "[PERSON_NAME]" at bounding box center [134, 180] width 70 height 34
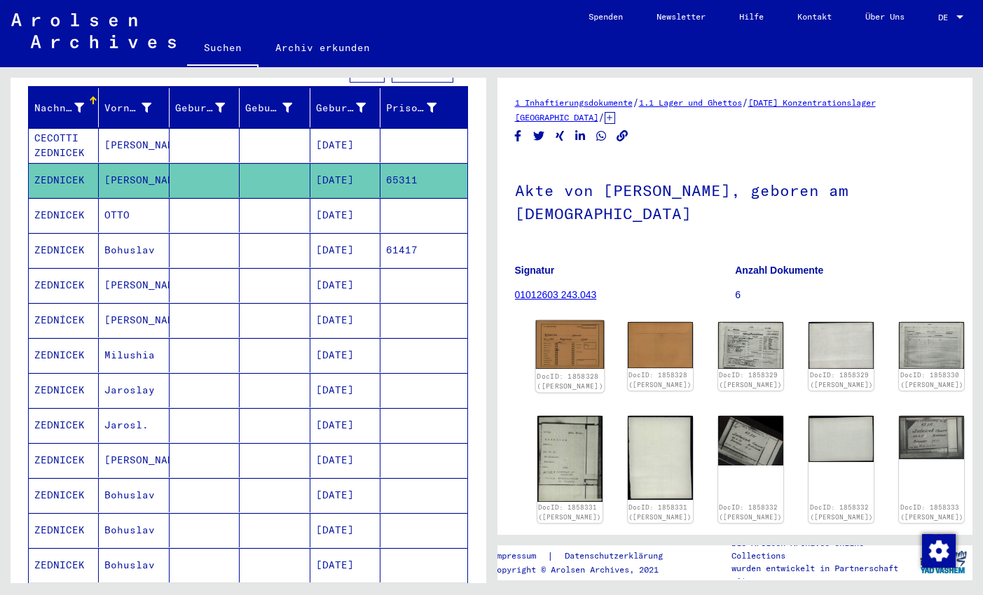
click at [557, 349] on img at bounding box center [569, 345] width 69 height 48
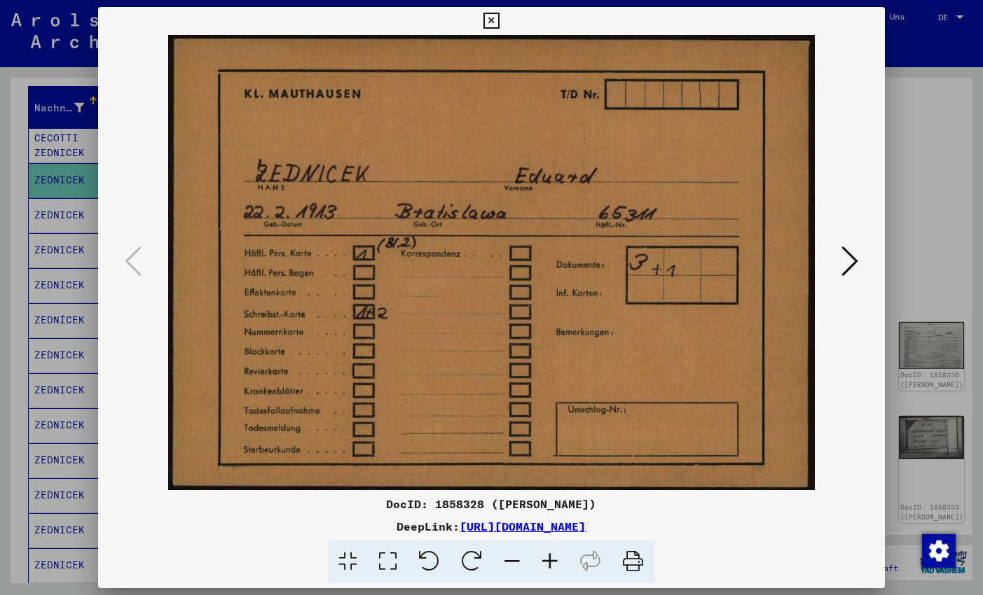
click at [499, 24] on icon at bounding box center [491, 21] width 16 height 17
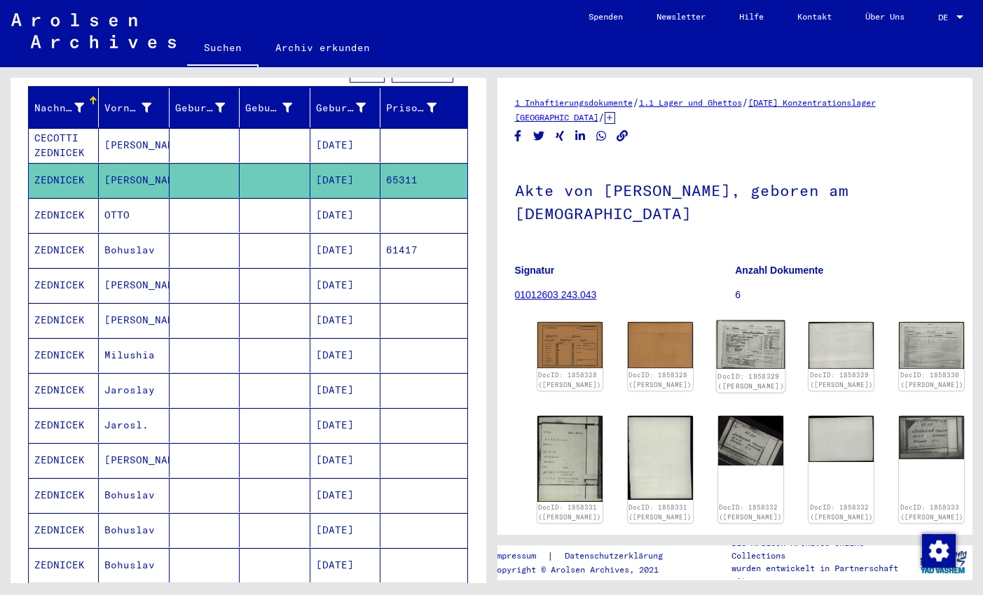
click at [716, 343] on img at bounding box center [750, 345] width 69 height 49
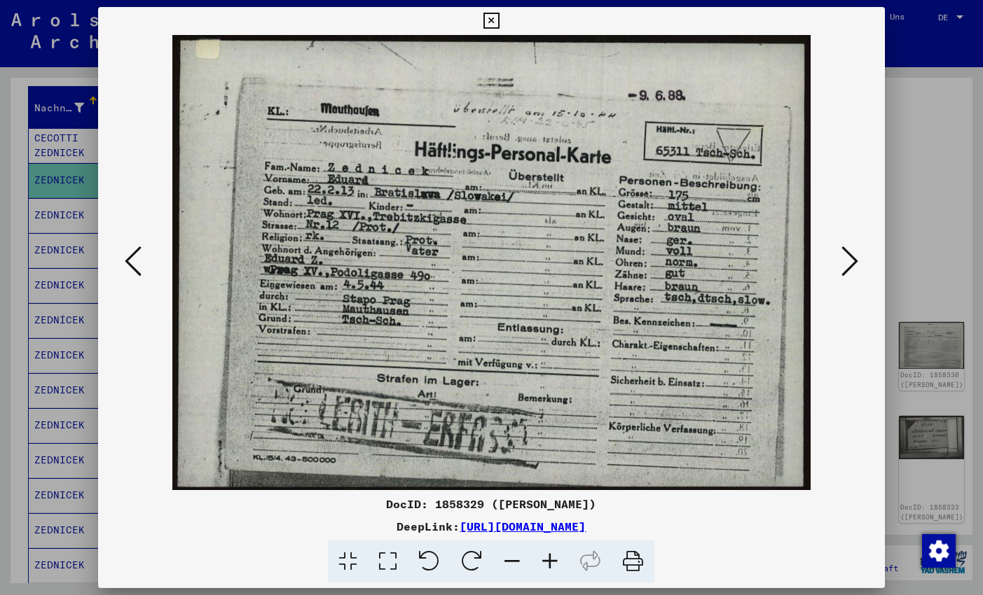
click at [499, 18] on icon at bounding box center [491, 21] width 16 height 17
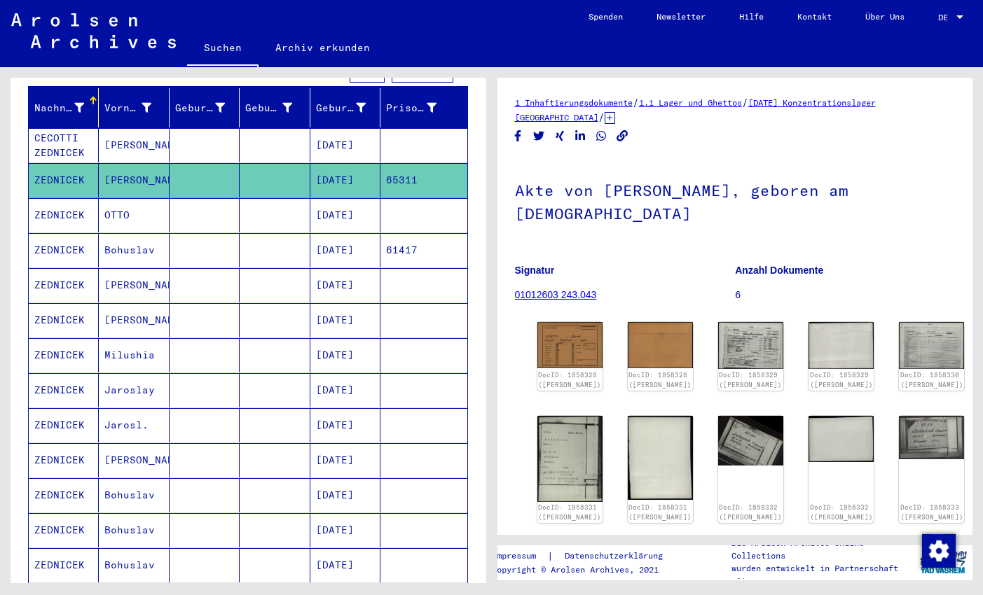
click at [138, 199] on mat-cell "OTTO" at bounding box center [134, 215] width 70 height 34
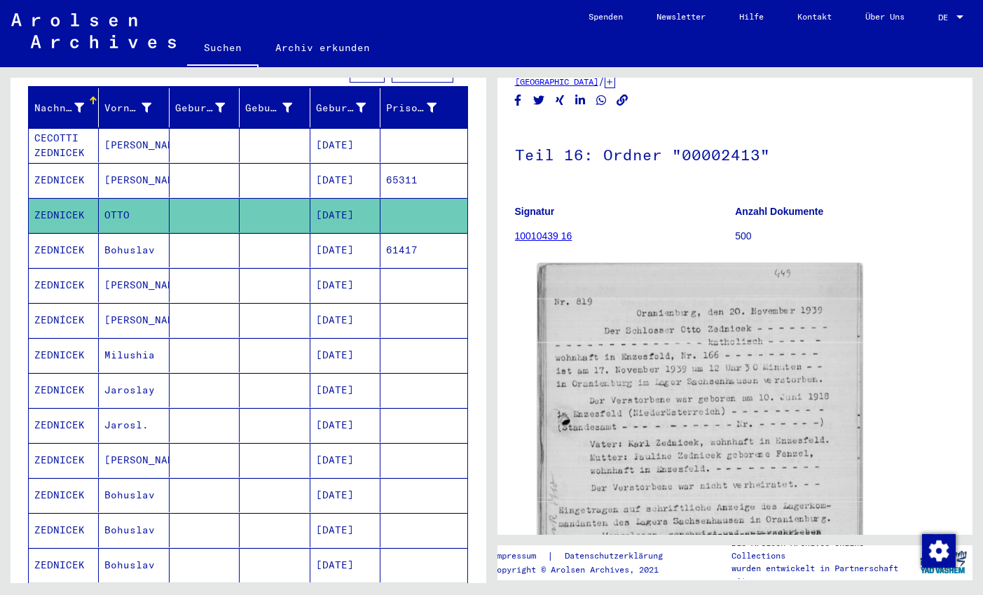
scroll to position [16, 0]
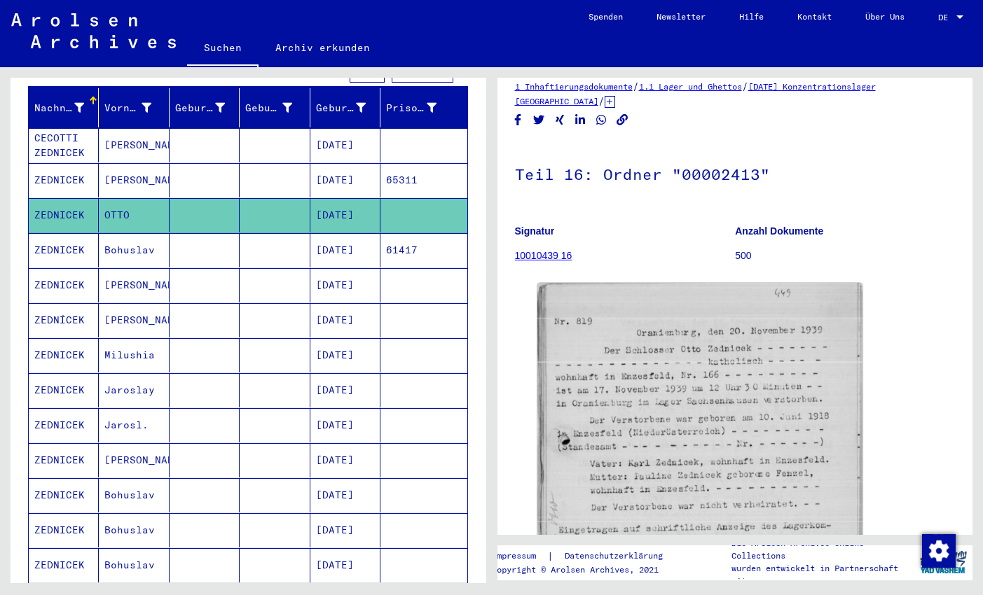
click at [118, 239] on mat-cell "Bohuslav" at bounding box center [134, 250] width 70 height 34
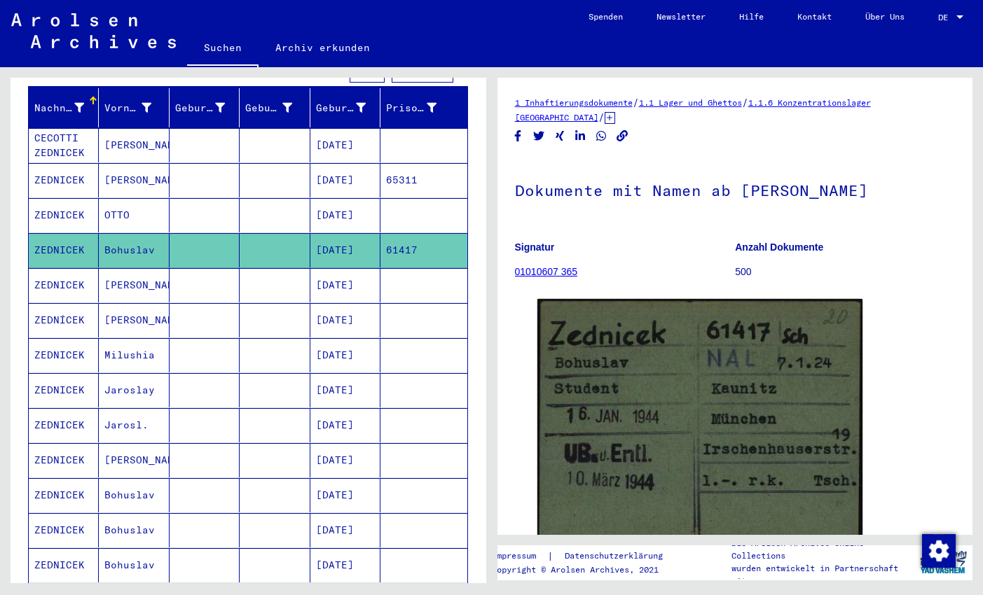
click at [134, 272] on mat-cell "[PERSON_NAME]" at bounding box center [134, 285] width 70 height 34
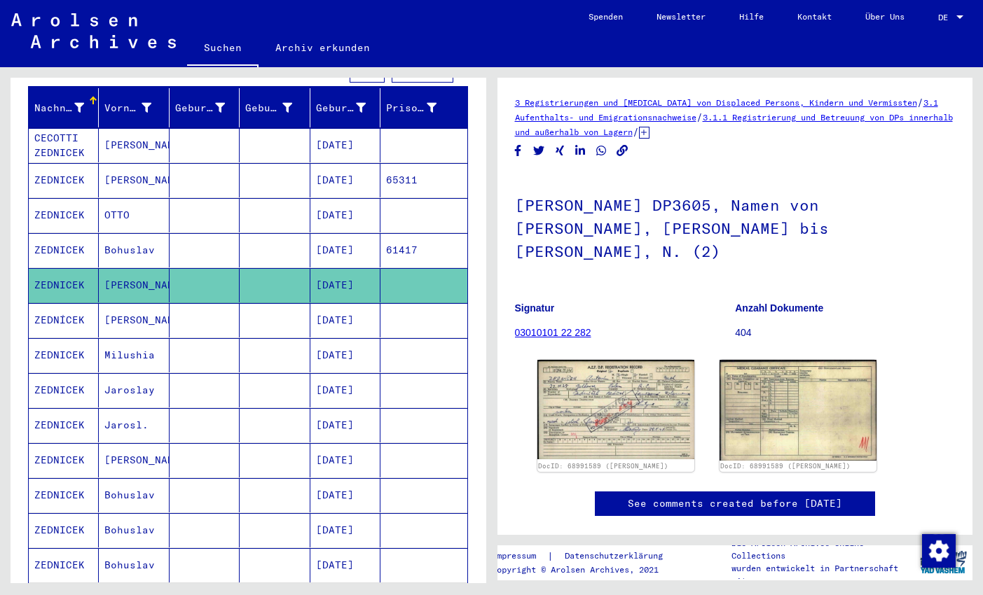
click at [137, 305] on mat-cell "[PERSON_NAME]" at bounding box center [134, 320] width 70 height 34
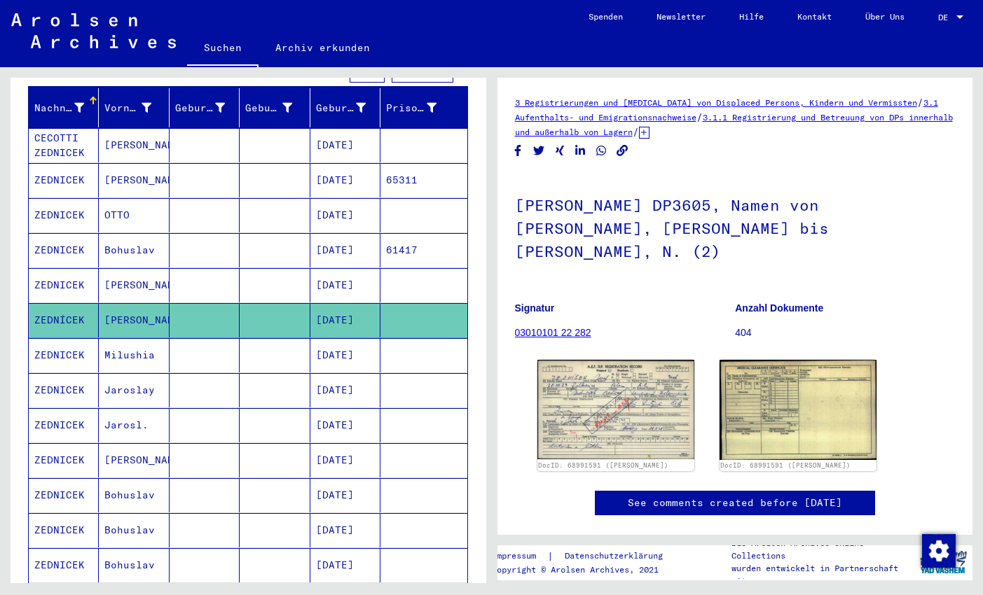
click at [142, 344] on mat-cell "Milushia" at bounding box center [134, 355] width 70 height 34
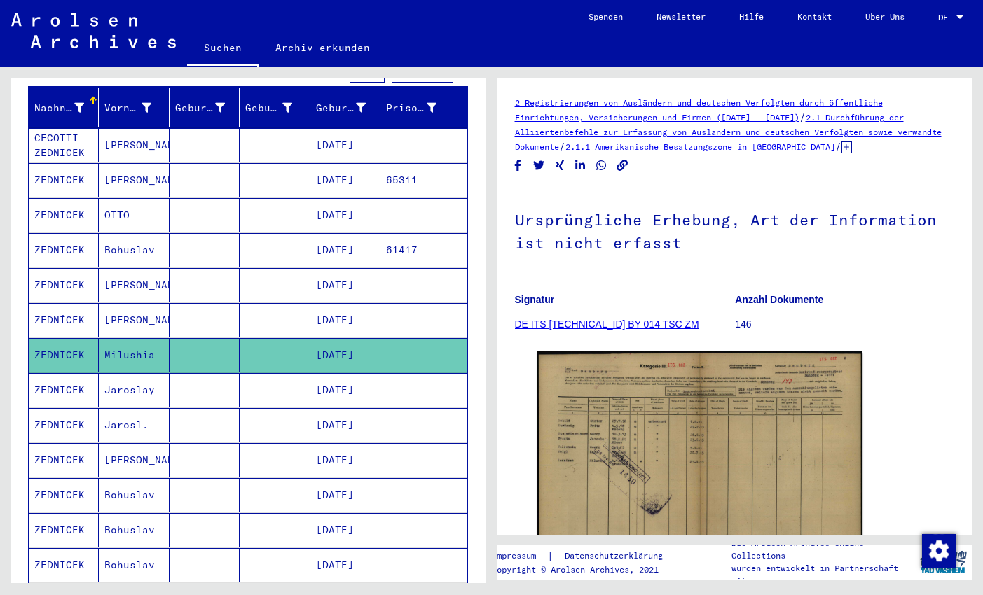
click at [148, 373] on mat-cell "Jaroslay" at bounding box center [134, 390] width 70 height 34
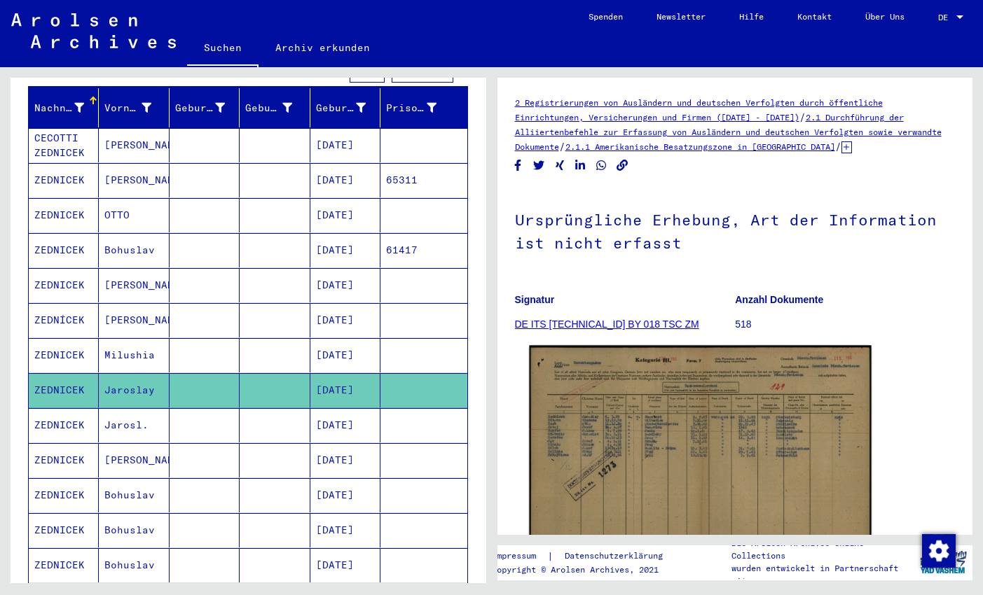
click at [695, 402] on img at bounding box center [700, 468] width 342 height 244
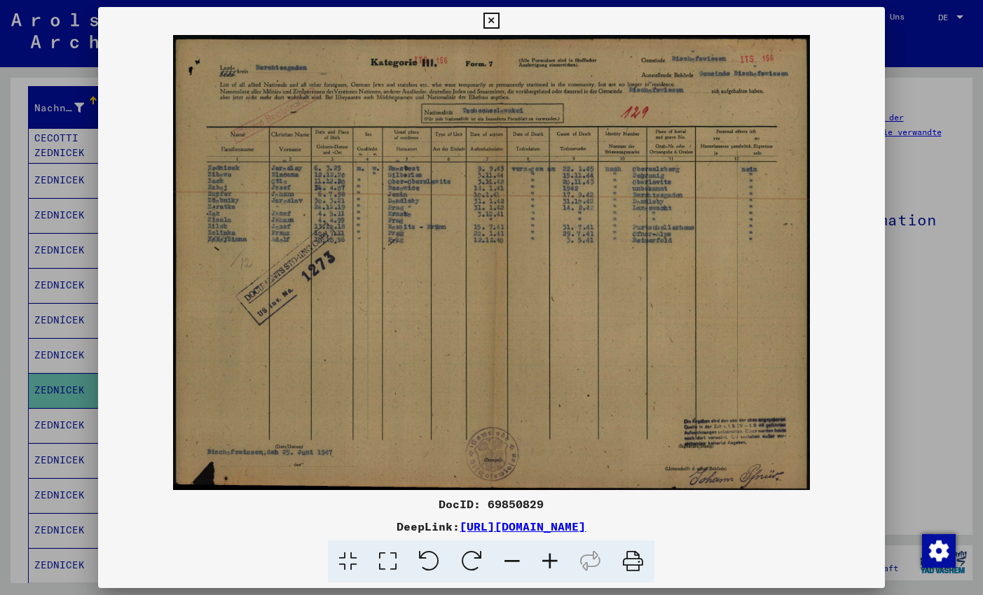
click at [550, 559] on icon at bounding box center [550, 562] width 38 height 43
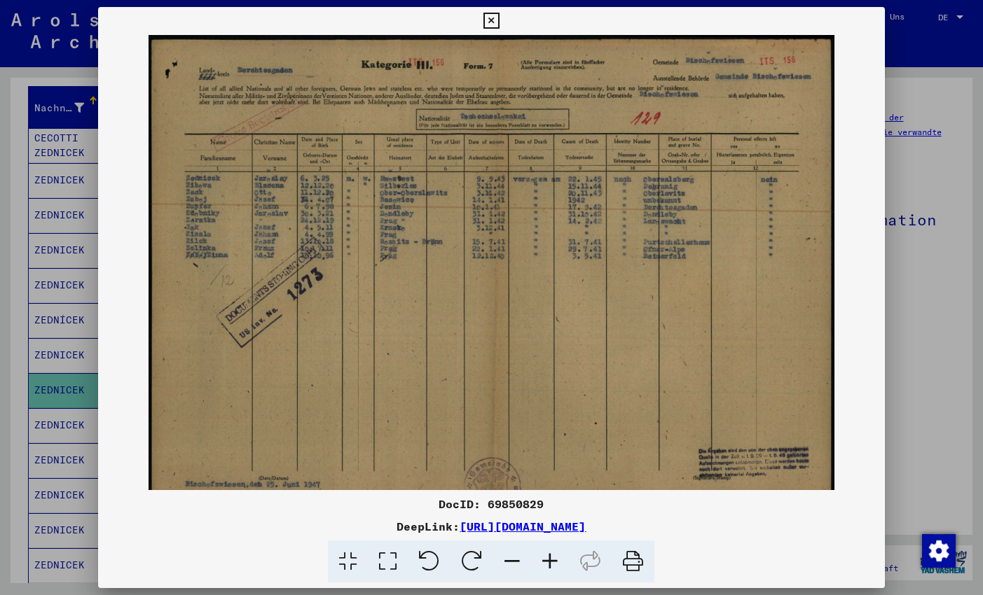
click at [550, 559] on icon at bounding box center [550, 562] width 38 height 43
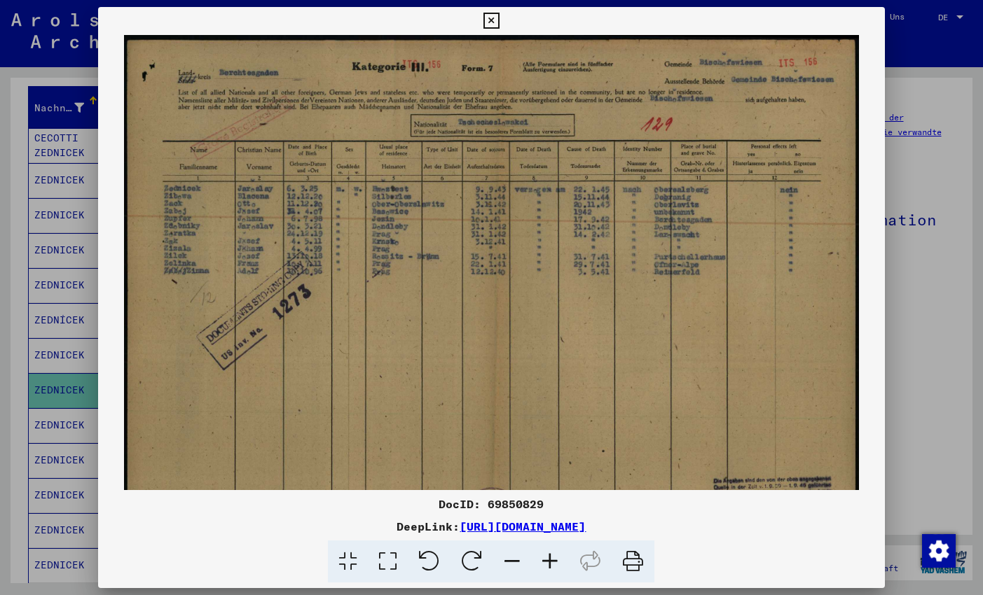
click at [550, 559] on icon at bounding box center [550, 562] width 38 height 43
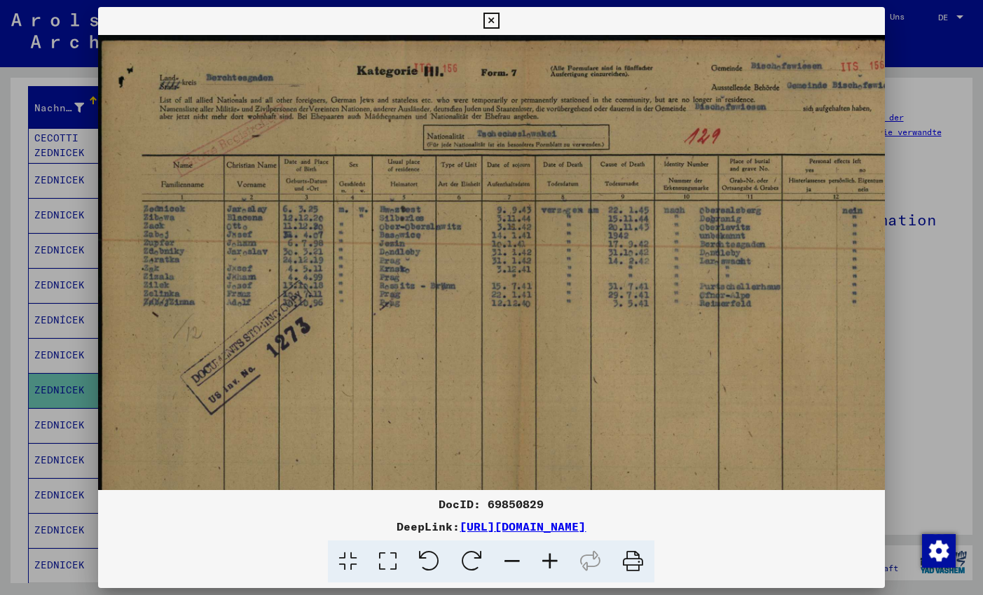
click at [550, 559] on icon at bounding box center [550, 562] width 38 height 43
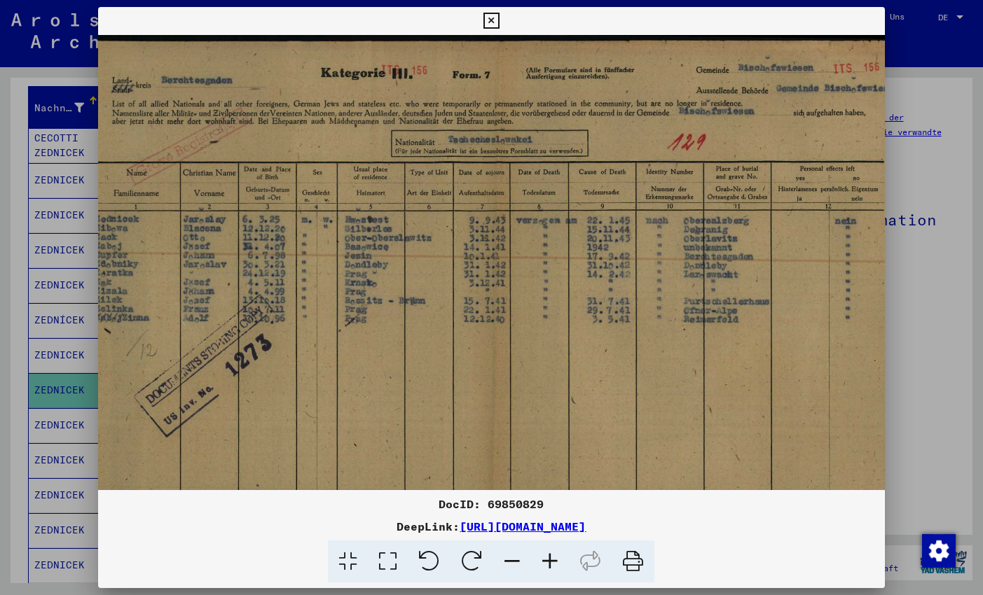
scroll to position [0, 95]
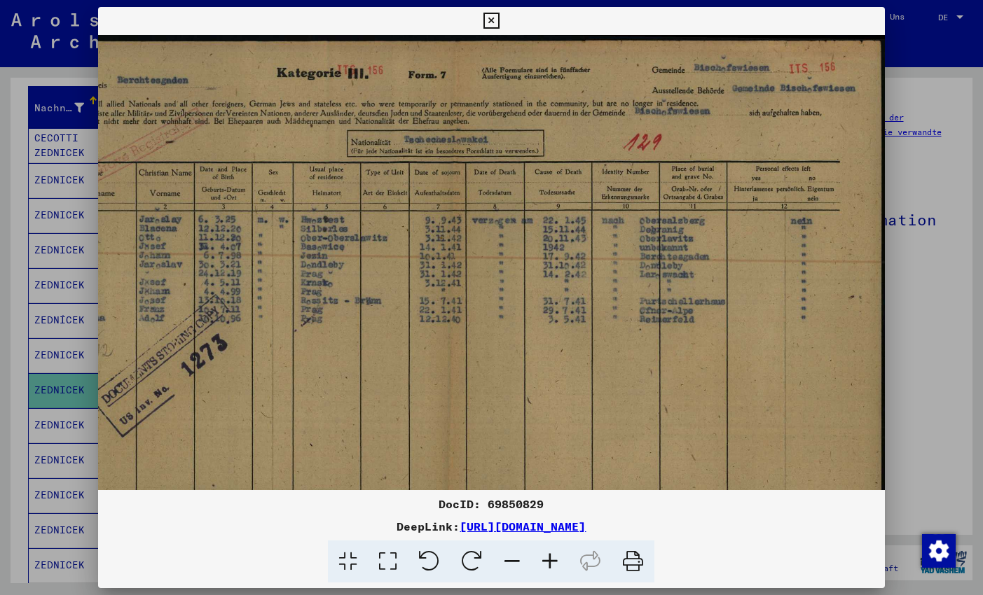
drag, startPoint x: 829, startPoint y: 113, endPoint x: 734, endPoint y: 139, distance: 98.7
click at [734, 139] on img at bounding box center [444, 350] width 882 height 630
click at [499, 26] on icon at bounding box center [491, 21] width 16 height 17
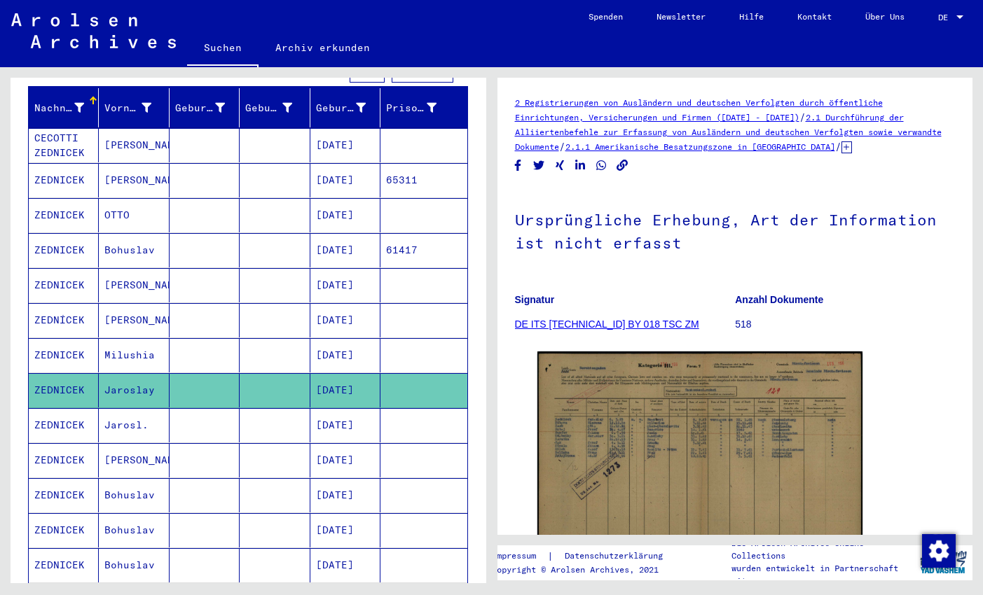
click at [194, 408] on mat-cell at bounding box center [204, 425] width 70 height 34
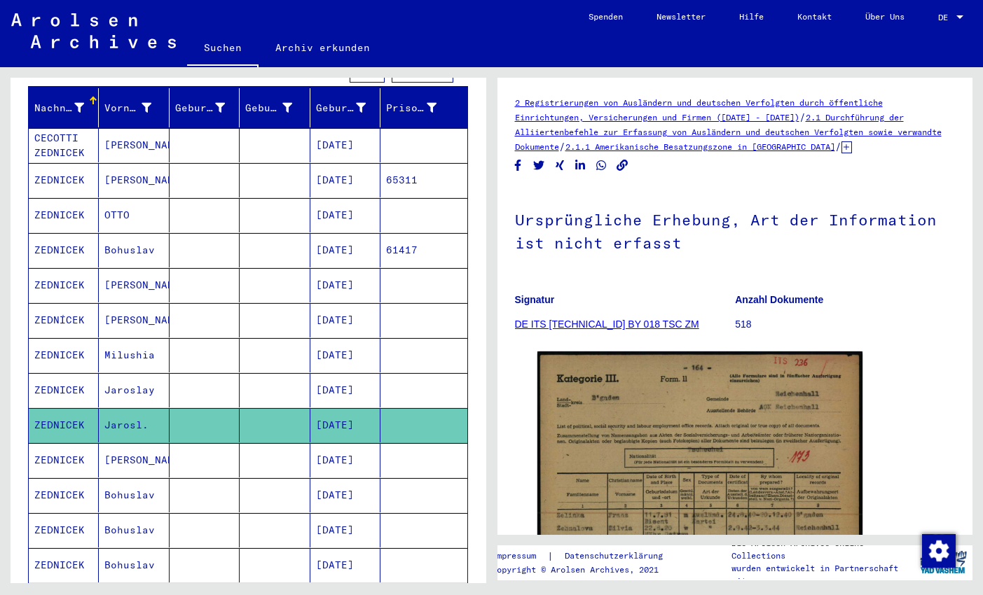
click at [156, 450] on mat-cell "[PERSON_NAME]" at bounding box center [134, 460] width 70 height 34
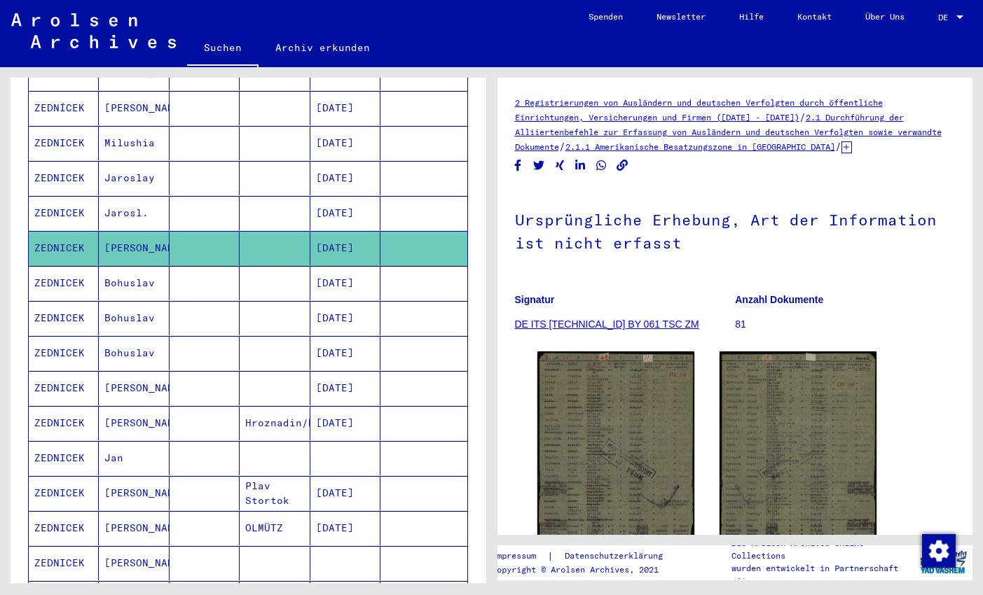
scroll to position [478, 0]
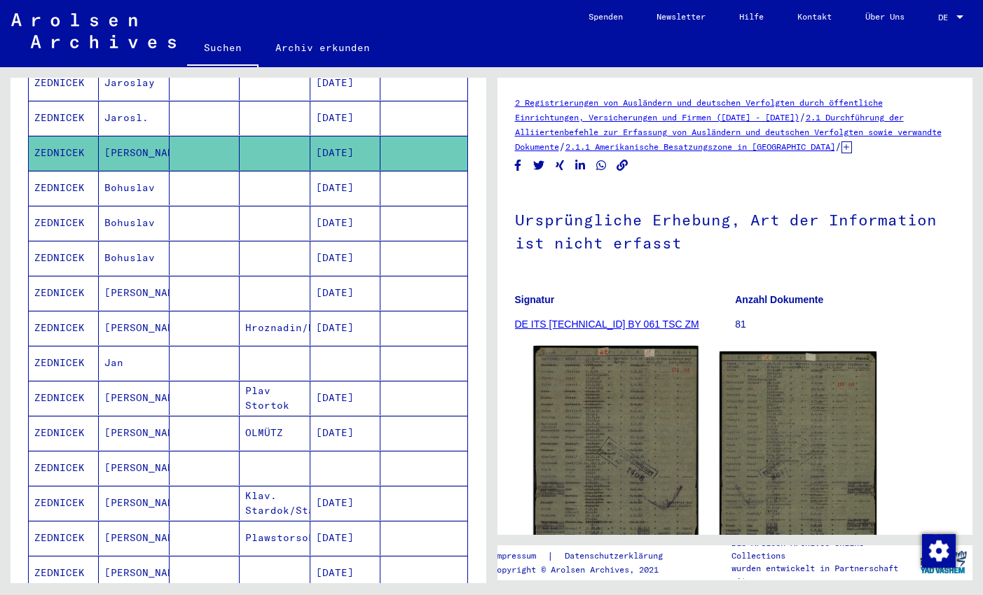
click at [654, 445] on img at bounding box center [615, 457] width 165 height 223
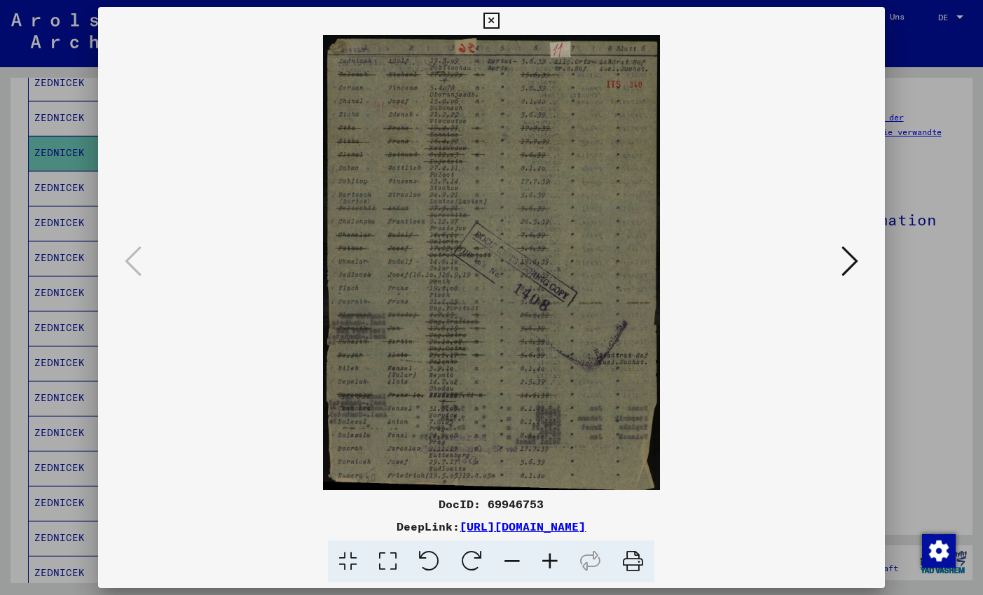
click at [550, 557] on icon at bounding box center [550, 562] width 38 height 43
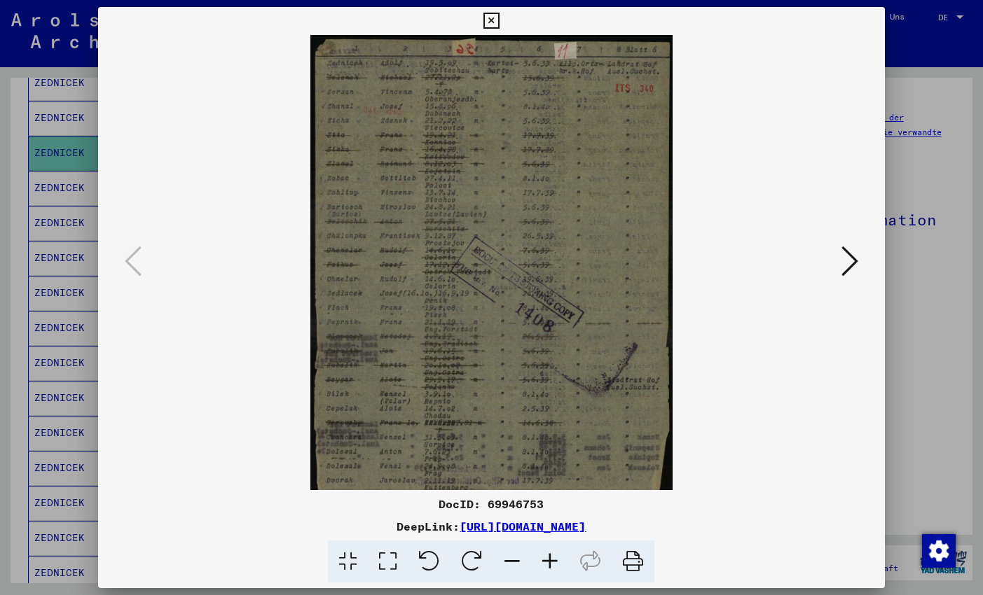
click at [550, 557] on icon at bounding box center [550, 562] width 38 height 43
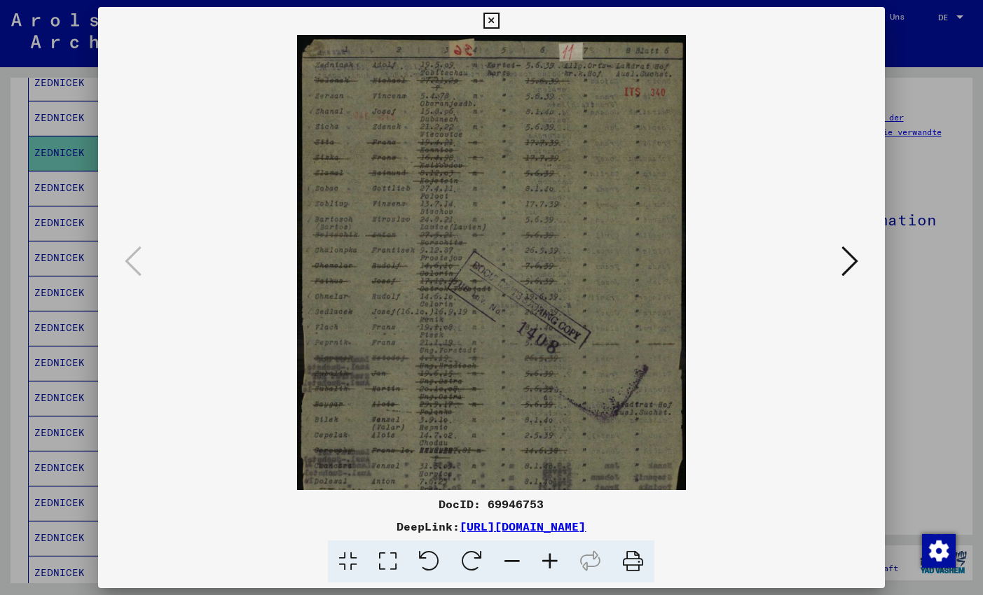
click at [550, 557] on icon at bounding box center [550, 562] width 38 height 43
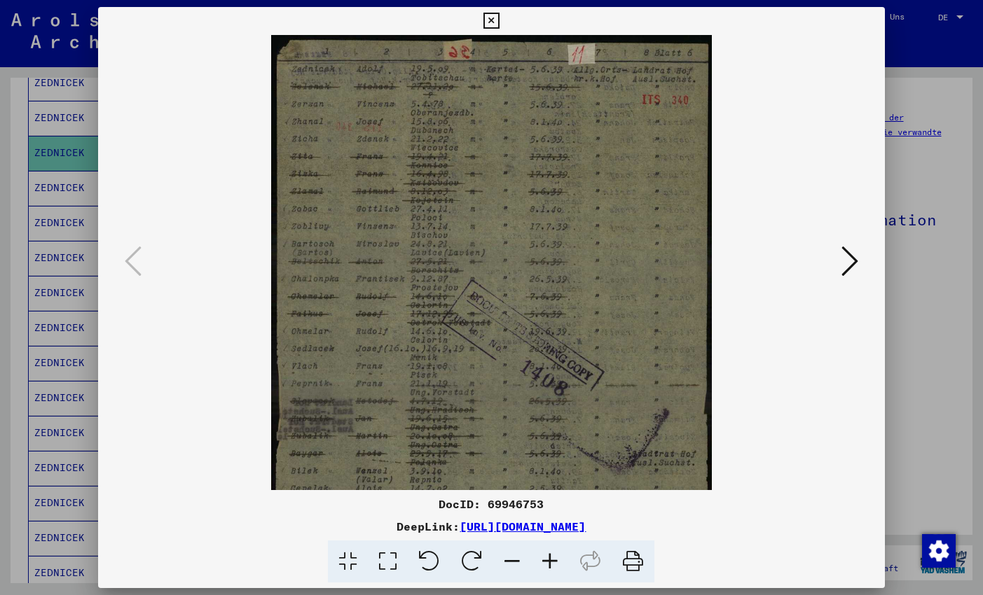
click at [550, 557] on icon at bounding box center [550, 562] width 38 height 43
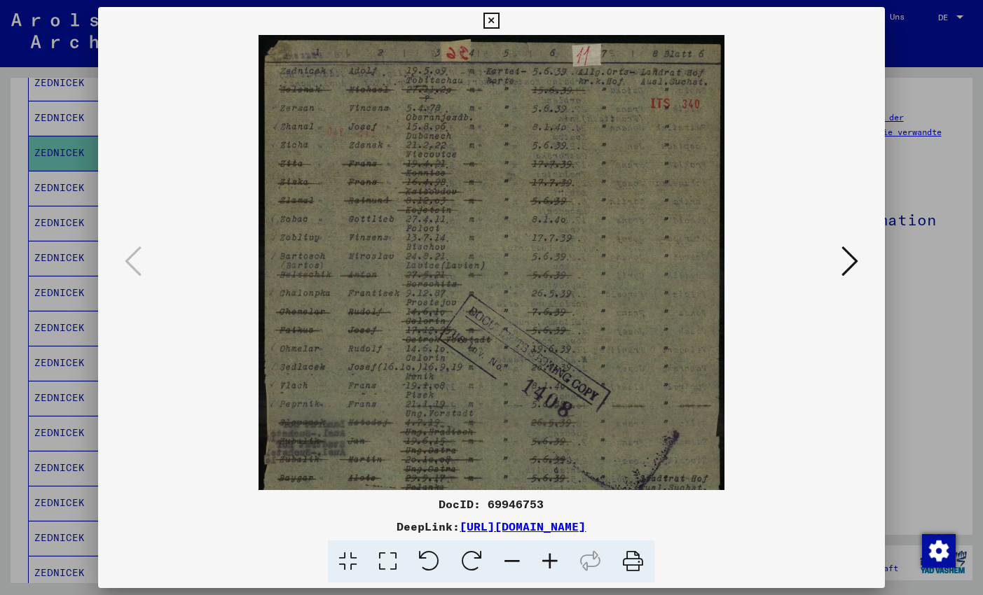
click at [550, 557] on icon at bounding box center [550, 562] width 38 height 43
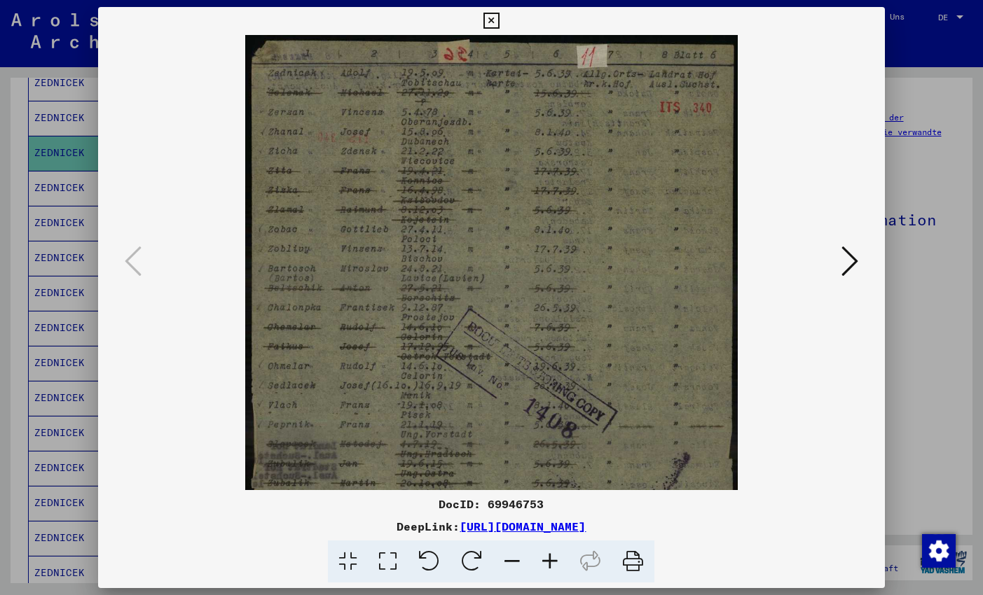
click at [550, 557] on icon at bounding box center [550, 562] width 38 height 43
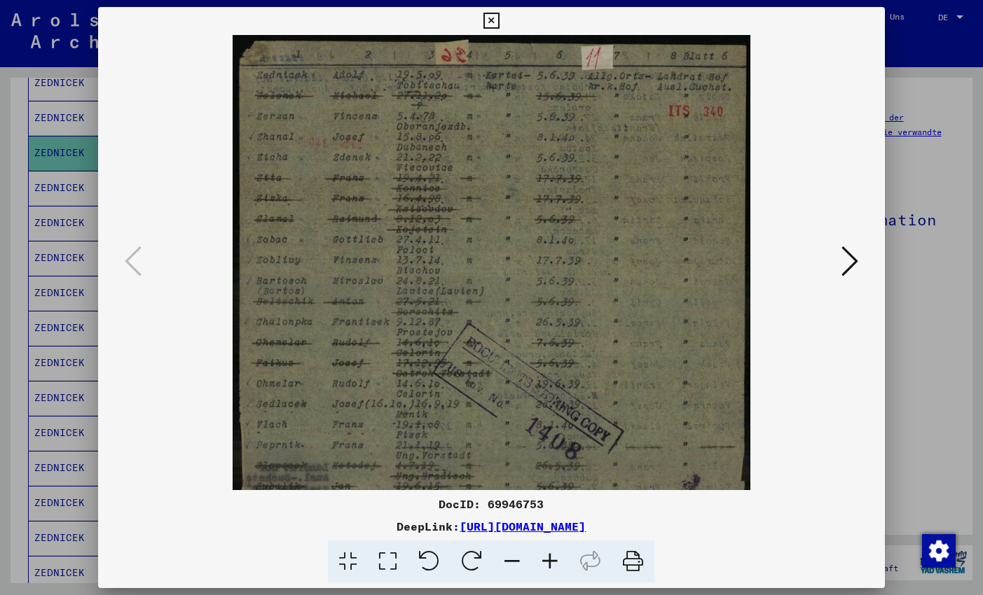
click at [550, 557] on icon at bounding box center [550, 562] width 38 height 43
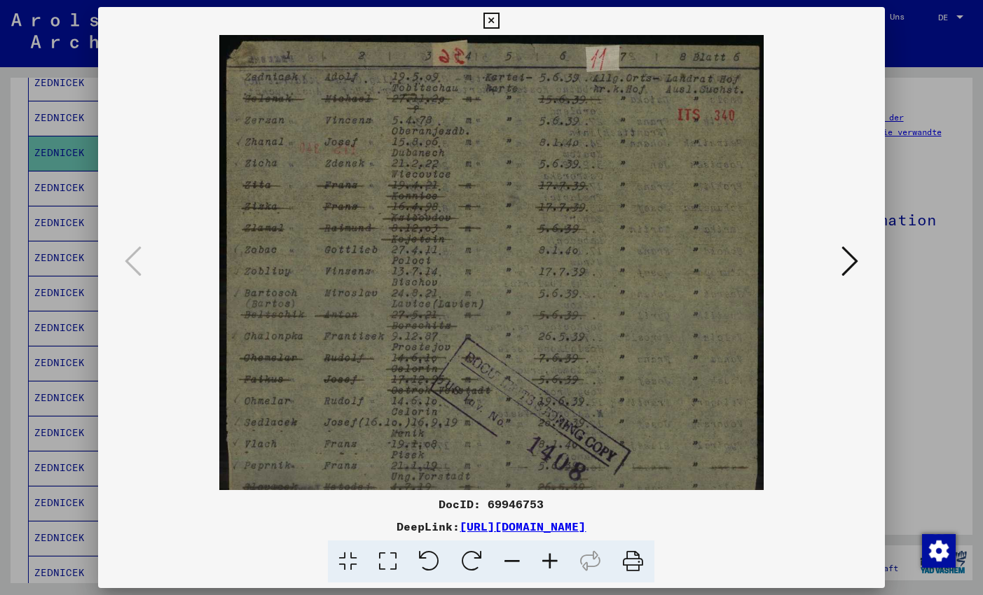
click at [499, 23] on icon at bounding box center [491, 21] width 16 height 17
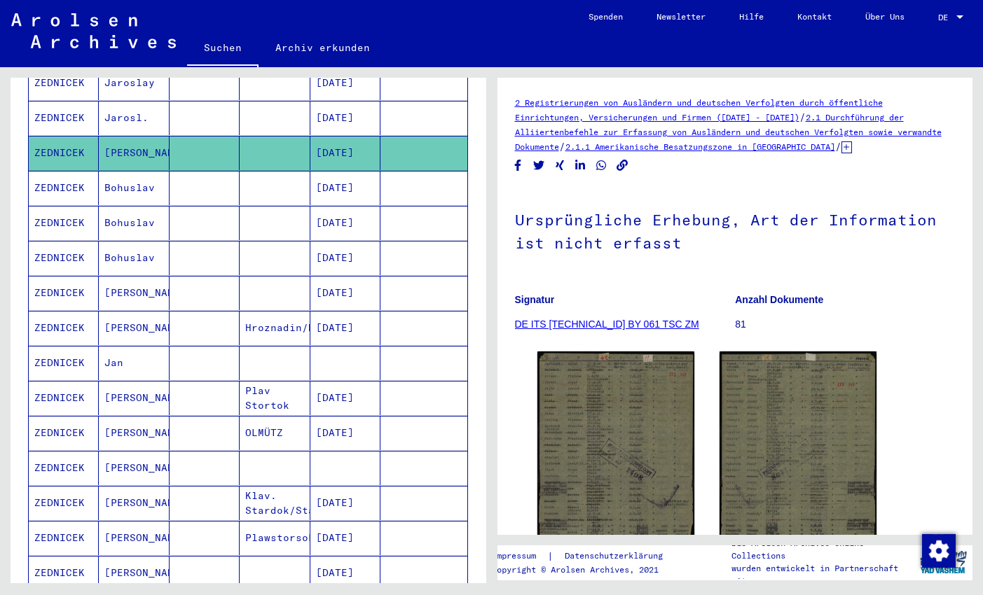
drag, startPoint x: 146, startPoint y: 174, endPoint x: 142, endPoint y: 219, distance: 45.7
click at [146, 174] on mat-cell "Bohuslav" at bounding box center [134, 188] width 70 height 34
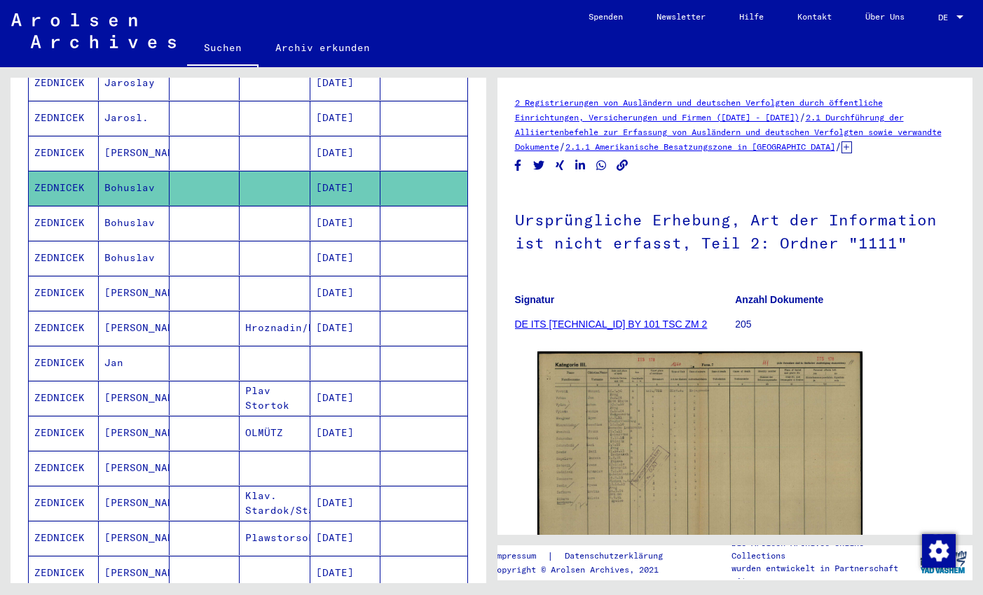
click at [142, 206] on mat-cell "Bohuslav" at bounding box center [134, 223] width 70 height 34
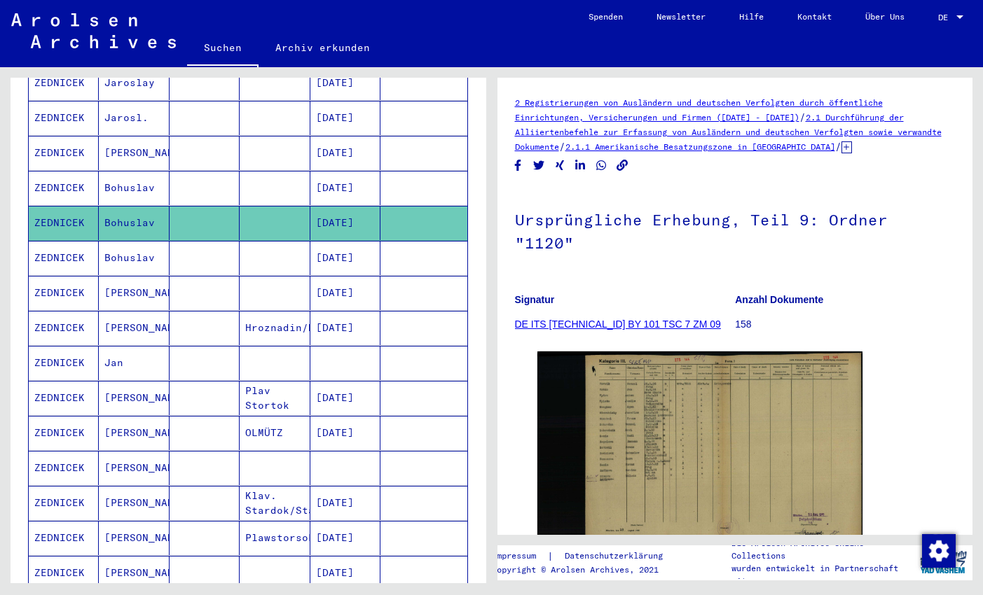
click at [138, 242] on mat-cell "Bohuslav" at bounding box center [134, 258] width 70 height 34
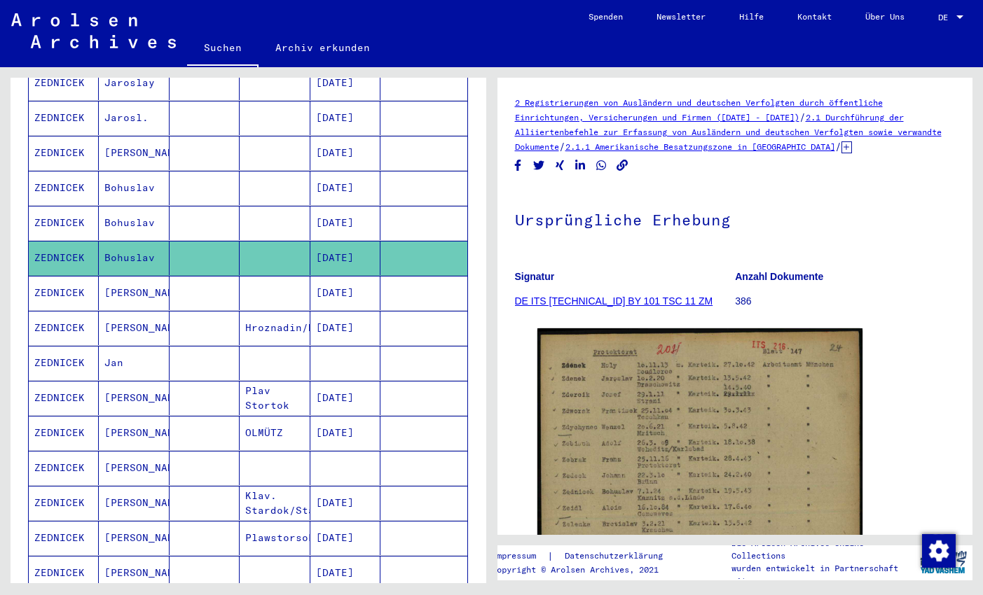
click at [141, 281] on mat-cell "[PERSON_NAME]" at bounding box center [134, 293] width 70 height 34
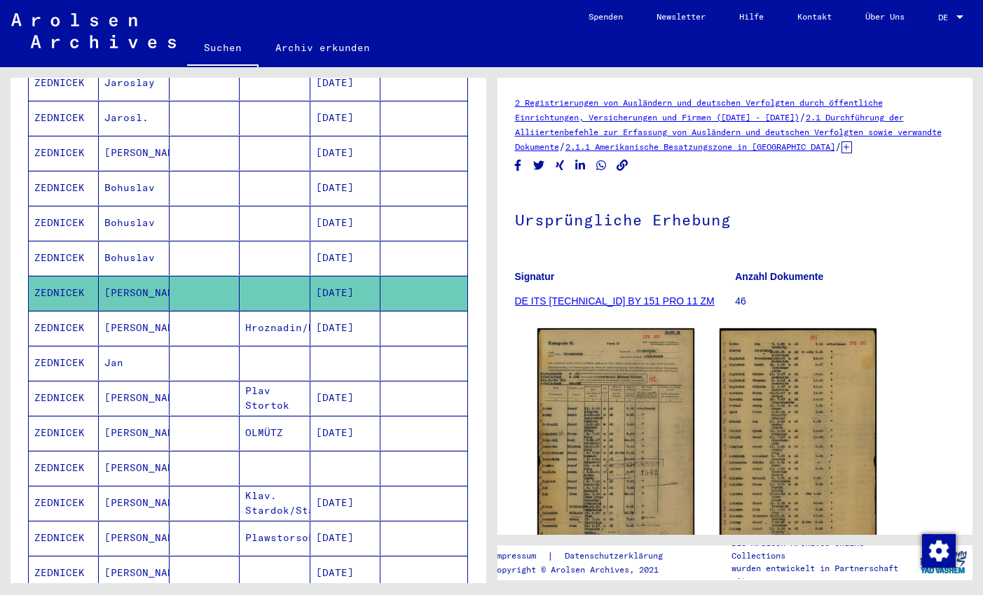
click at [132, 311] on mat-cell "[PERSON_NAME]" at bounding box center [134, 328] width 70 height 34
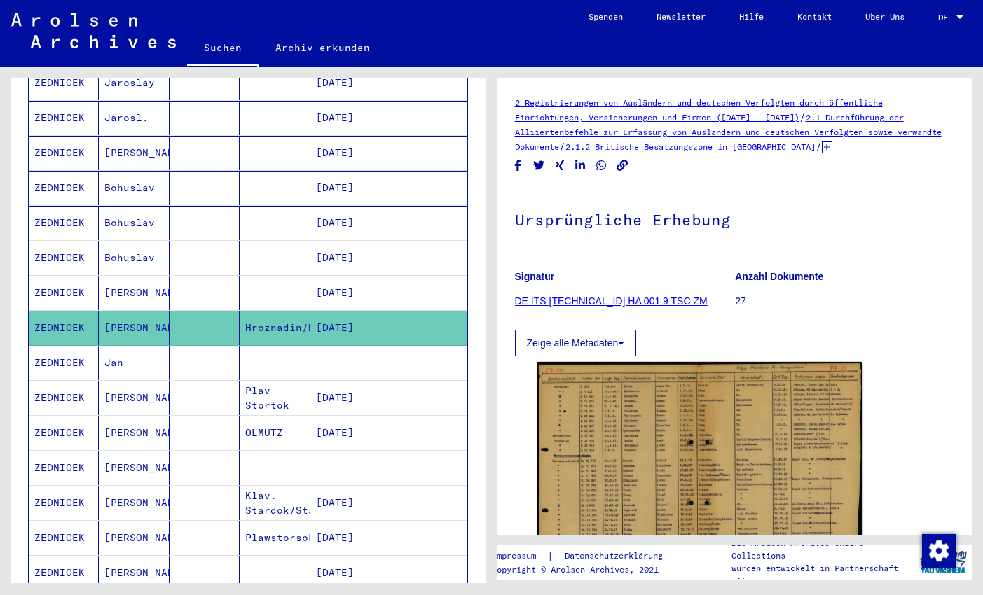
click at [136, 346] on mat-cell "Jan" at bounding box center [134, 363] width 70 height 34
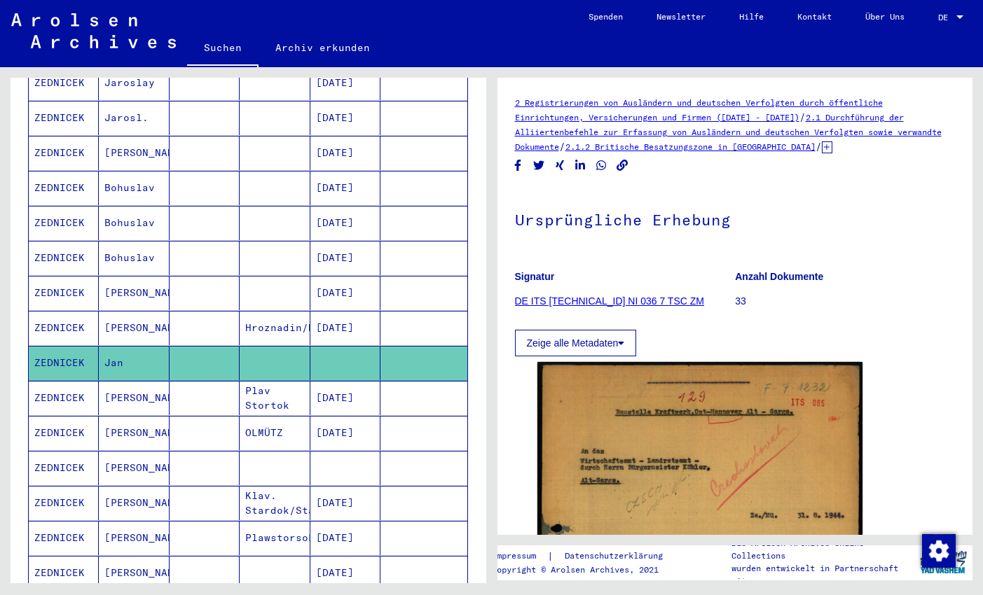
click at [140, 381] on mat-cell "[PERSON_NAME]" at bounding box center [134, 398] width 70 height 34
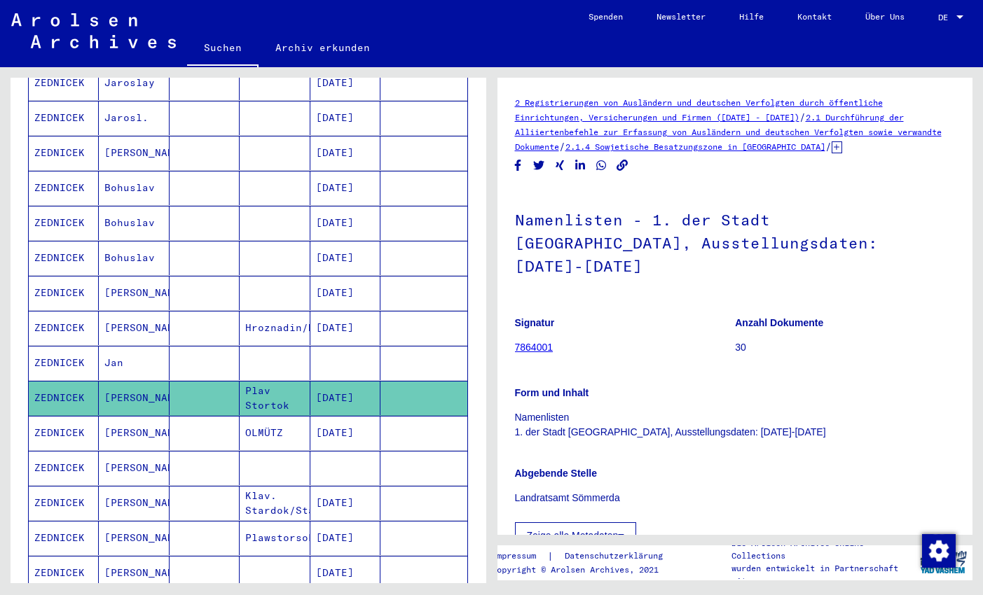
click at [145, 417] on mat-cell "[PERSON_NAME]" at bounding box center [134, 433] width 70 height 34
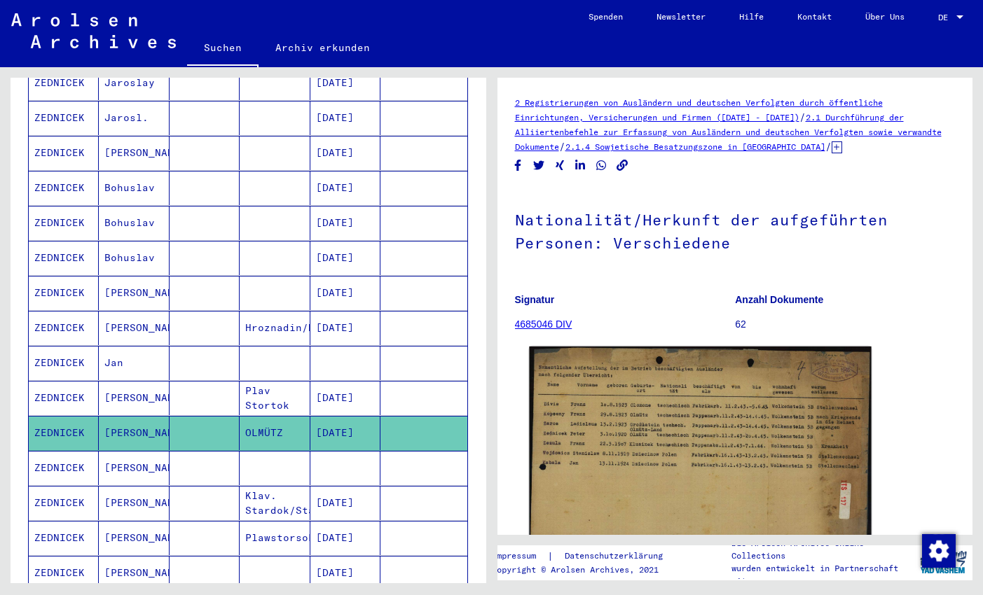
click at [665, 436] on img at bounding box center [700, 447] width 342 height 200
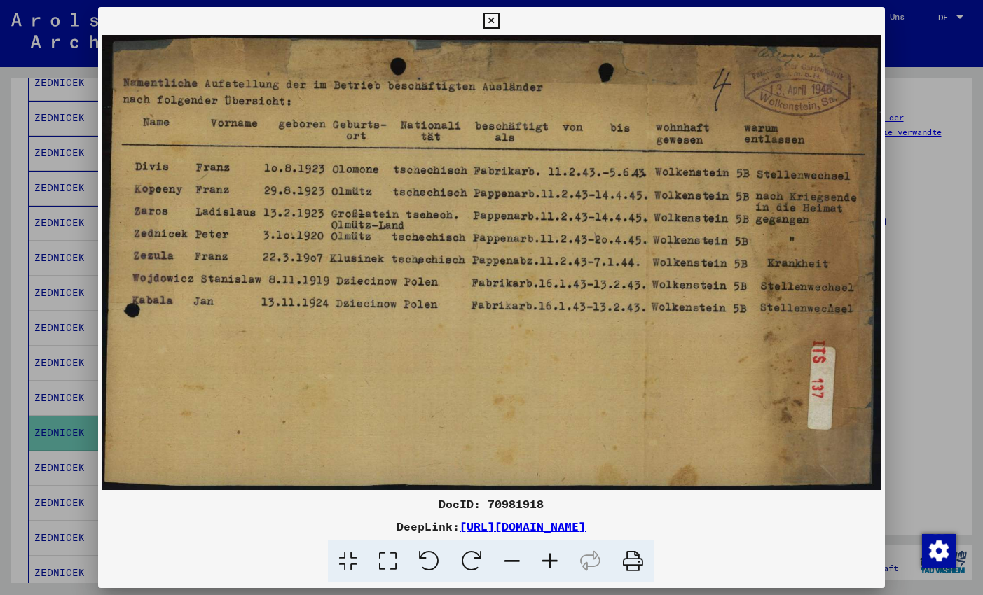
click at [499, 18] on icon at bounding box center [491, 21] width 16 height 17
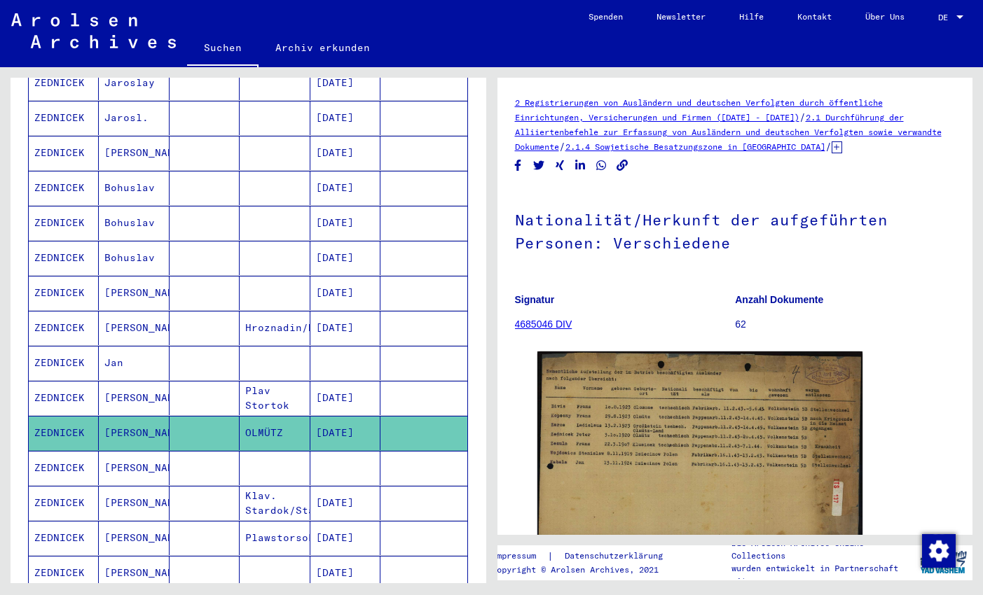
click at [166, 458] on mat-cell "[PERSON_NAME]" at bounding box center [134, 468] width 70 height 34
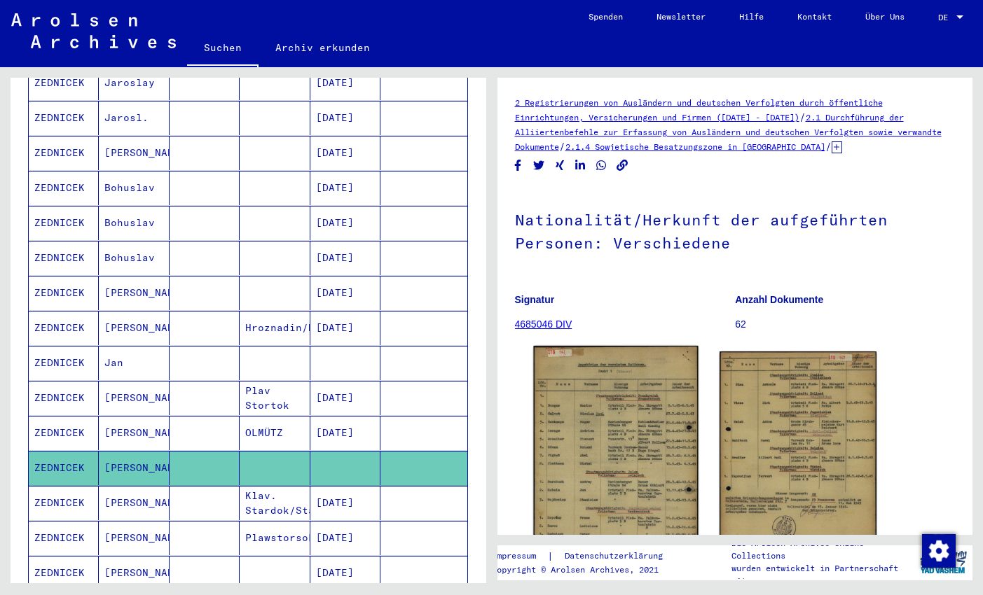
click at [623, 425] on img at bounding box center [615, 459] width 165 height 227
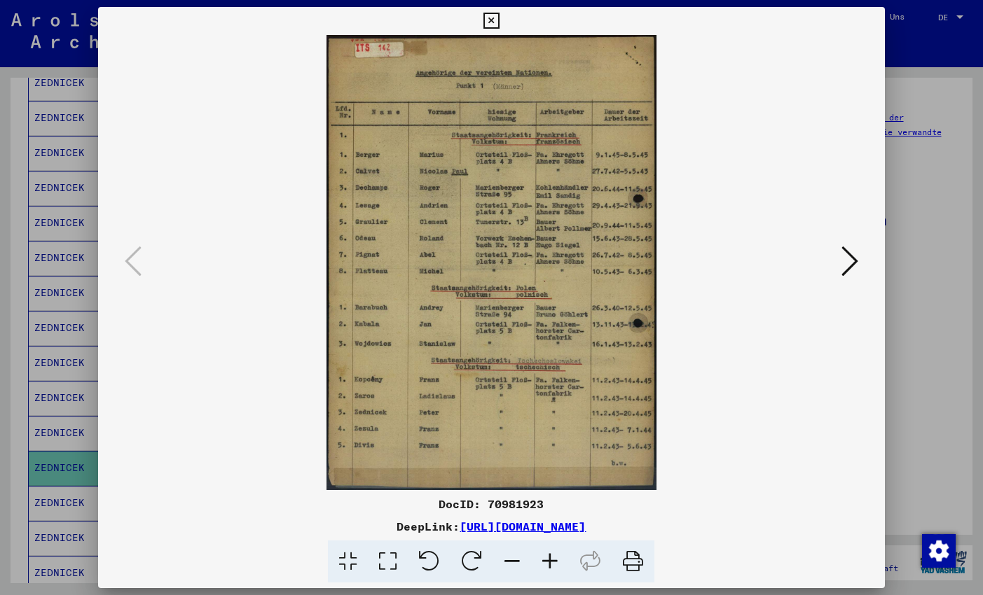
click at [499, 25] on icon at bounding box center [491, 21] width 16 height 17
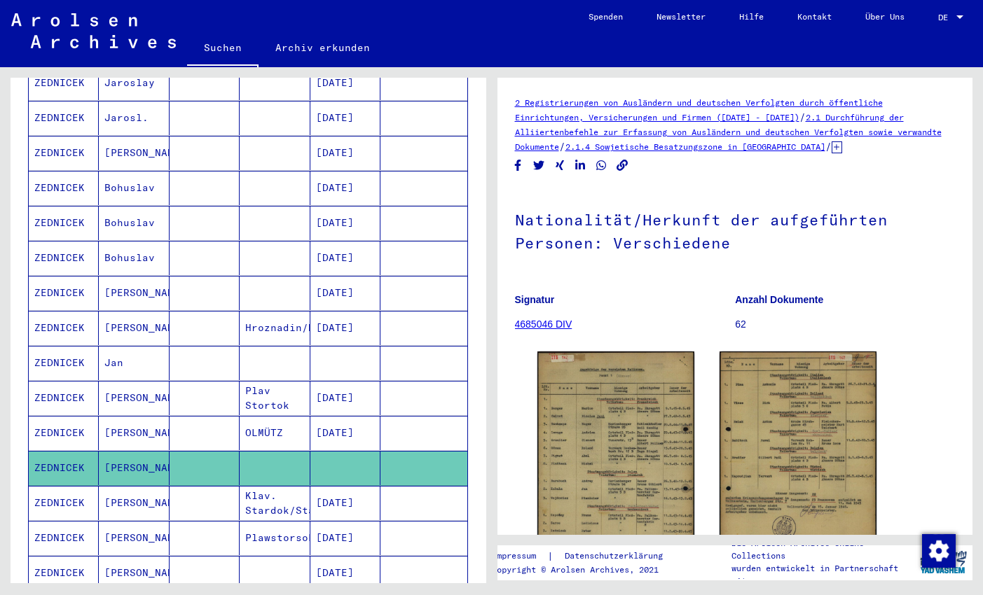
click at [145, 486] on mat-cell "[PERSON_NAME]" at bounding box center [134, 503] width 70 height 34
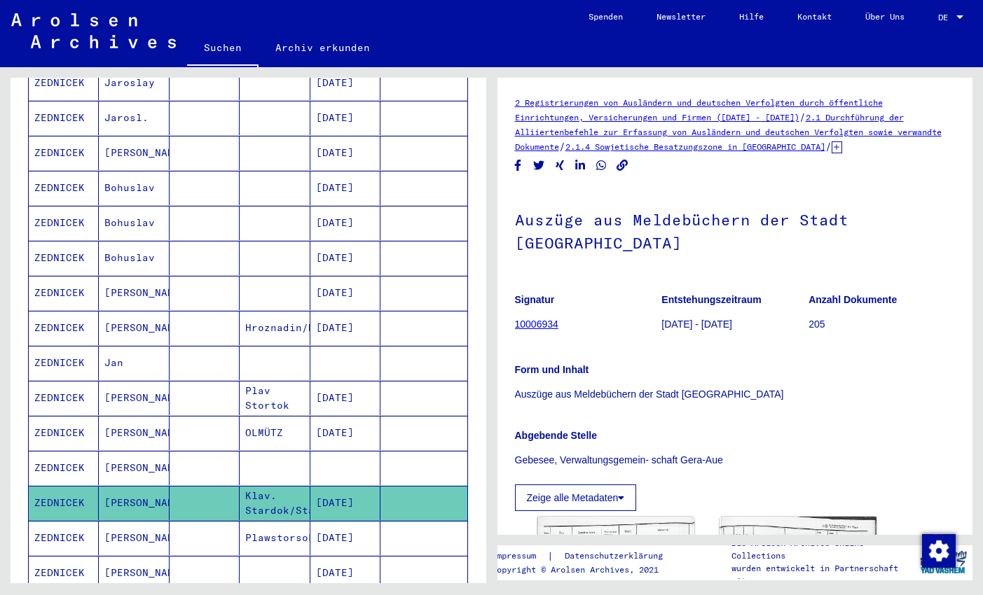
click at [146, 521] on mat-cell "[PERSON_NAME]" at bounding box center [134, 538] width 70 height 34
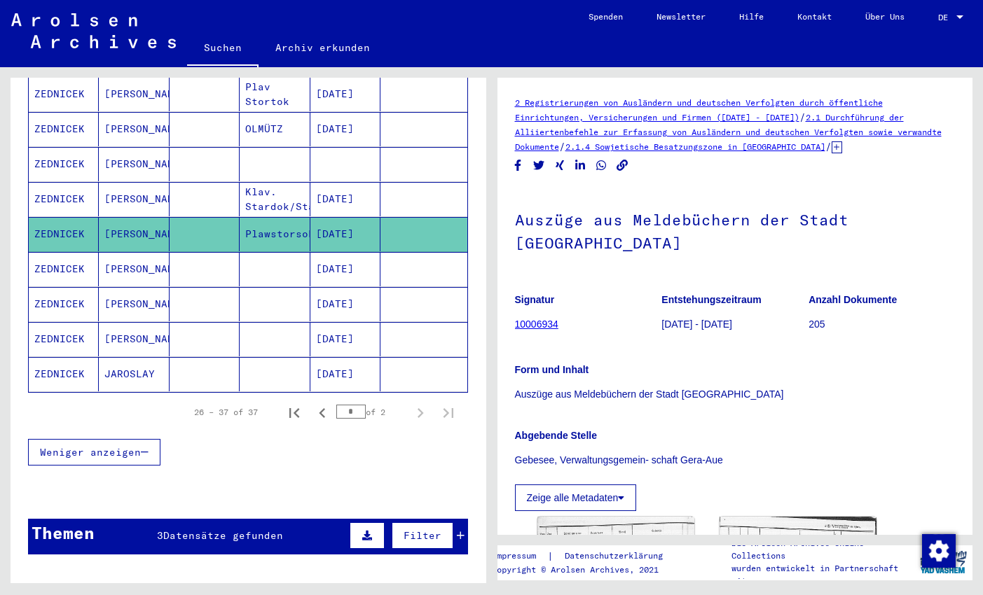
scroll to position [887, 0]
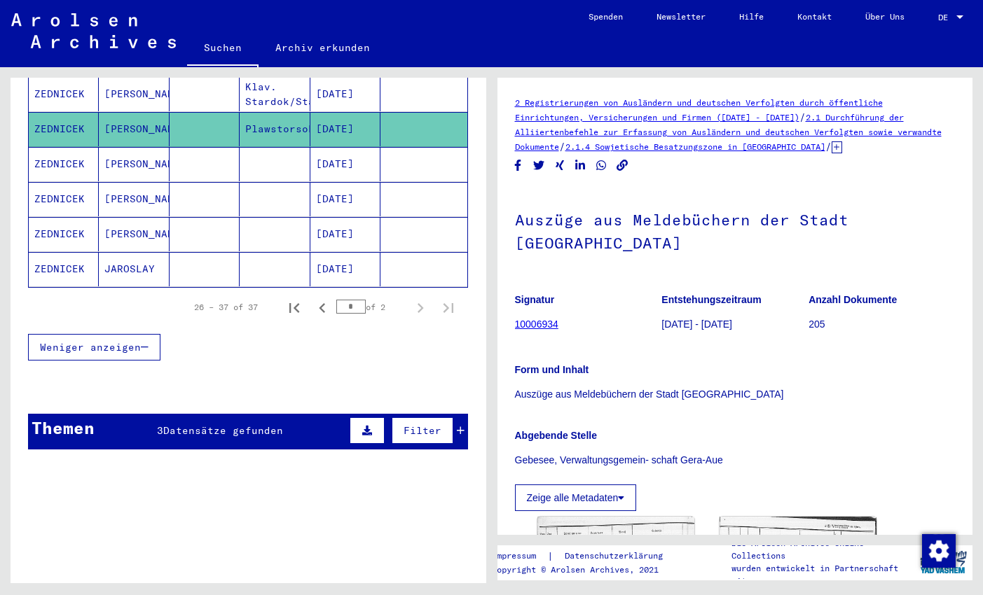
drag, startPoint x: 368, startPoint y: 146, endPoint x: 369, endPoint y: 167, distance: 21.0
click at [368, 156] on mat-cell "[DATE]" at bounding box center [345, 164] width 70 height 34
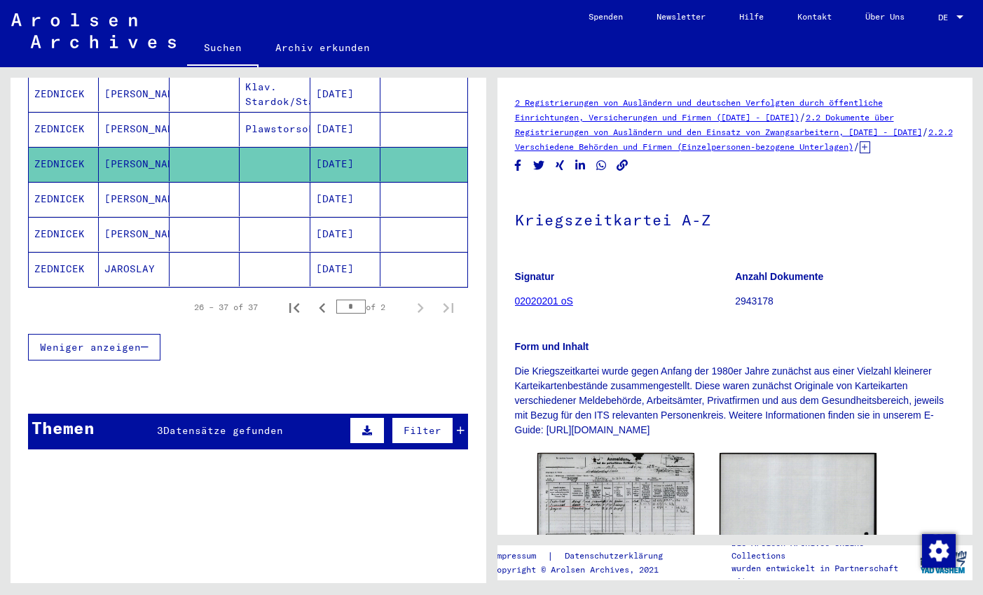
click at [373, 183] on mat-cell "[DATE]" at bounding box center [345, 199] width 70 height 34
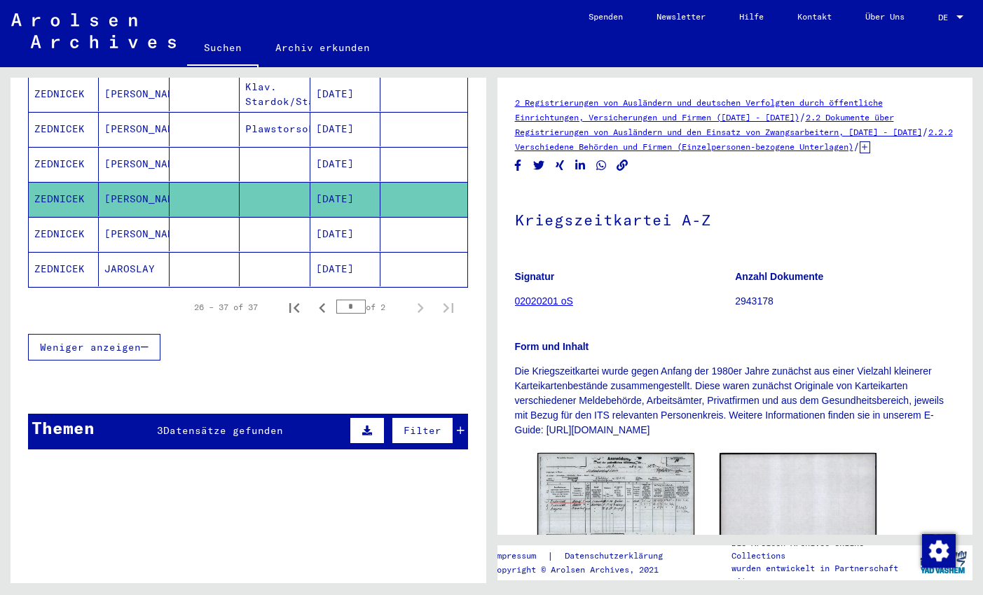
click at [373, 217] on mat-cell "[DATE]" at bounding box center [345, 234] width 70 height 34
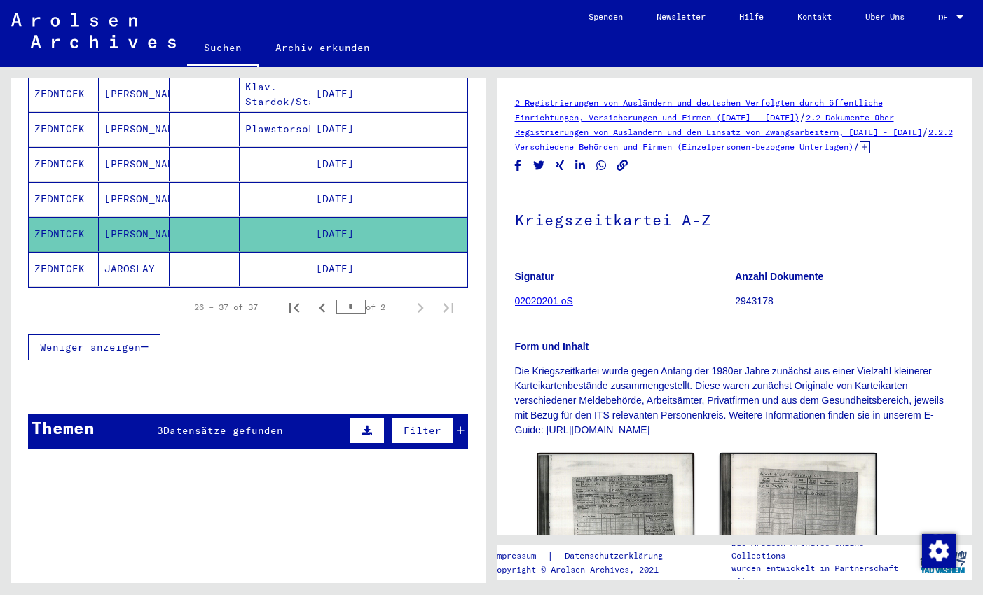
click at [368, 252] on mat-cell "[DATE]" at bounding box center [345, 269] width 70 height 34
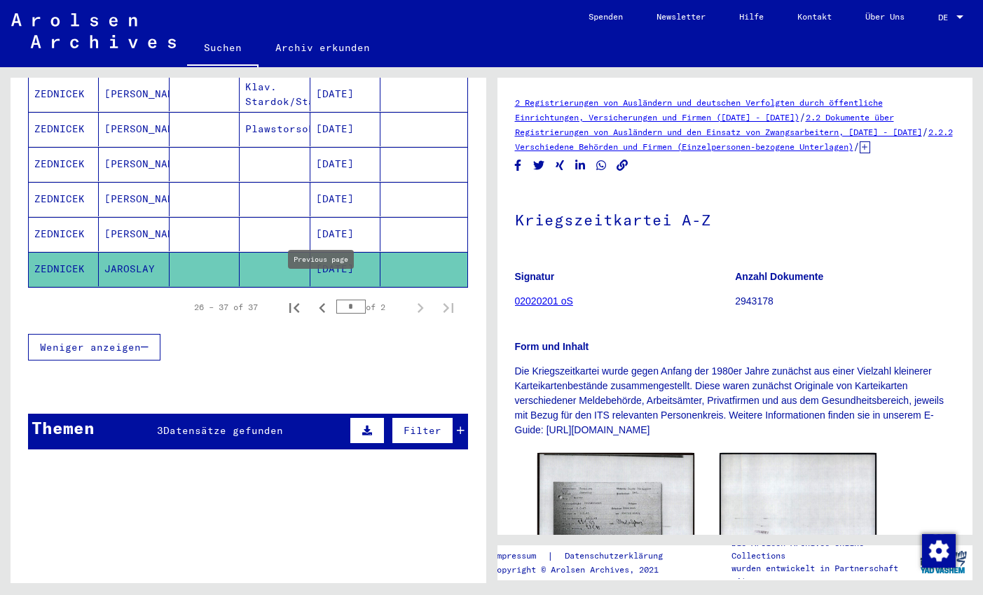
click at [324, 298] on icon "Previous page" at bounding box center [322, 308] width 20 height 20
click at [421, 298] on icon "Next page" at bounding box center [420, 308] width 20 height 20
type input "*"
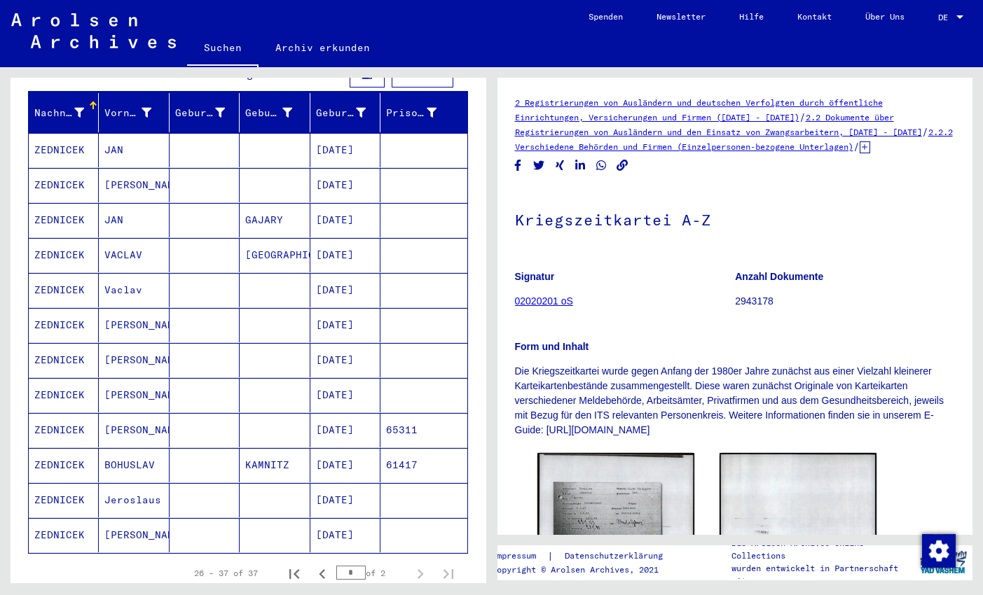
scroll to position [183, 0]
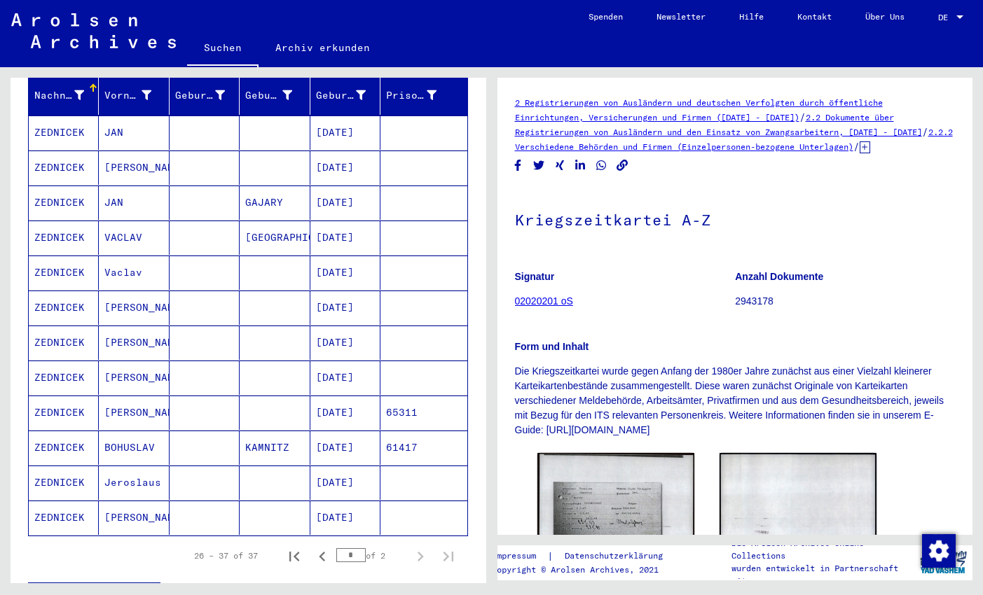
click at [258, 116] on mat-cell at bounding box center [275, 133] width 70 height 34
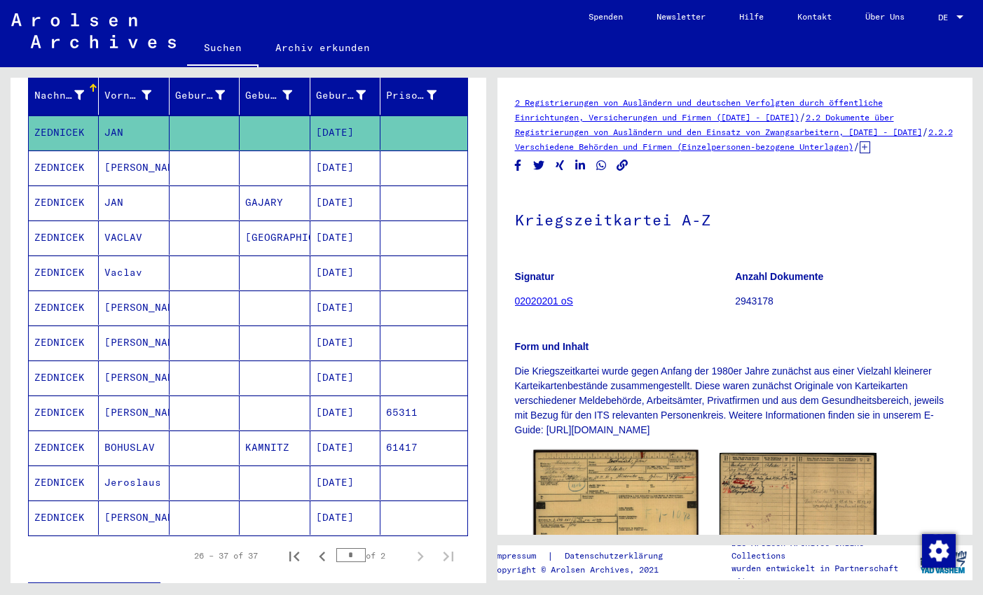
click at [647, 492] on img at bounding box center [615, 508] width 165 height 116
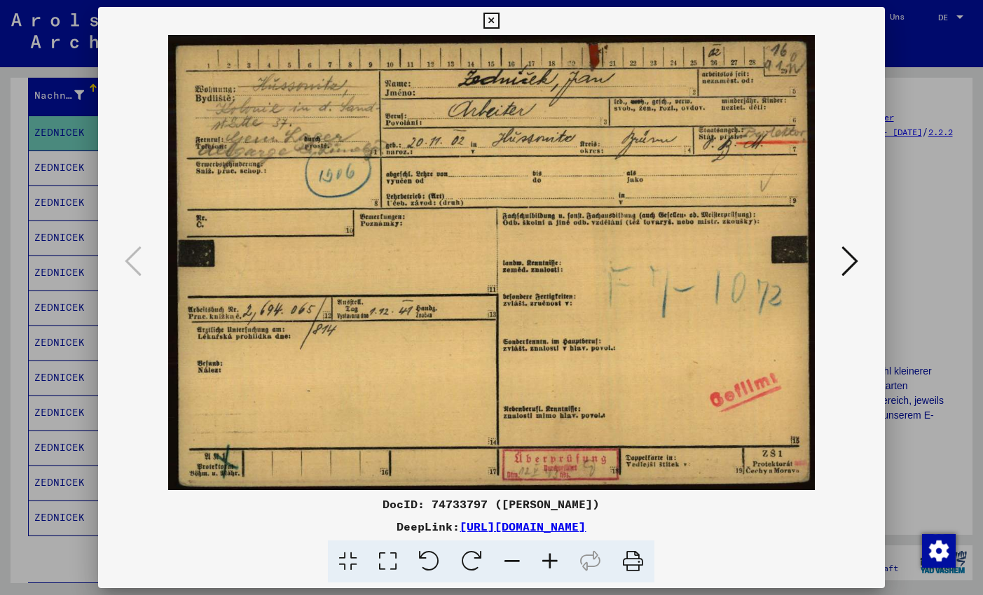
click at [499, 21] on icon at bounding box center [491, 21] width 16 height 17
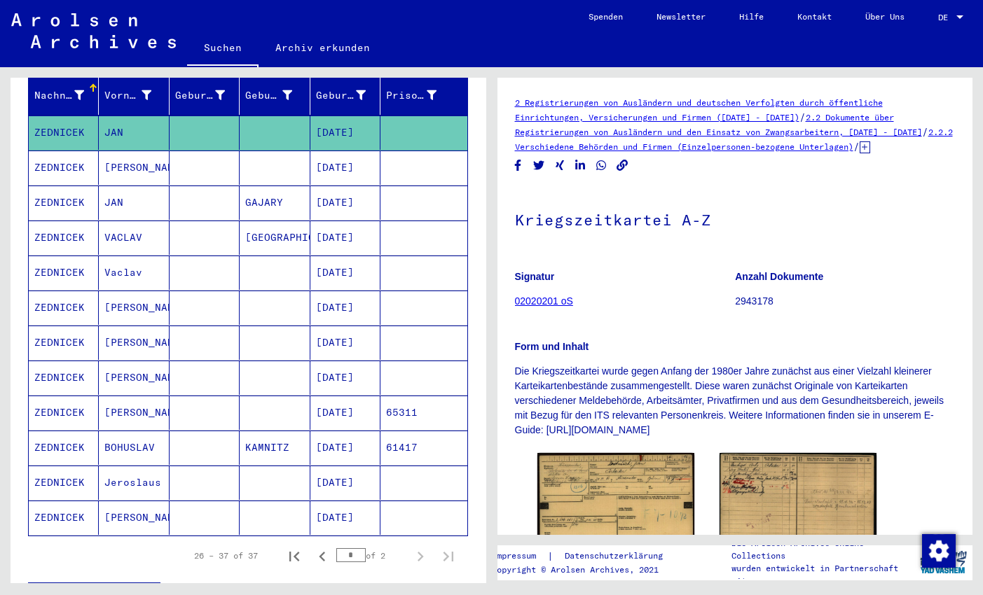
click at [160, 153] on mat-cell "[PERSON_NAME]" at bounding box center [134, 168] width 70 height 34
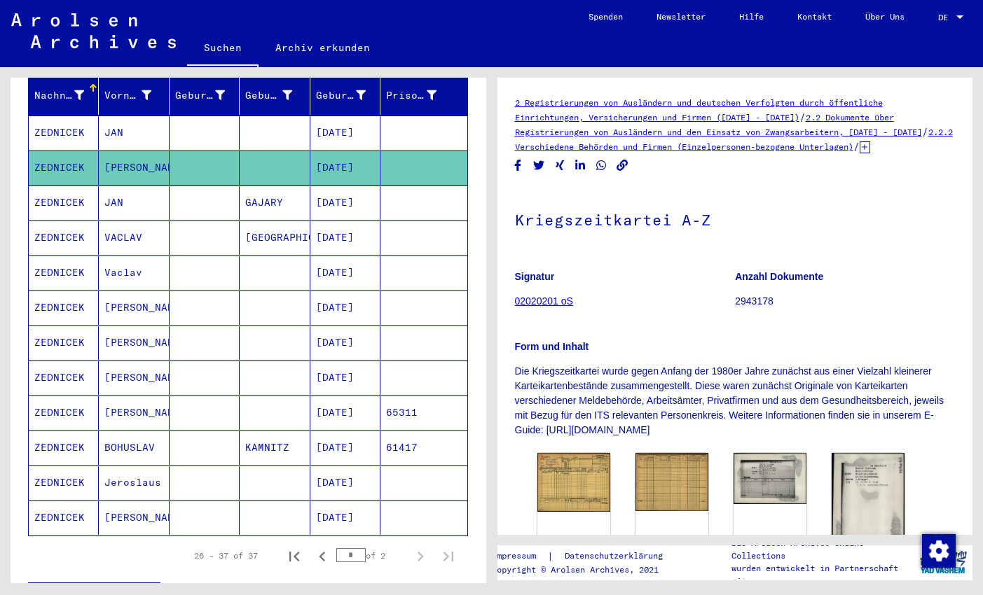
click at [124, 186] on mat-cell "JAN" at bounding box center [134, 203] width 70 height 34
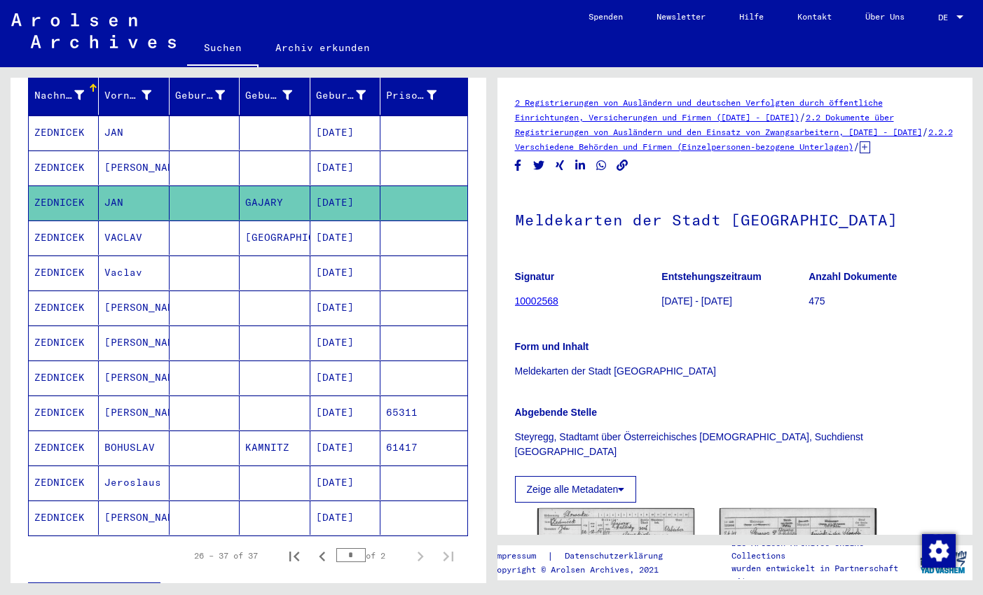
click at [127, 223] on mat-cell "VACLAV" at bounding box center [134, 238] width 70 height 34
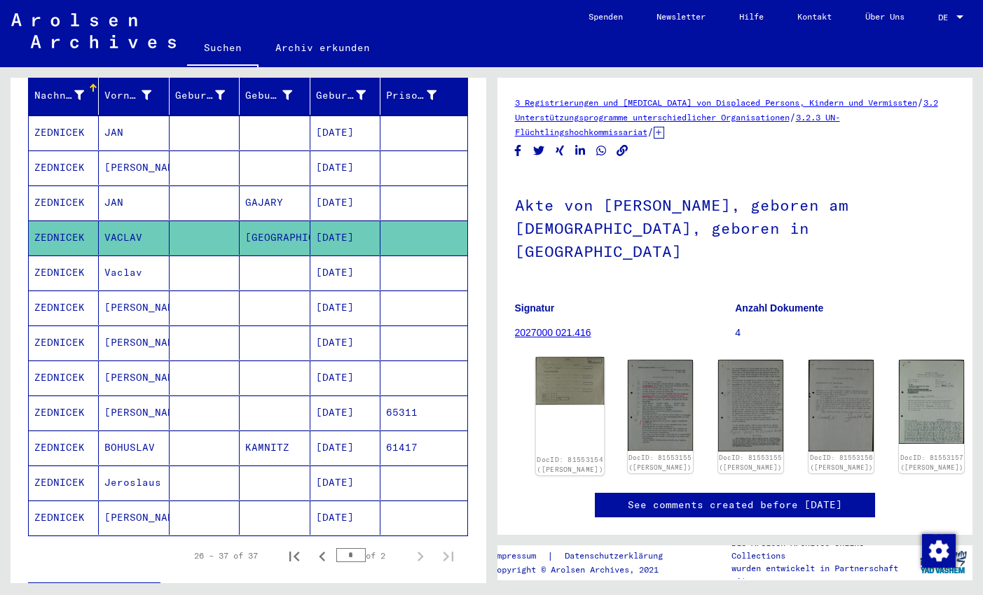
click at [574, 357] on img at bounding box center [569, 381] width 69 height 48
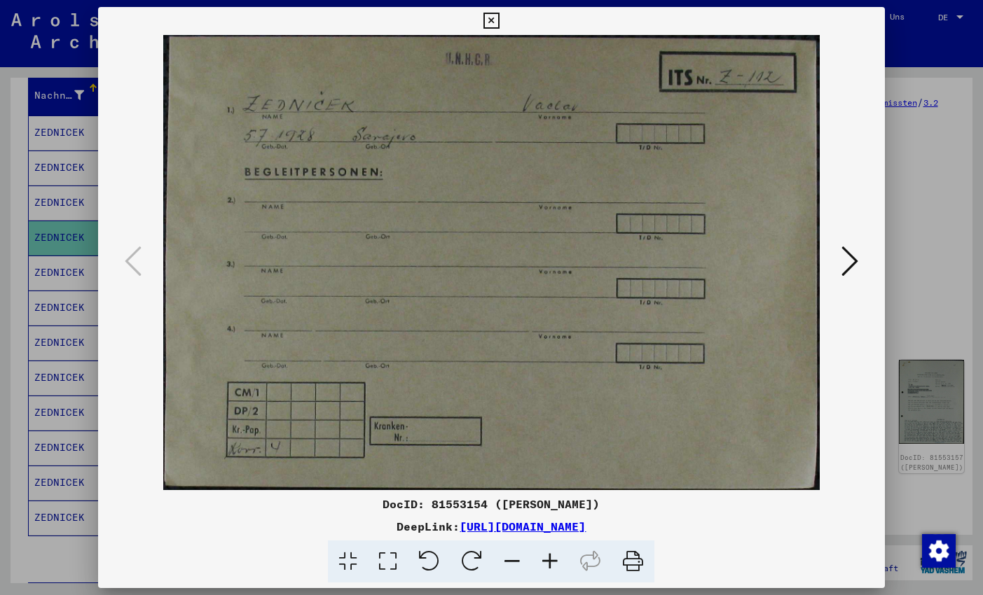
click at [849, 272] on icon at bounding box center [849, 261] width 17 height 34
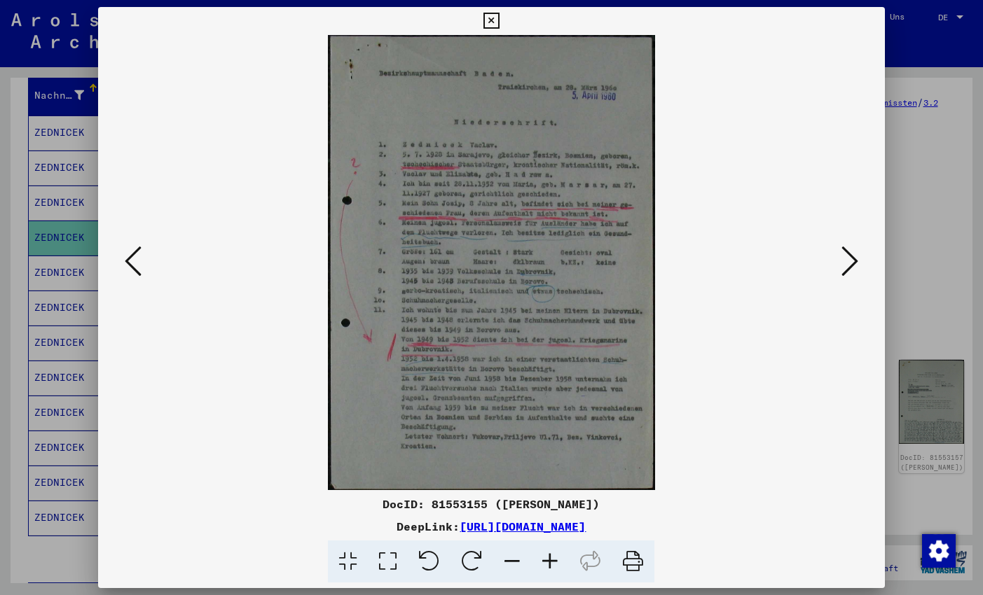
click at [849, 272] on icon at bounding box center [849, 261] width 17 height 34
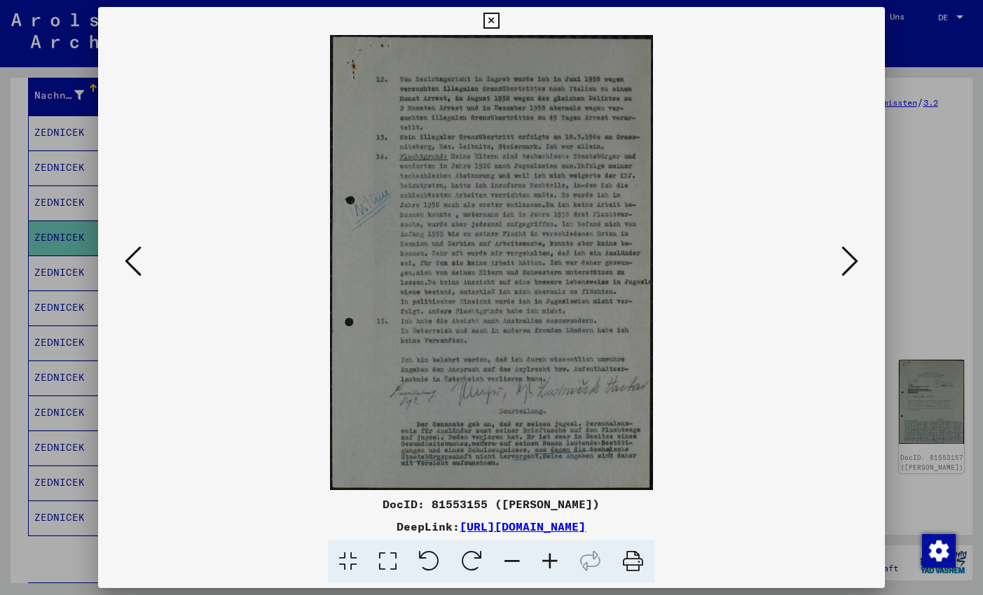
click at [499, 15] on icon at bounding box center [491, 21] width 16 height 17
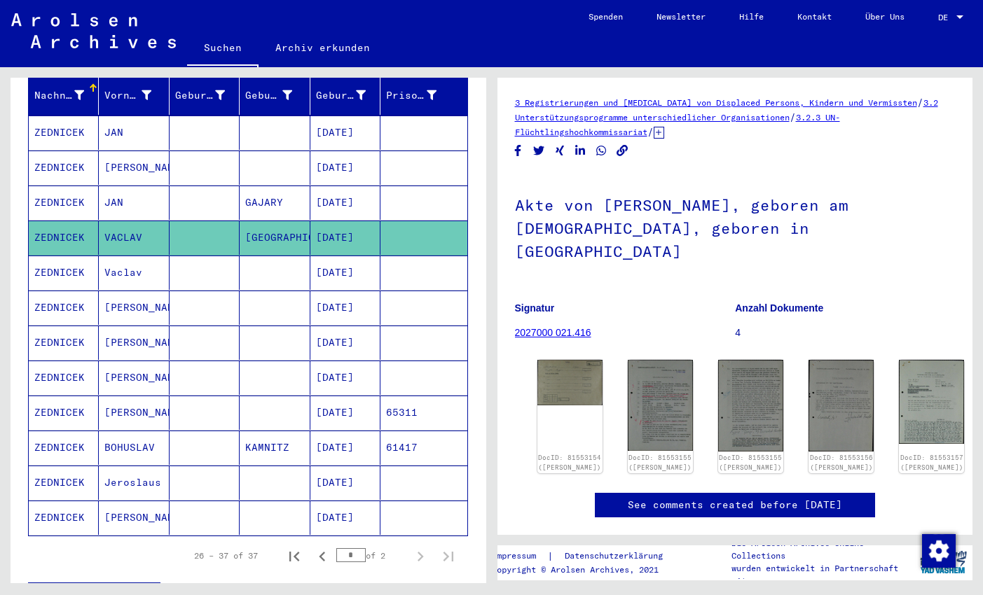
click at [168, 256] on mat-cell "Vaclav" at bounding box center [134, 273] width 70 height 34
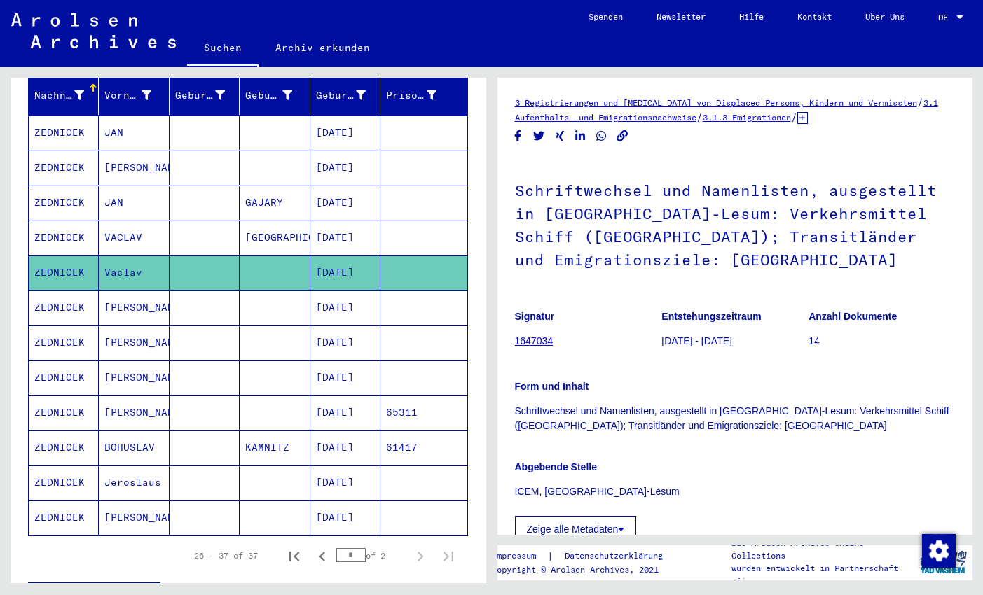
click at [168, 292] on mat-cell "[PERSON_NAME]" at bounding box center [134, 308] width 70 height 34
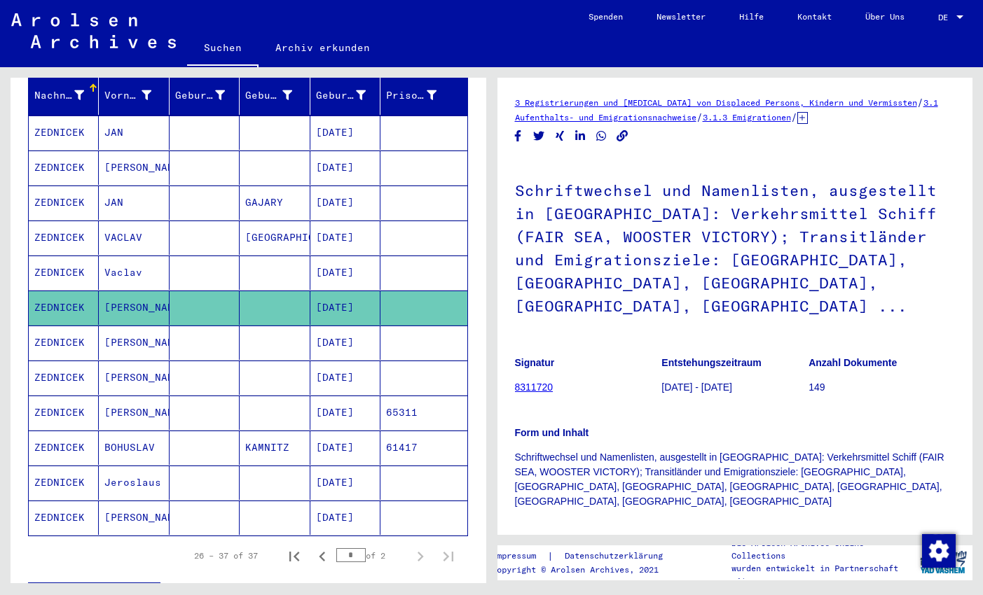
click at [180, 326] on mat-cell at bounding box center [204, 343] width 70 height 34
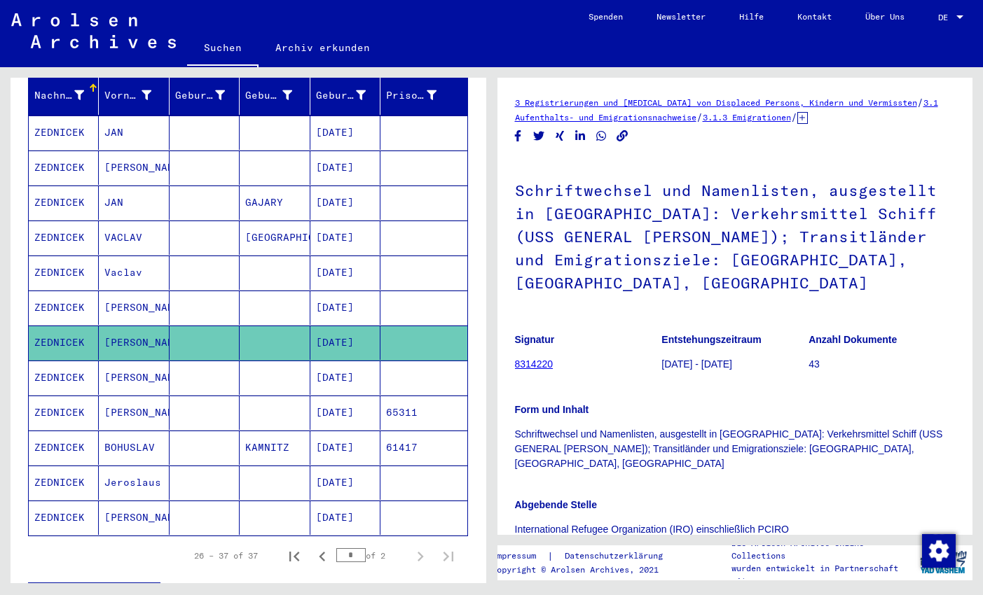
click at [167, 364] on mat-cell "[PERSON_NAME]" at bounding box center [134, 378] width 70 height 34
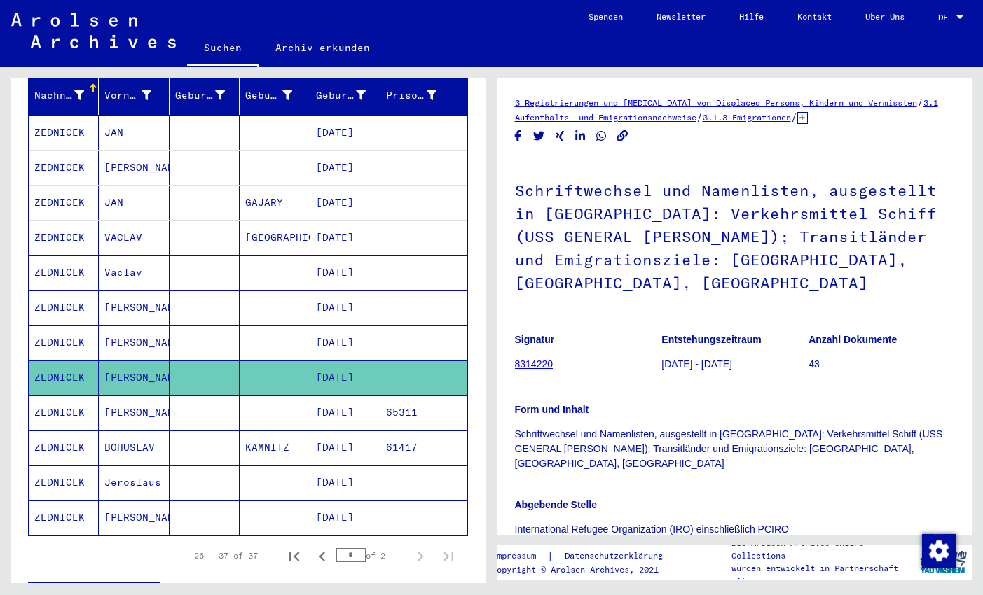
click at [179, 396] on mat-cell at bounding box center [204, 413] width 70 height 34
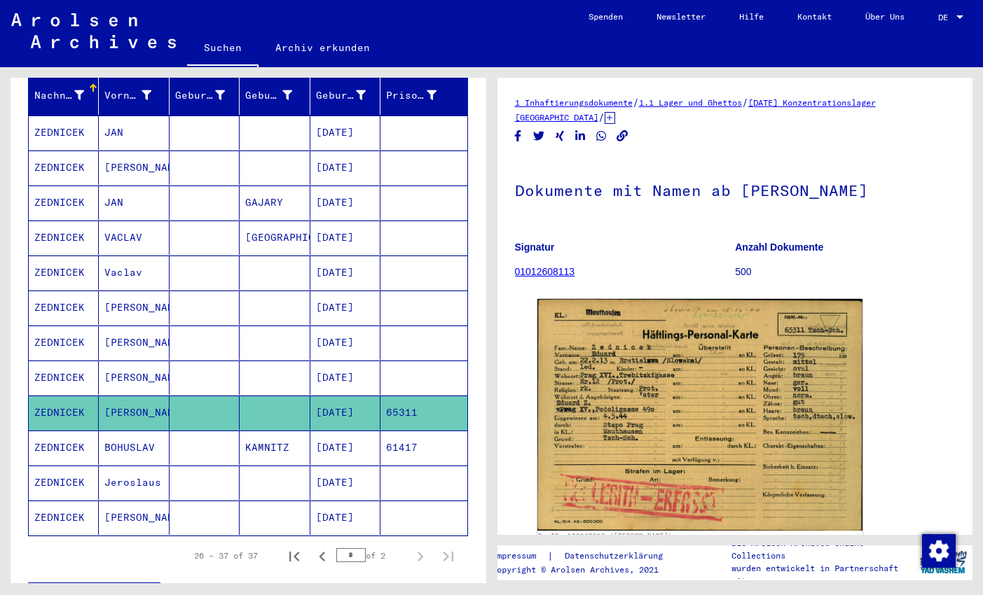
click at [172, 431] on mat-cell at bounding box center [204, 448] width 70 height 34
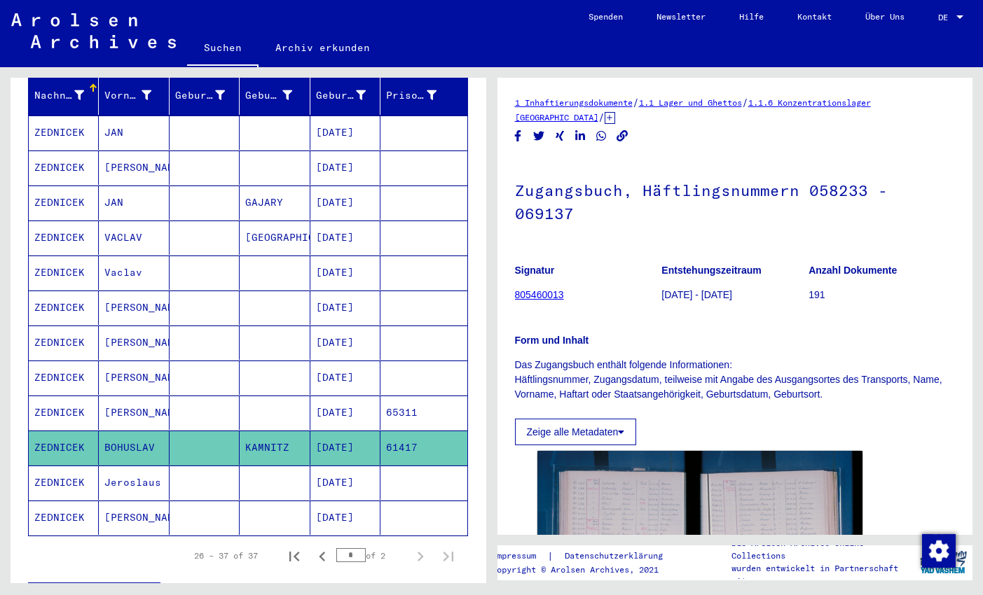
click at [165, 471] on mat-cell "Jeroslaus" at bounding box center [134, 483] width 70 height 34
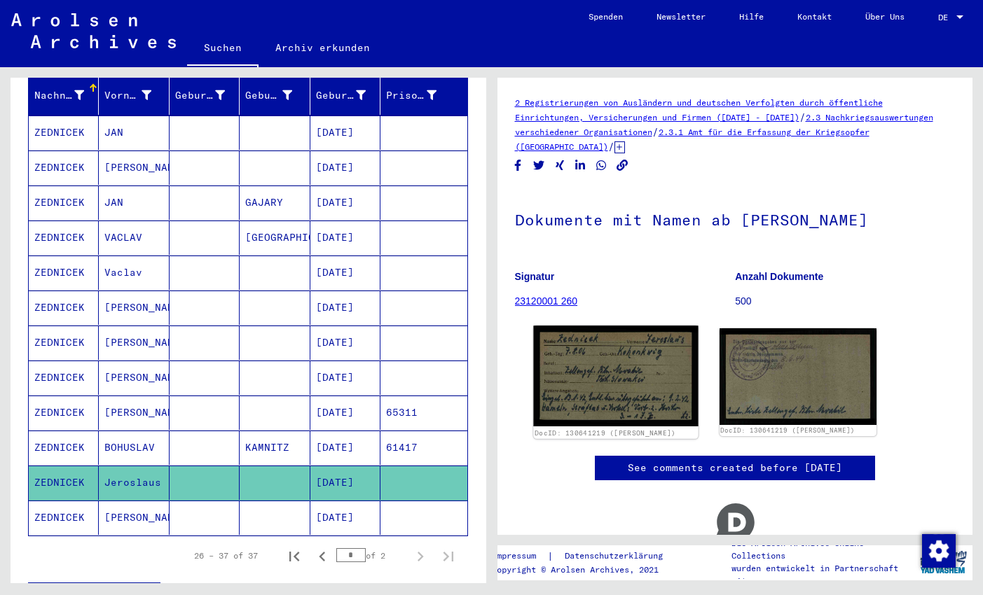
click at [630, 389] on img at bounding box center [615, 376] width 165 height 101
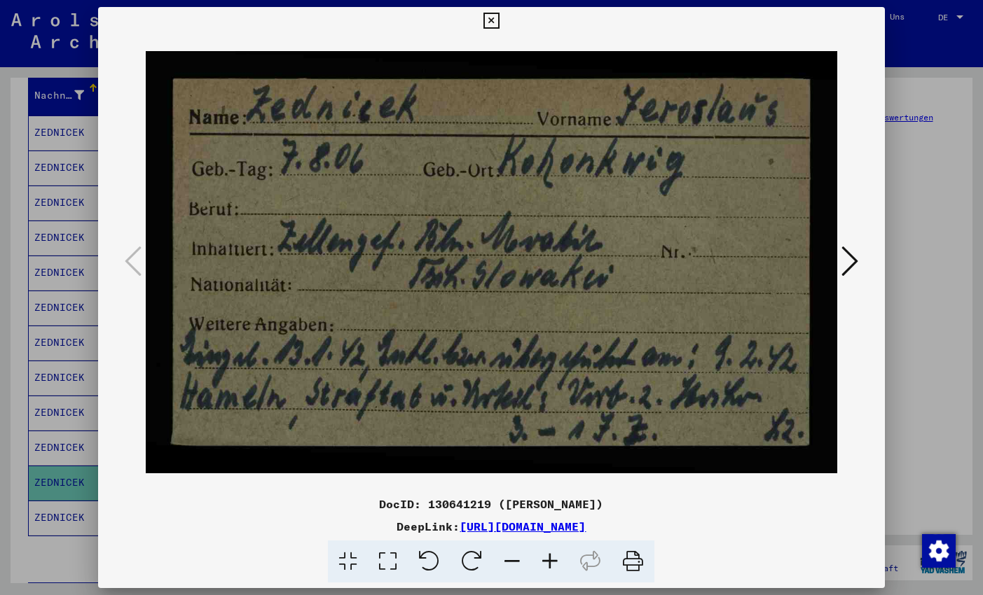
click at [499, 21] on icon at bounding box center [491, 21] width 16 height 17
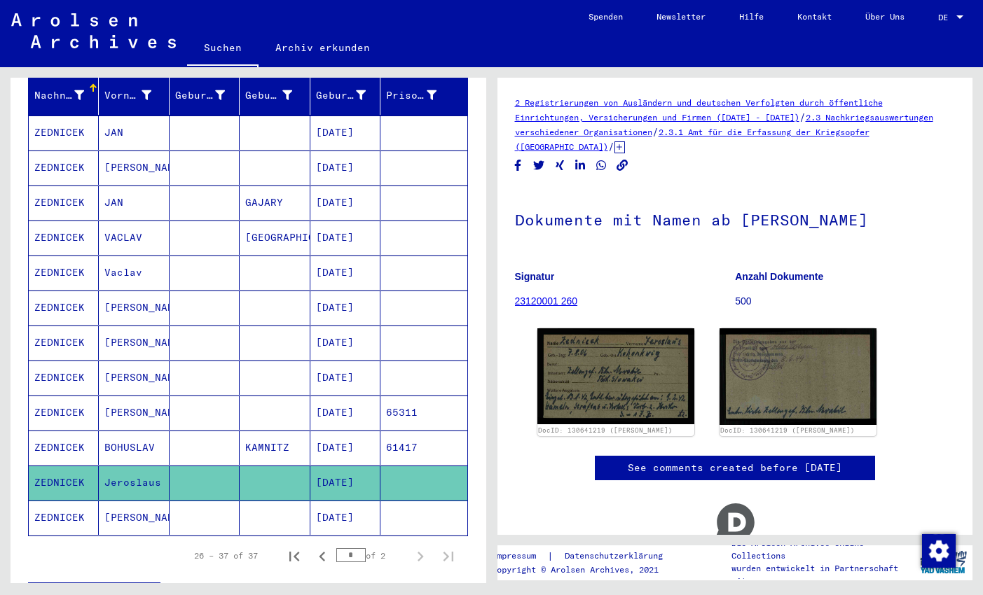
click at [214, 506] on mat-cell at bounding box center [204, 518] width 70 height 34
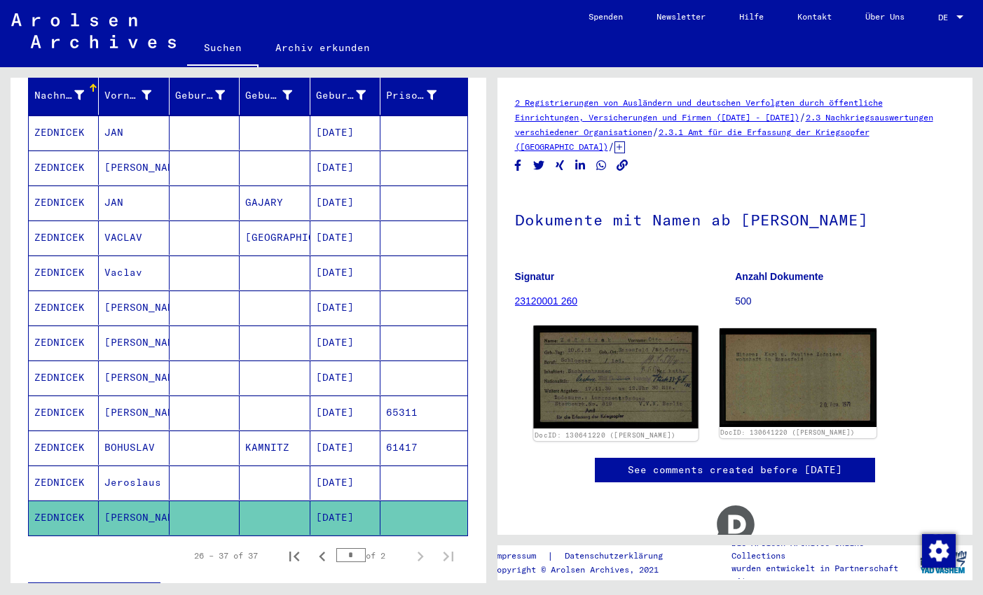
click at [613, 367] on img at bounding box center [615, 377] width 165 height 103
